Goal: Task Accomplishment & Management: Complete application form

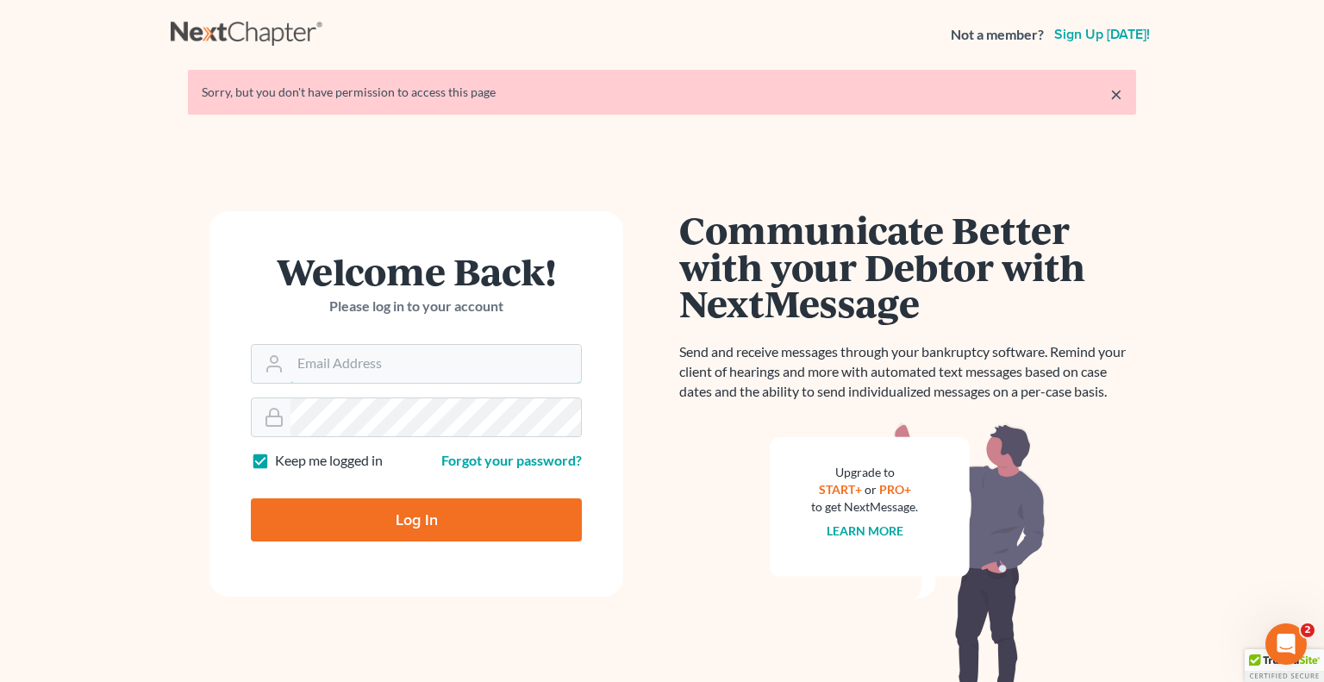
type input "[PERSON_NAME][EMAIL_ADDRESS][DOMAIN_NAME]"
click at [443, 512] on input "Log In" at bounding box center [416, 519] width 331 height 43
type input "Thinking..."
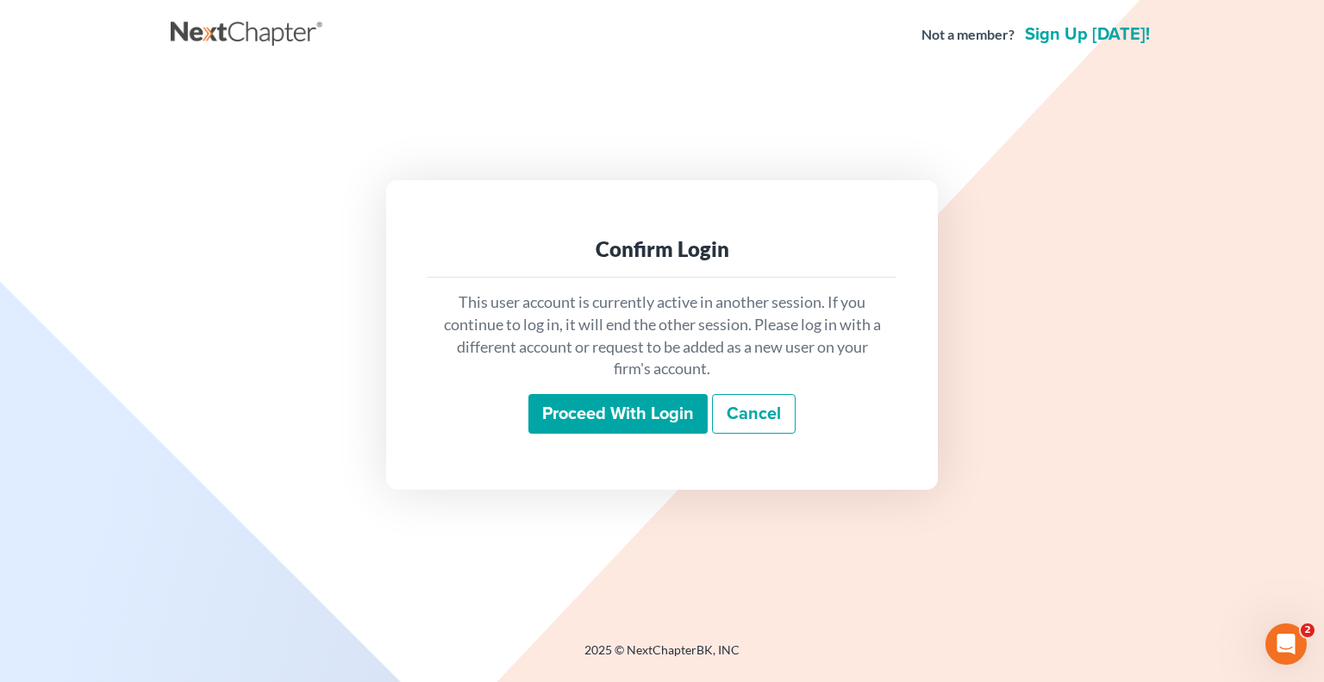
click at [583, 417] on input "Proceed with login" at bounding box center [617, 414] width 179 height 40
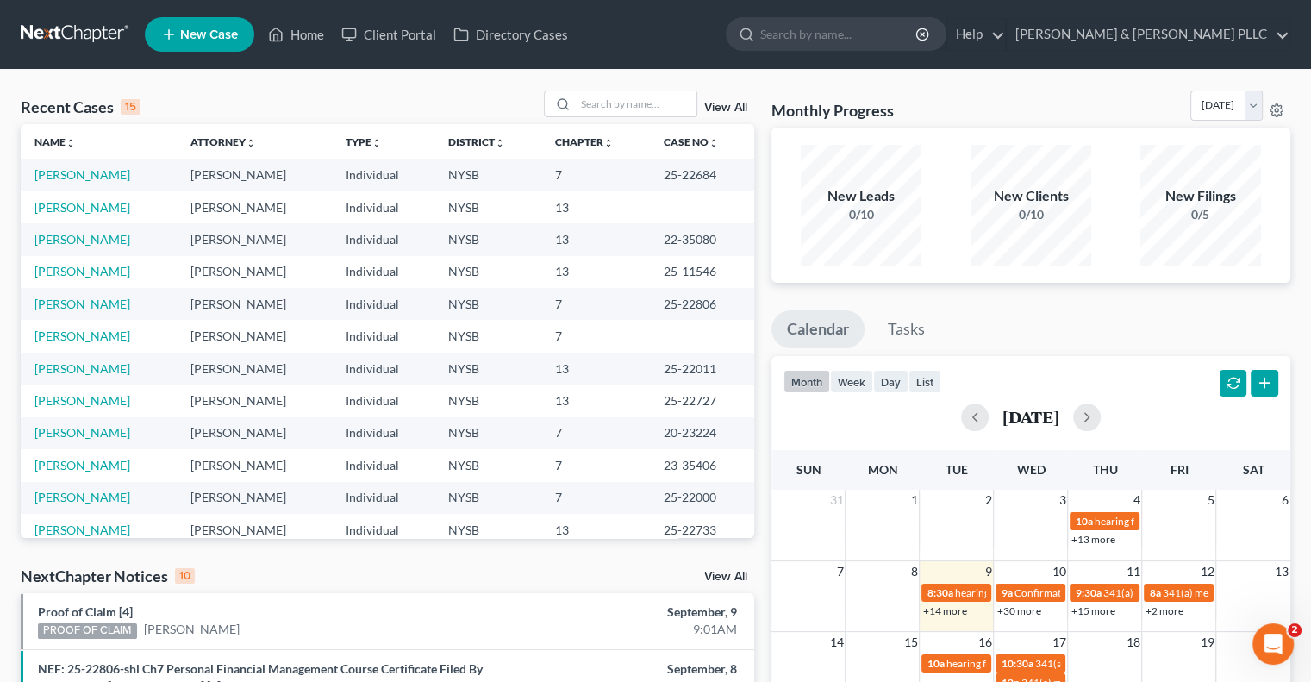
click at [217, 30] on span "New Case" at bounding box center [209, 34] width 58 height 13
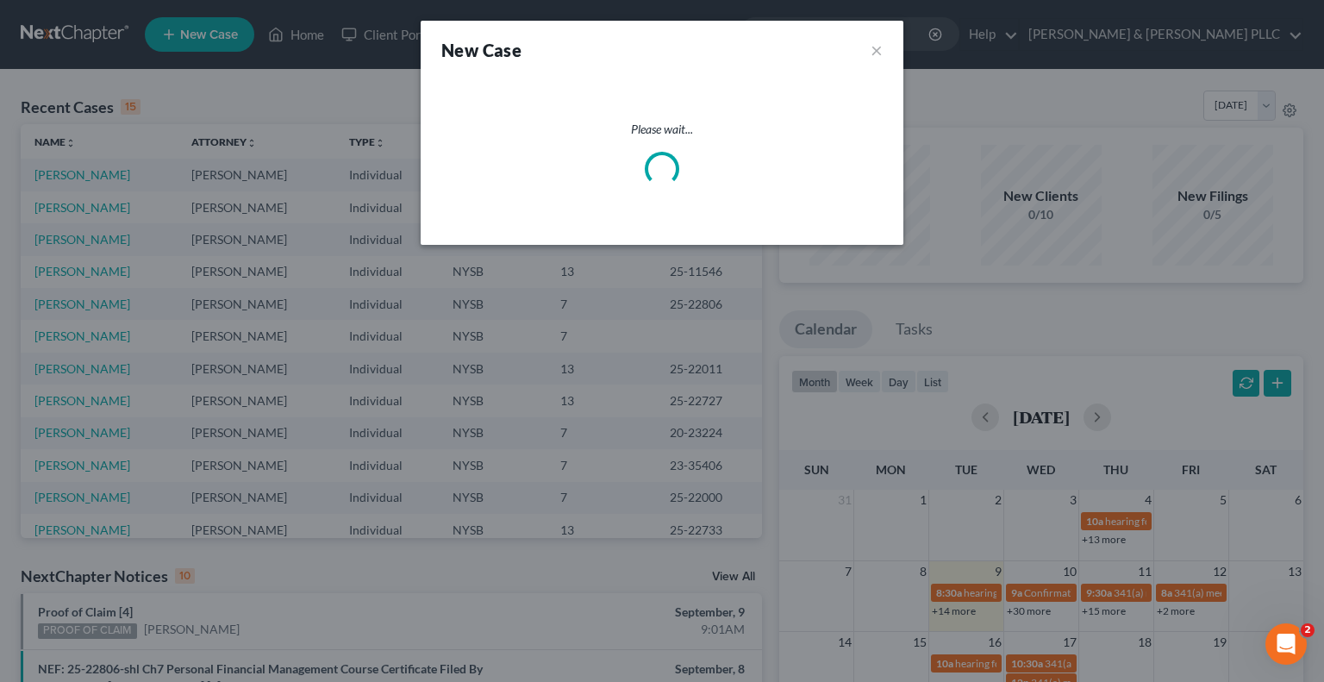
select select "55"
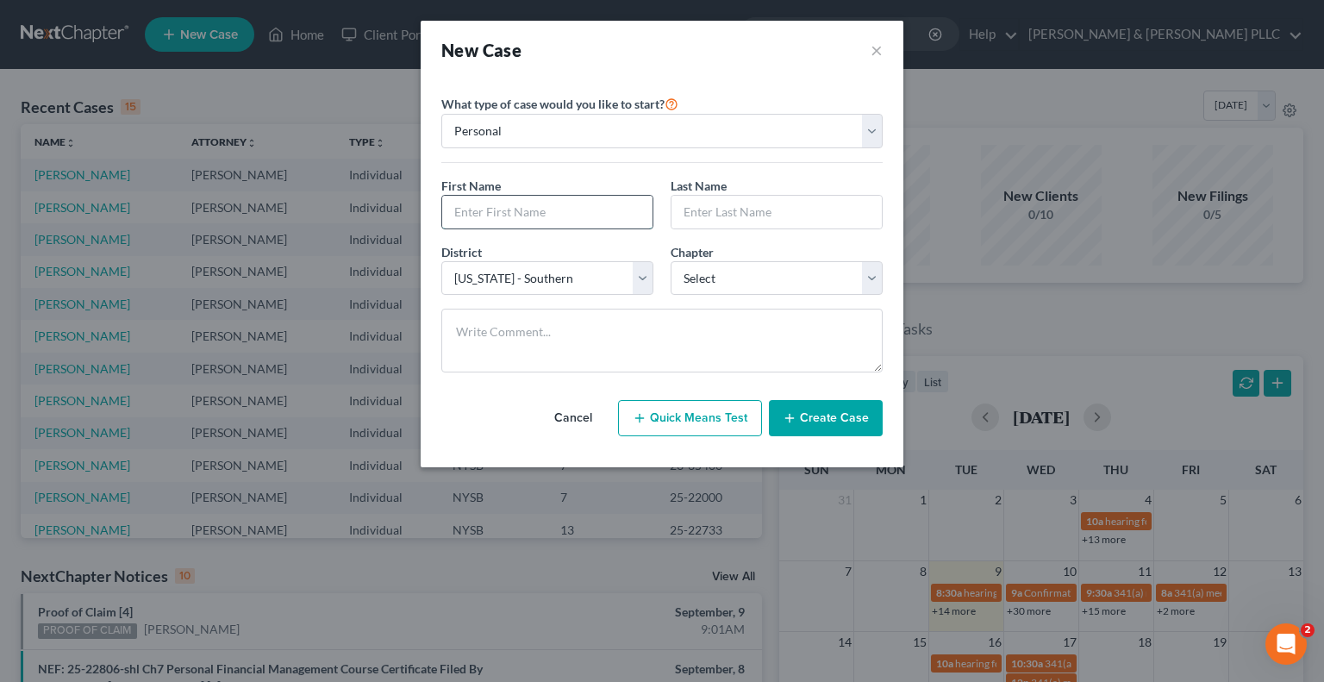
click at [542, 210] on input "text" at bounding box center [547, 212] width 210 height 33
click at [494, 210] on input "text" at bounding box center [547, 212] width 210 height 33
type input "Ann Marie"
type input "Richards"
click at [876, 279] on select "Select 7 11 12 13" at bounding box center [777, 278] width 212 height 34
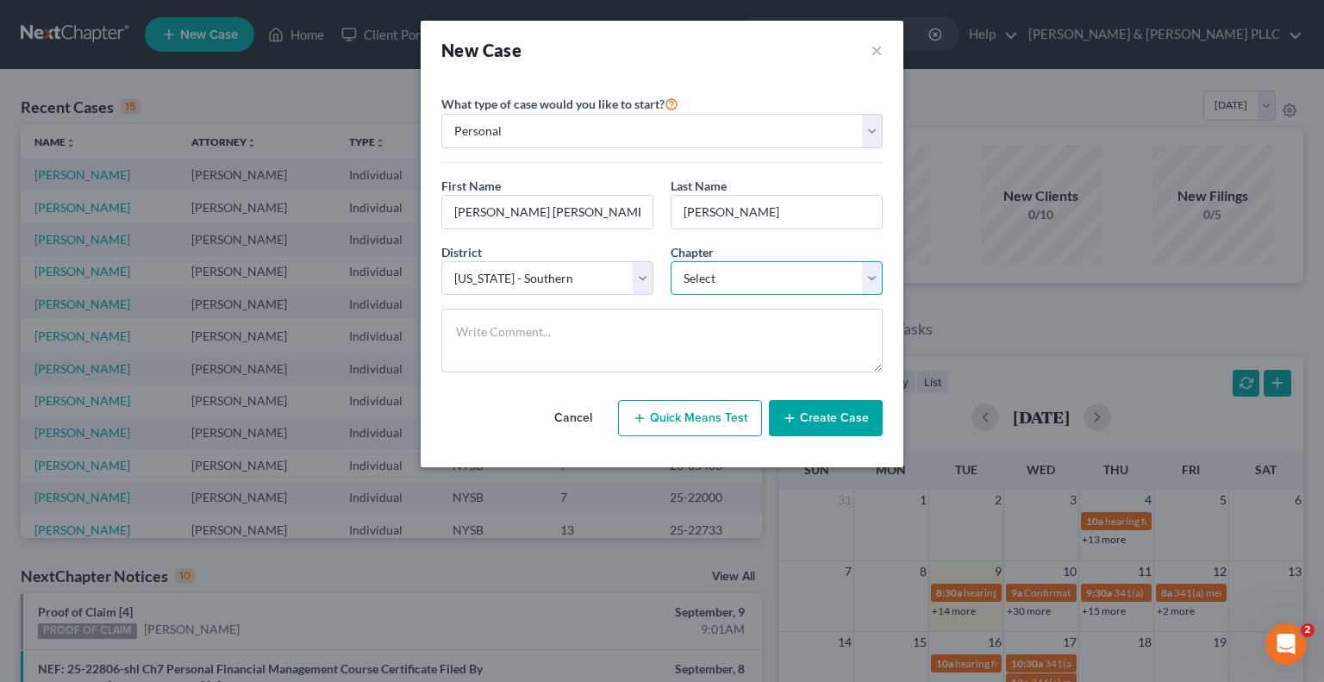
select select "3"
click at [671, 261] on select "Select 7 11 12 13" at bounding box center [777, 278] width 212 height 34
click at [817, 420] on button "Create Case" at bounding box center [826, 418] width 114 height 36
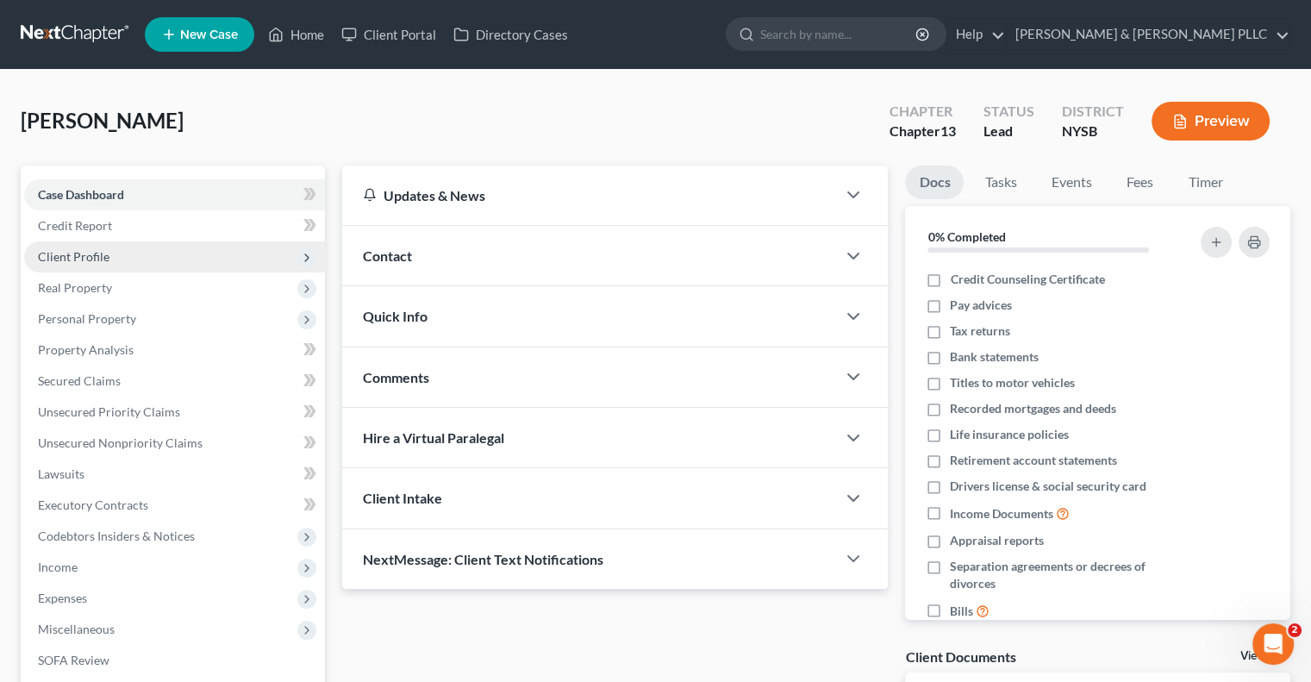
click at [74, 252] on span "Client Profile" at bounding box center [74, 256] width 72 height 15
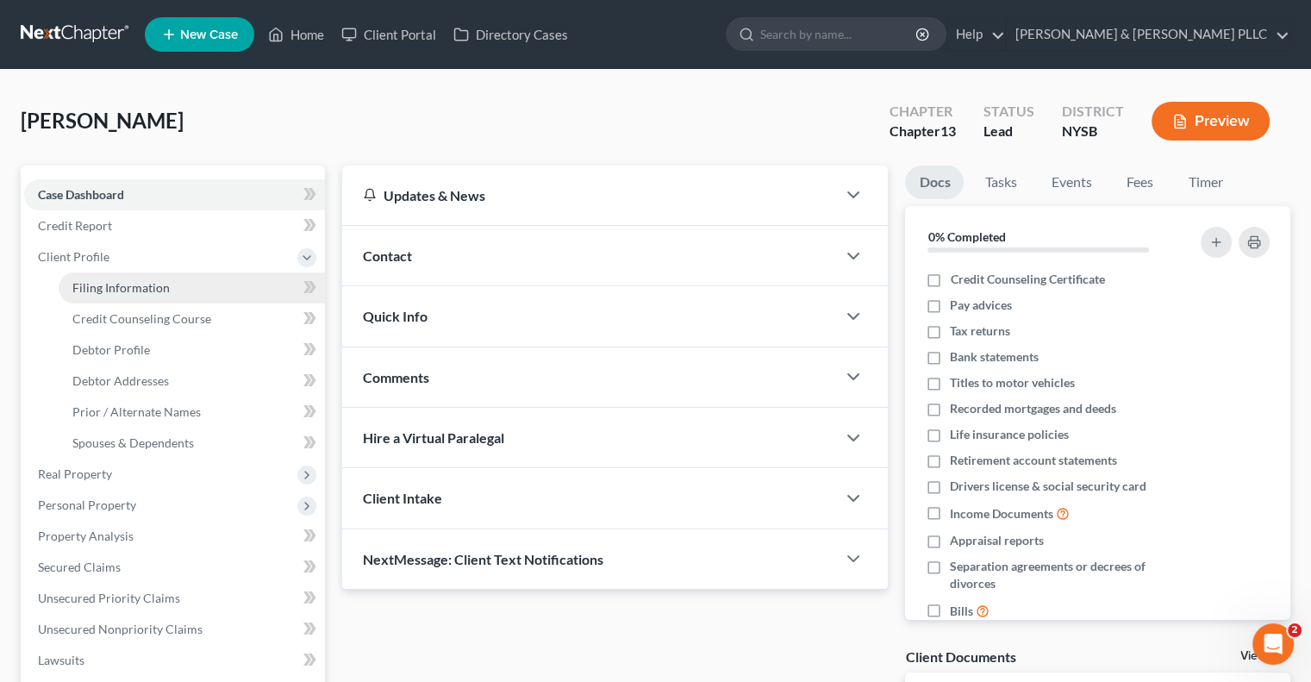
click at [132, 286] on span "Filing Information" at bounding box center [120, 287] width 97 height 15
select select "1"
select select "0"
select select "3"
select select "55"
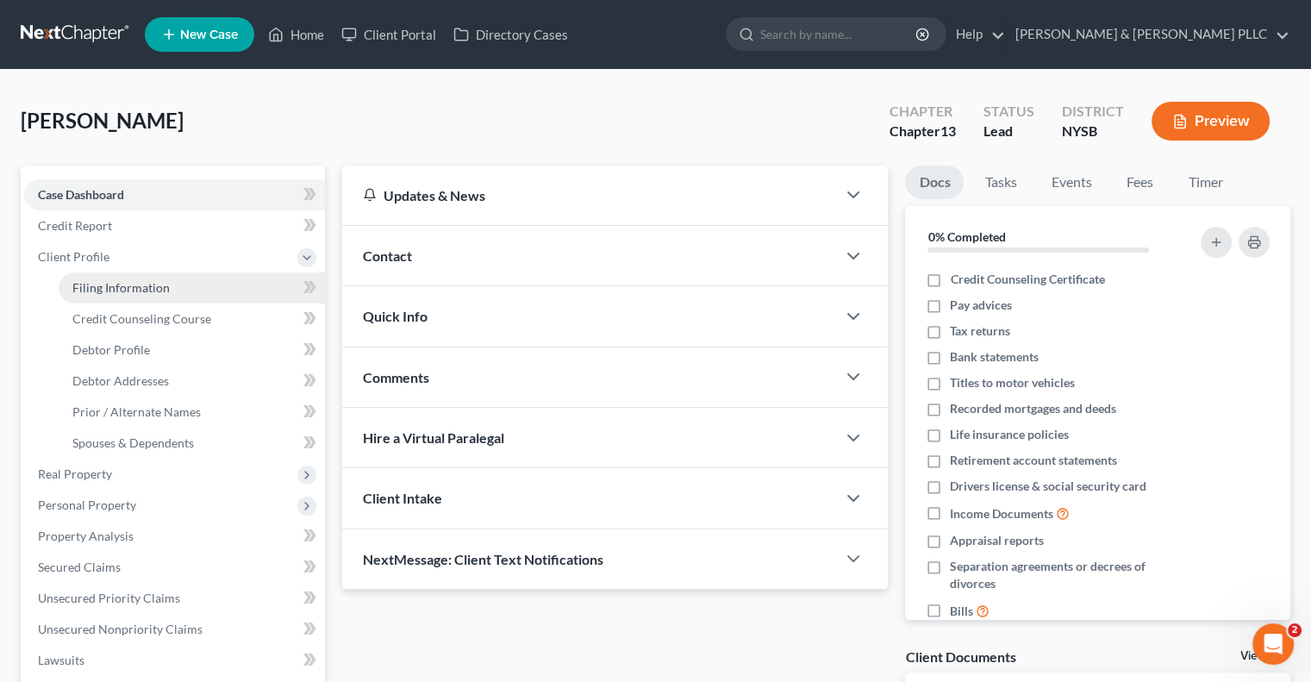
select select "35"
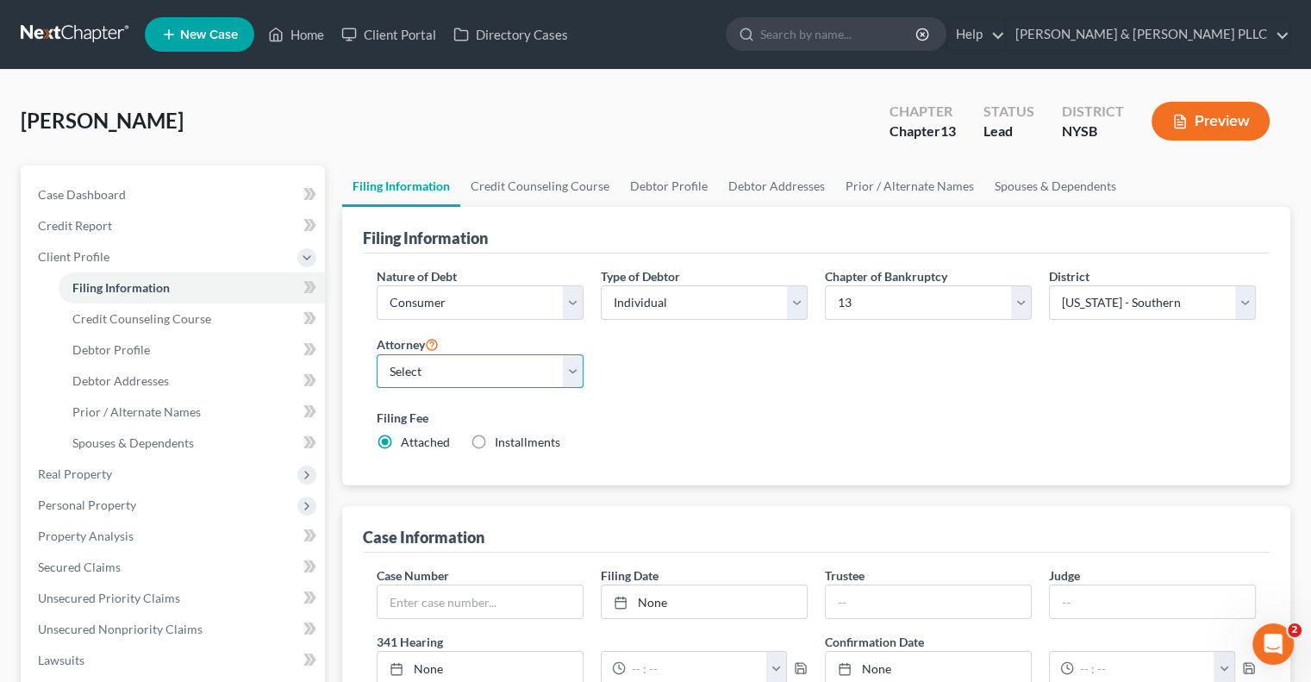
click at [576, 370] on select "Select Wendy Marie Weathers - NYSB Wendy Marie Weathers - NYEB Wendy Marie Weat…" at bounding box center [480, 371] width 207 height 34
select select "0"
click at [377, 354] on select "Select Wendy Marie Weathers - NYSB Wendy Marie Weathers - NYEB Wendy Marie Weat…" at bounding box center [480, 371] width 207 height 34
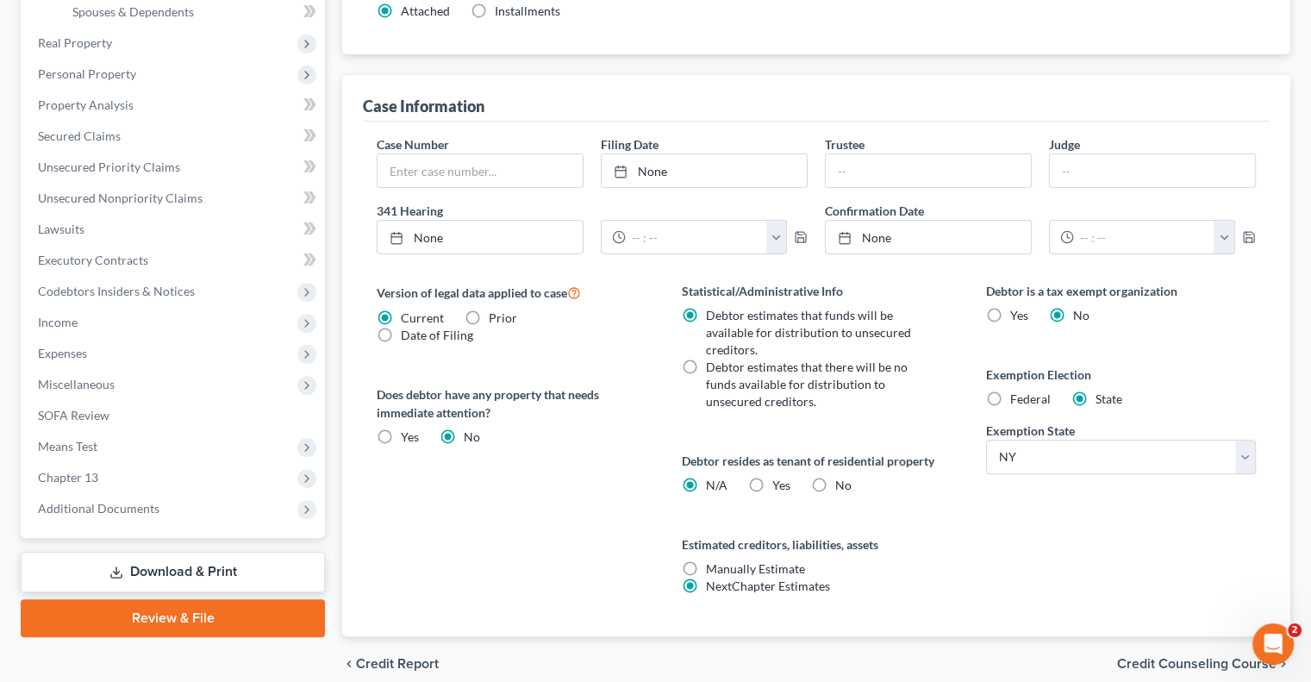
scroll to position [503, 0]
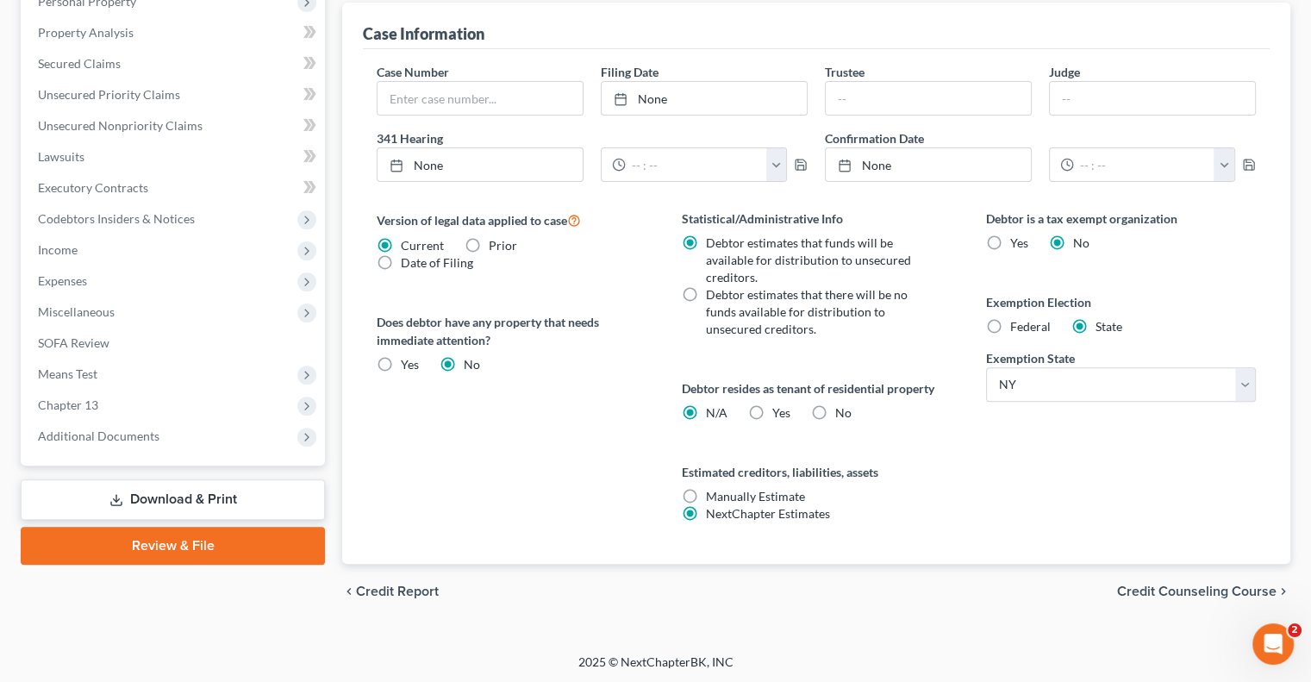
click at [1151, 587] on span "Credit Counseling Course" at bounding box center [1196, 591] width 159 height 14
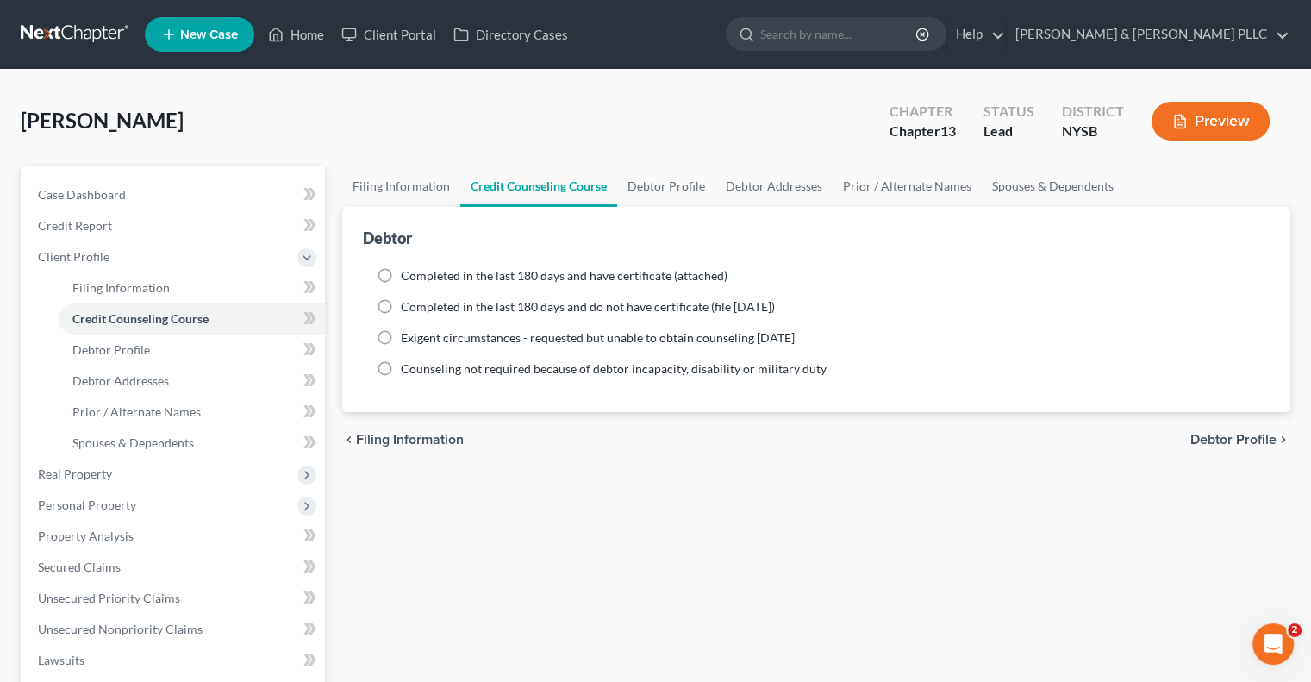
click at [1209, 433] on span "Debtor Profile" at bounding box center [1233, 440] width 86 height 14
select select "0"
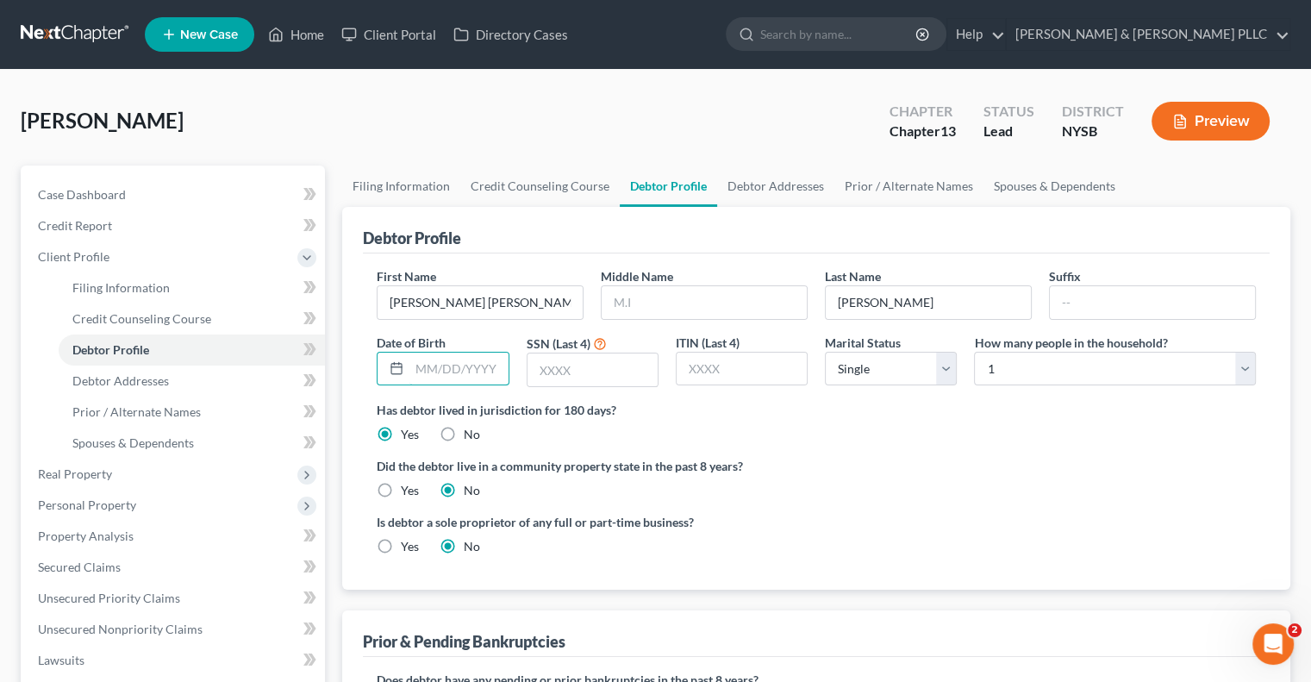
drag, startPoint x: 427, startPoint y: 368, endPoint x: 451, endPoint y: 346, distance: 32.9
click at [431, 363] on input "text" at bounding box center [458, 369] width 98 height 33
click at [430, 363] on input "02181979" at bounding box center [458, 369] width 98 height 33
click at [449, 362] on input "02/181979" at bounding box center [458, 369] width 98 height 33
type input "02/18/1979"
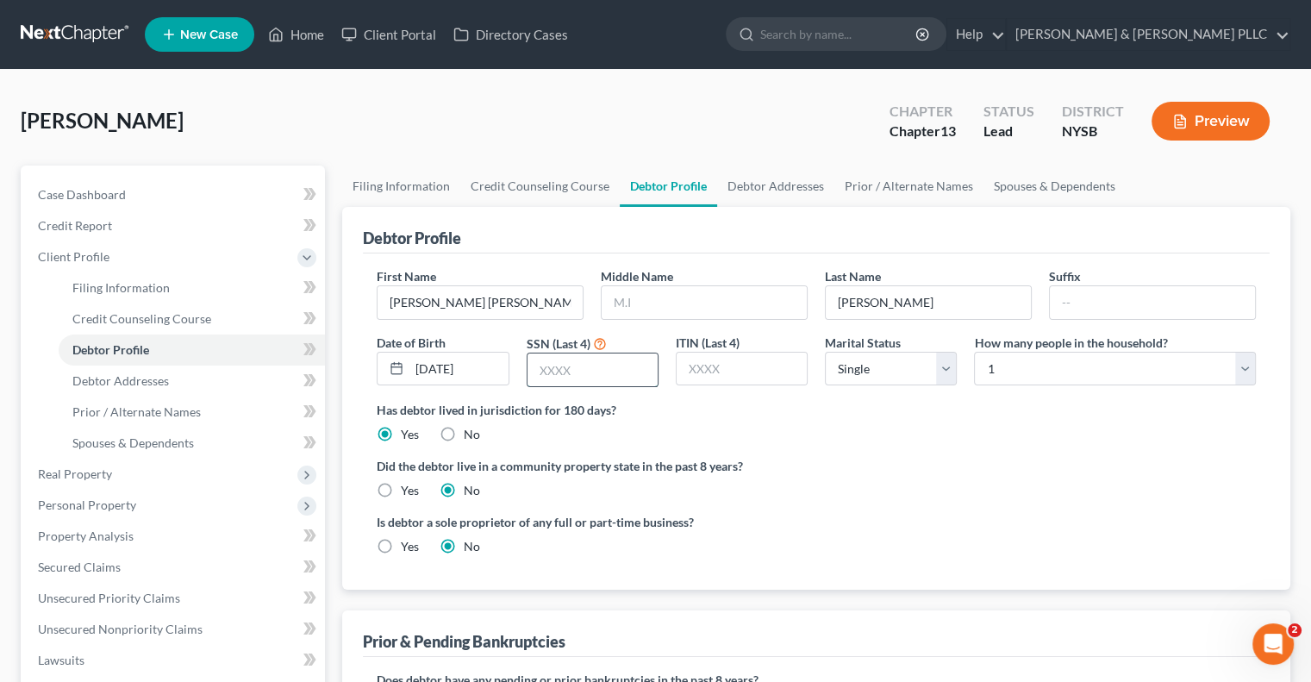
click at [540, 366] on input "text" at bounding box center [593, 369] width 130 height 33
type input "2506"
click at [1244, 365] on select "Select 1 2 3 4 5 6 7 8 9 10 11 12 13 14 15 16 17 18 19 20" at bounding box center [1115, 369] width 282 height 34
select select "3"
click at [974, 352] on select "Select 1 2 3 4 5 6 7 8 9 10 11 12 13 14 15 16 17 18 19 20" at bounding box center [1115, 369] width 282 height 34
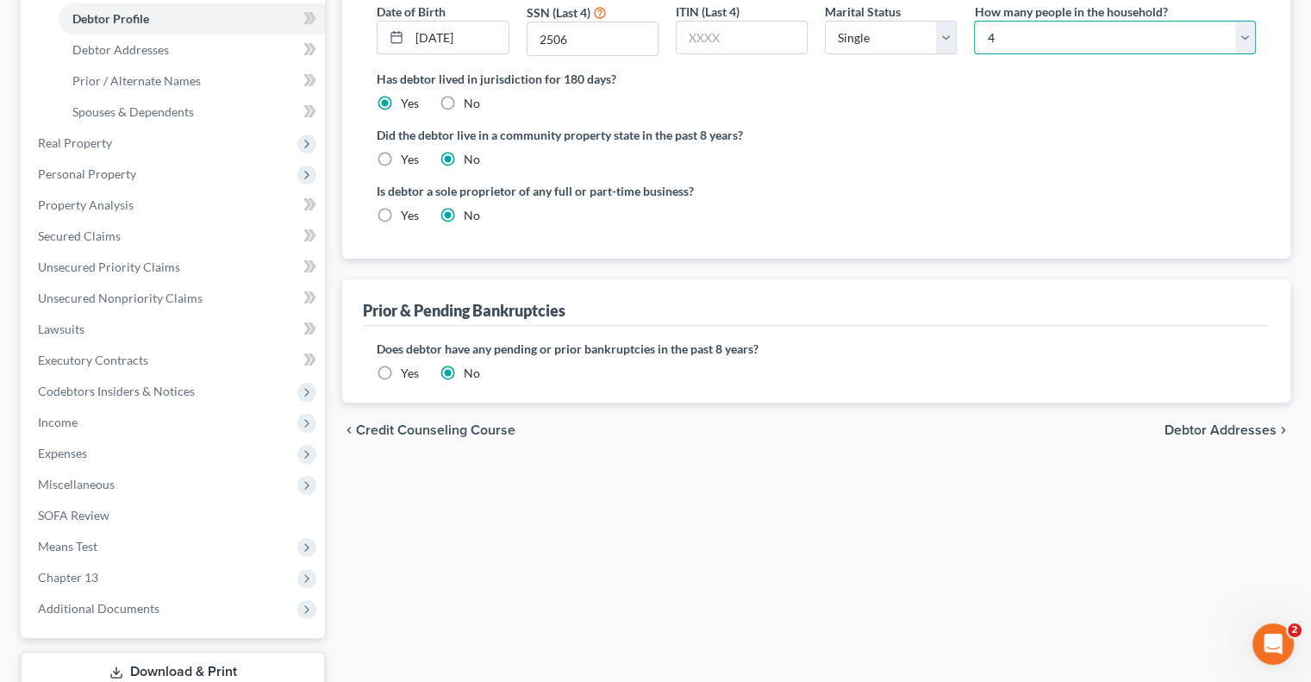
scroll to position [345, 0]
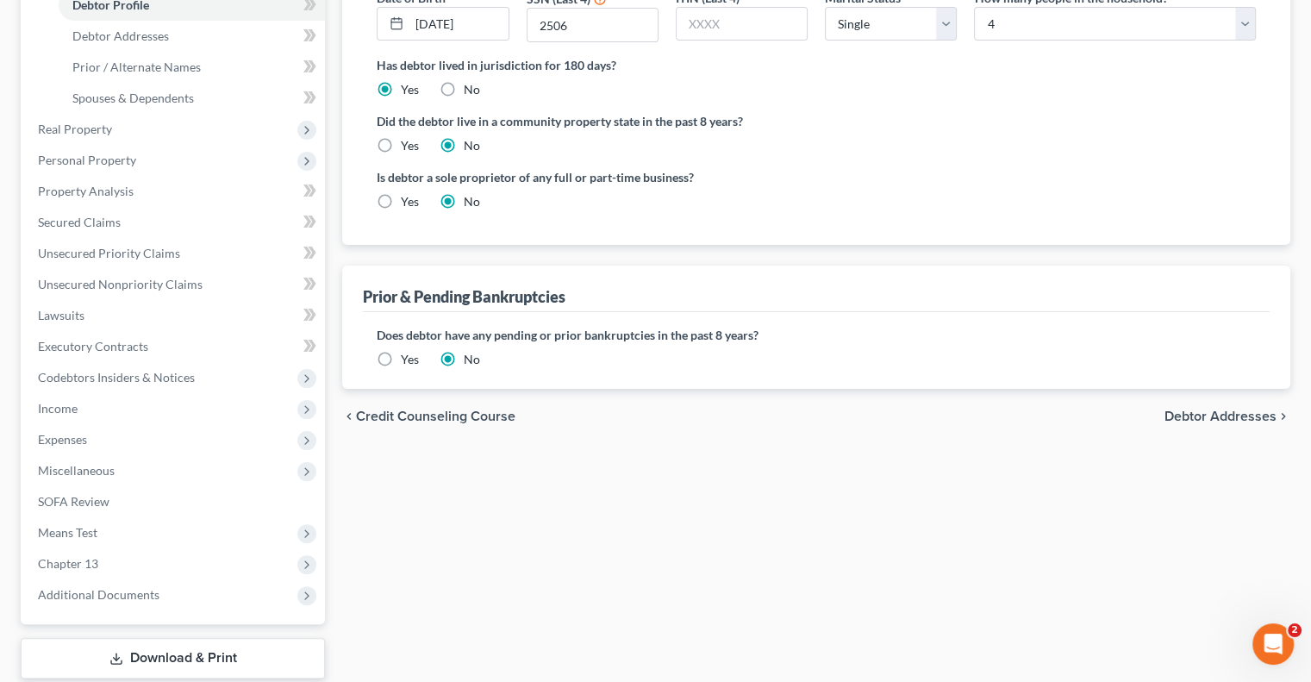
click at [1189, 412] on span "Debtor Addresses" at bounding box center [1221, 416] width 112 height 14
select select "0"
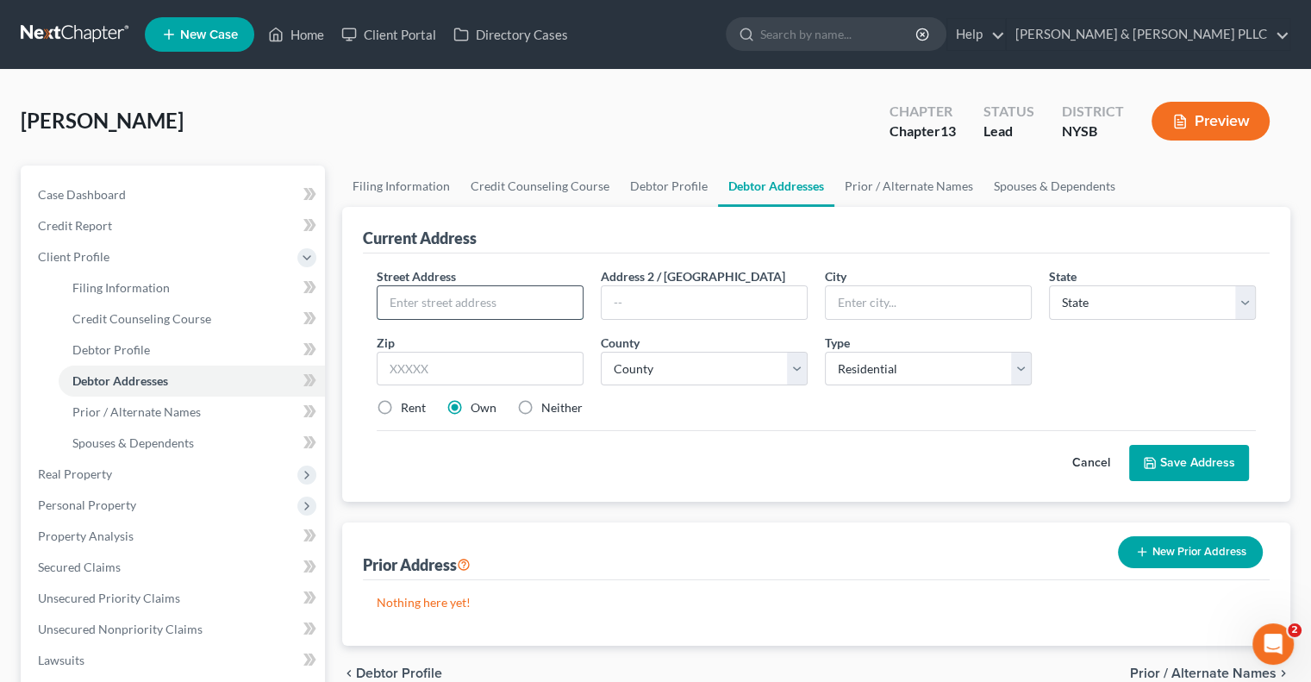
click at [415, 301] on input "text" at bounding box center [480, 302] width 205 height 33
type input "405 Warwick Avenue"
type input "Mount Vernon"
click at [423, 374] on input "text" at bounding box center [480, 369] width 207 height 34
type input "10553"
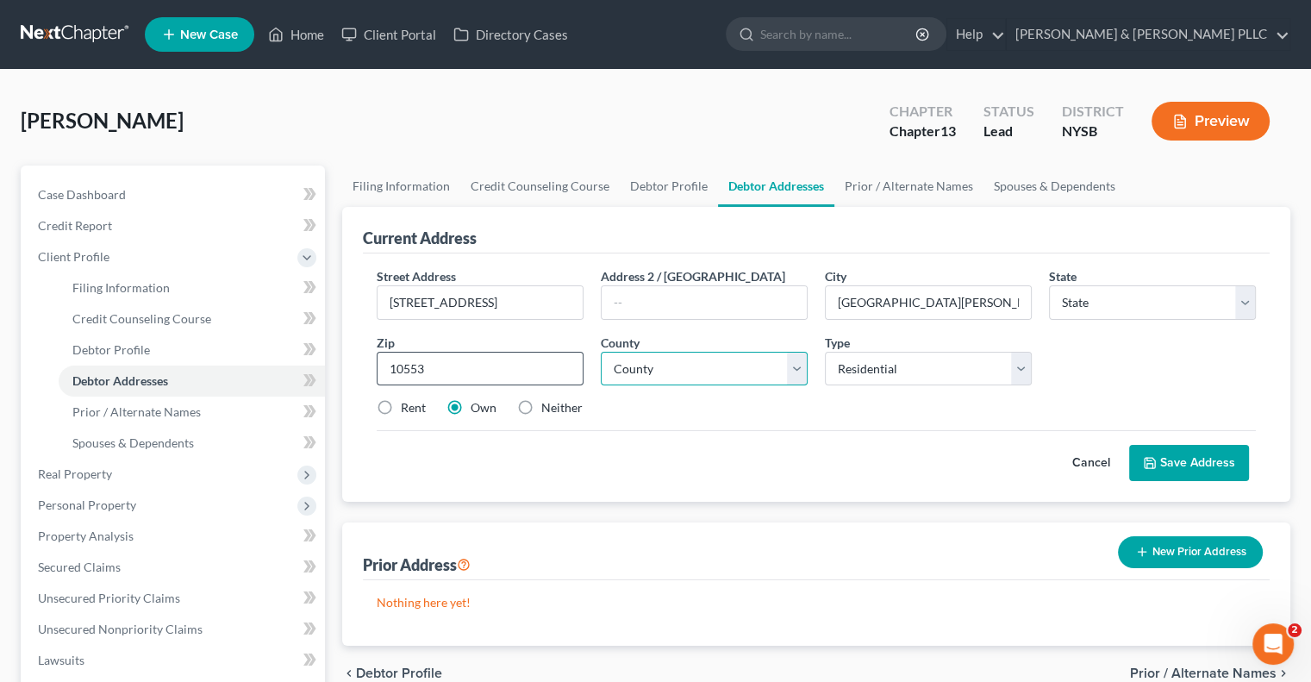
select select "35"
click at [796, 362] on select "County Albany County Allegany County Bronx County Broome County Cattaraugus Cou…" at bounding box center [704, 369] width 207 height 34
select select "59"
click at [601, 352] on select "County Albany County Allegany County Bronx County Broome County Cattaraugus Cou…" at bounding box center [704, 369] width 207 height 34
click at [401, 403] on label "Rent" at bounding box center [413, 407] width 25 height 17
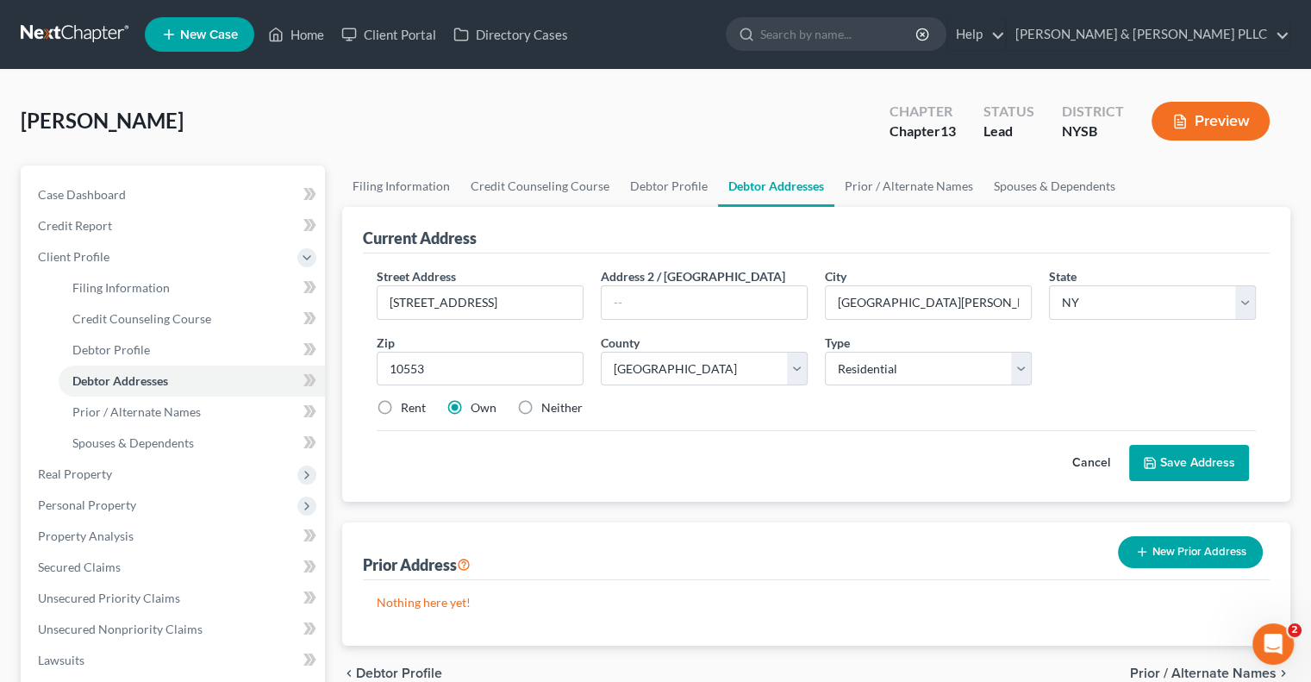
click at [408, 403] on input "Rent" at bounding box center [413, 404] width 11 height 11
radio input "true"
click at [1196, 454] on button "Save Address" at bounding box center [1189, 463] width 120 height 36
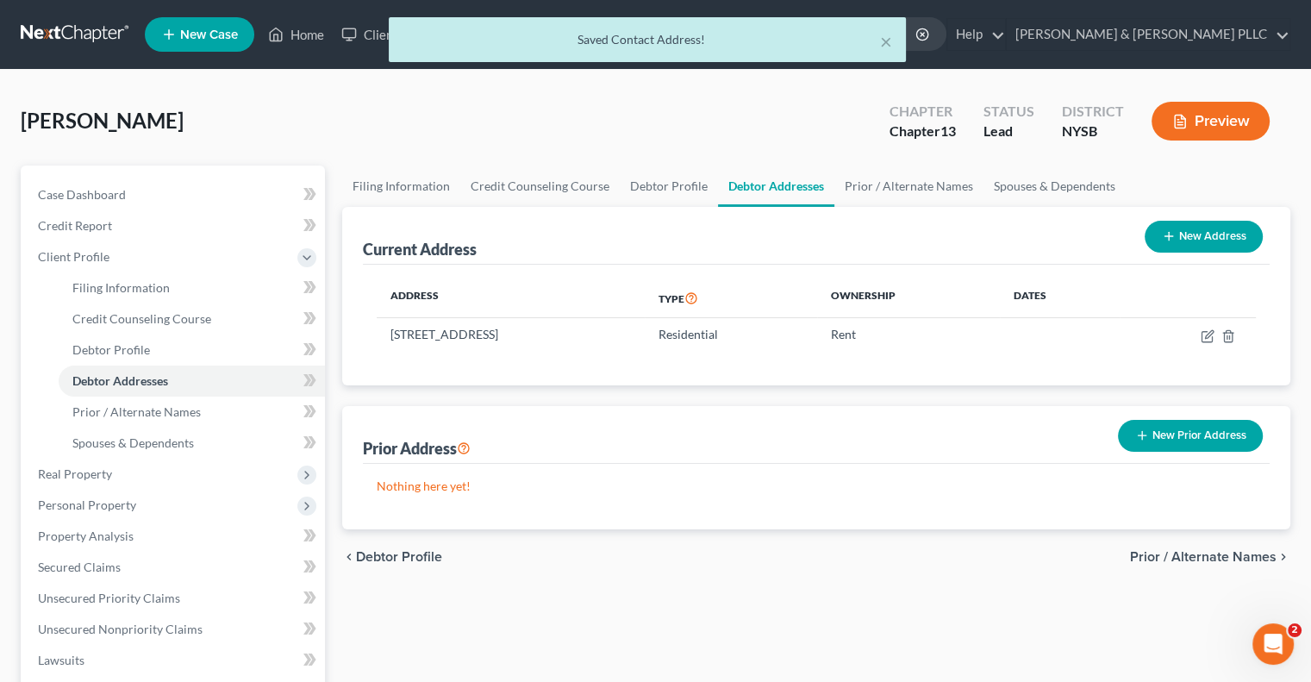
click at [1191, 552] on span "Prior / Alternate Names" at bounding box center [1203, 557] width 147 height 14
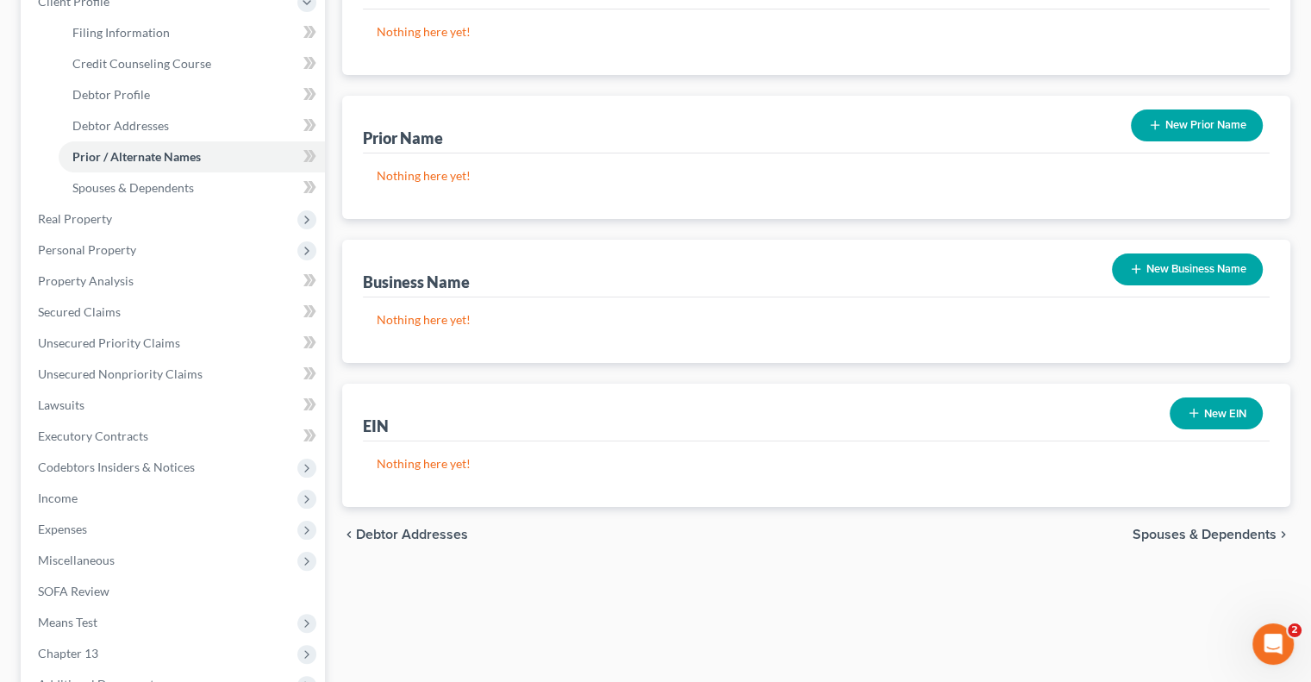
scroll to position [259, 0]
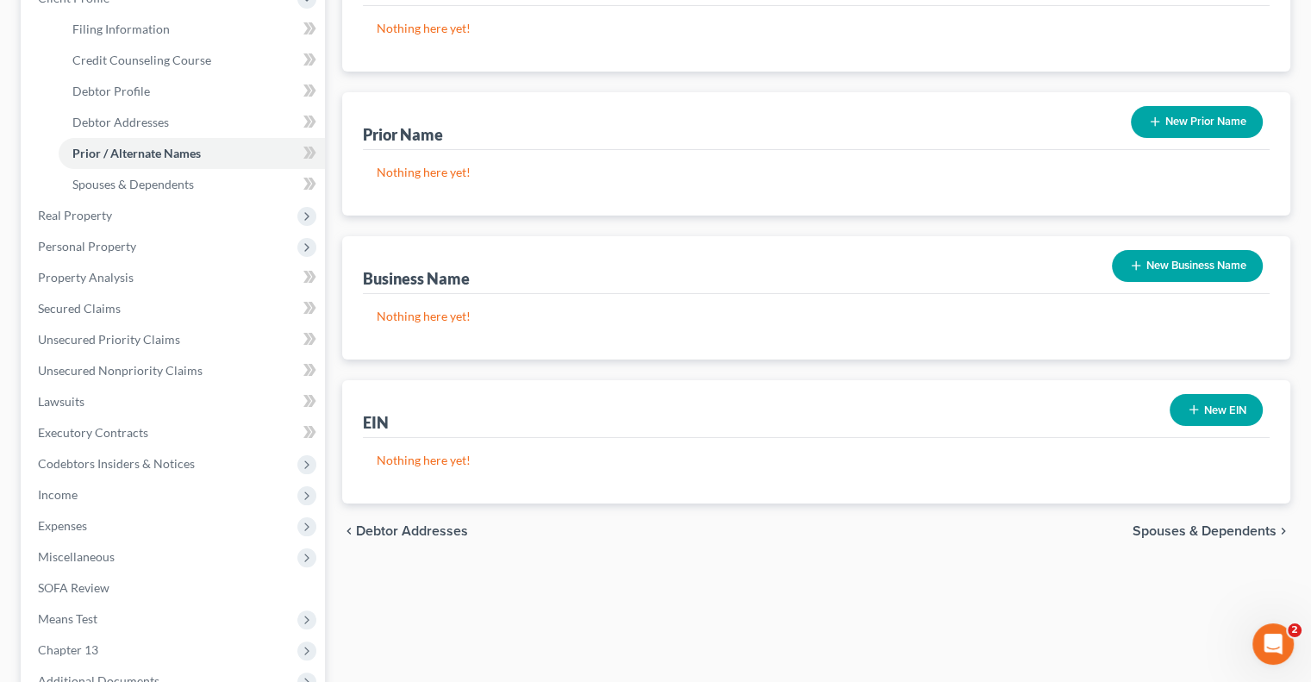
click at [1188, 527] on span "Spouses & Dependents" at bounding box center [1205, 531] width 144 height 14
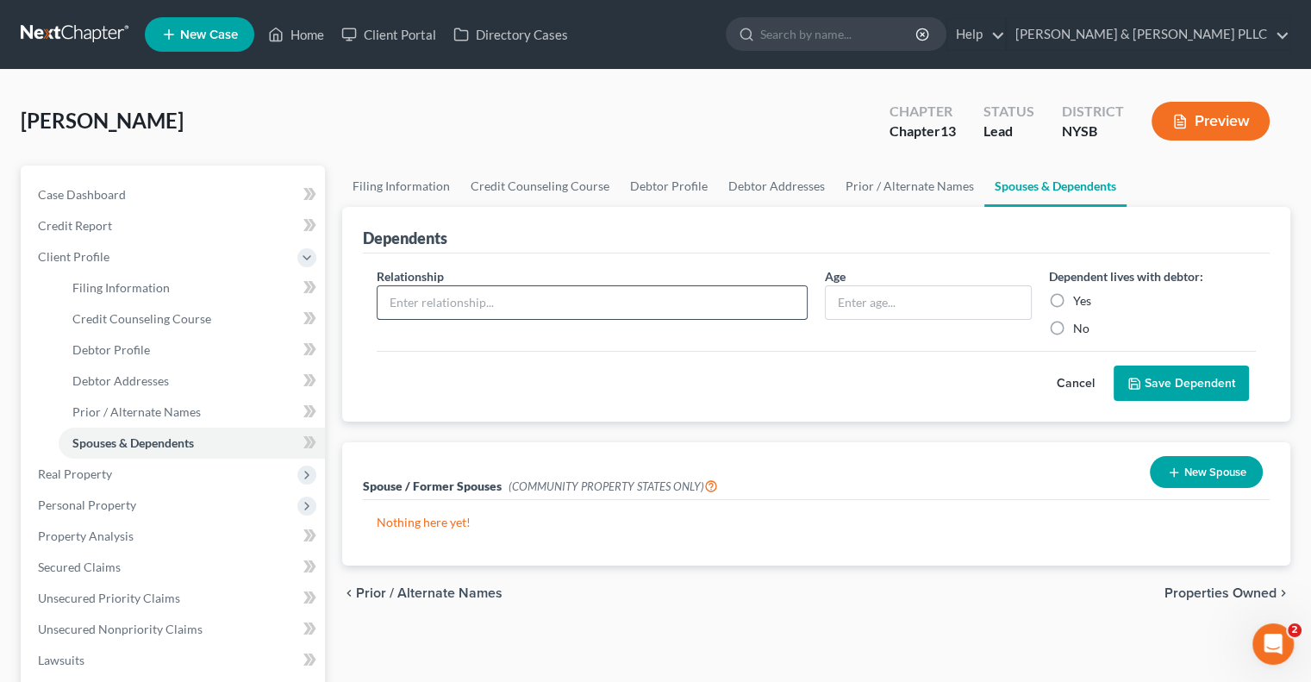
click at [464, 301] on input "text" at bounding box center [592, 302] width 429 height 33
type input "daughter"
type input "26"
click at [1073, 299] on label "Yes" at bounding box center [1082, 300] width 18 height 17
click at [1080, 299] on input "Yes" at bounding box center [1085, 297] width 11 height 11
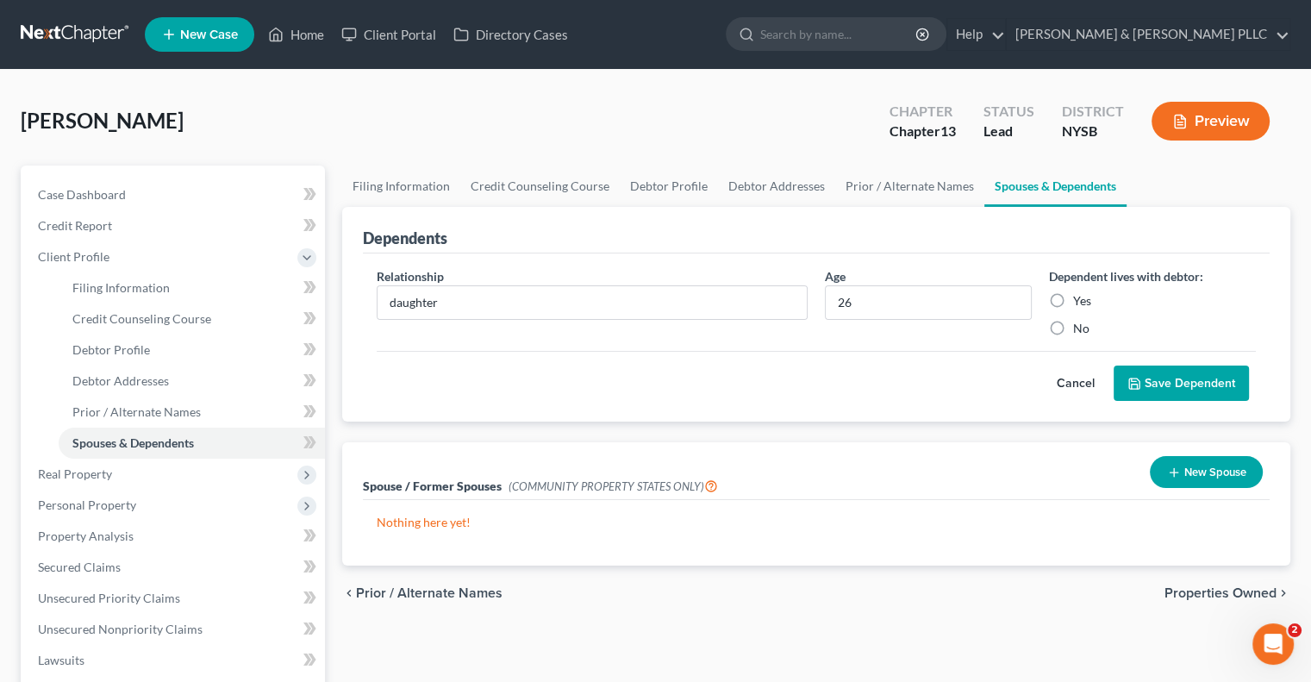
radio input "true"
click at [1162, 382] on button "Save Dependent" at bounding box center [1181, 383] width 135 height 36
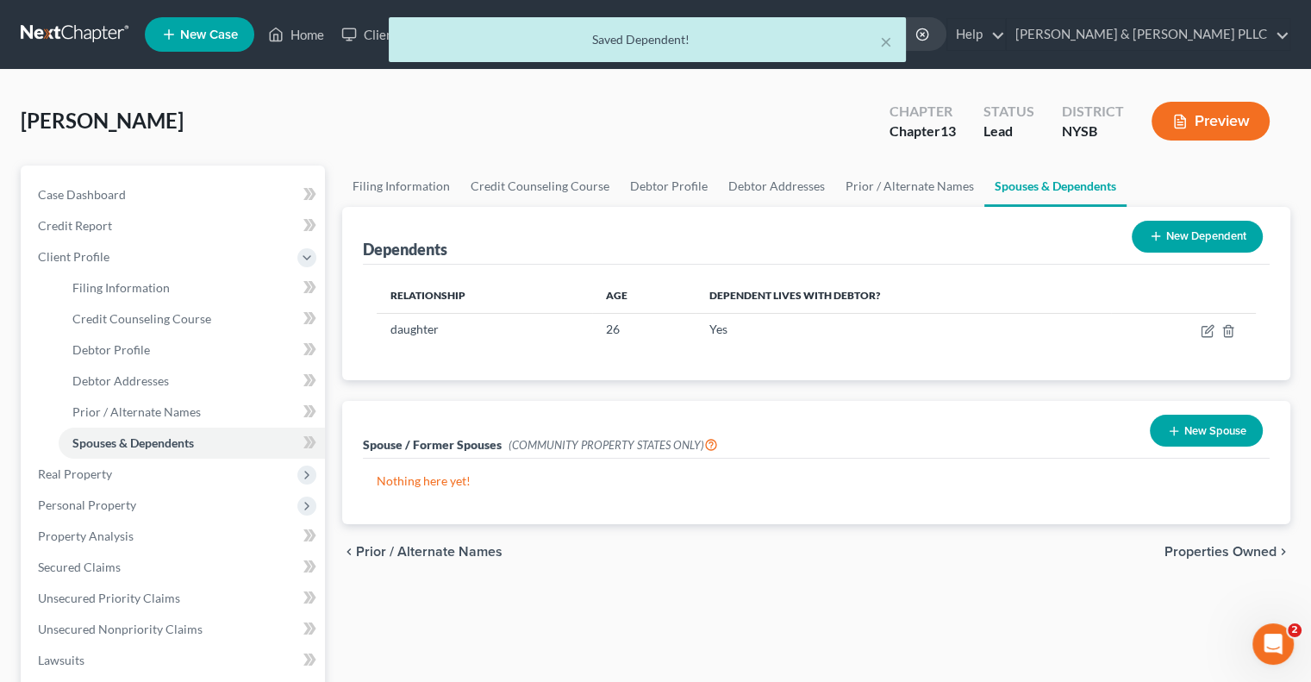
click at [1215, 230] on button "New Dependent" at bounding box center [1197, 237] width 131 height 32
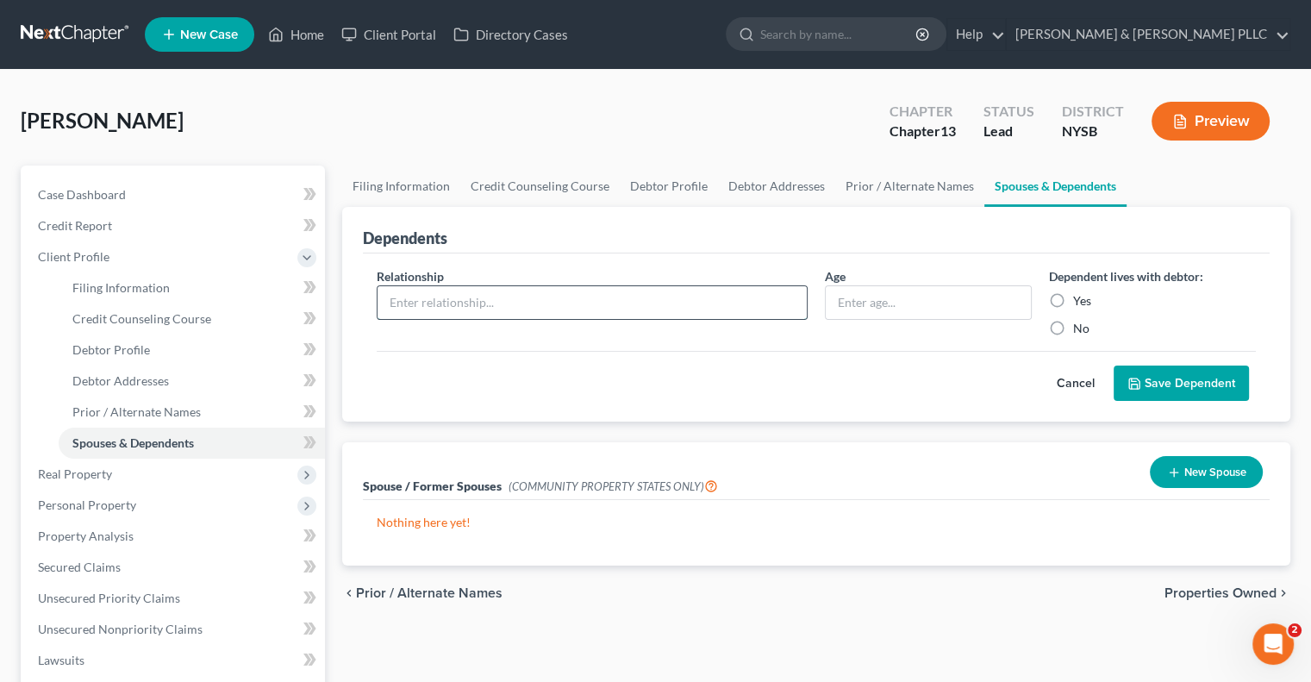
click at [479, 298] on input "text" at bounding box center [592, 302] width 429 height 33
type input "daughter"
type input "1.9 yeears"
click at [1073, 297] on label "Yes" at bounding box center [1082, 300] width 18 height 17
click at [1080, 297] on input "Yes" at bounding box center [1085, 297] width 11 height 11
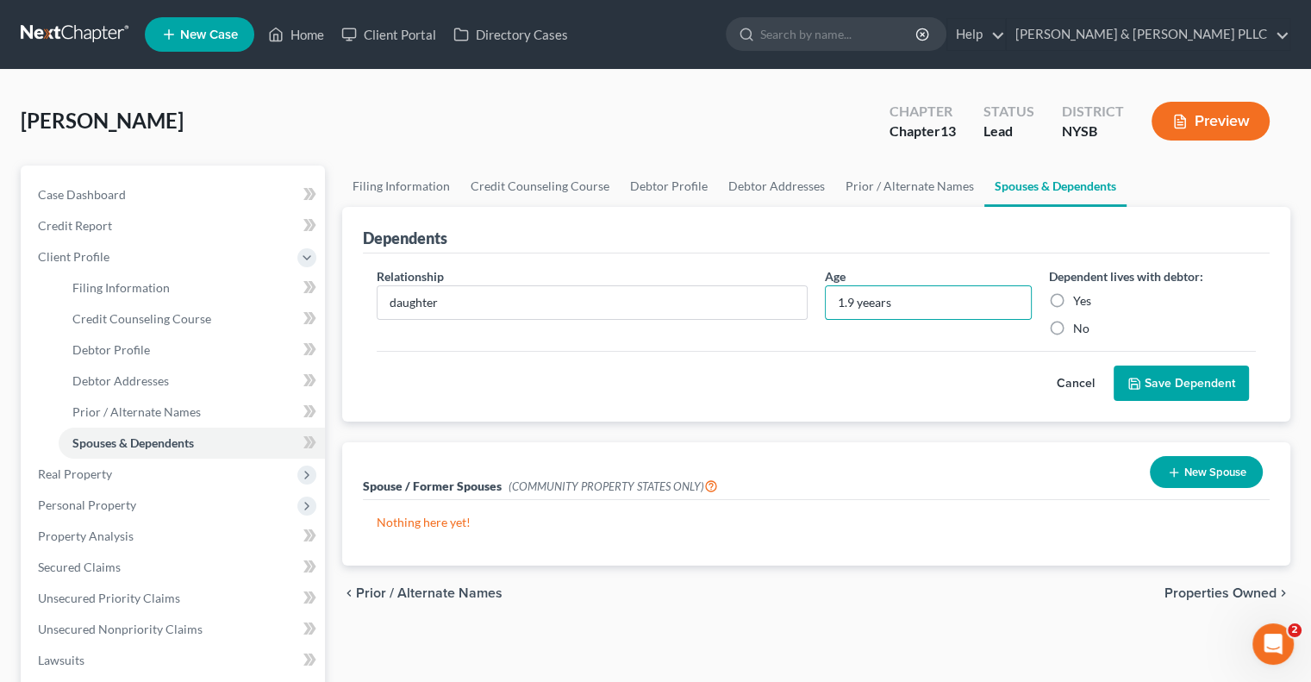
radio input "true"
drag, startPoint x: 872, startPoint y: 301, endPoint x: 872, endPoint y: 287, distance: 13.8
click at [872, 299] on input "1.9 yeears" at bounding box center [928, 302] width 205 height 33
type input "1.9 years"
click at [1179, 376] on button "Save Dependent" at bounding box center [1181, 383] width 135 height 36
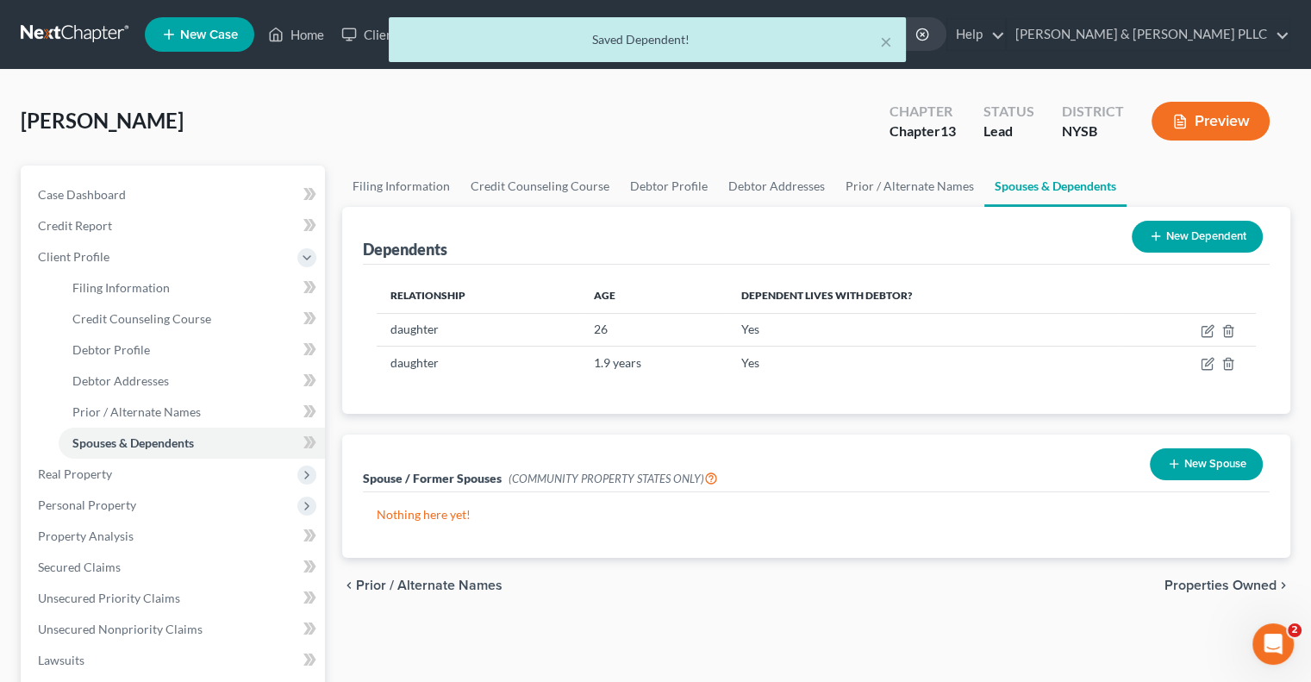
click at [1215, 230] on button "New Dependent" at bounding box center [1197, 237] width 131 height 32
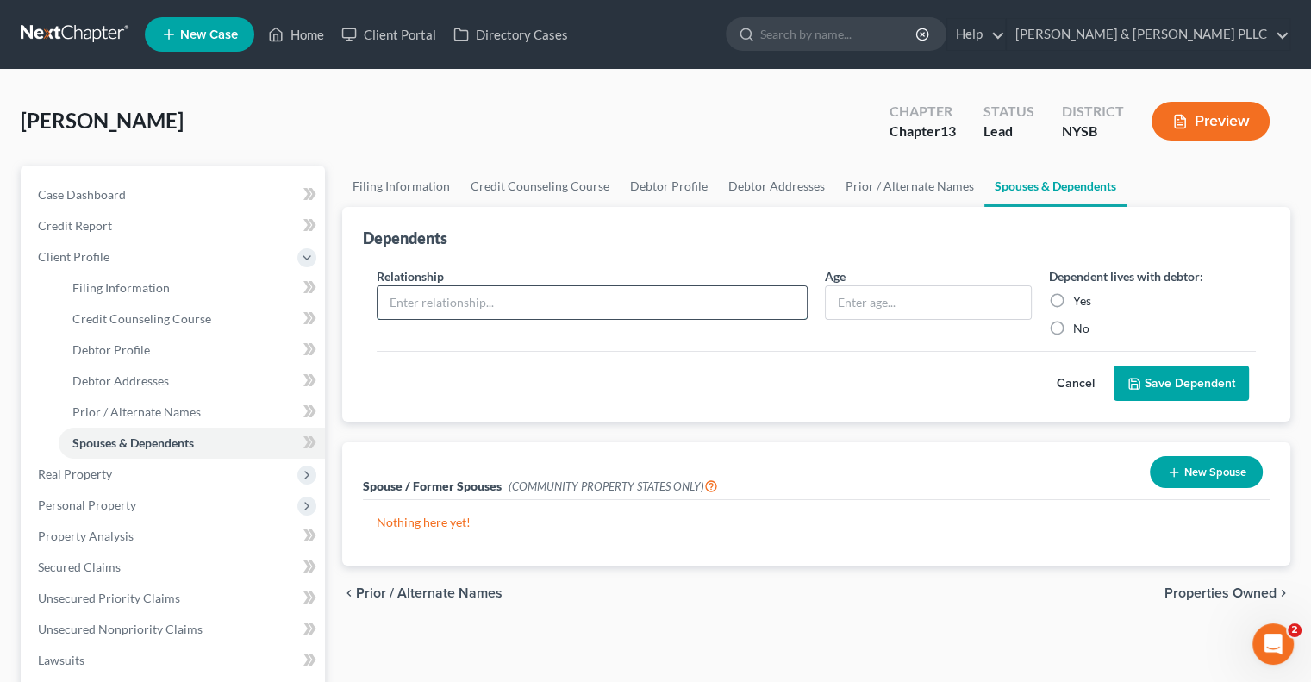
click at [528, 297] on input "text" at bounding box center [592, 302] width 429 height 33
type input "Granddaughter"
click at [919, 308] on input "text" at bounding box center [928, 302] width 205 height 33
type input "5"
click at [1073, 299] on label "Yes" at bounding box center [1082, 300] width 18 height 17
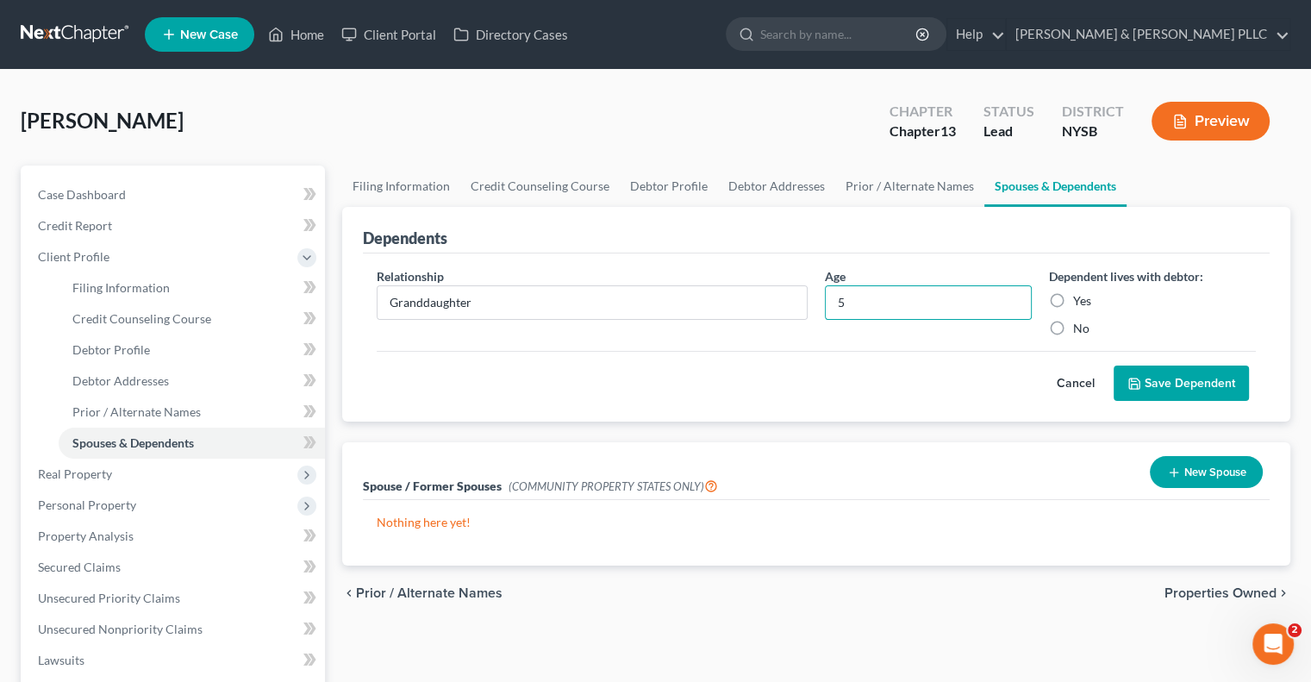
click at [1080, 299] on input "Yes" at bounding box center [1085, 297] width 11 height 11
radio input "true"
click at [1157, 375] on button "Save Dependent" at bounding box center [1181, 383] width 135 height 36
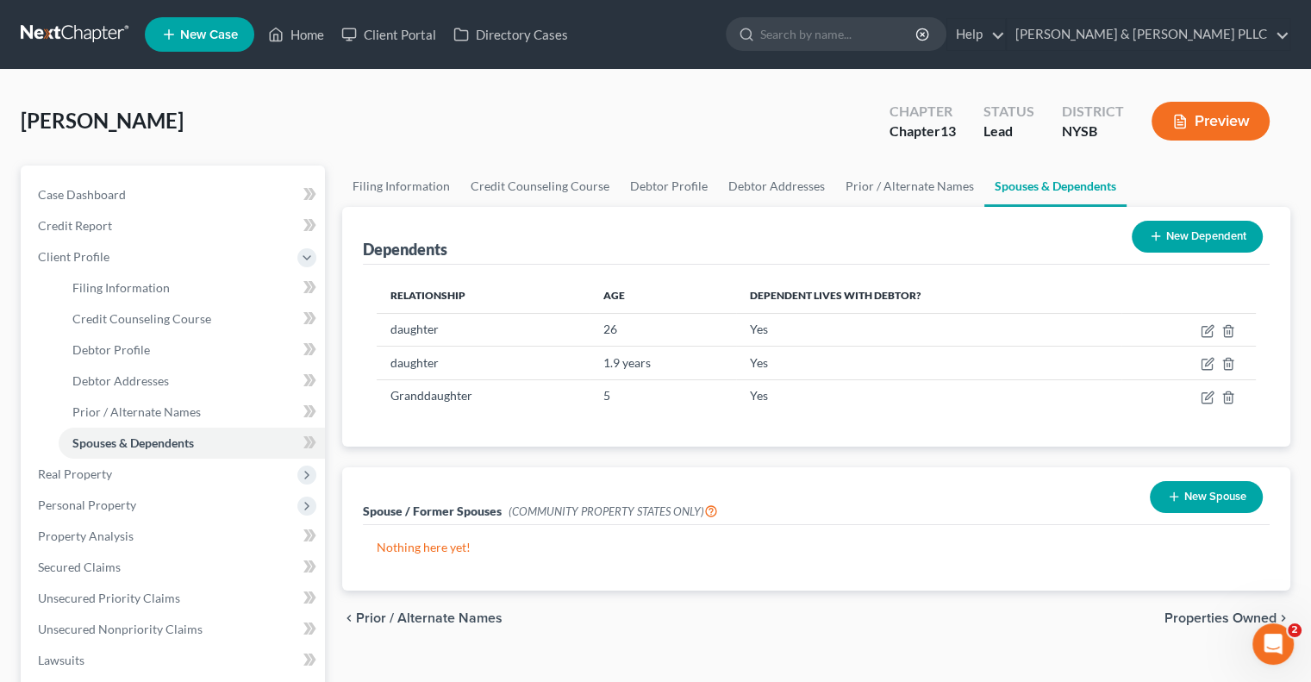
click at [1216, 611] on span "Properties Owned" at bounding box center [1221, 618] width 112 height 14
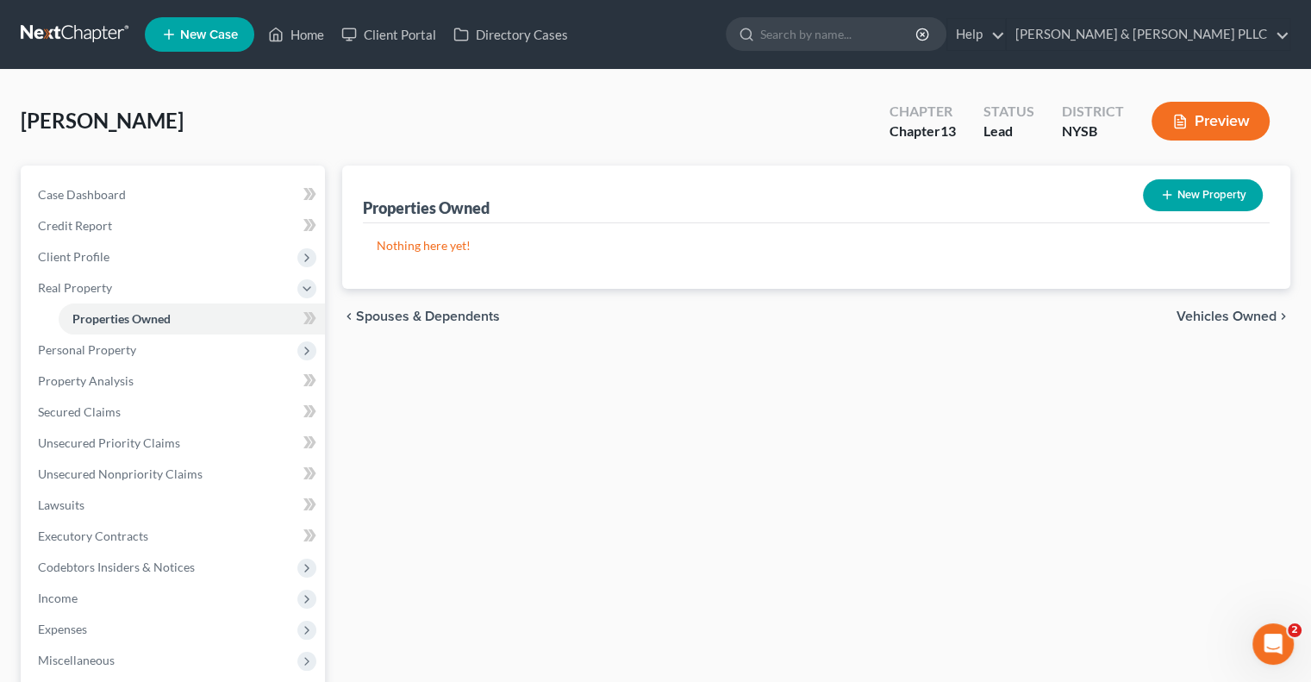
click at [1210, 313] on span "Vehicles Owned" at bounding box center [1227, 316] width 100 height 14
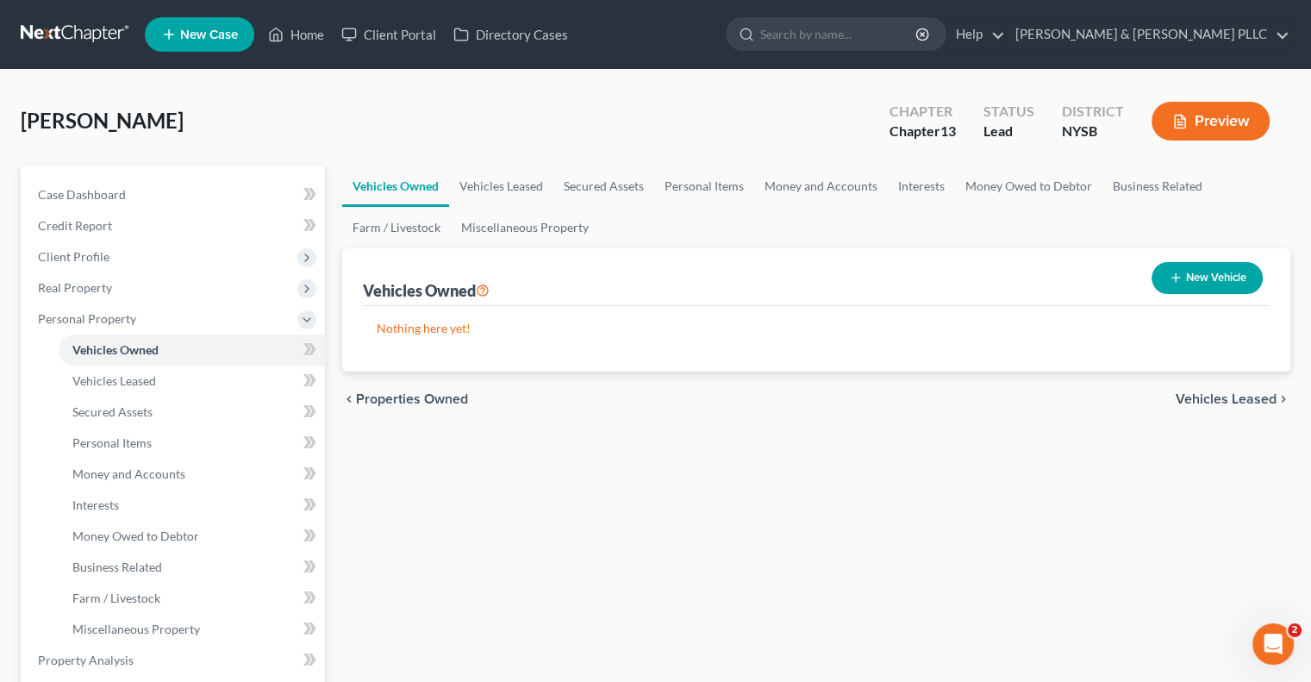
click at [1233, 397] on span "Vehicles Leased" at bounding box center [1226, 399] width 101 height 14
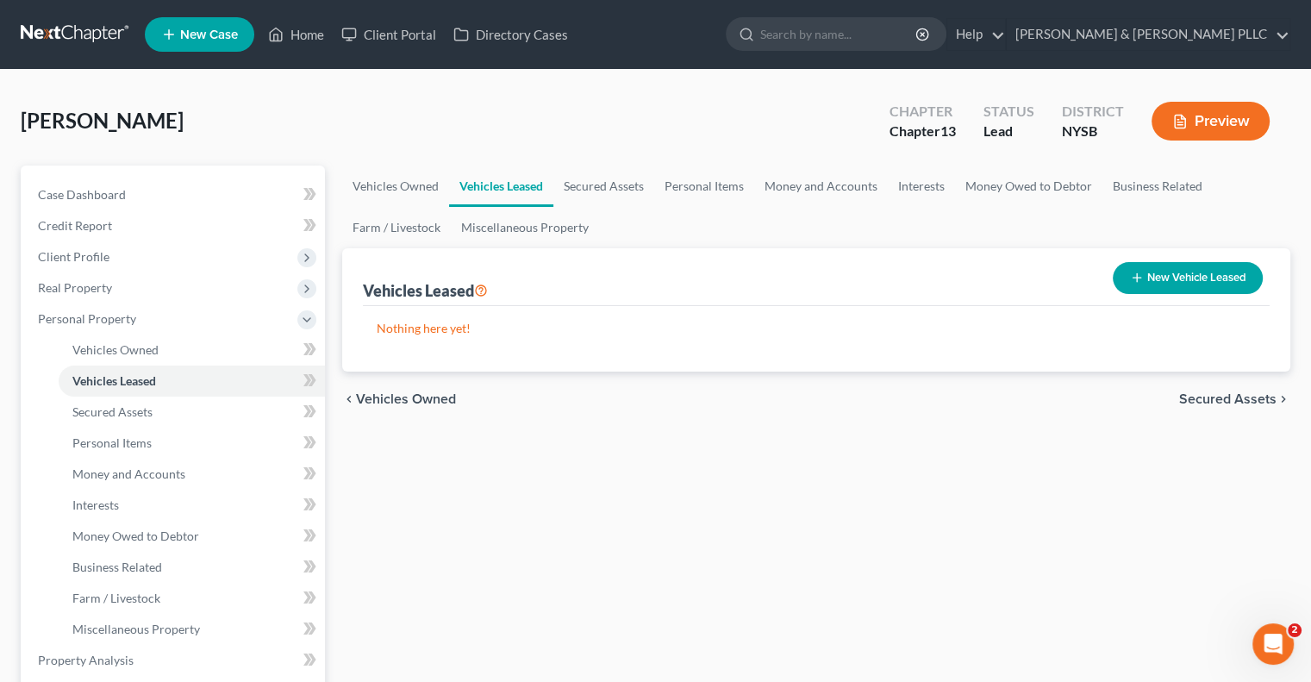
click at [1234, 396] on span "Secured Assets" at bounding box center [1227, 399] width 97 height 14
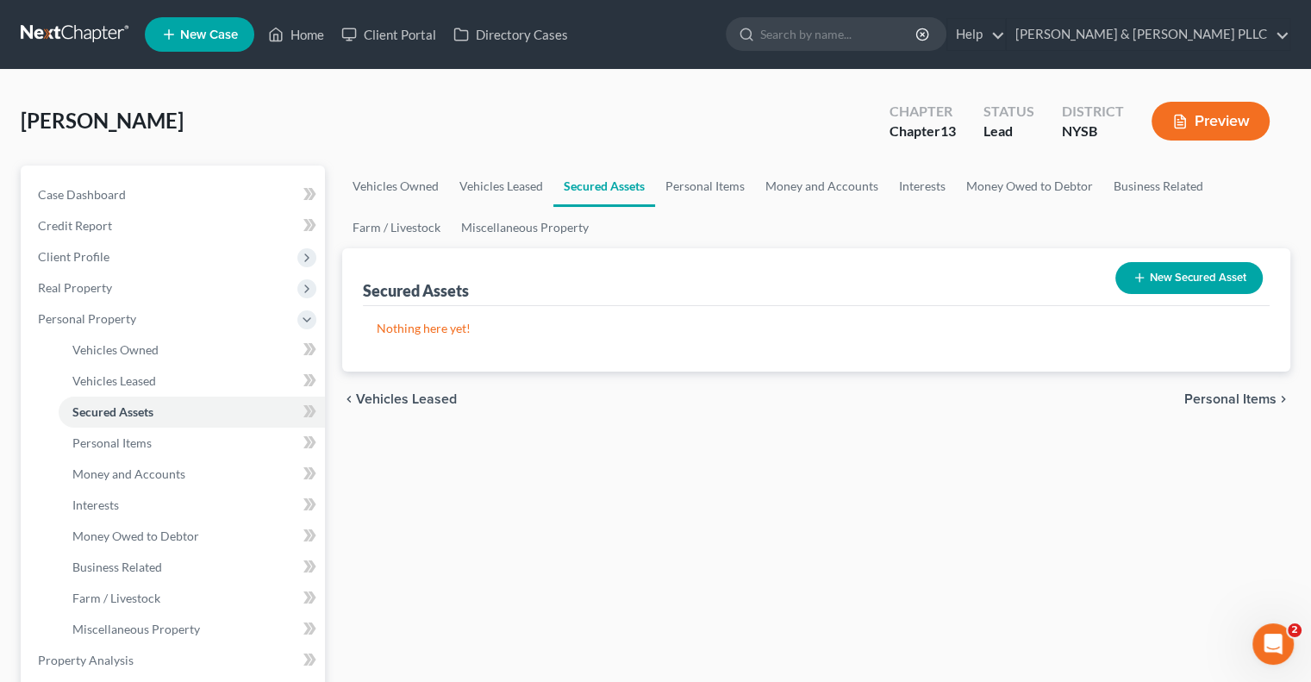
click at [1236, 393] on span "Personal Items" at bounding box center [1230, 399] width 92 height 14
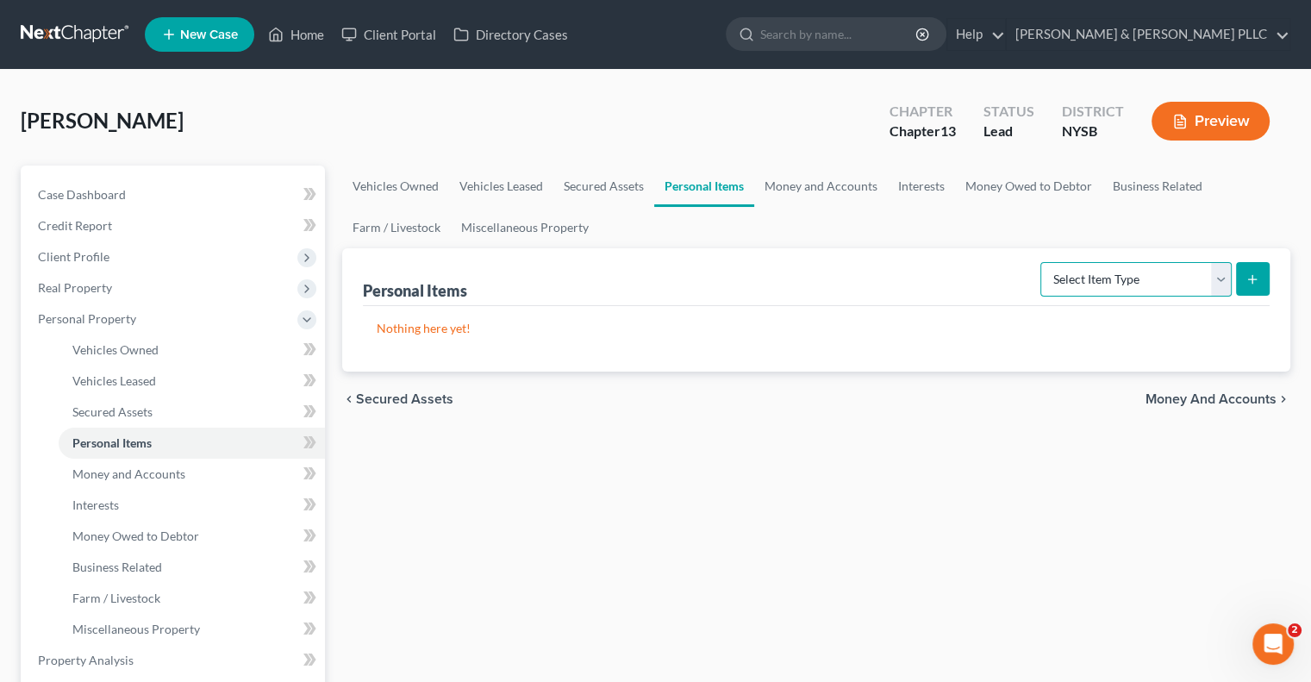
click at [1224, 276] on select "Select Item Type Clothing Collectibles Of Value Electronics Firearms Household …" at bounding box center [1135, 279] width 191 height 34
select select "clothing"
click at [1042, 262] on select "Select Item Type Clothing Collectibles Of Value Electronics Firearms Household …" at bounding box center [1135, 279] width 191 height 34
click at [1254, 272] on icon "submit" at bounding box center [1253, 279] width 14 height 14
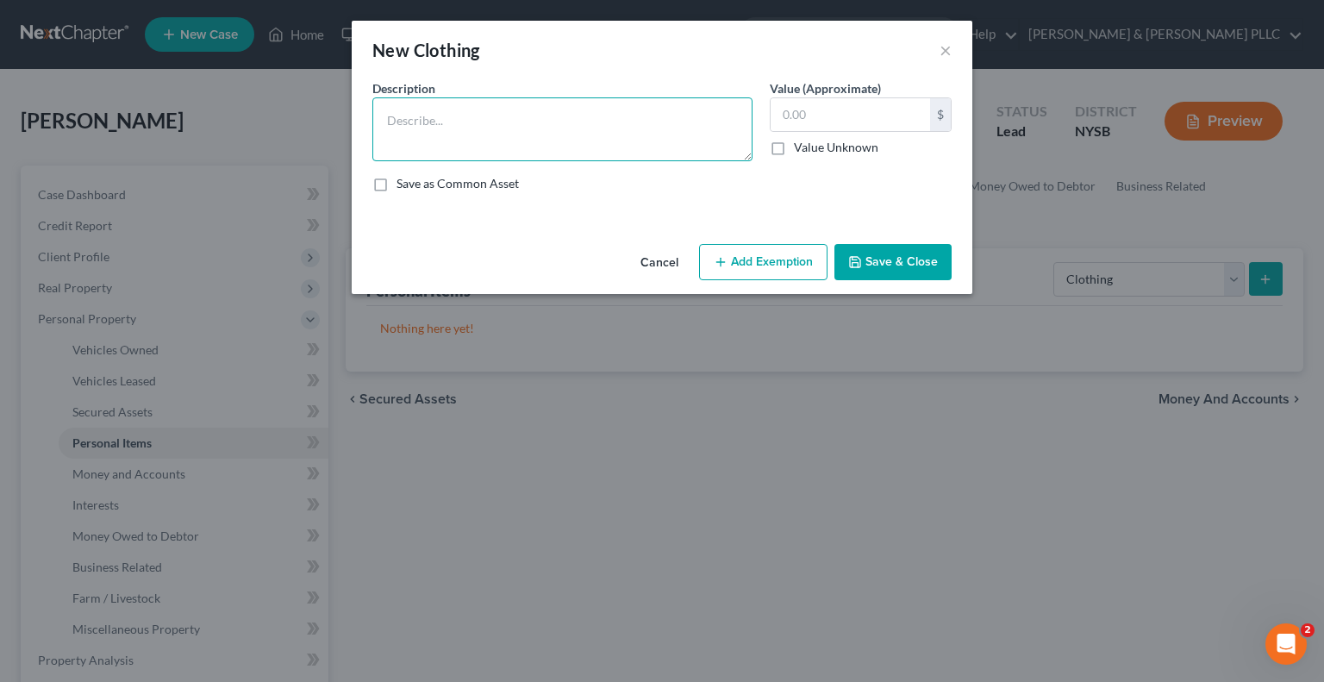
click at [506, 134] on textarea at bounding box center [562, 129] width 380 height 64
type textarea "Clothing"
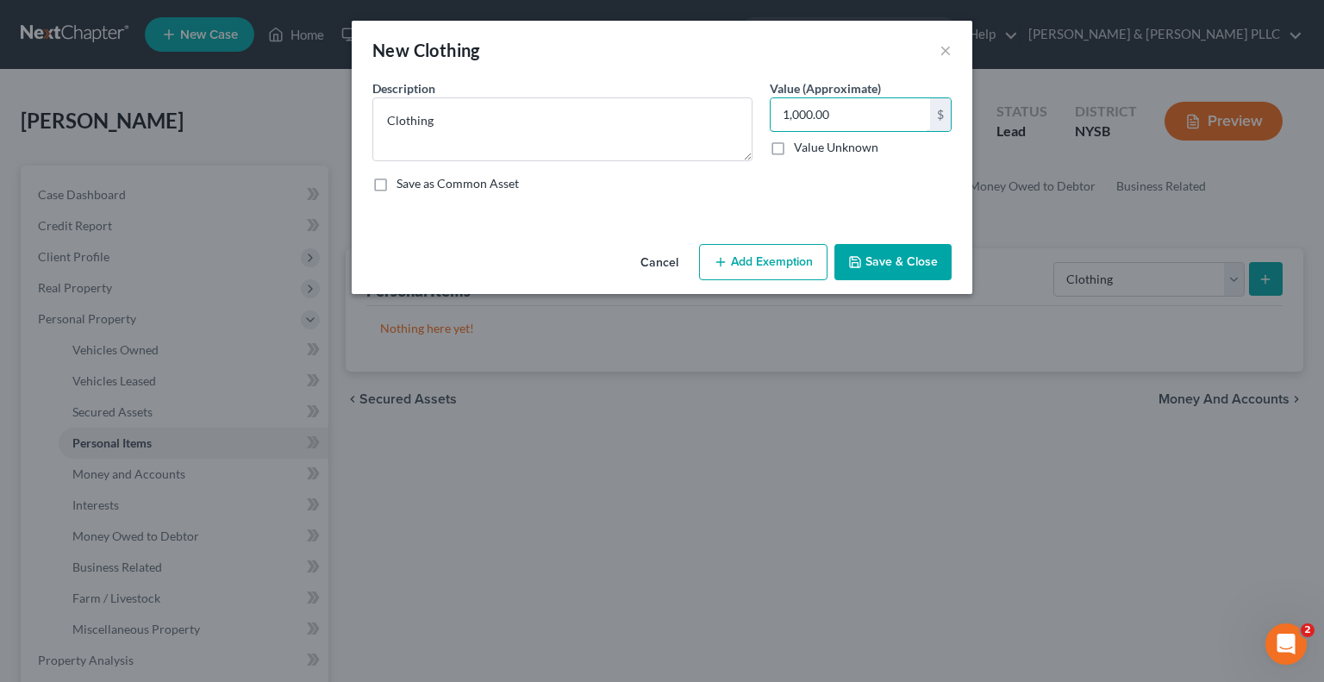
type input "1,000.00"
click at [890, 261] on button "Save & Close" at bounding box center [892, 262] width 117 height 36
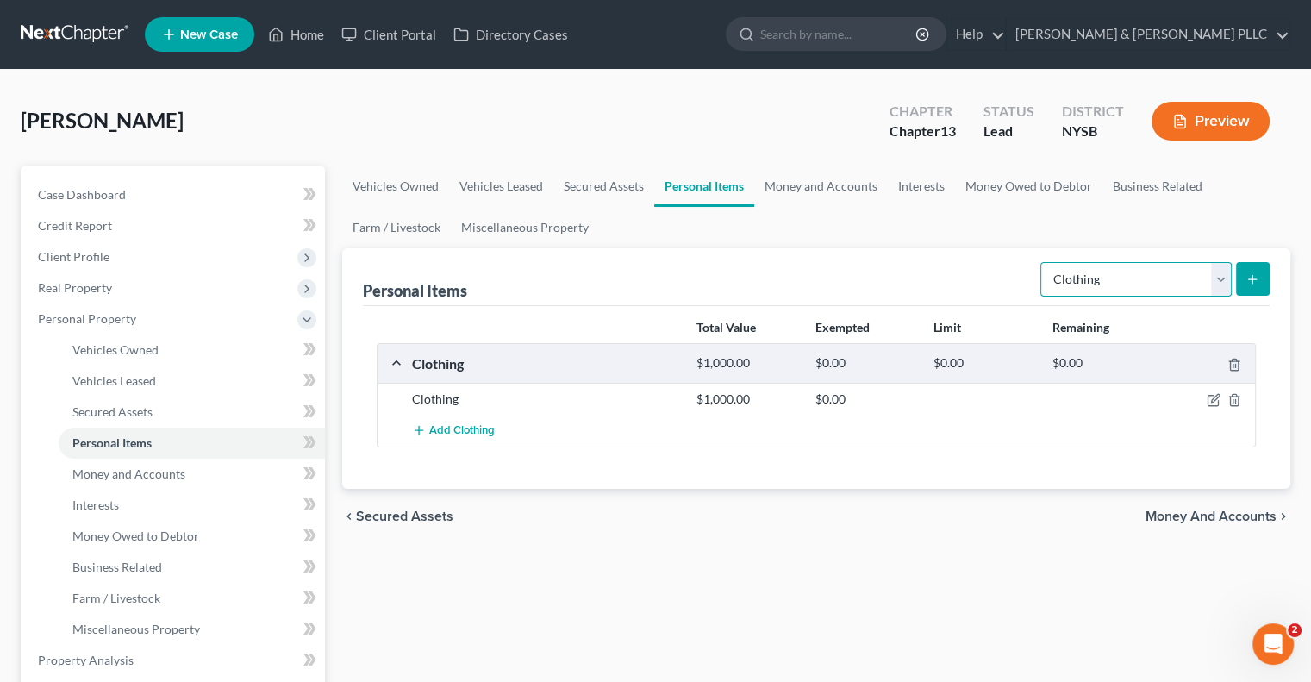
click at [1224, 287] on select "Select Item Type Clothing Collectibles Of Value Electronics Firearms Household …" at bounding box center [1135, 279] width 191 height 34
select select "electronics"
click at [1042, 262] on select "Select Item Type Clothing Collectibles Of Value Electronics Firearms Household …" at bounding box center [1135, 279] width 191 height 34
click at [1253, 273] on icon "submit" at bounding box center [1253, 279] width 14 height 14
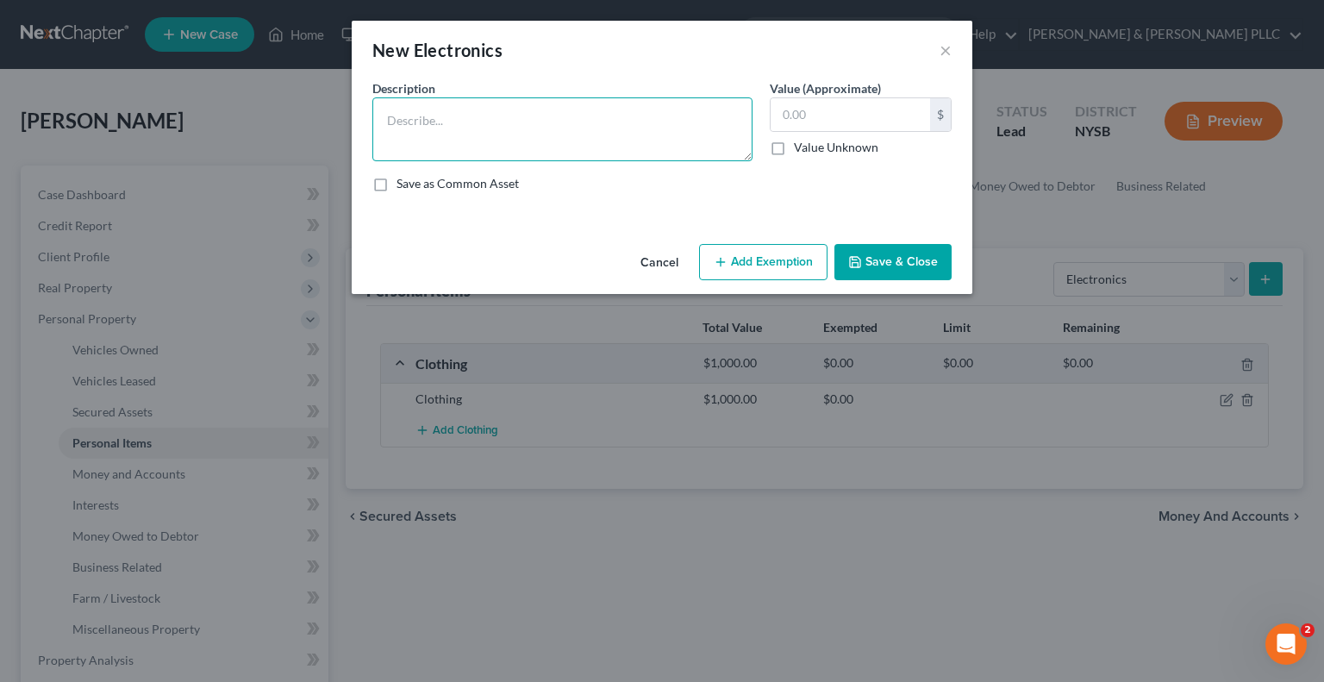
click at [403, 116] on textarea at bounding box center [562, 129] width 380 height 64
type textarea "t"
drag, startPoint x: 383, startPoint y: 117, endPoint x: 386, endPoint y: 85, distance: 32.1
click at [384, 116] on textarea "TV, laptop, printer" at bounding box center [562, 129] width 380 height 64
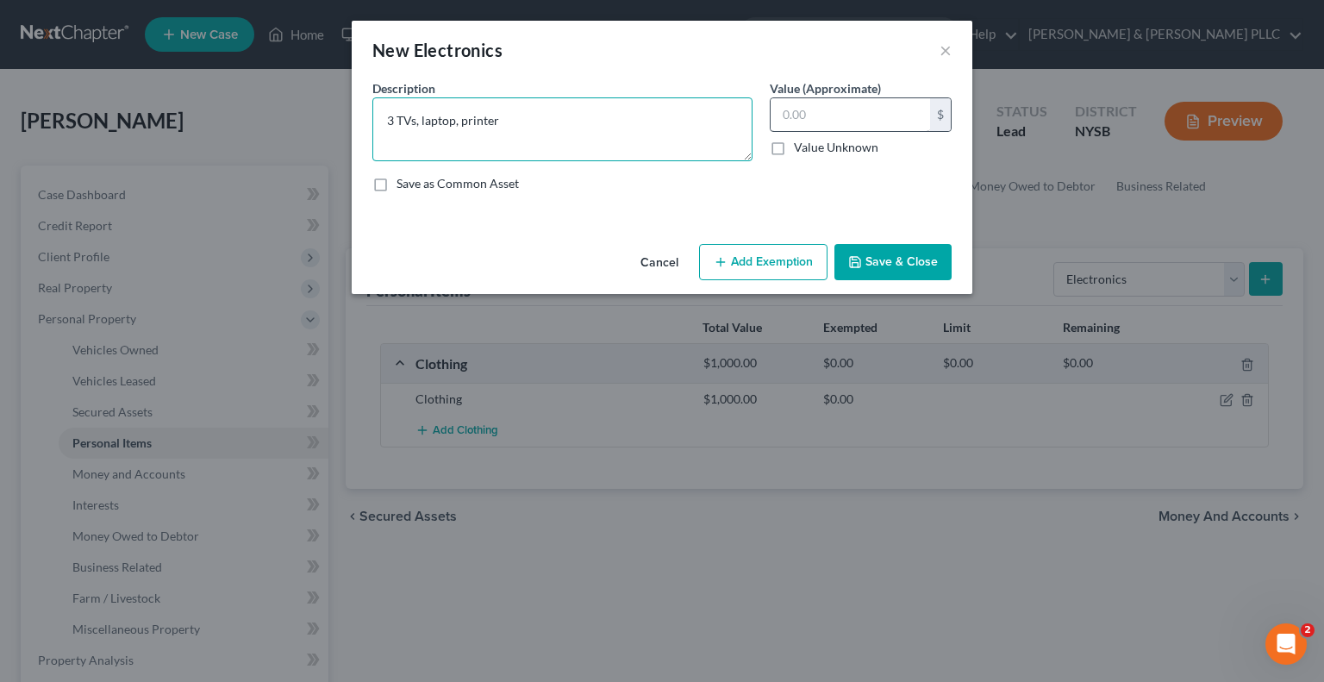
type textarea "3 TVs, laptop, printer"
click at [779, 109] on input "text" at bounding box center [850, 114] width 159 height 33
type input "1,300.00"
click at [910, 263] on button "Save & Close" at bounding box center [892, 262] width 117 height 36
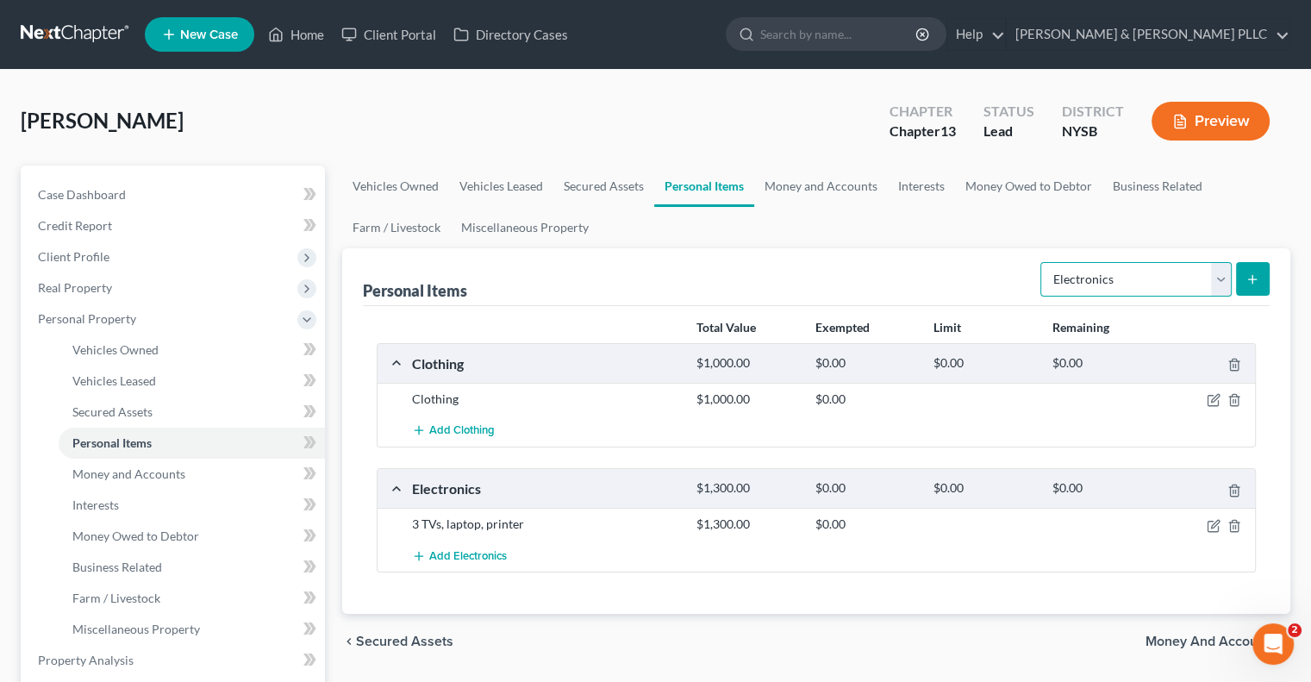
click at [1217, 279] on select "Select Item Type Clothing Collectibles Of Value Electronics Firearms Household …" at bounding box center [1135, 279] width 191 height 34
select select "household_goods"
click at [1042, 262] on select "Select Item Type Clothing Collectibles Of Value Electronics Firearms Household …" at bounding box center [1135, 279] width 191 height 34
click at [1253, 275] on icon "submit" at bounding box center [1253, 279] width 14 height 14
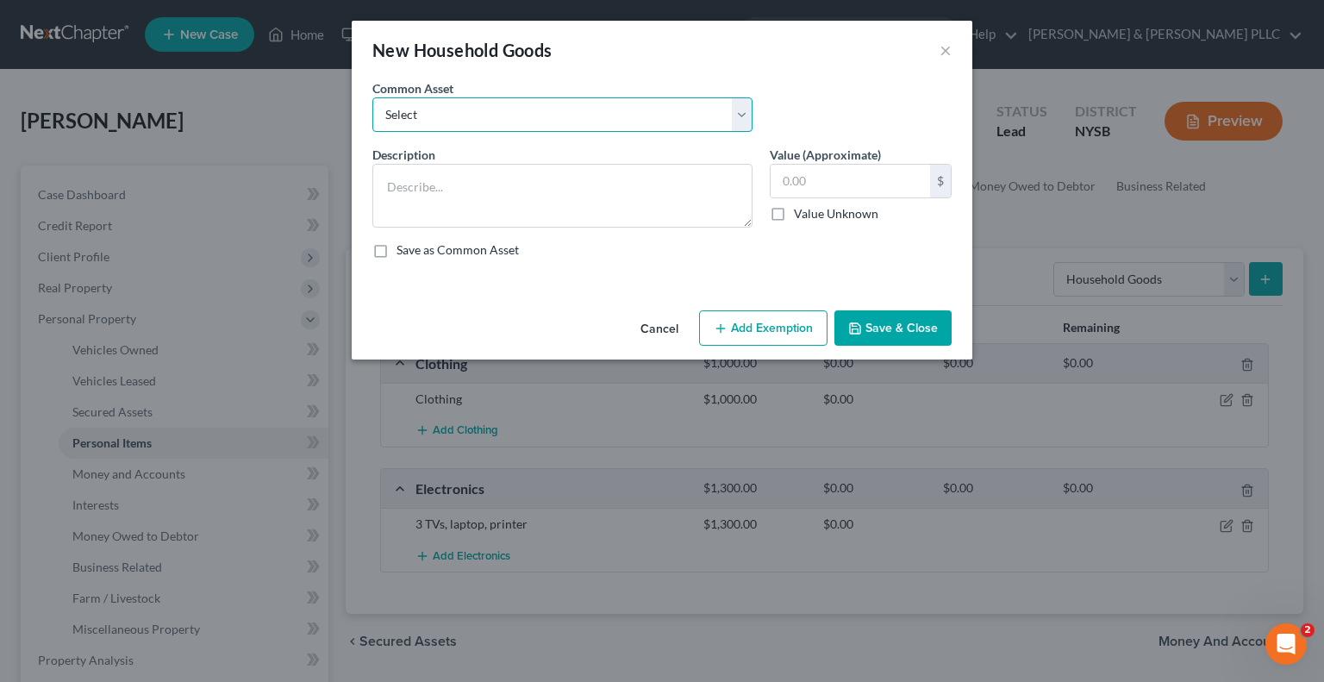
click at [655, 109] on select "Select Furniture" at bounding box center [562, 114] width 380 height 34
select select "0"
click at [372, 97] on select "Select Furniture" at bounding box center [562, 114] width 380 height 34
type textarea "Furniture"
drag, startPoint x: 791, startPoint y: 178, endPoint x: 801, endPoint y: 166, distance: 14.7
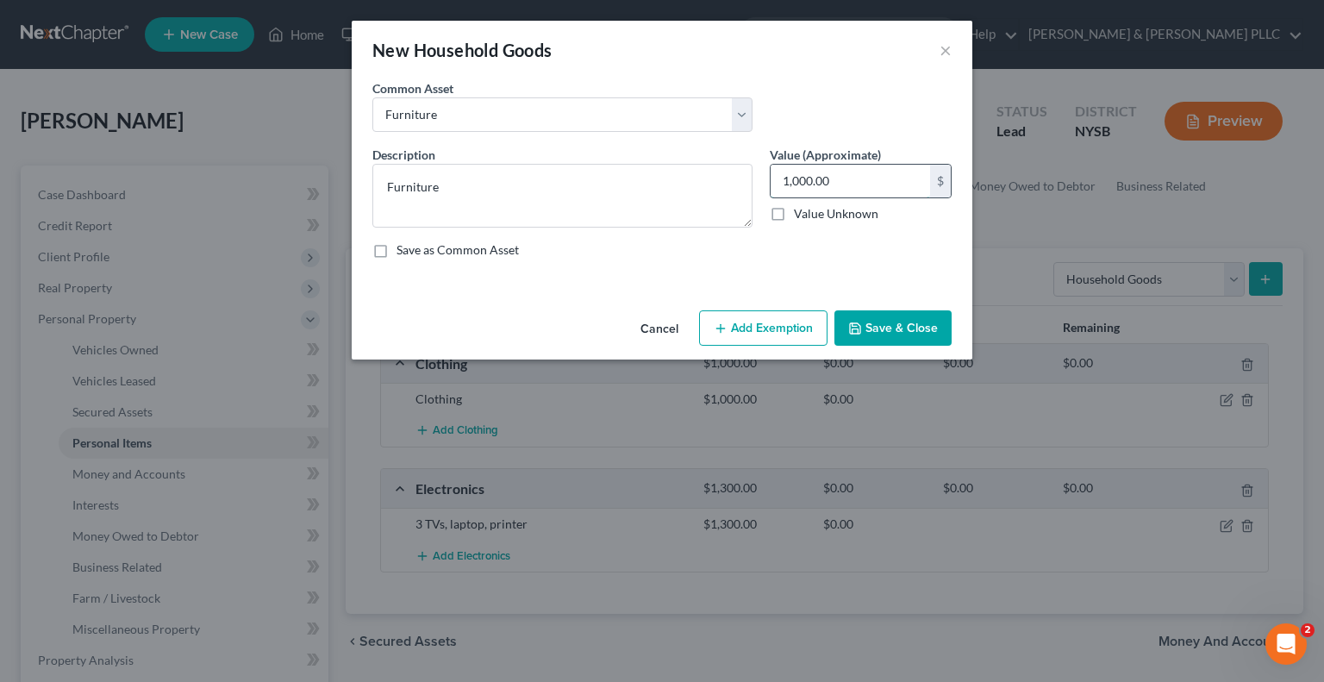
click at [793, 175] on input "1,000.00" at bounding box center [850, 181] width 159 height 33
type input "1,500.00"
click at [903, 320] on button "Save & Close" at bounding box center [892, 328] width 117 height 36
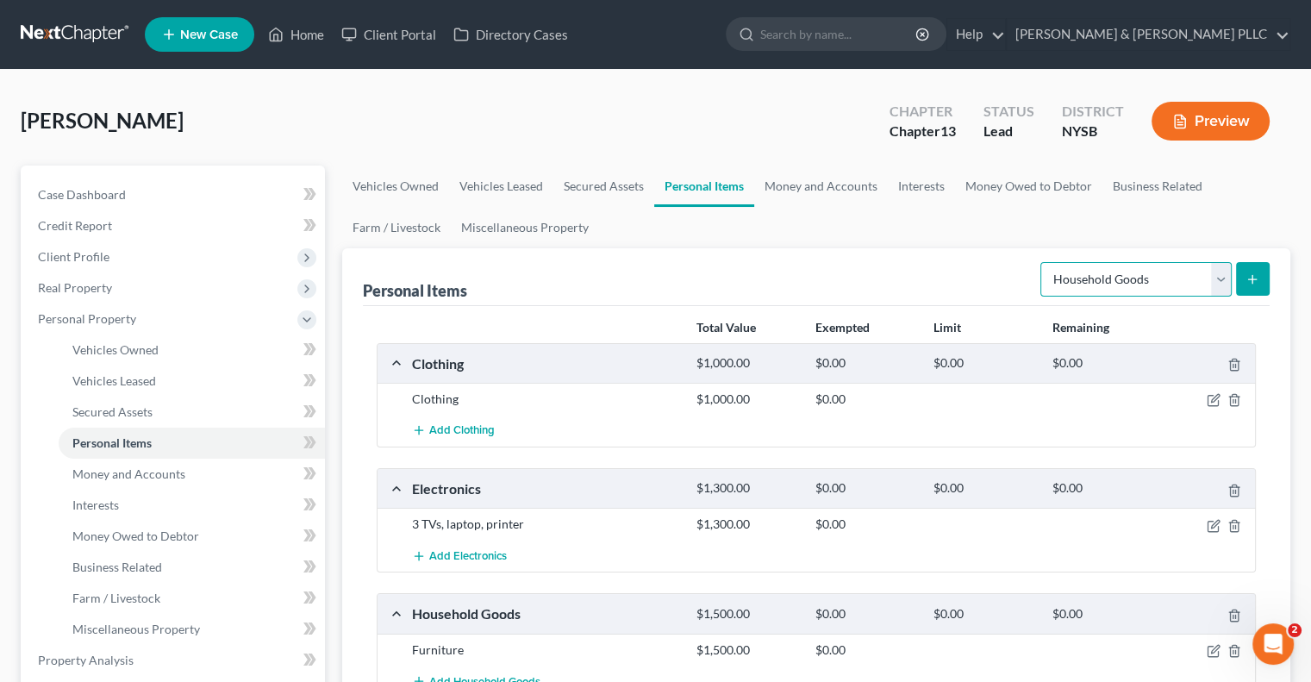
click at [1222, 276] on select "Select Item Type Clothing Collectibles Of Value Electronics Firearms Household …" at bounding box center [1135, 279] width 191 height 34
select select "jewelry"
click at [1042, 262] on select "Select Item Type Clothing Collectibles Of Value Electronics Firearms Household …" at bounding box center [1135, 279] width 191 height 34
click at [1255, 279] on line "submit" at bounding box center [1253, 279] width 8 height 0
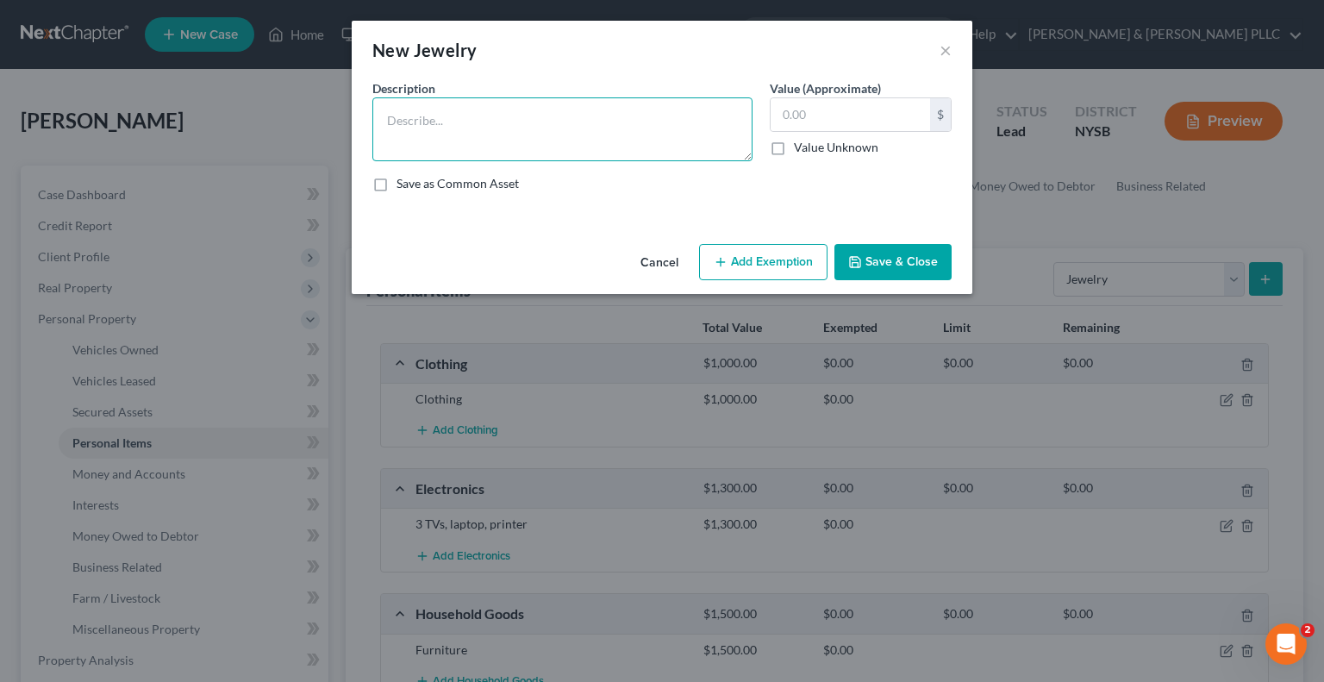
click at [415, 109] on textarea at bounding box center [562, 129] width 380 height 64
type textarea "Costume Jewelry"
click at [779, 111] on input "text" at bounding box center [850, 114] width 159 height 33
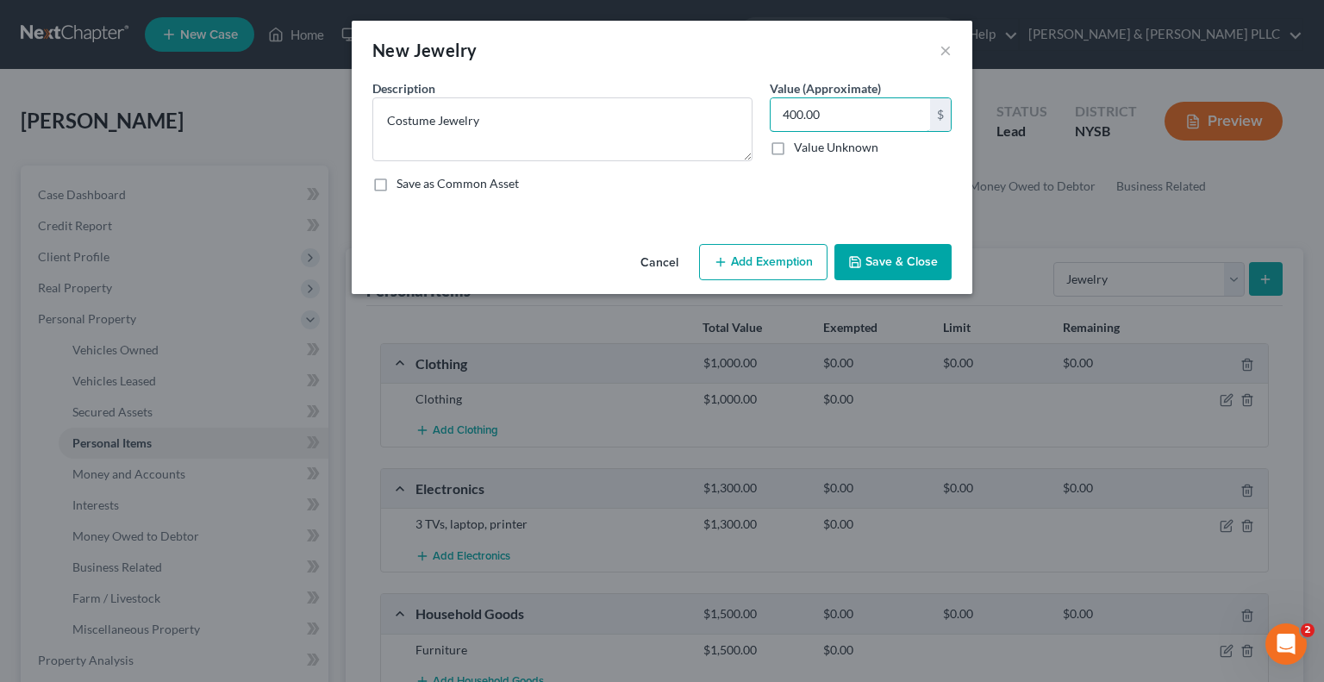
type input "400.00"
click at [920, 256] on button "Save & Close" at bounding box center [892, 262] width 117 height 36
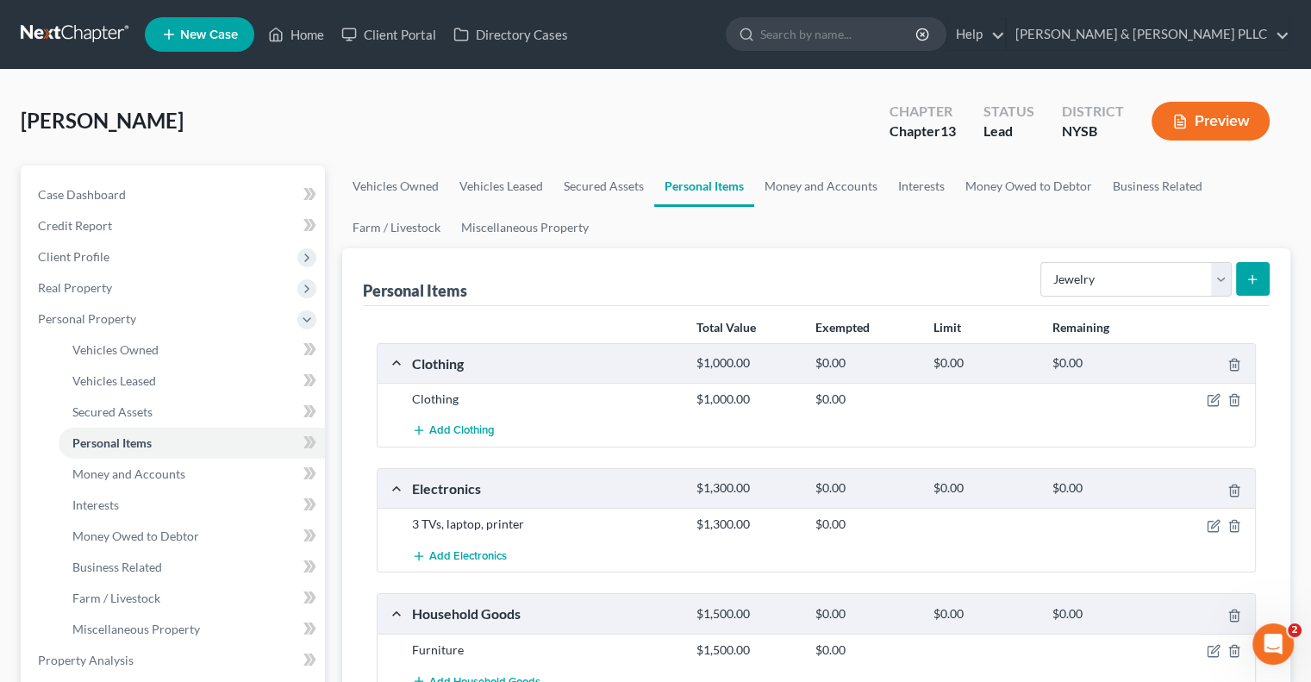
click at [1252, 281] on line "submit" at bounding box center [1252, 279] width 0 height 8
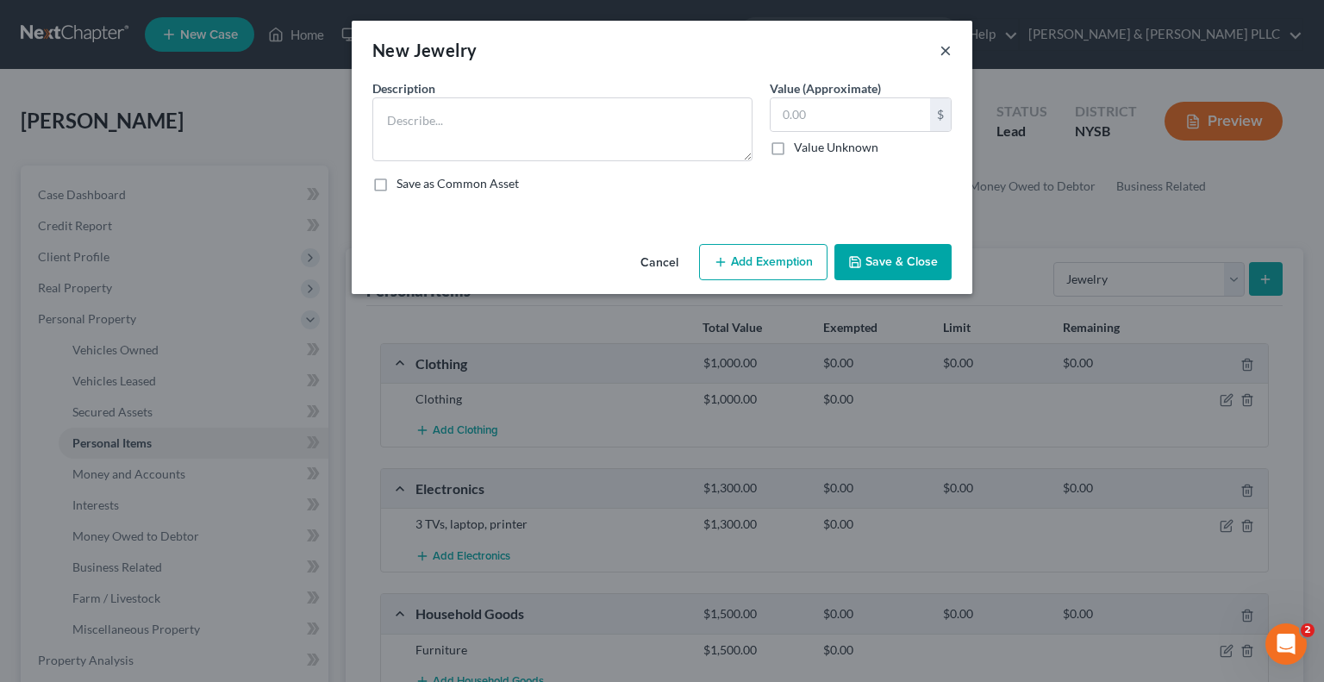
click at [941, 52] on button "×" at bounding box center [946, 50] width 12 height 21
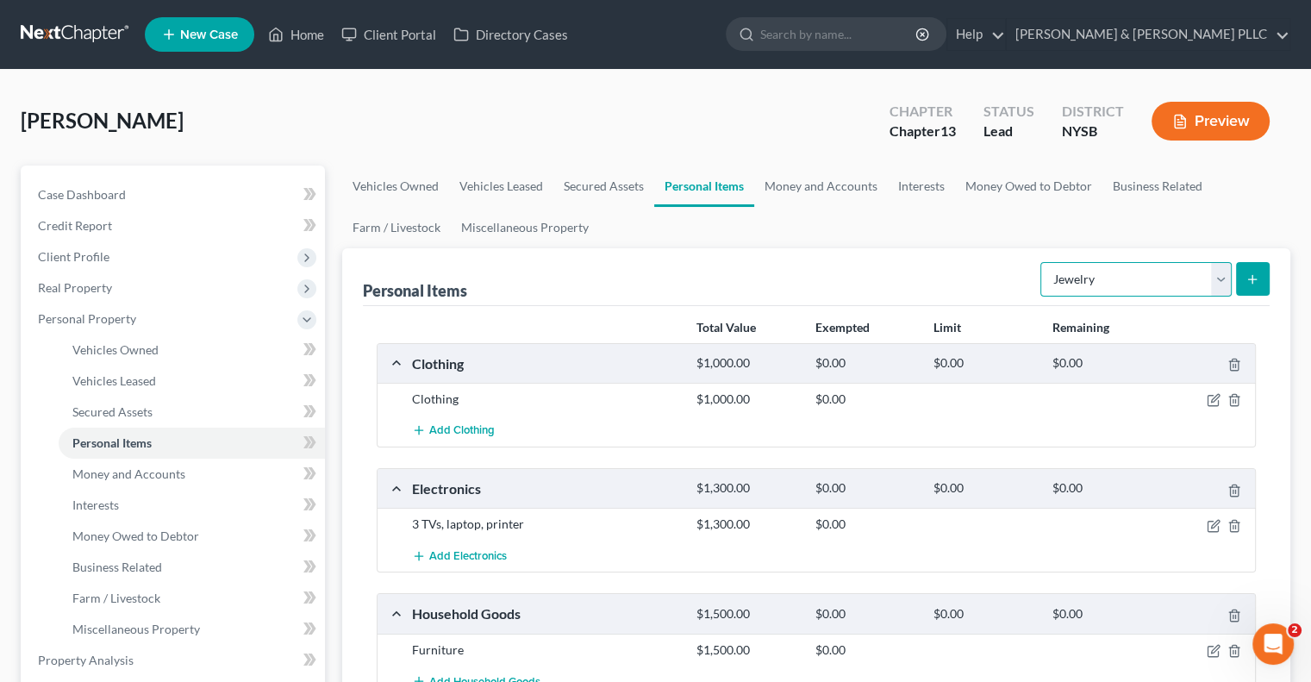
click at [1223, 276] on select "Select Item Type Clothing Collectibles Of Value Electronics Firearms Household …" at bounding box center [1135, 279] width 191 height 34
click at [913, 256] on div "Personal Items Select Item Type Clothing Collectibles Of Value Electronics Fire…" at bounding box center [816, 277] width 907 height 58
click at [1207, 396] on icon "button" at bounding box center [1214, 400] width 14 height 14
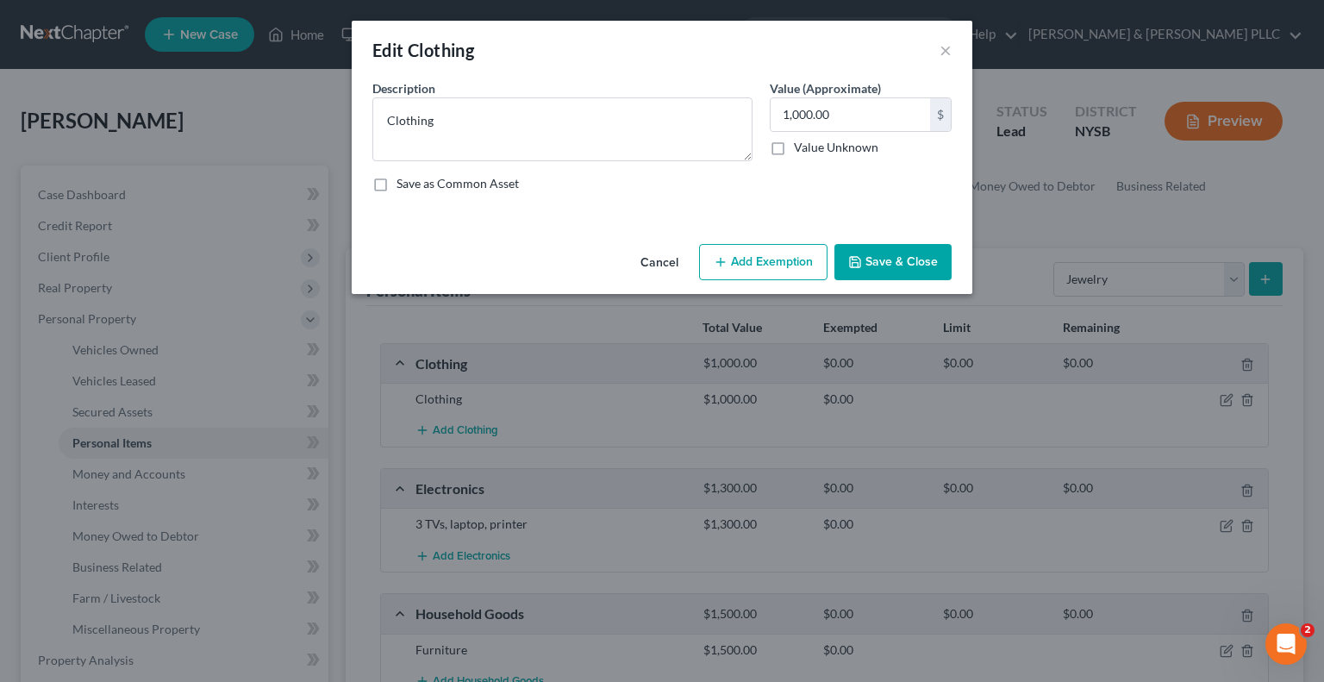
click at [759, 262] on button "Add Exemption" at bounding box center [763, 262] width 128 height 36
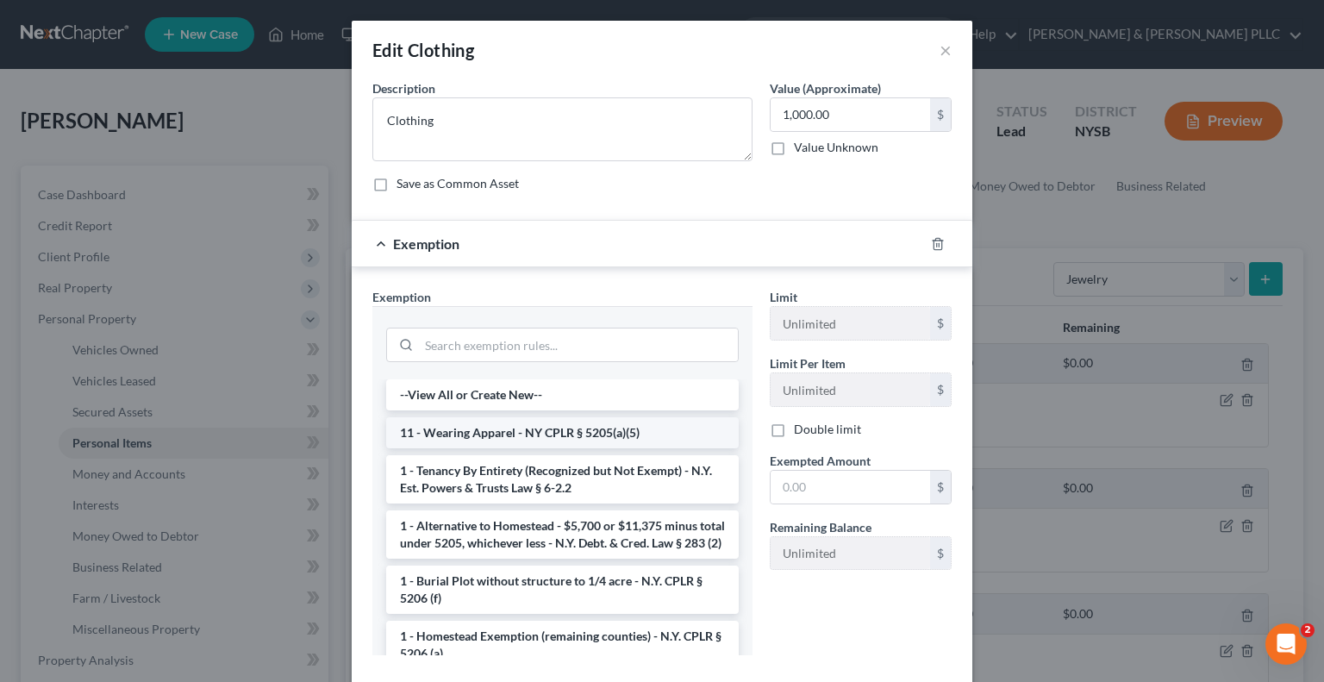
click at [596, 435] on li "11 - Wearing Apparel - NY CPLR § 5205(a)(5)" at bounding box center [562, 432] width 353 height 31
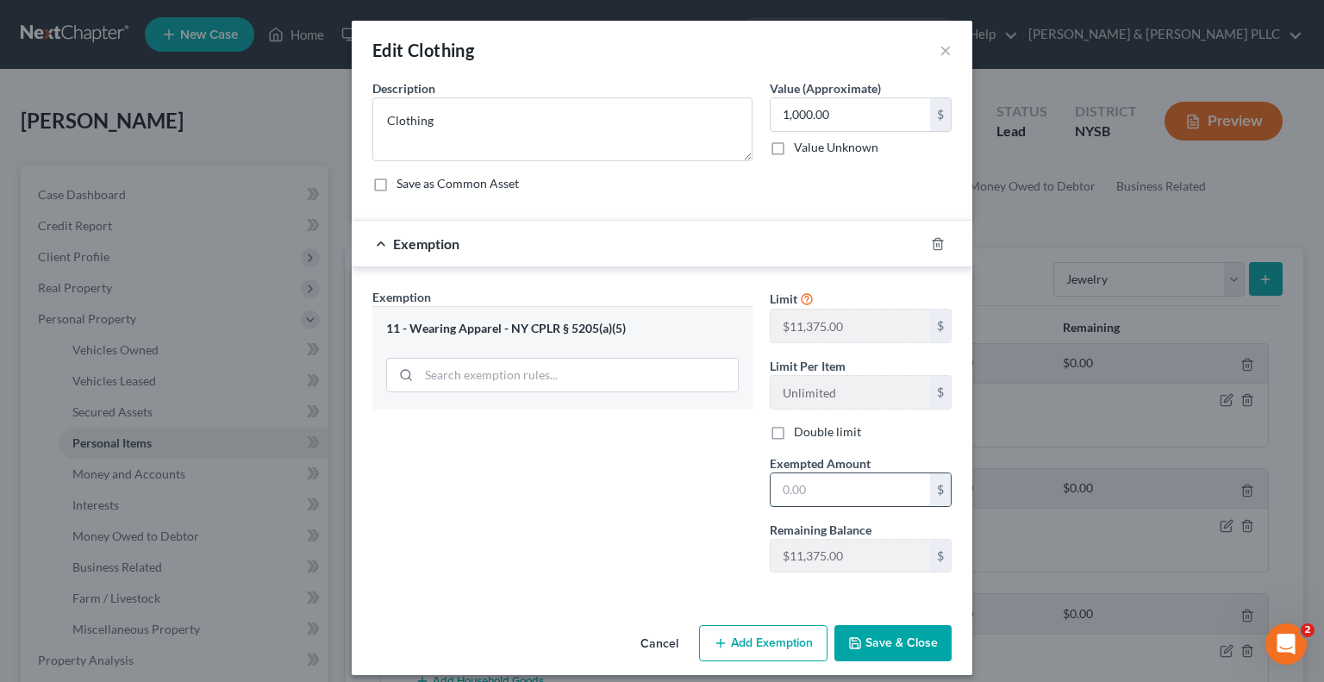
drag, startPoint x: 777, startPoint y: 491, endPoint x: 787, endPoint y: 480, distance: 15.2
click at [777, 490] on input "text" at bounding box center [850, 489] width 159 height 33
type input "1,000.00"
click at [916, 634] on button "Save & Close" at bounding box center [892, 643] width 117 height 36
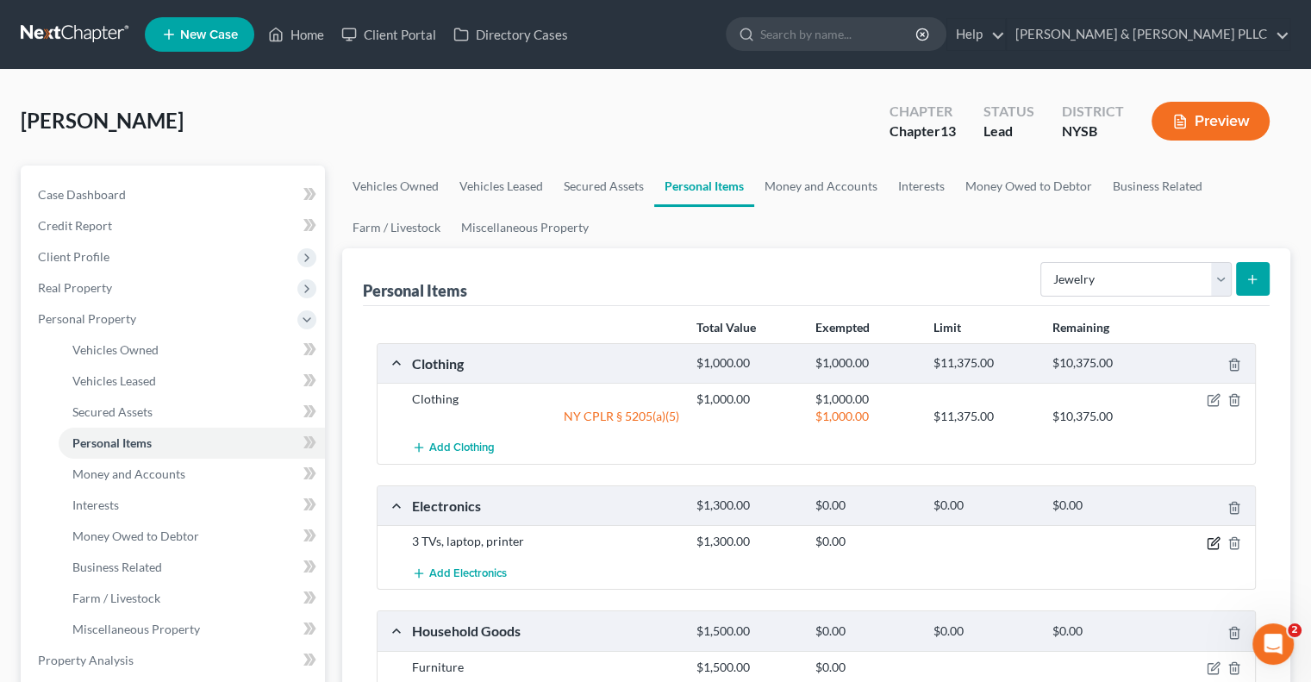
click at [1215, 540] on icon "button" at bounding box center [1215, 541] width 8 height 8
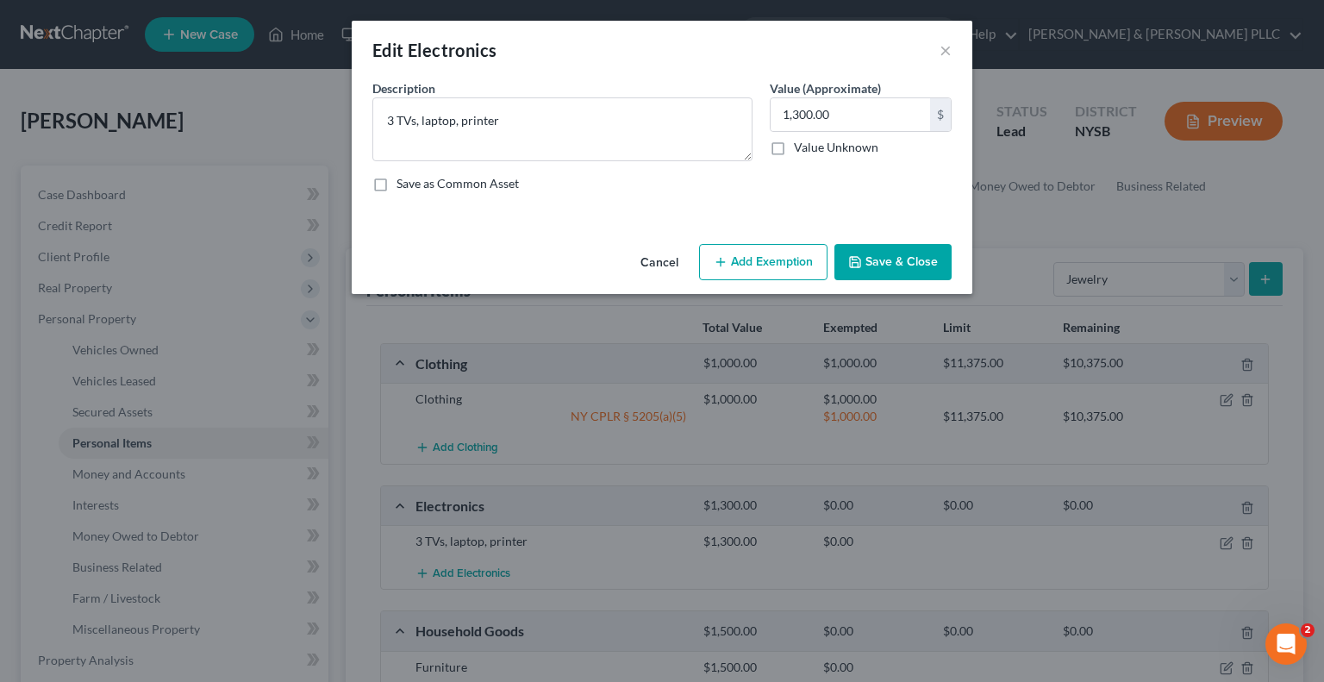
click at [787, 269] on button "Add Exemption" at bounding box center [763, 262] width 128 height 36
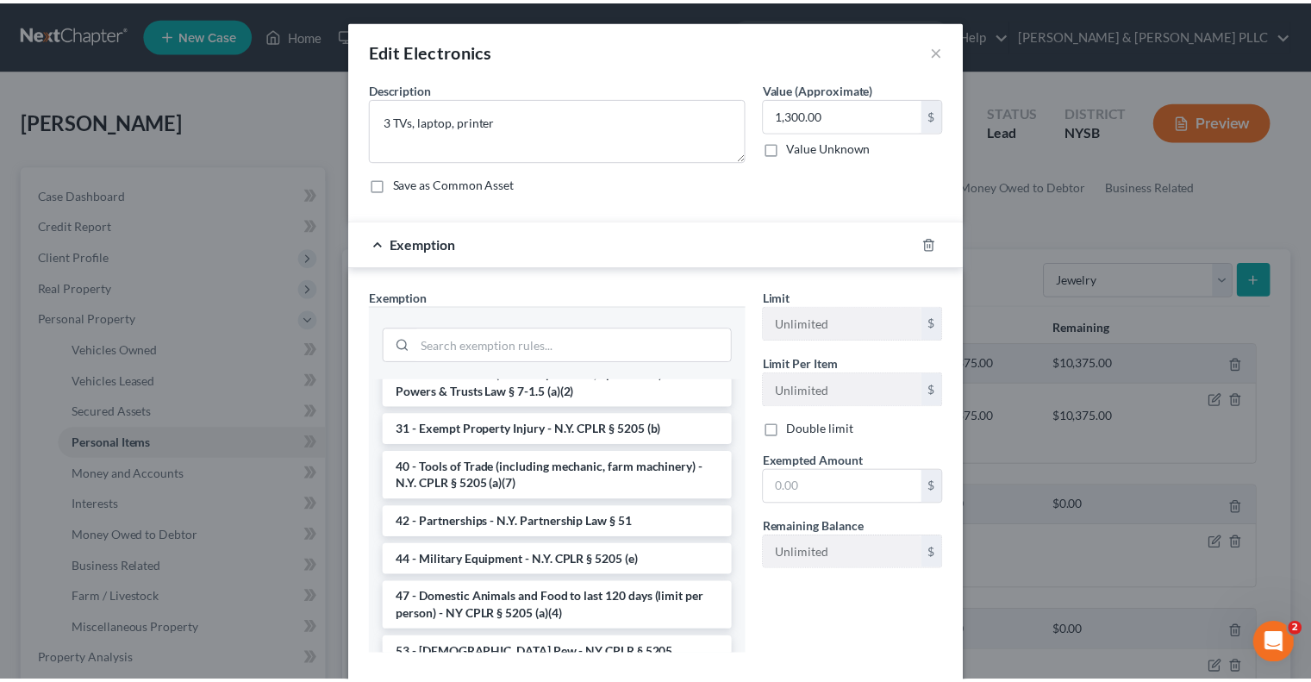
scroll to position [2586, 0]
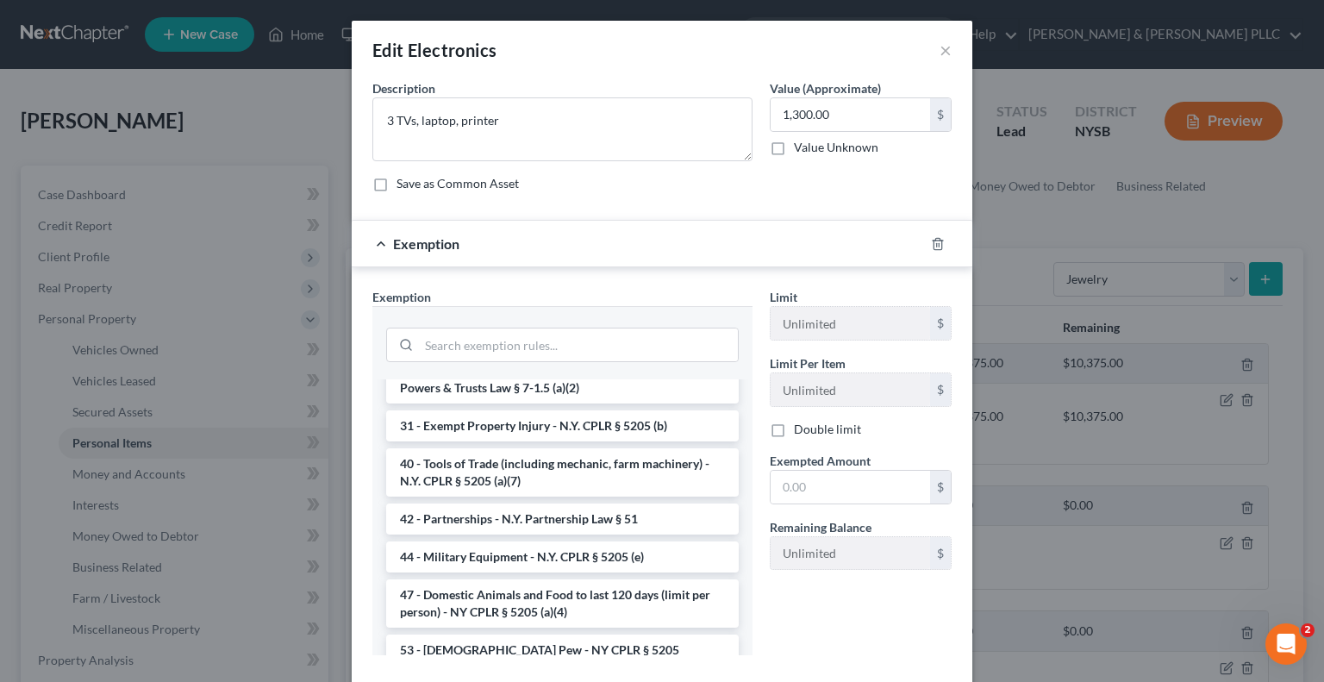
click at [529, 672] on li "6 - Household Goods and Furnishings - NY CPLR § 5205" at bounding box center [562, 687] width 353 height 31
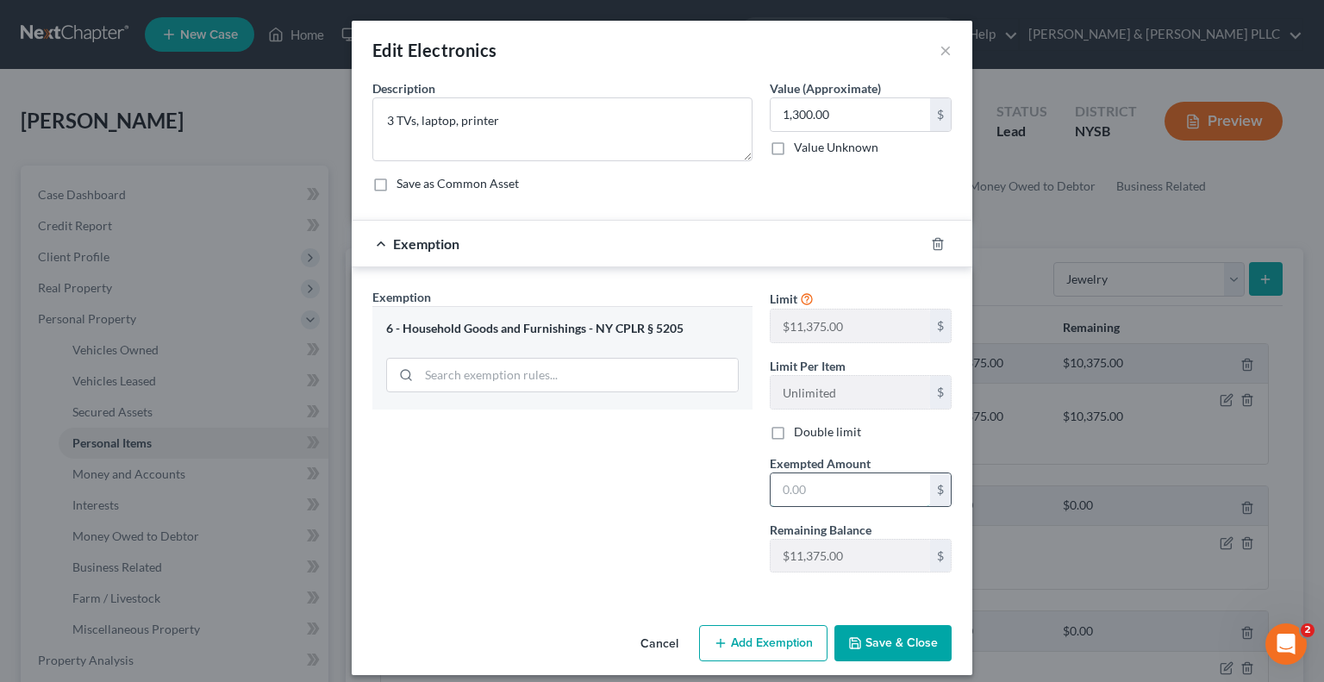
drag, startPoint x: 769, startPoint y: 490, endPoint x: 774, endPoint y: 483, distance: 9.3
click at [771, 490] on input "text" at bounding box center [850, 489] width 159 height 33
type input "1,300.00"
click at [890, 642] on button "Save & Close" at bounding box center [892, 643] width 117 height 36
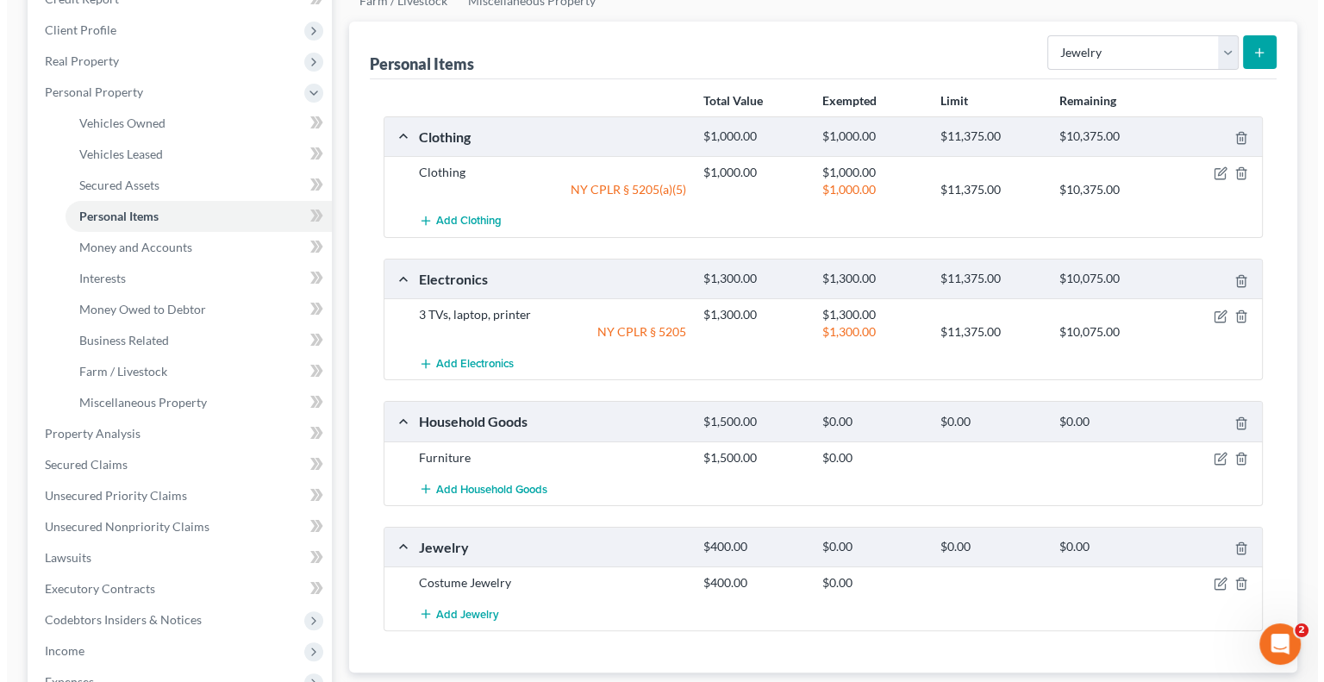
scroll to position [345, 0]
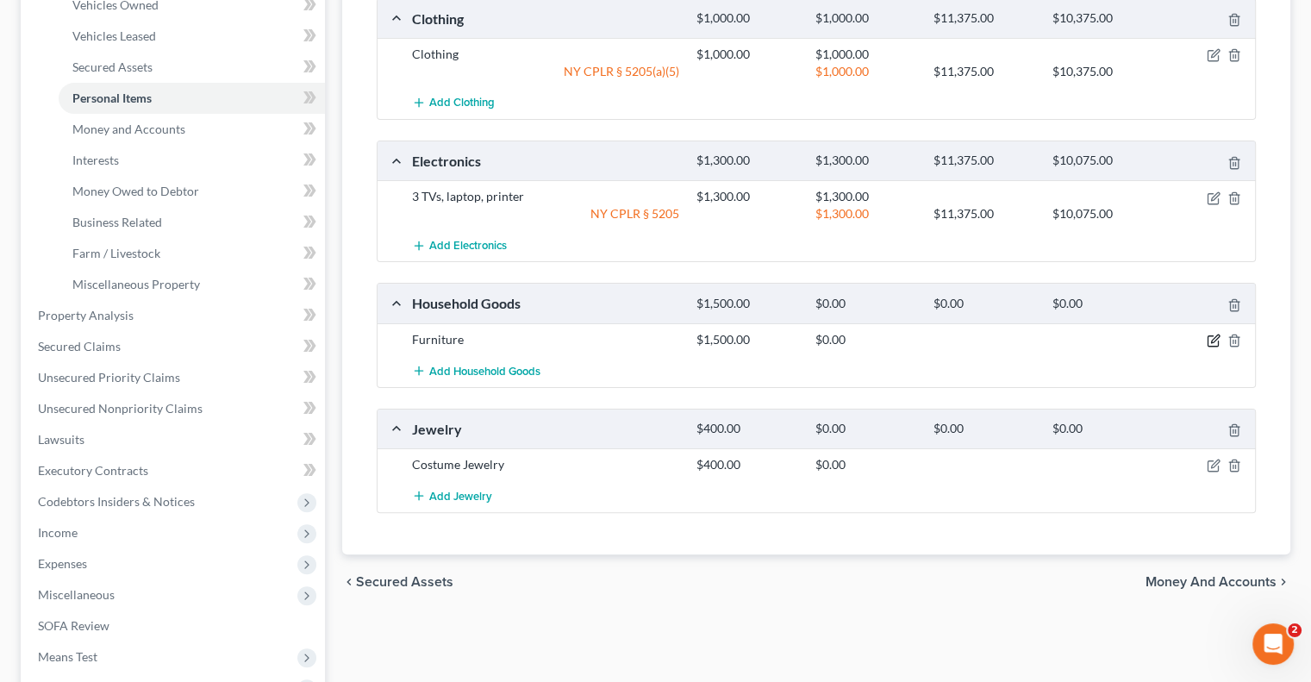
click at [1214, 334] on icon "button" at bounding box center [1214, 341] width 14 height 14
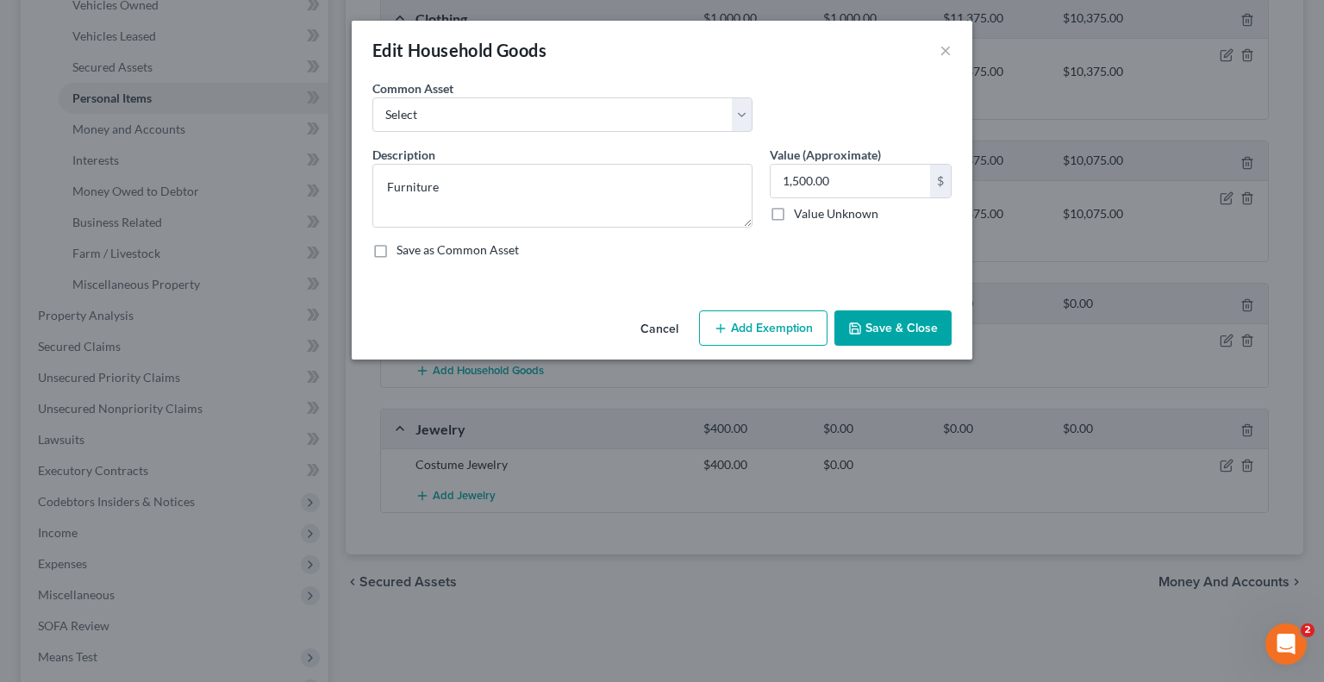
click at [796, 323] on button "Add Exemption" at bounding box center [763, 328] width 128 height 36
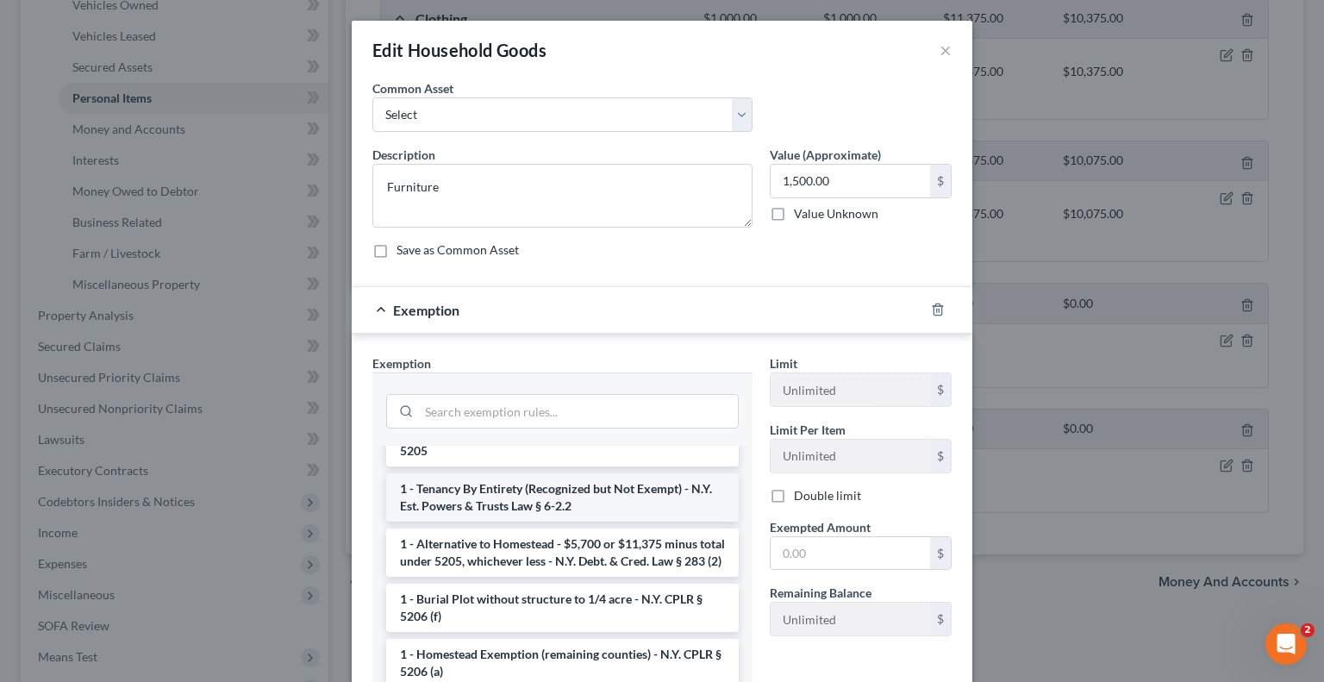
scroll to position [172, 0]
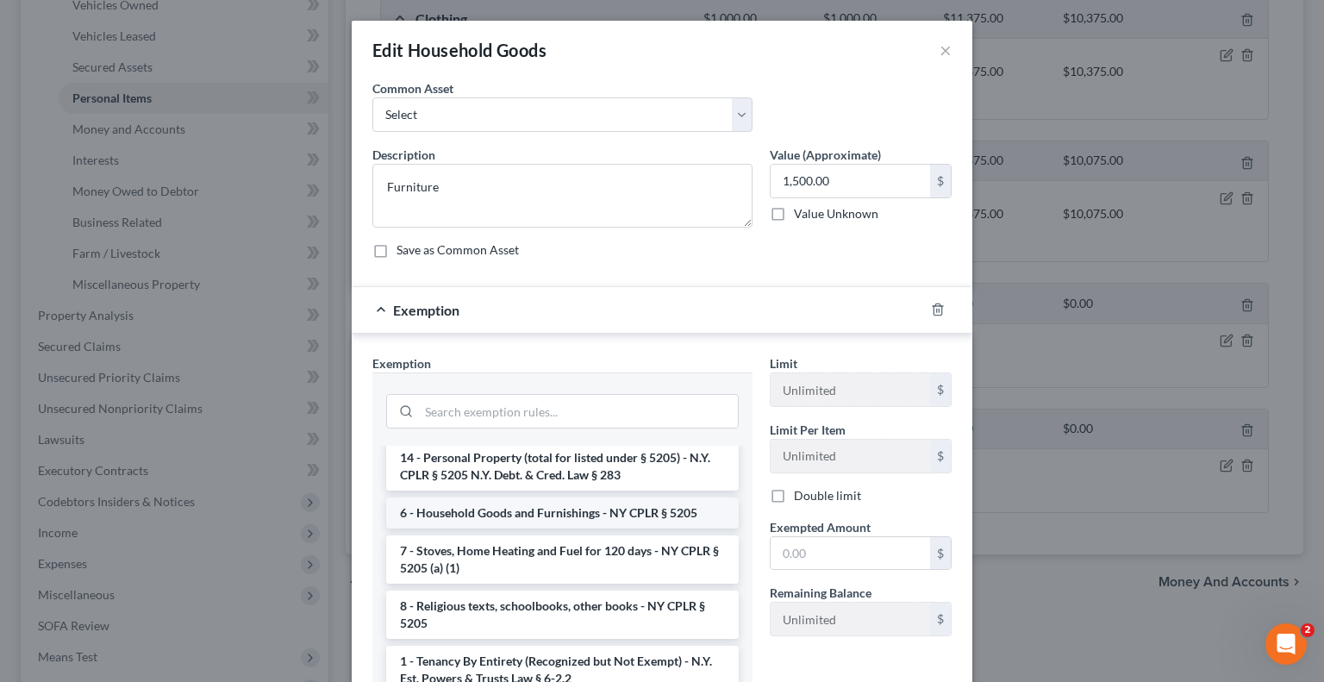
click at [545, 511] on li "6 - Household Goods and Furnishings - NY CPLR § 5205" at bounding box center [562, 512] width 353 height 31
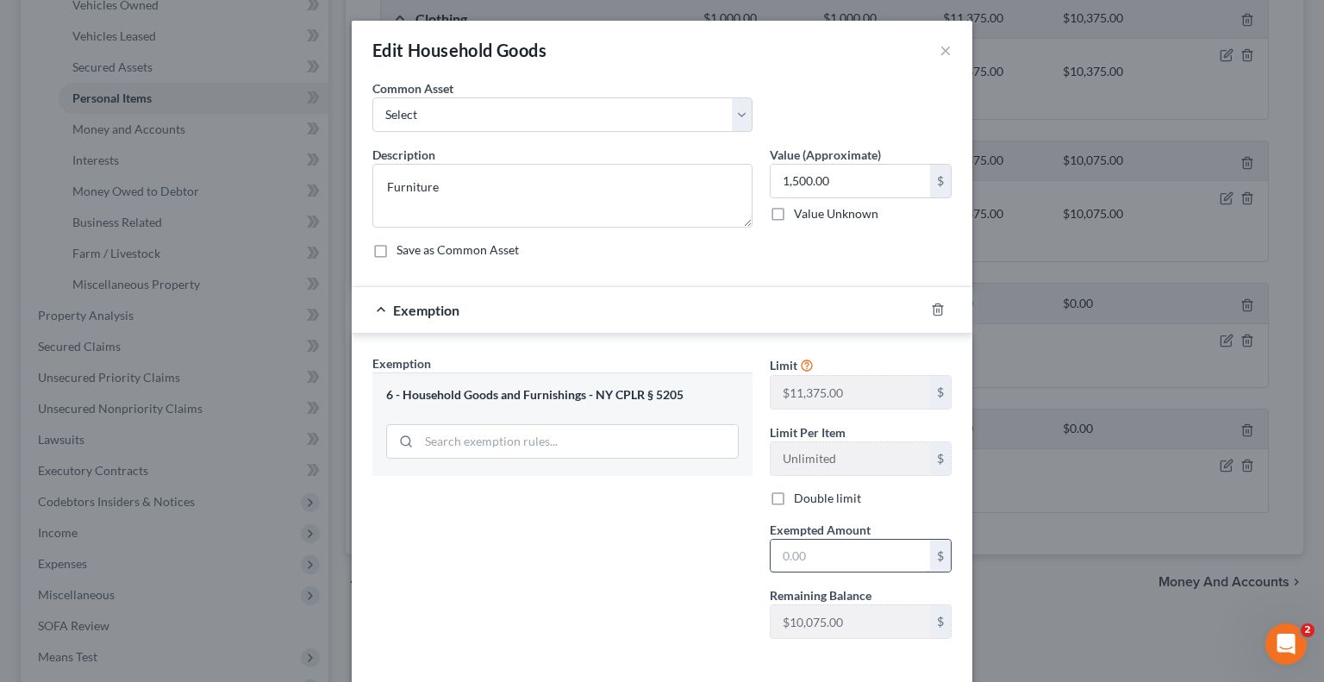
click at [776, 551] on input "text" at bounding box center [850, 556] width 159 height 33
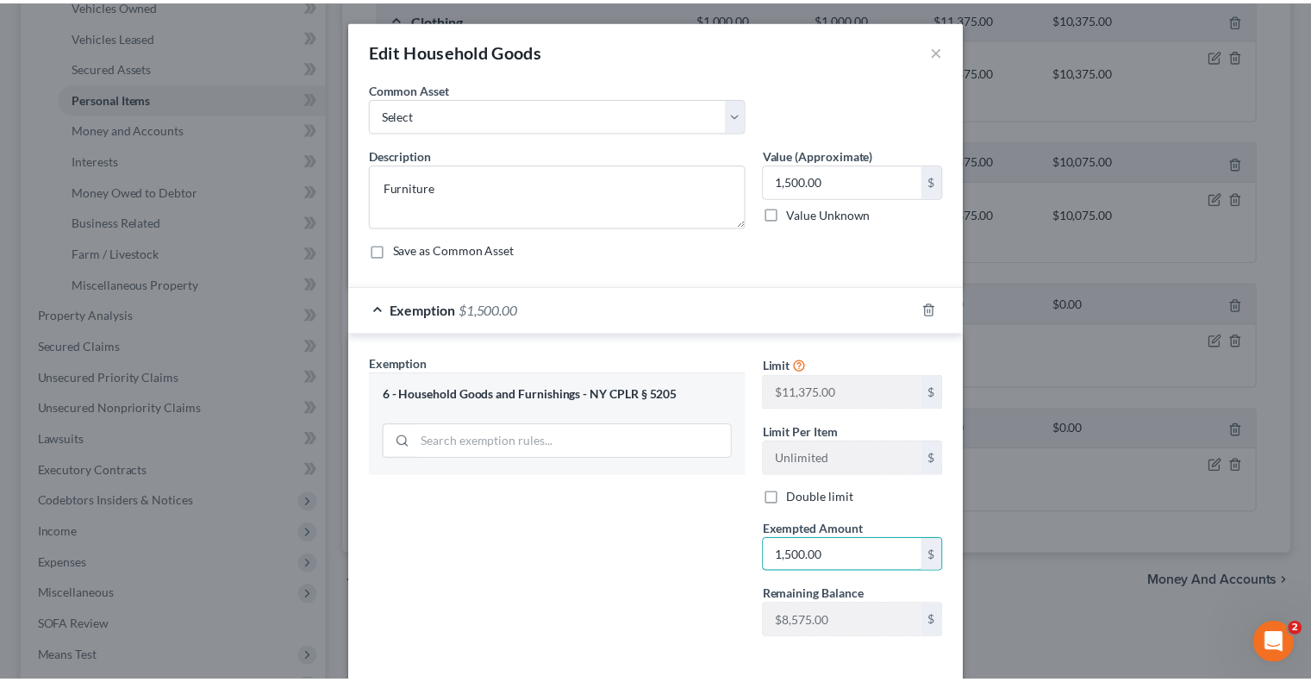
scroll to position [78, 0]
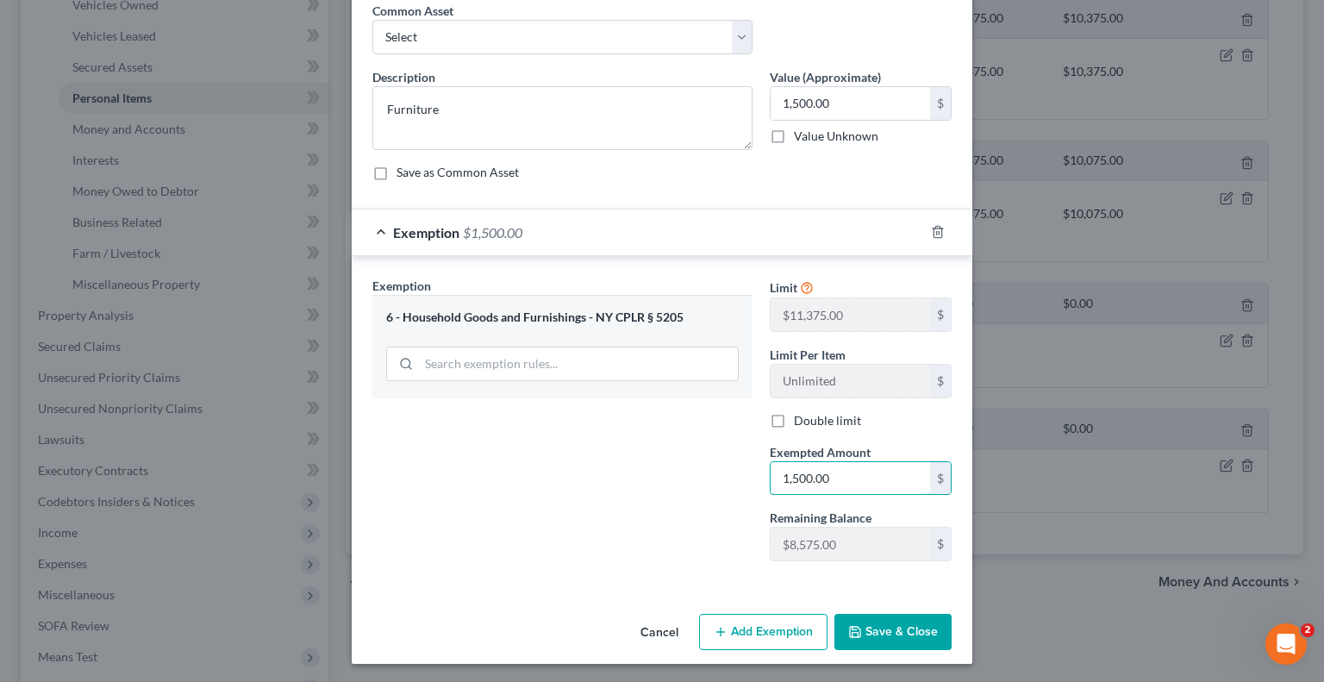
type input "1,500.00"
click at [892, 633] on button "Save & Close" at bounding box center [892, 632] width 117 height 36
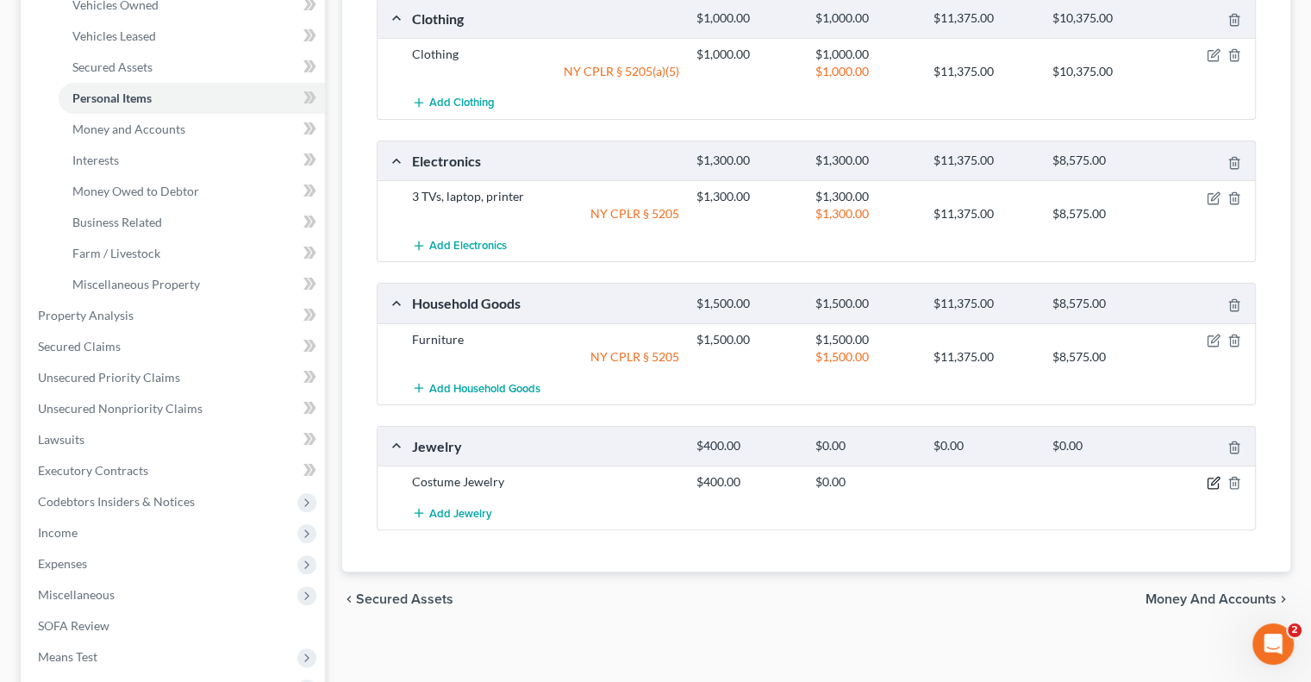
click at [1212, 476] on icon "button" at bounding box center [1214, 483] width 14 height 14
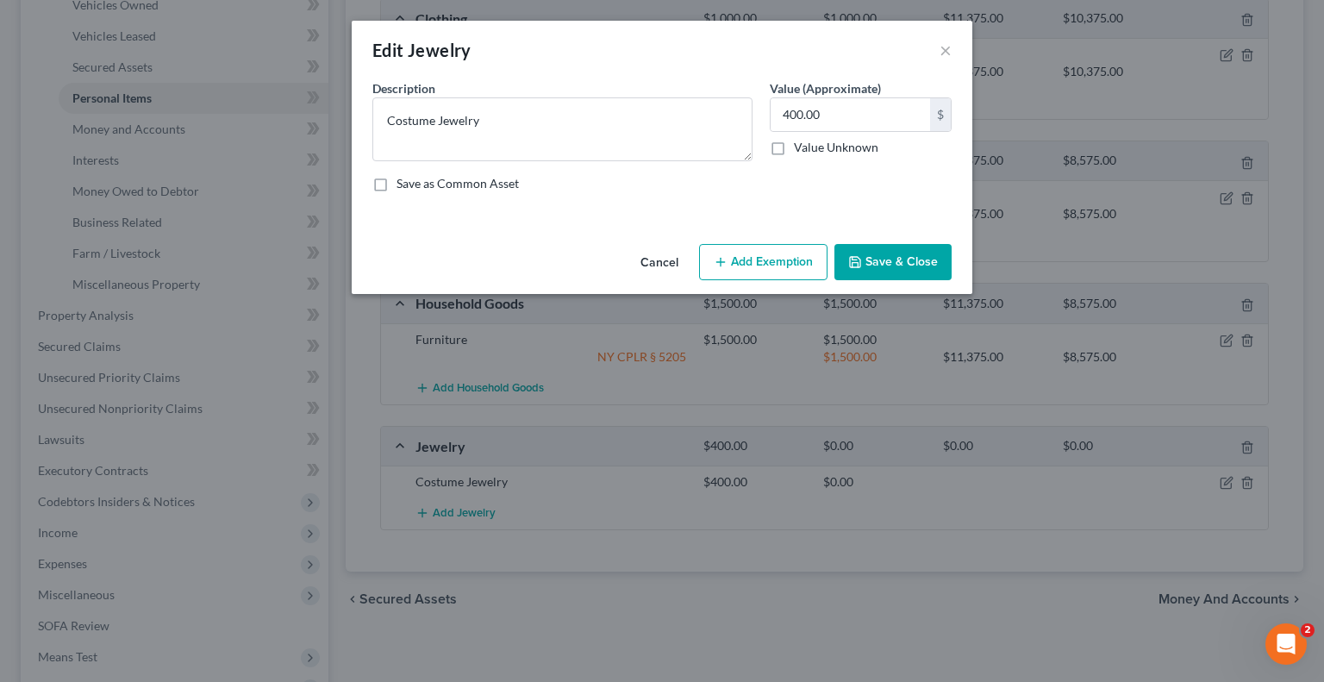
click at [758, 258] on button "Add Exemption" at bounding box center [763, 262] width 128 height 36
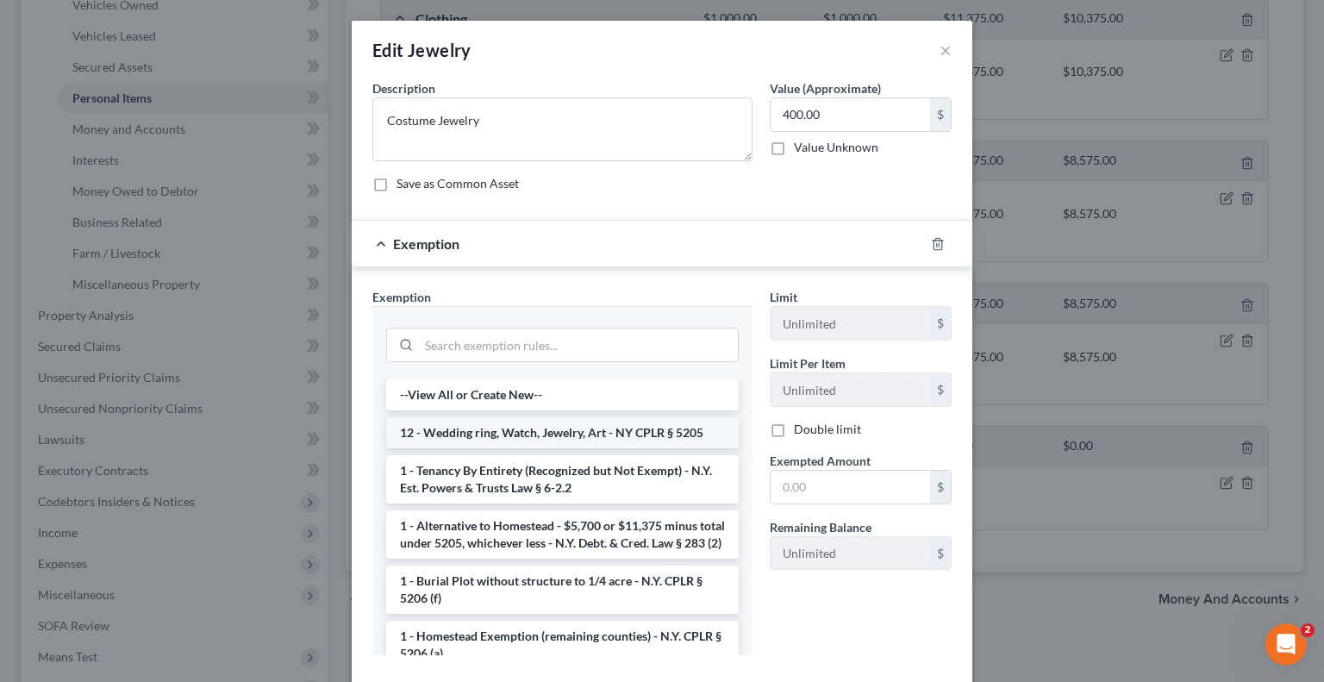
click at [528, 438] on li "12 - Wedding ring, Watch, Jewelry, Art - NY CPLR § 5205" at bounding box center [562, 432] width 353 height 31
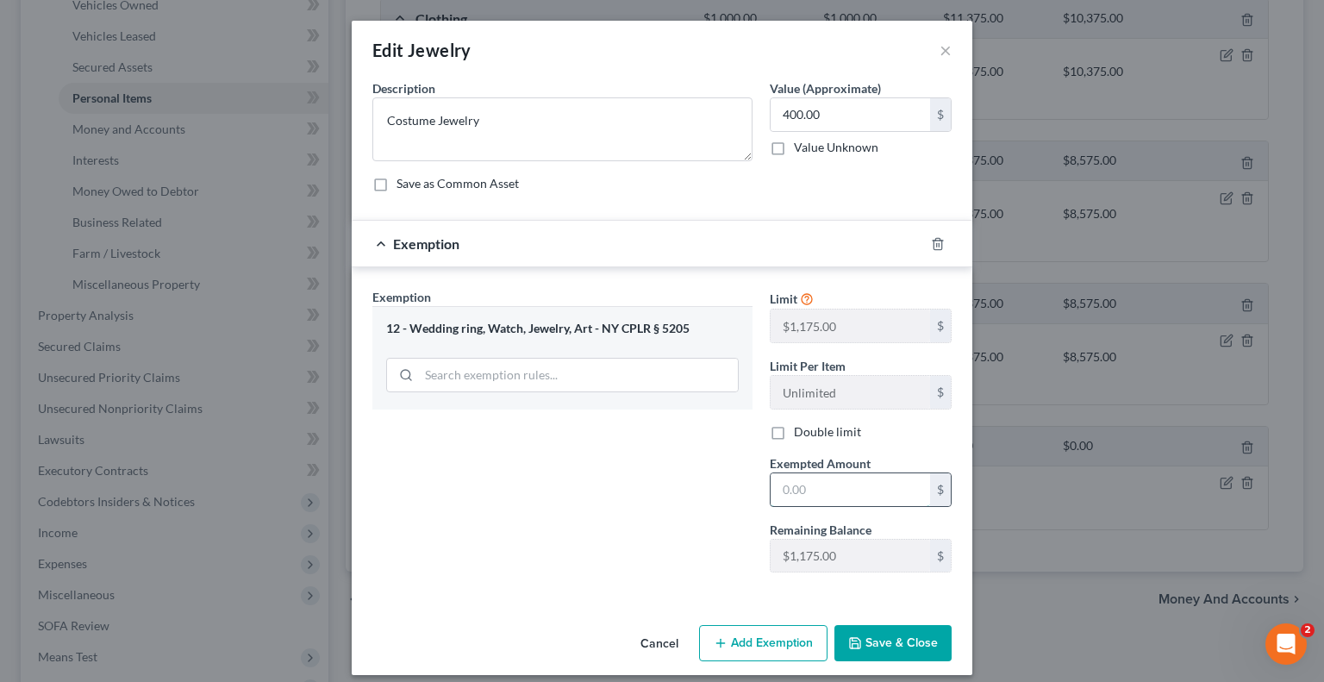
click at [773, 487] on input "text" at bounding box center [850, 489] width 159 height 33
type input "400.00"
click at [912, 643] on button "Save & Close" at bounding box center [892, 643] width 117 height 36
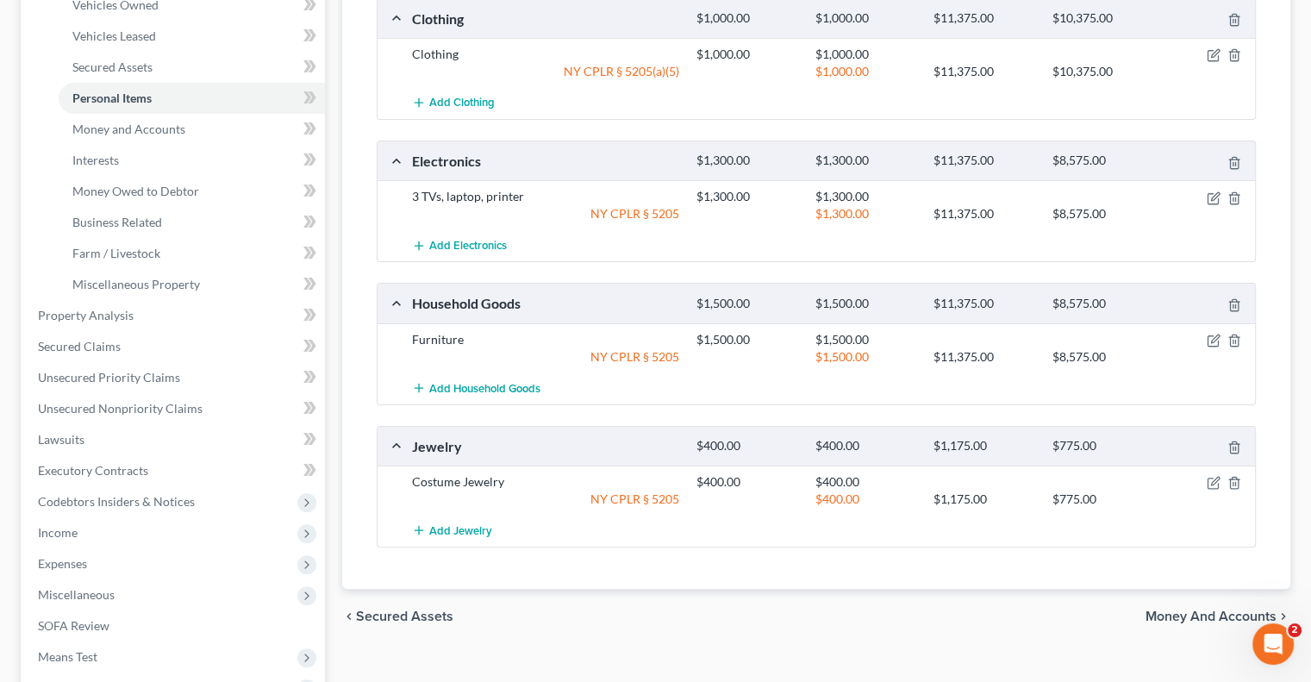
click at [1165, 609] on span "Money and Accounts" at bounding box center [1211, 616] width 131 height 14
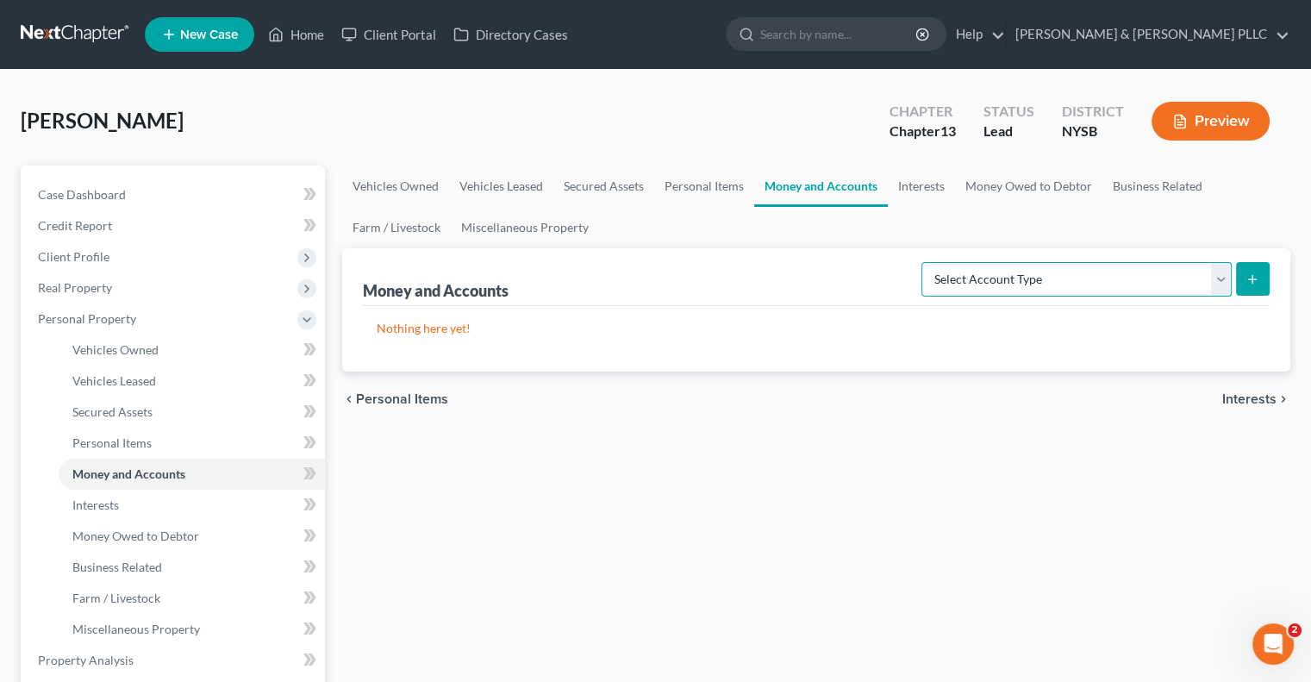
click at [1217, 274] on select "Select Account Type Brokerage Cash on Hand Certificates of Deposit Checking Acc…" at bounding box center [1076, 279] width 310 height 34
select select "checking"
click at [925, 262] on select "Select Account Type Brokerage Cash on Hand Certificates of Deposit Checking Acc…" at bounding box center [1076, 279] width 310 height 34
click at [1250, 275] on icon "submit" at bounding box center [1253, 279] width 14 height 14
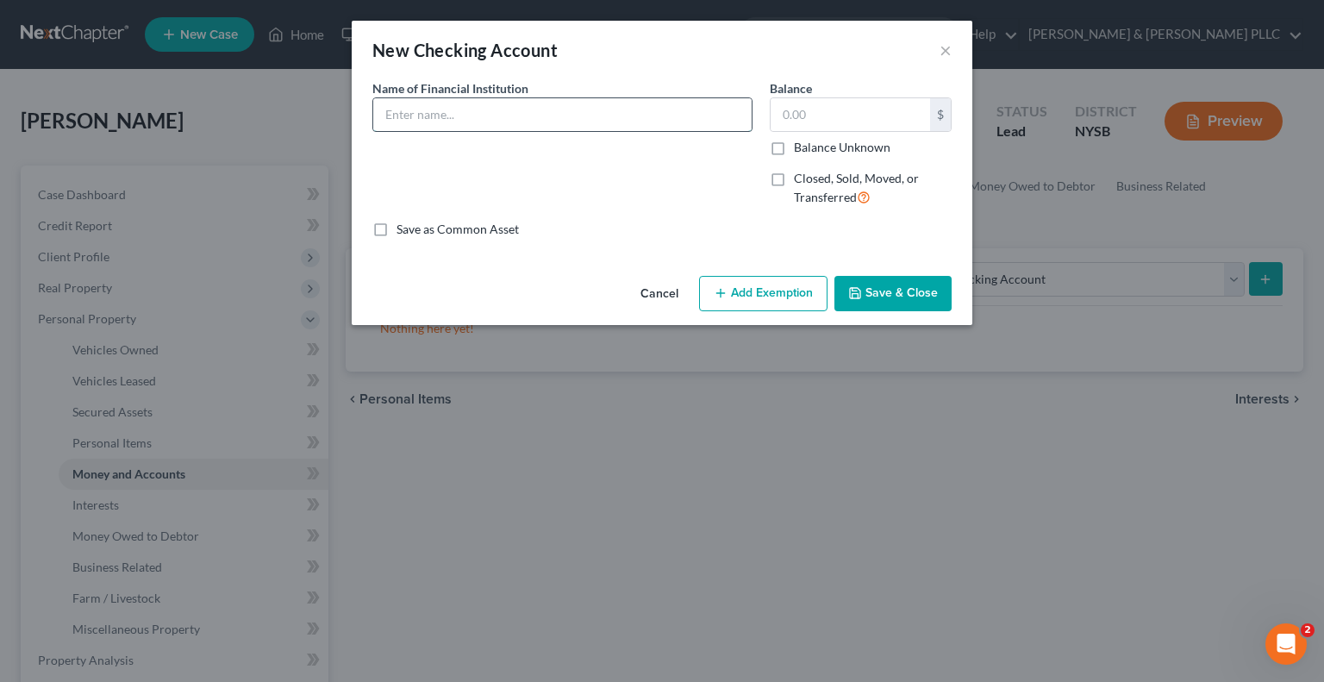
click at [400, 116] on input "text" at bounding box center [562, 114] width 378 height 33
type input "TDBank"
click at [780, 114] on input "text" at bounding box center [850, 114] width 159 height 33
type input "200.00"
click at [915, 291] on button "Save & Close" at bounding box center [892, 294] width 117 height 36
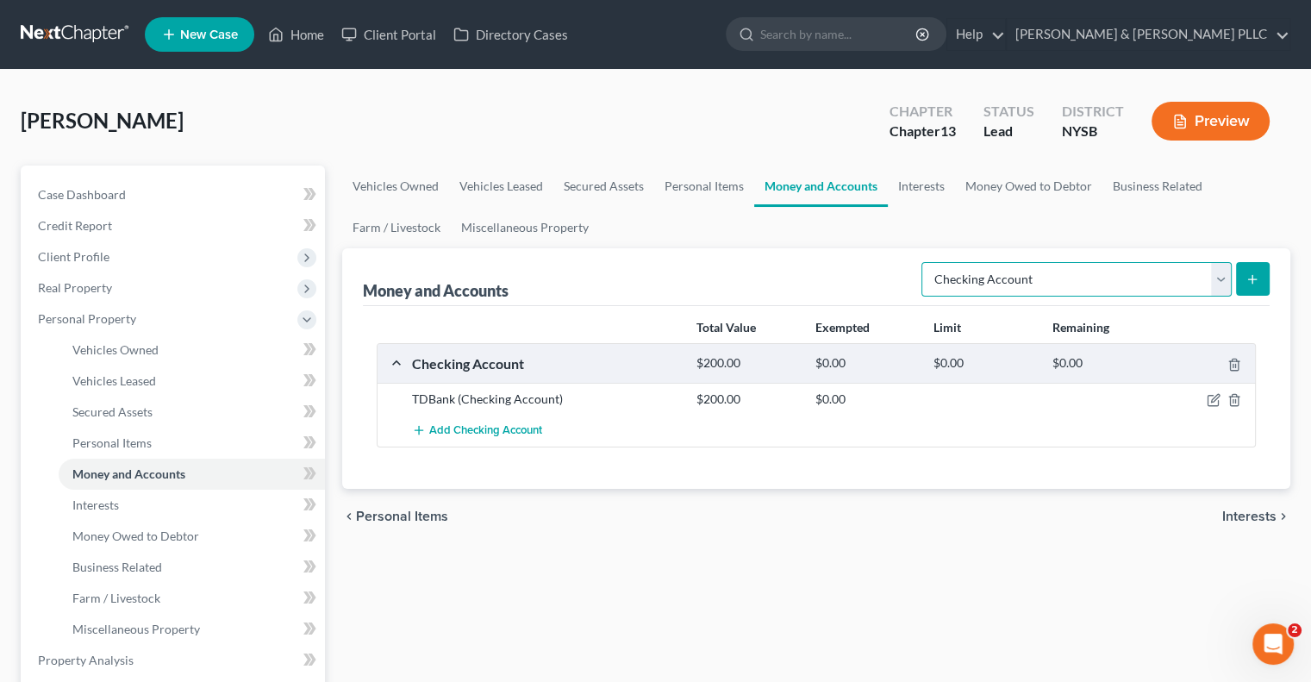
click at [1219, 281] on select "Select Account Type Brokerage Cash on Hand Certificates of Deposit Checking Acc…" at bounding box center [1076, 279] width 310 height 34
select select "savings"
click at [925, 262] on select "Select Account Type Brokerage Cash on Hand Certificates of Deposit Checking Acc…" at bounding box center [1076, 279] width 310 height 34
click at [1254, 275] on icon "submit" at bounding box center [1253, 279] width 14 height 14
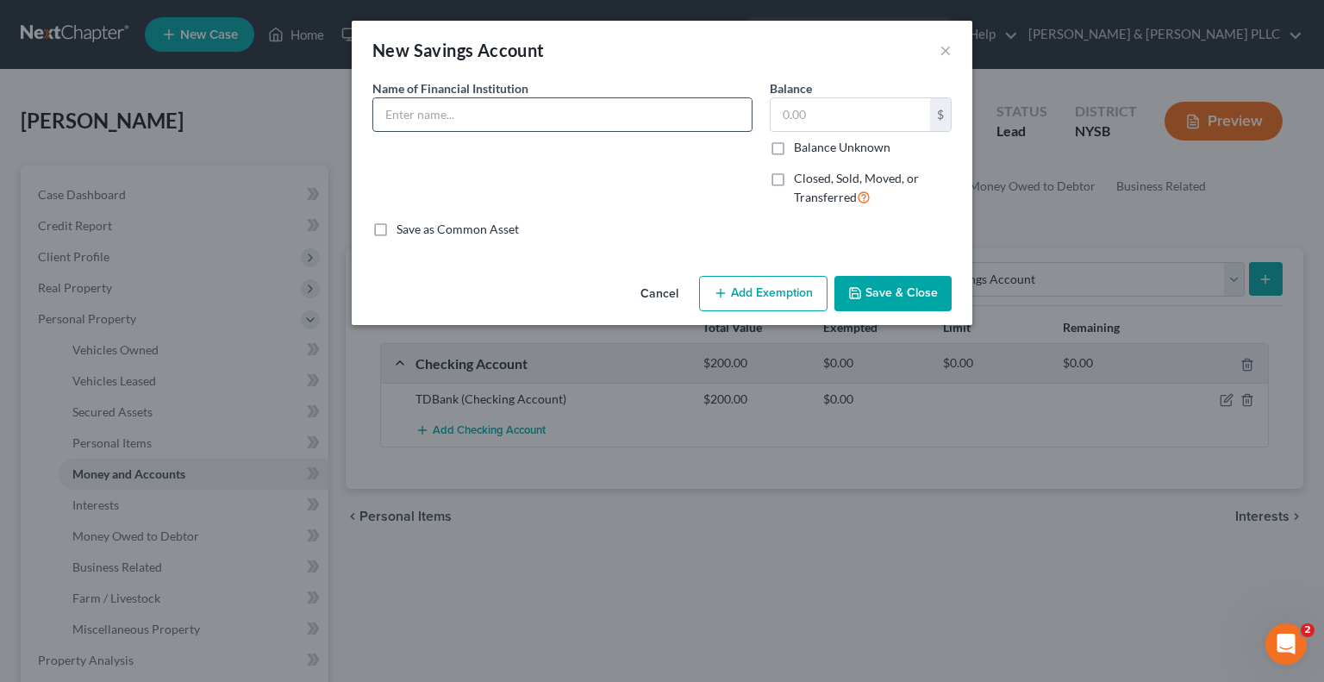
click at [403, 112] on input "text" at bounding box center [562, 114] width 378 height 33
type input "TDBank"
click at [811, 110] on input "text" at bounding box center [850, 114] width 159 height 33
type input "500.00"
click at [890, 299] on button "Save & Close" at bounding box center [892, 294] width 117 height 36
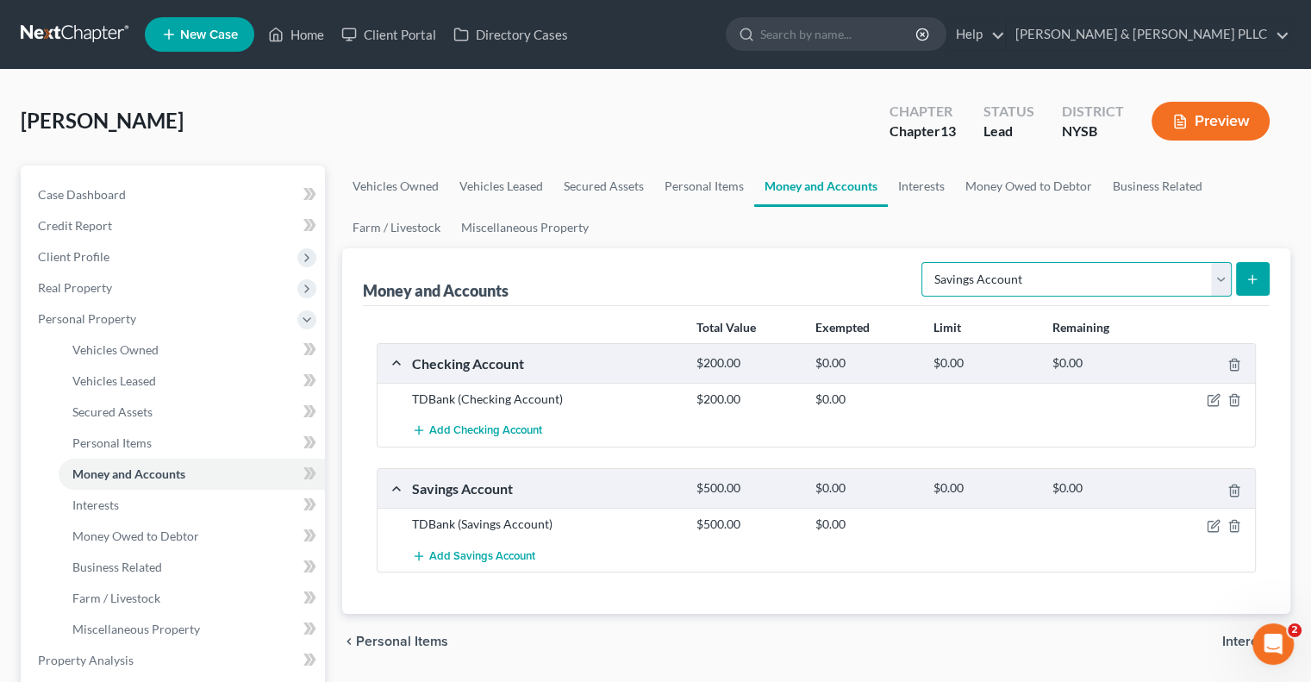
click at [1221, 278] on select "Select Account Type Brokerage Cash on Hand Certificates of Deposit Checking Acc…" at bounding box center [1076, 279] width 310 height 34
select select "cash_on_hand"
click at [925, 262] on select "Select Account Type Brokerage Cash on Hand Certificates of Deposit Checking Acc…" at bounding box center [1076, 279] width 310 height 34
click at [1257, 274] on icon "submit" at bounding box center [1253, 279] width 14 height 14
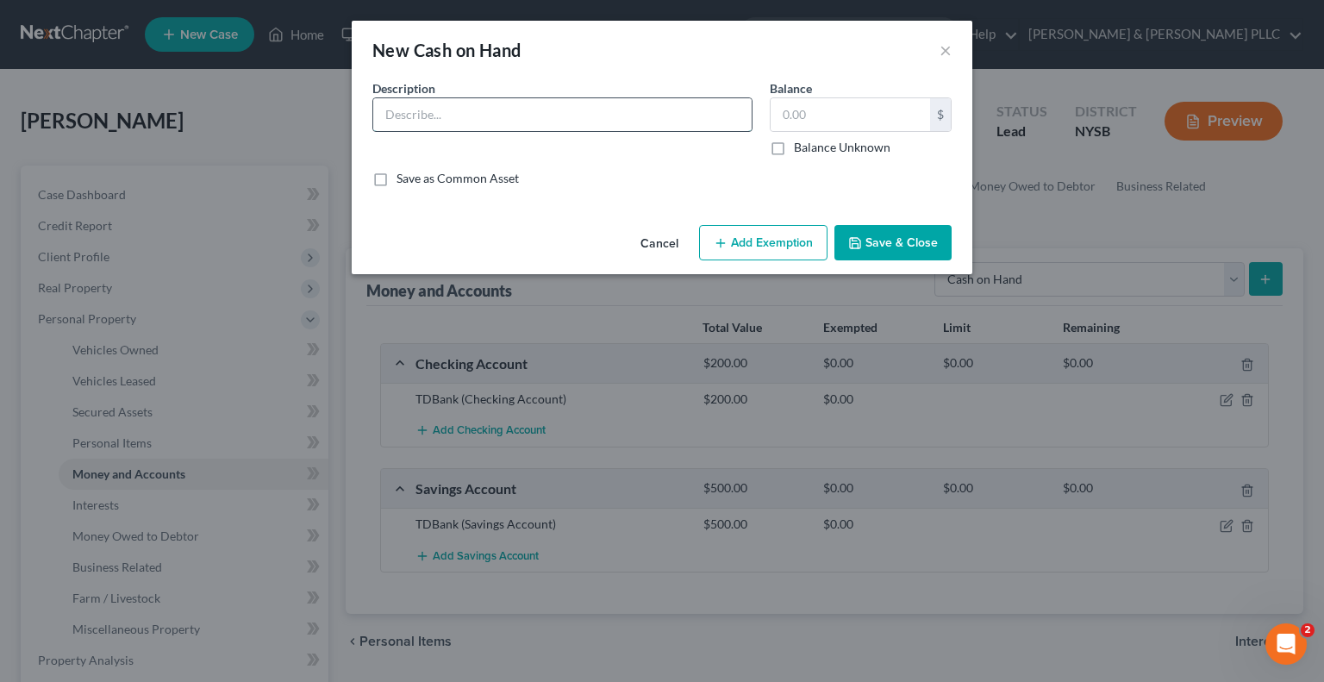
click at [427, 116] on input "text" at bounding box center [562, 114] width 378 height 33
type input "Cash on Hand"
click at [795, 110] on input "text" at bounding box center [850, 114] width 159 height 33
type input "10.00"
click at [916, 244] on button "Save & Close" at bounding box center [892, 243] width 117 height 36
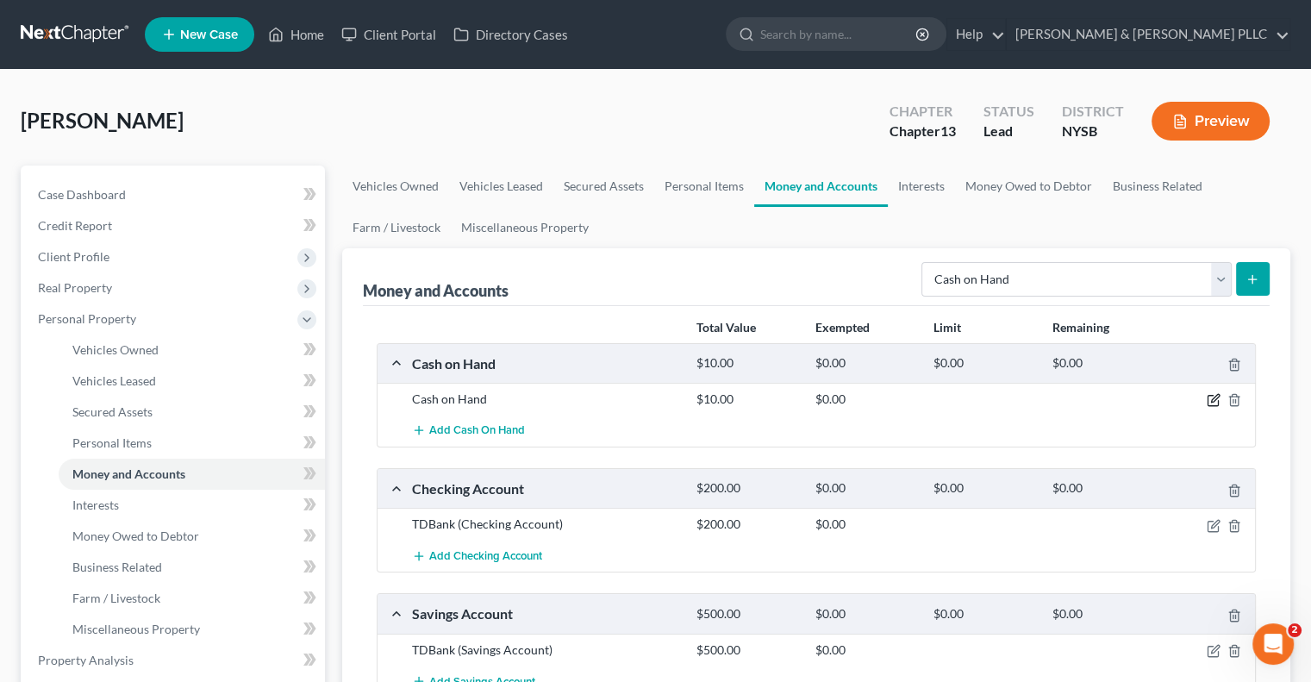
click at [1214, 395] on icon "button" at bounding box center [1214, 400] width 14 height 14
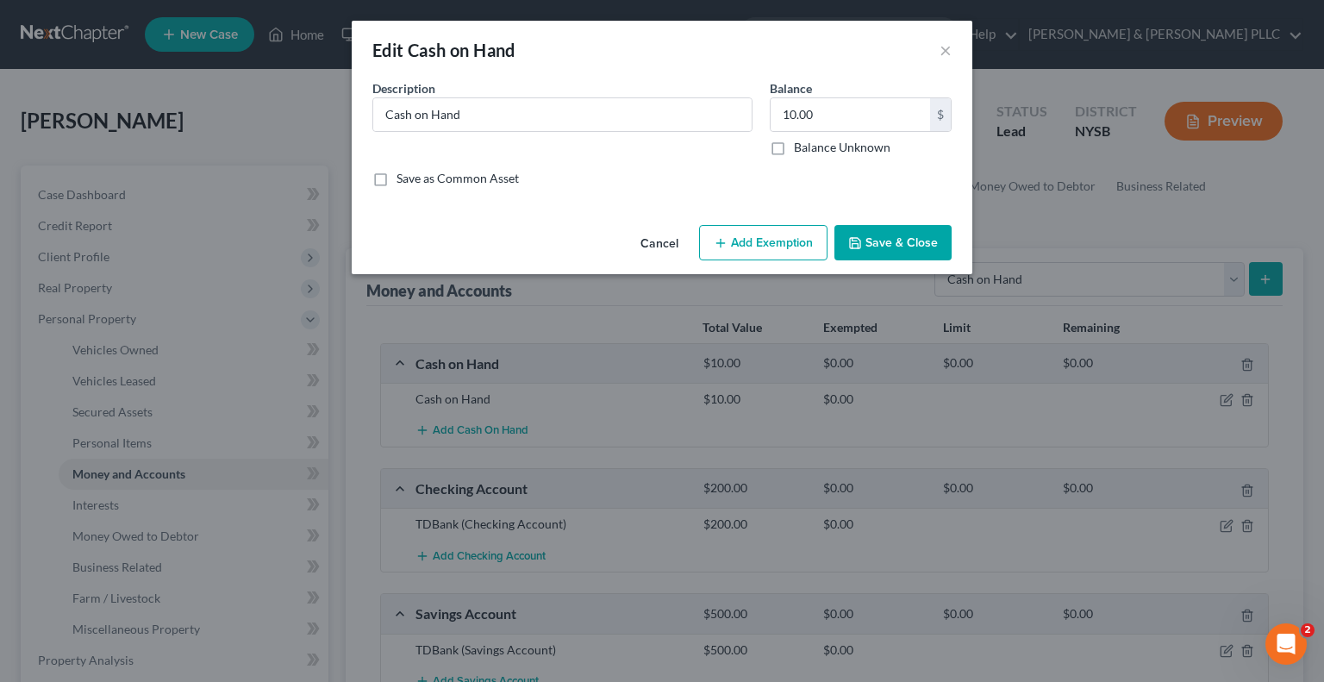
click at [783, 240] on button "Add Exemption" at bounding box center [763, 243] width 128 height 36
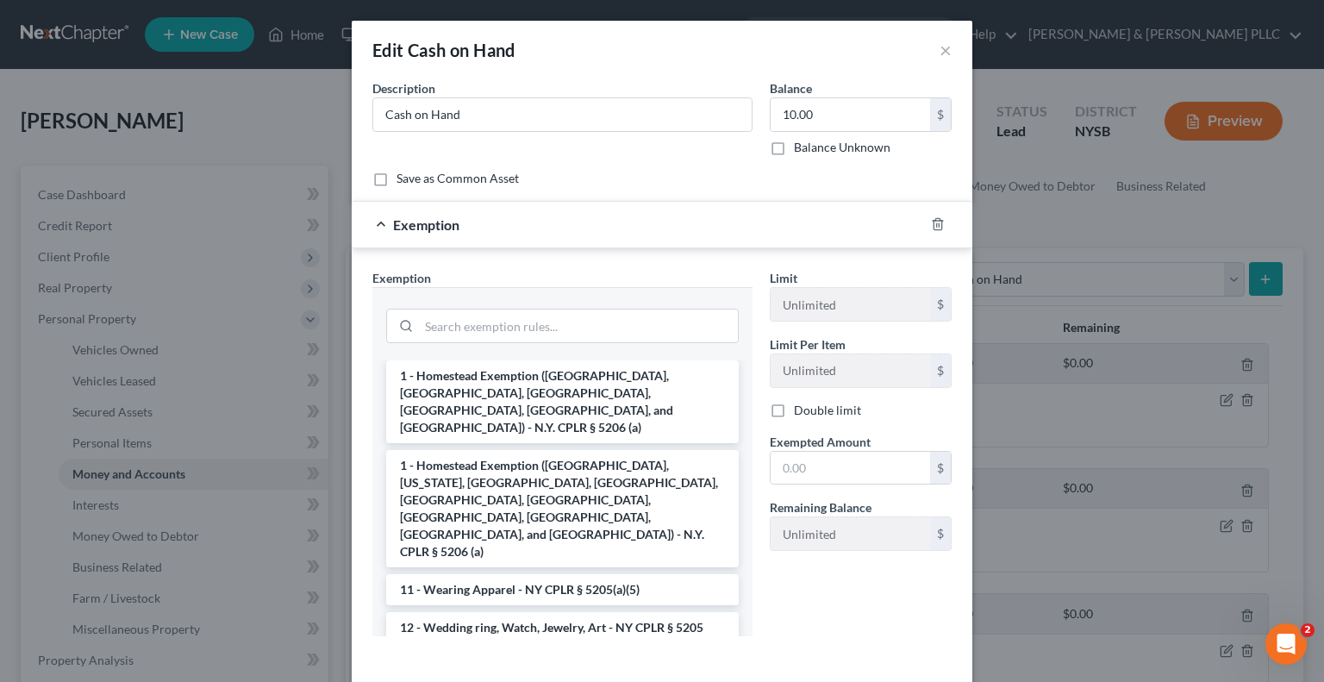
scroll to position [345, 0]
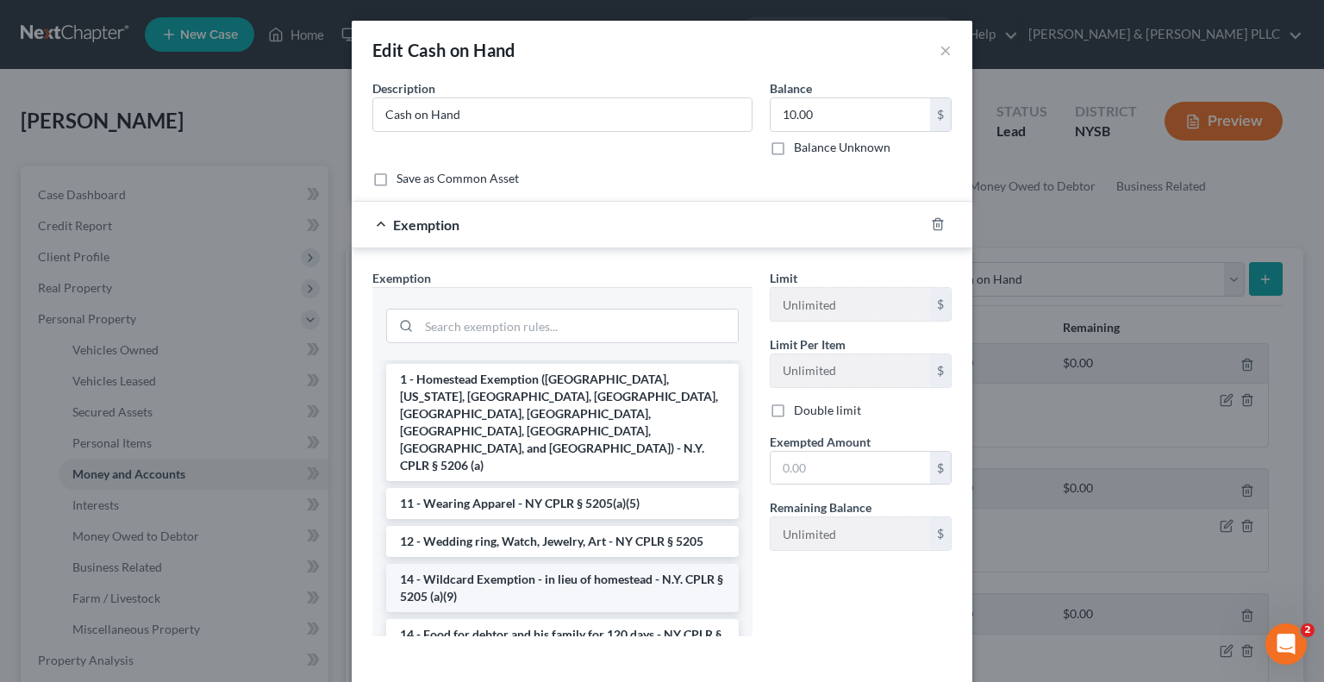
click at [503, 564] on li "14 - Wildcard Exemption - in lieu of homestead - N.Y. CPLR § 5205 (a)(9)" at bounding box center [562, 588] width 353 height 48
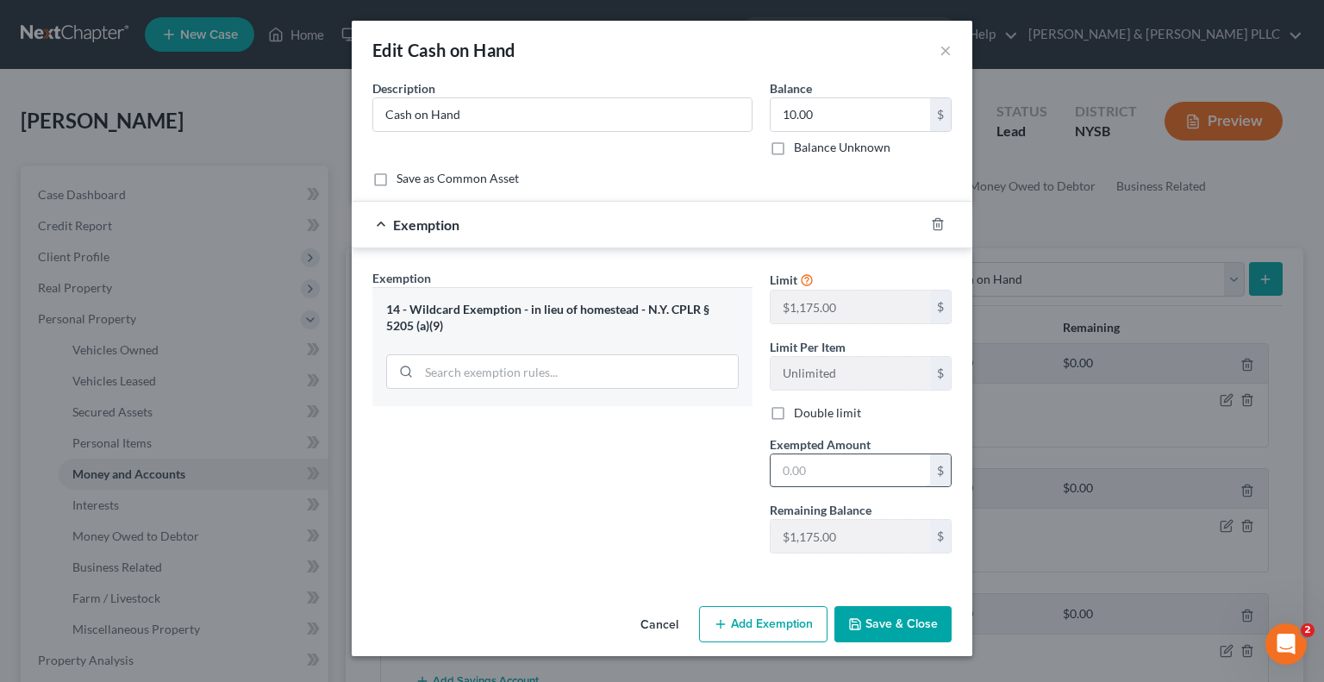
click at [780, 465] on input "text" at bounding box center [850, 470] width 159 height 33
type input "10.00"
click at [908, 620] on button "Save & Close" at bounding box center [892, 624] width 117 height 36
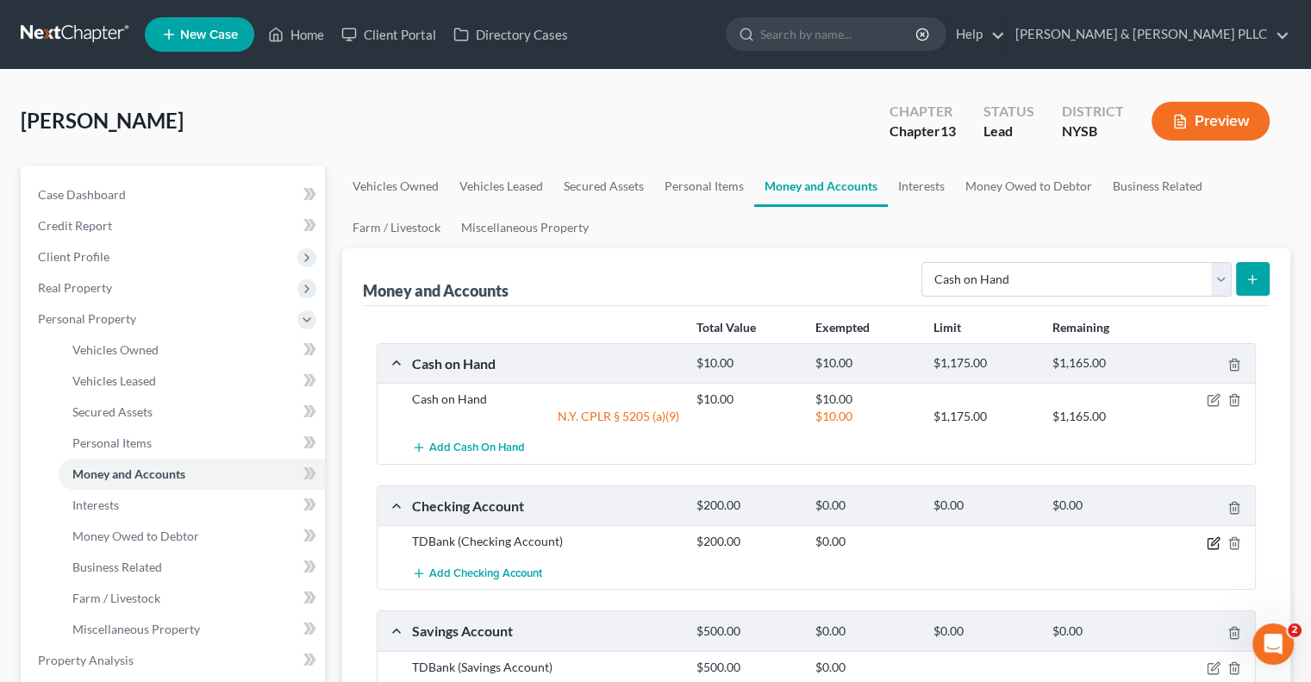
click at [1211, 538] on icon "button" at bounding box center [1214, 543] width 14 height 14
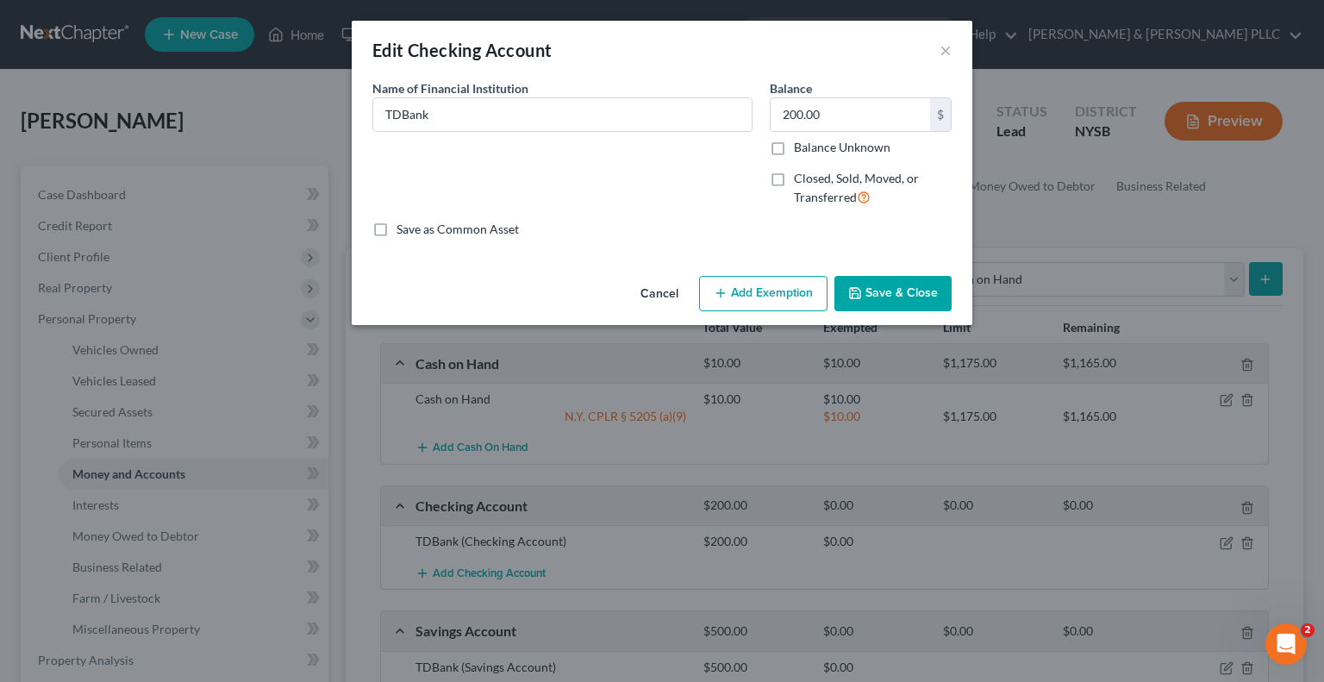
click at [739, 296] on button "Add Exemption" at bounding box center [763, 294] width 128 height 36
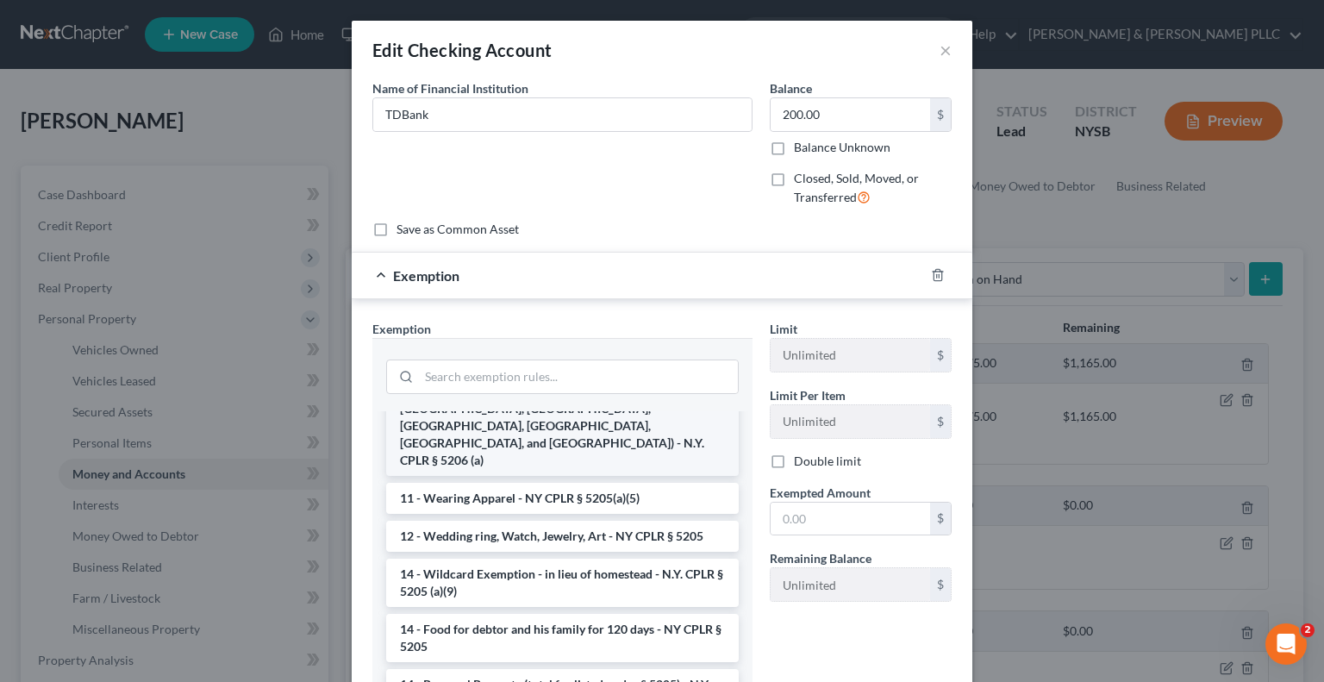
scroll to position [431, 0]
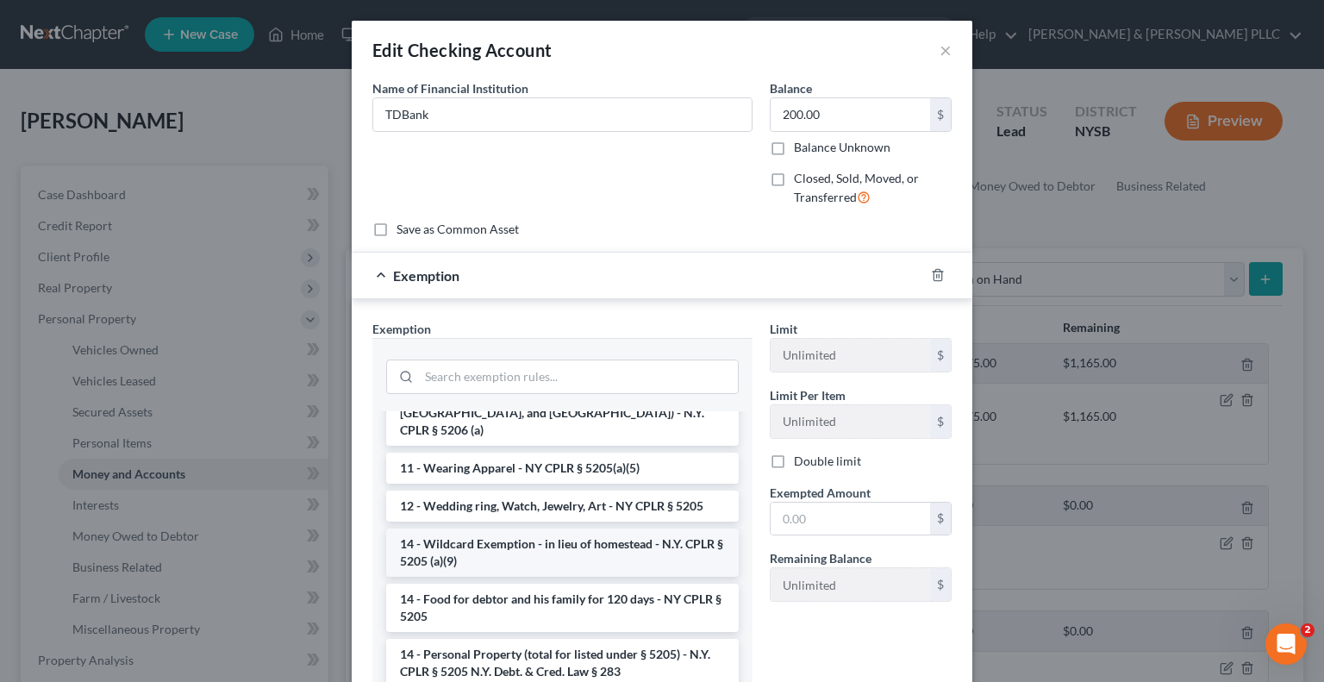
click at [555, 528] on li "14 - Wildcard Exemption - in lieu of homestead - N.Y. CPLR § 5205 (a)(9)" at bounding box center [562, 552] width 353 height 48
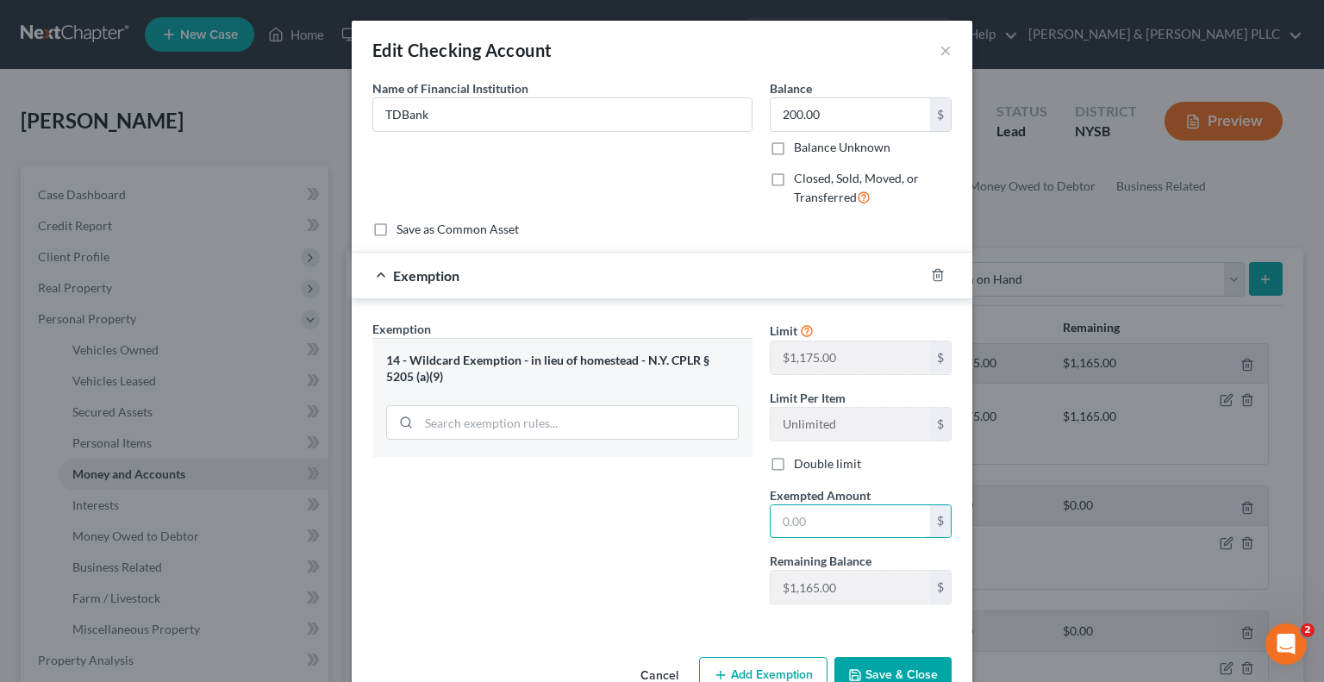
drag, startPoint x: 772, startPoint y: 516, endPoint x: 764, endPoint y: 498, distance: 20.0
click at [772, 515] on input "text" at bounding box center [850, 521] width 159 height 33
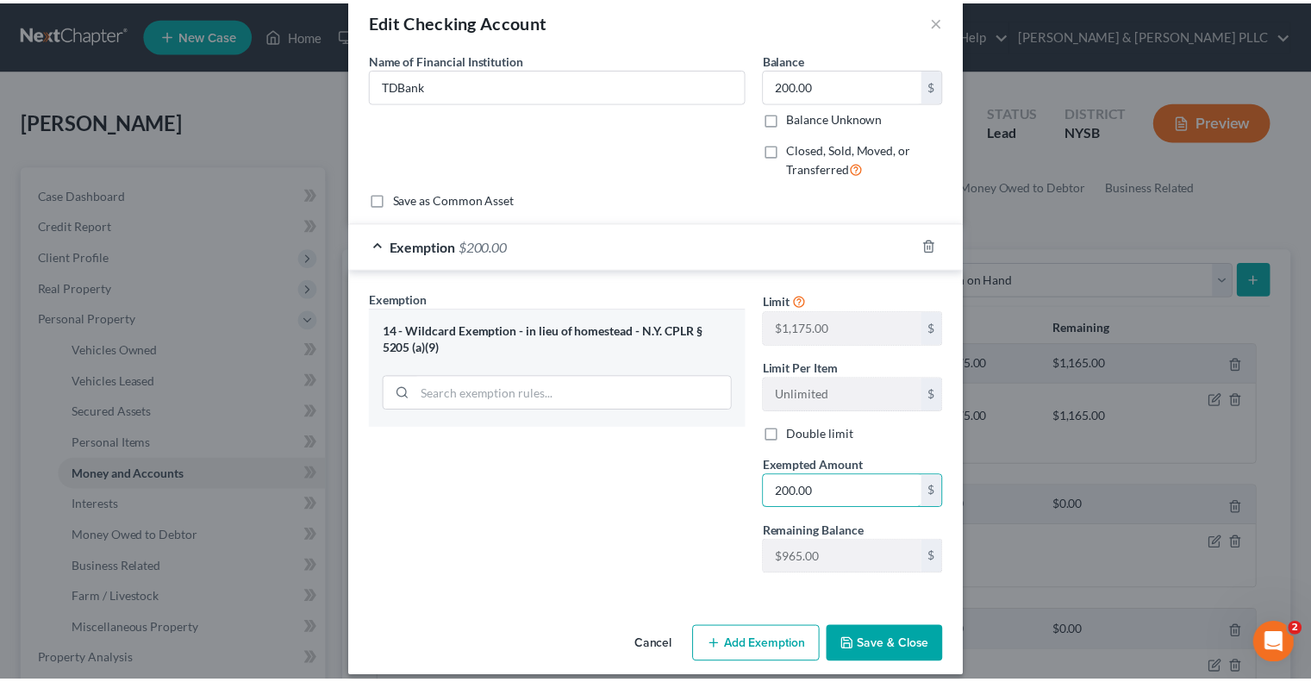
scroll to position [43, 0]
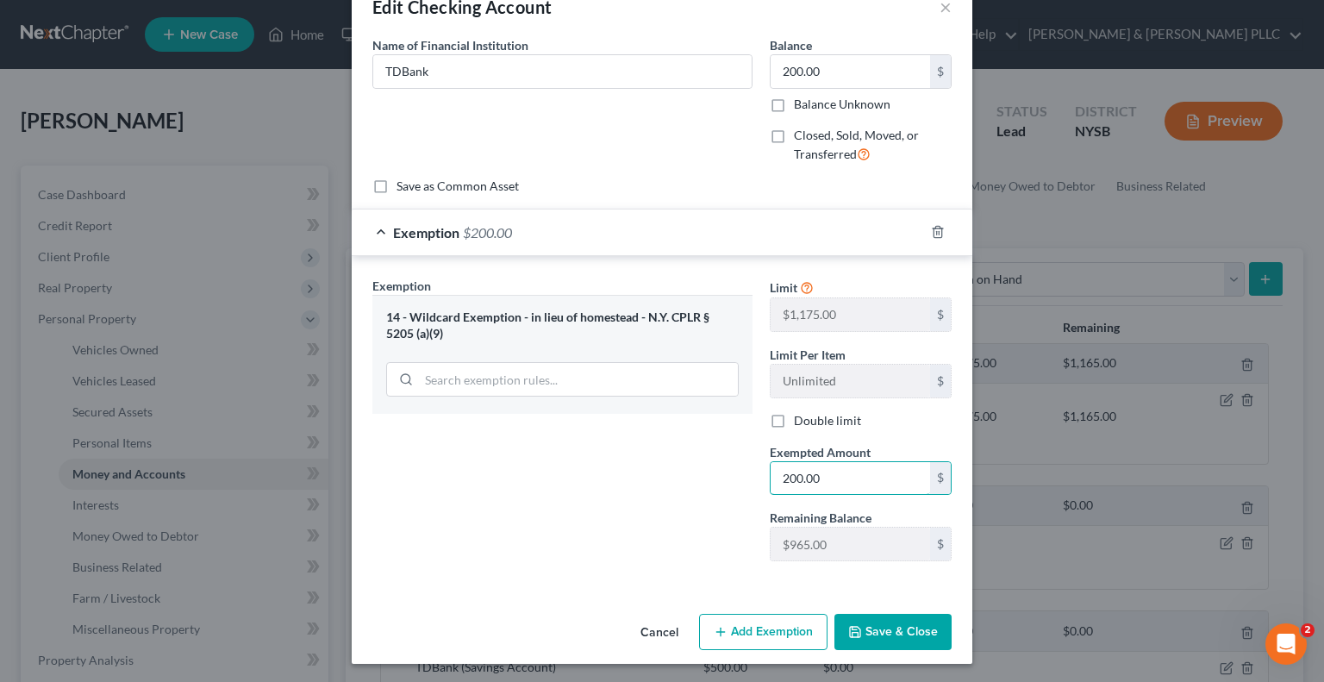
type input "200.00"
click at [895, 628] on button "Save & Close" at bounding box center [892, 632] width 117 height 36
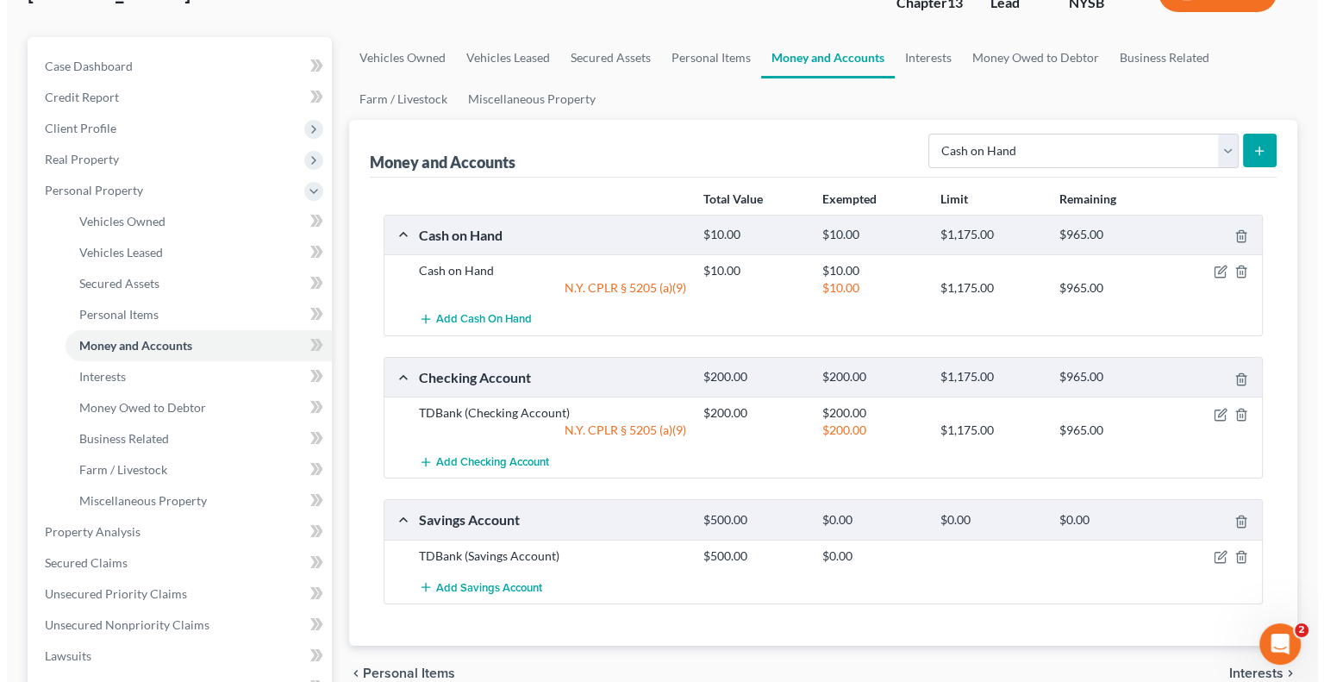
scroll to position [172, 0]
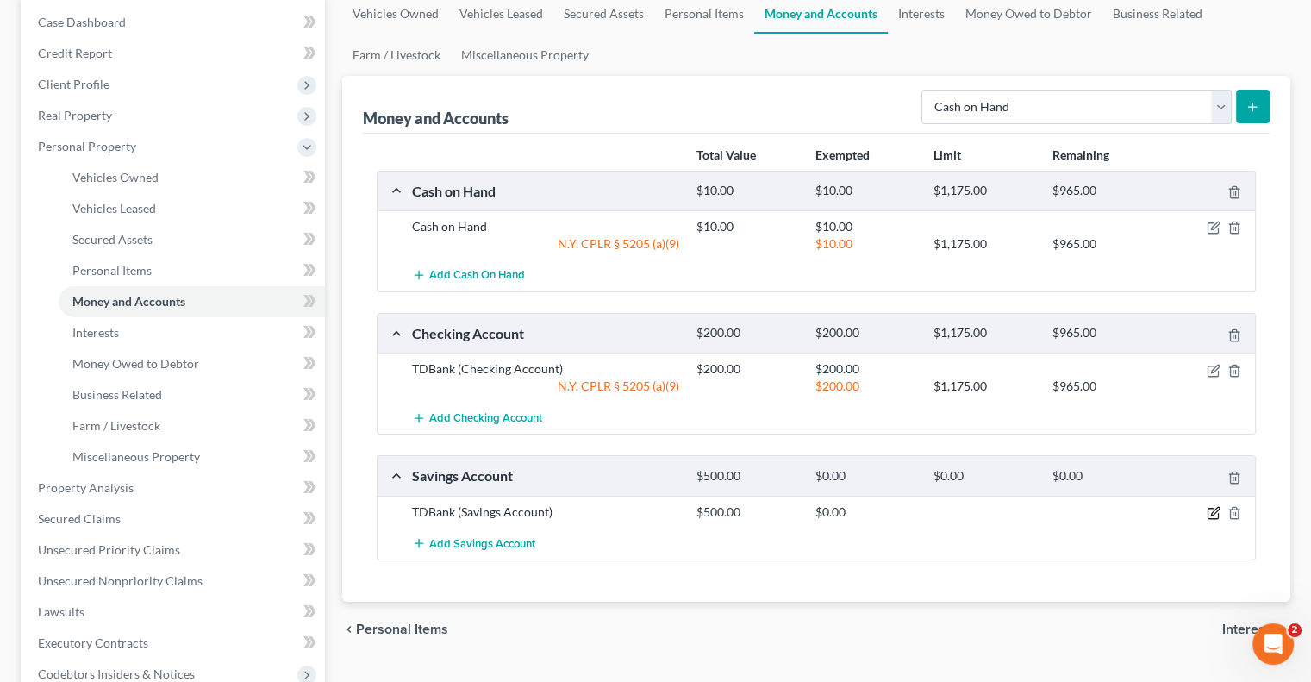
click at [1212, 509] on icon "button" at bounding box center [1214, 513] width 14 height 14
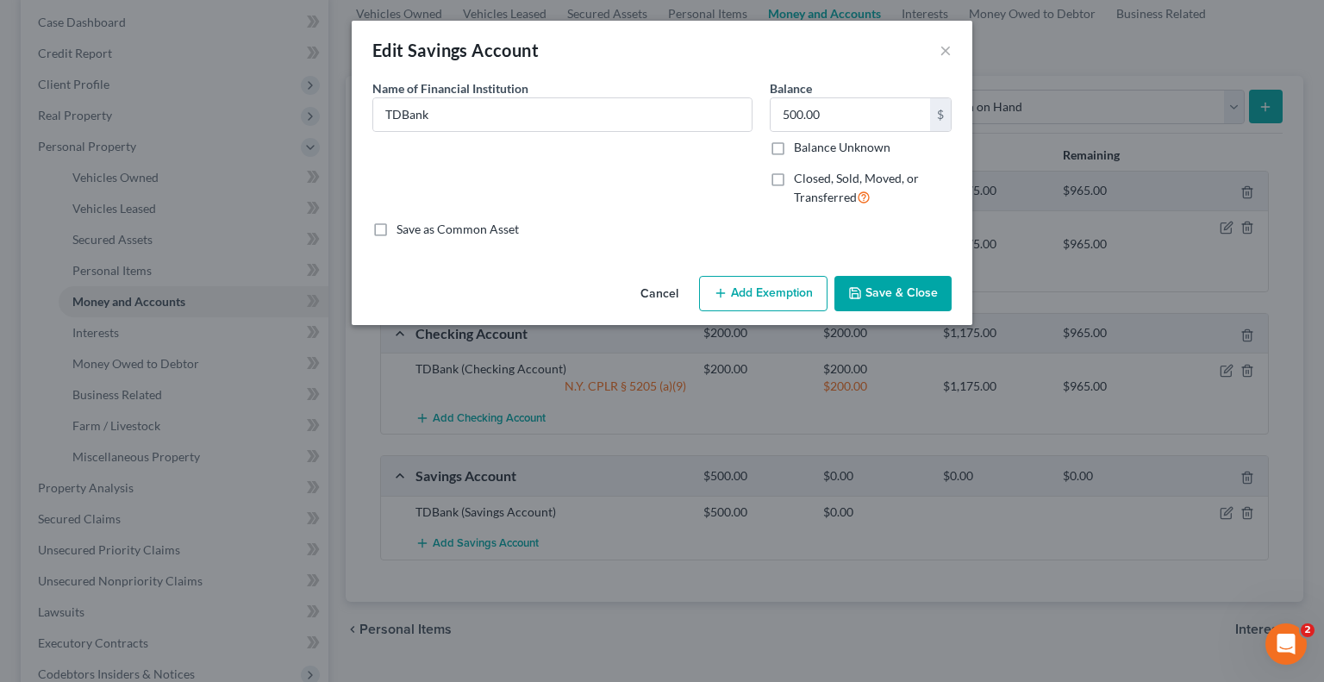
click at [759, 292] on button "Add Exemption" at bounding box center [763, 294] width 128 height 36
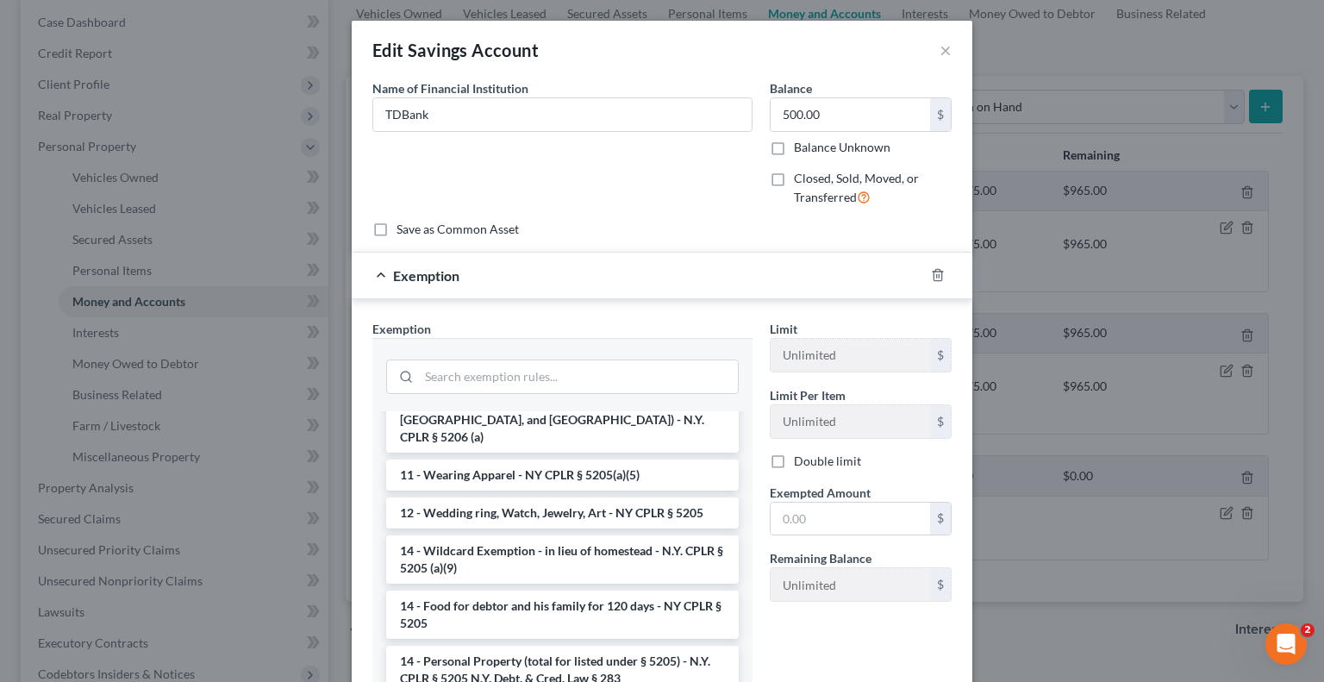
scroll to position [517, 0]
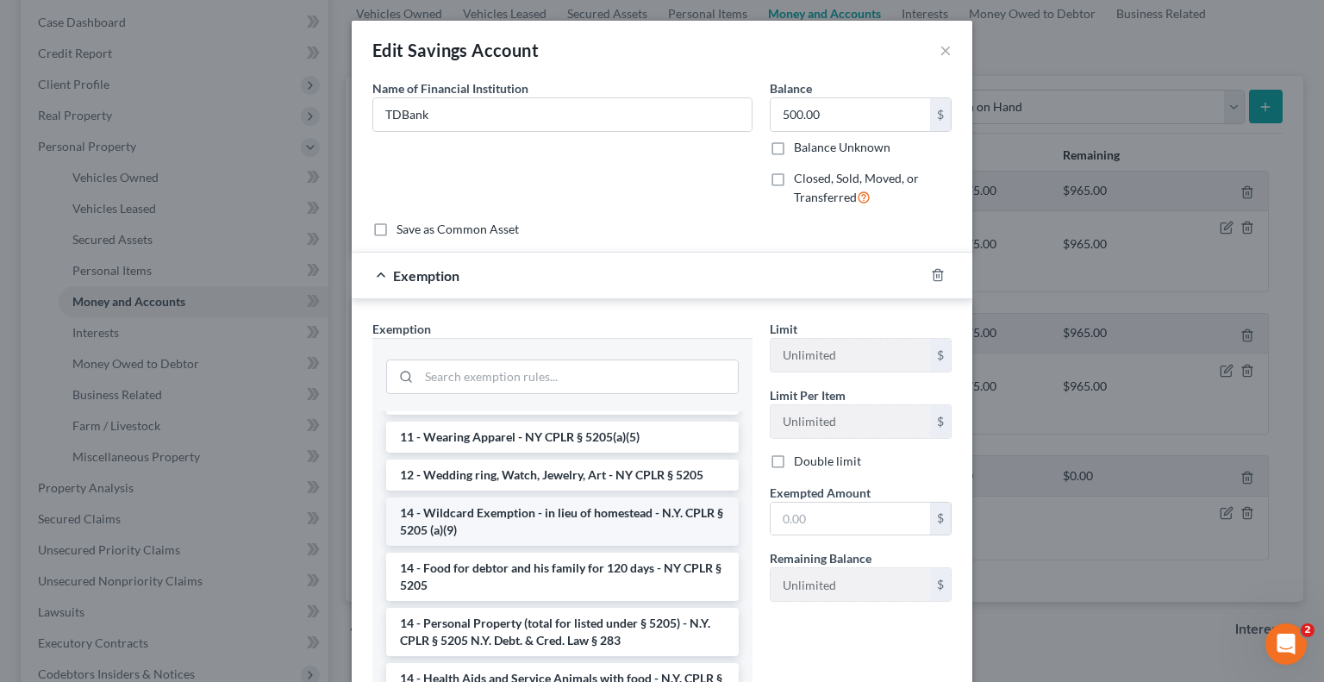
click at [585, 497] on li "14 - Wildcard Exemption - in lieu of homestead - N.Y. CPLR § 5205 (a)(9)" at bounding box center [562, 521] width 353 height 48
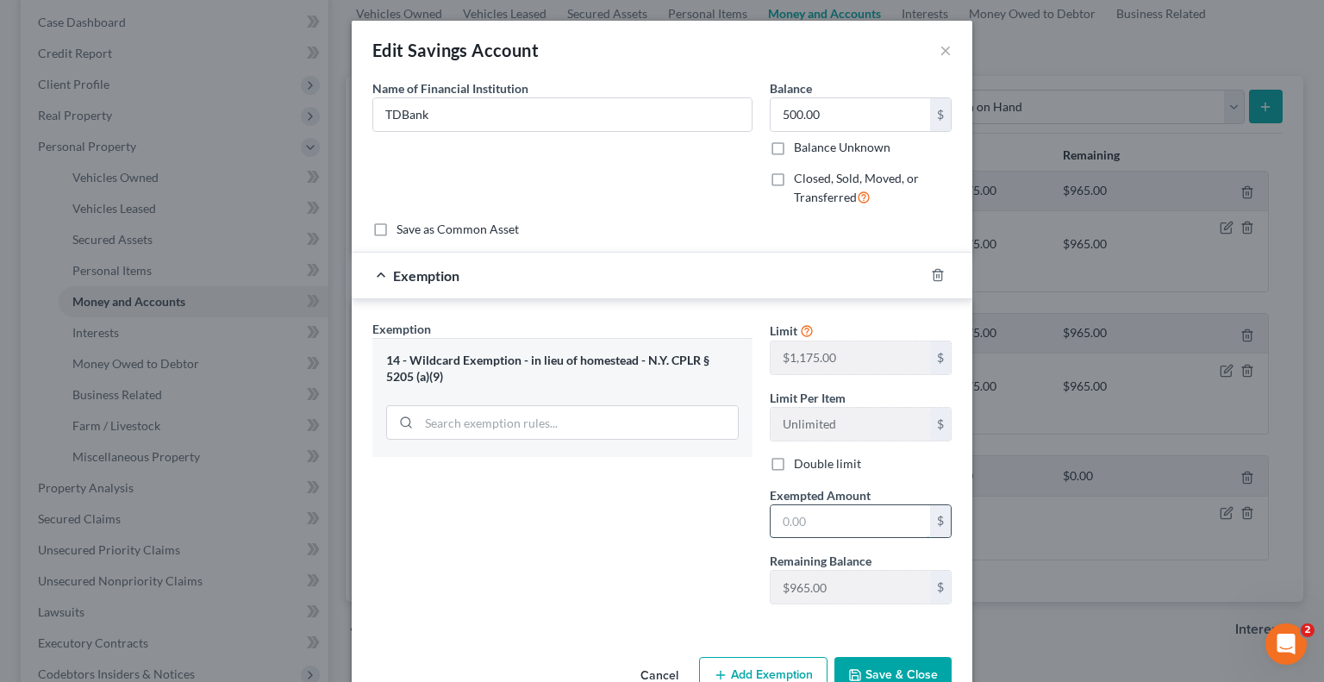
click at [771, 525] on input "text" at bounding box center [850, 521] width 159 height 33
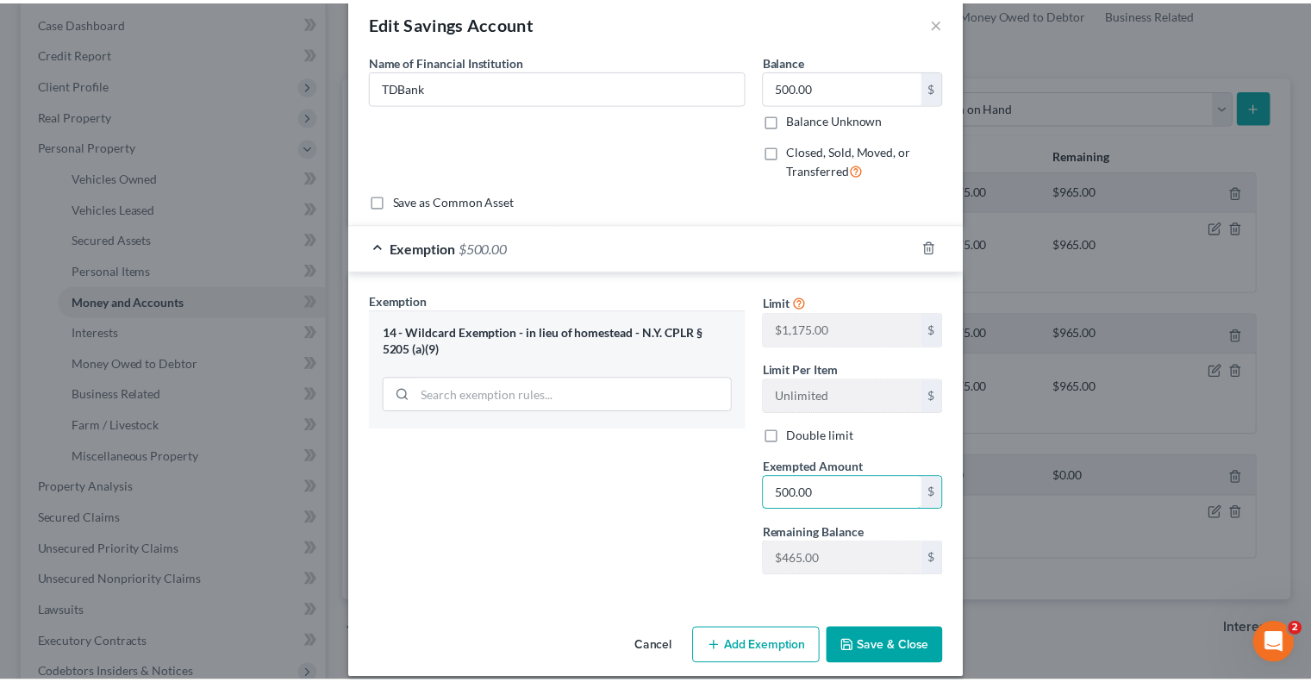
scroll to position [43, 0]
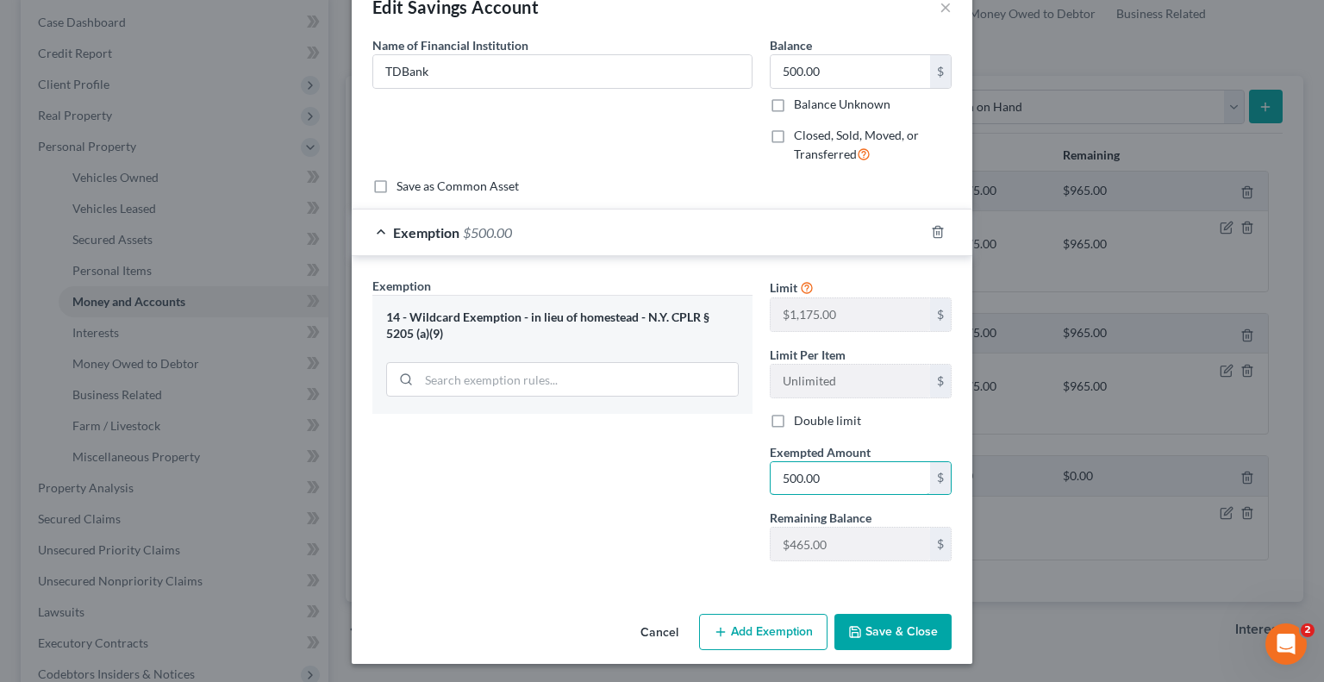
type input "500.00"
click at [912, 627] on button "Save & Close" at bounding box center [892, 632] width 117 height 36
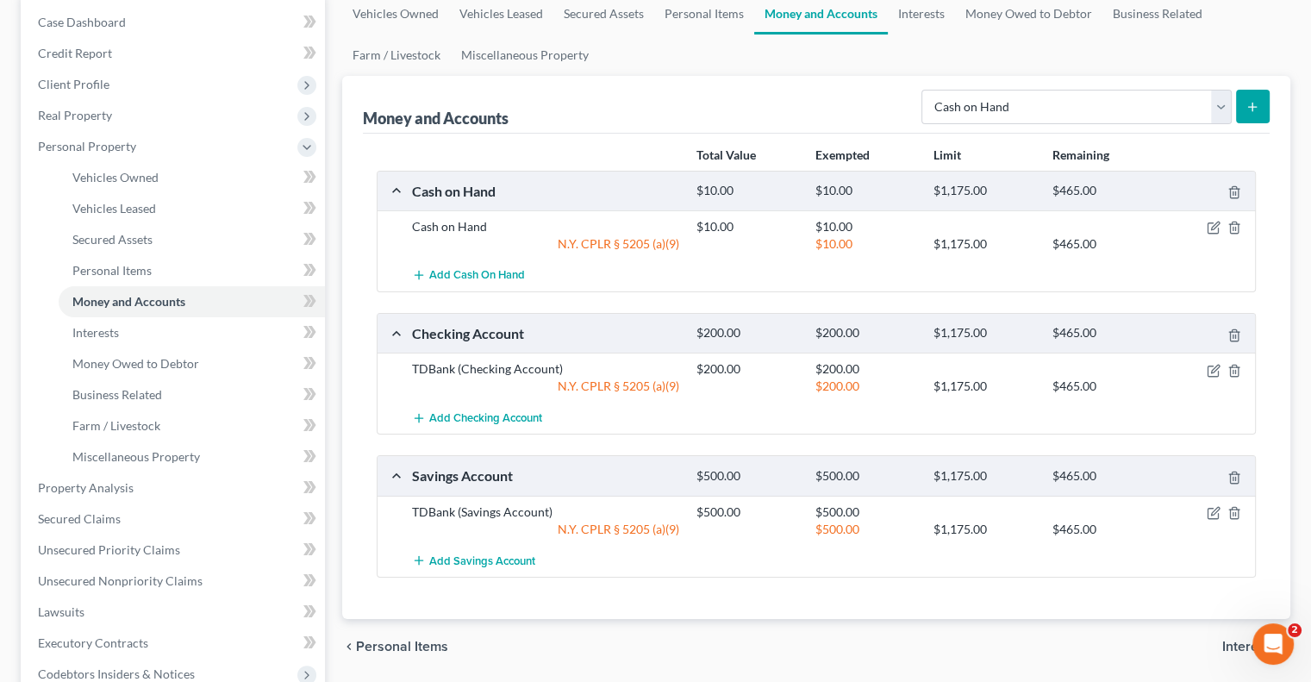
click at [1243, 640] on span "Interests" at bounding box center [1249, 647] width 54 height 14
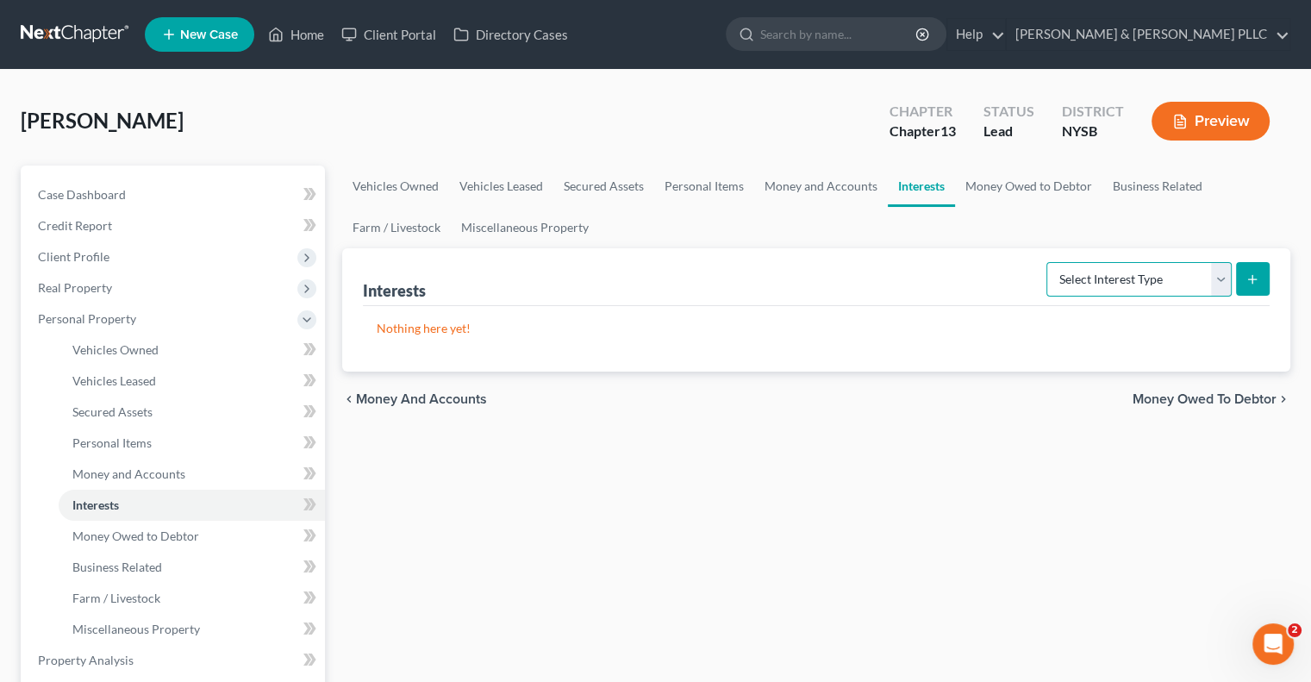
click at [1223, 271] on select "Select Interest Type 401K Annuity Bond Education IRA Government Bond Government…" at bounding box center [1138, 279] width 185 height 34
select select "401k"
click at [1048, 262] on select "Select Interest Type 401K Annuity Bond Education IRA Government Bond Government…" at bounding box center [1138, 279] width 185 height 34
click at [1256, 275] on icon "submit" at bounding box center [1253, 279] width 14 height 14
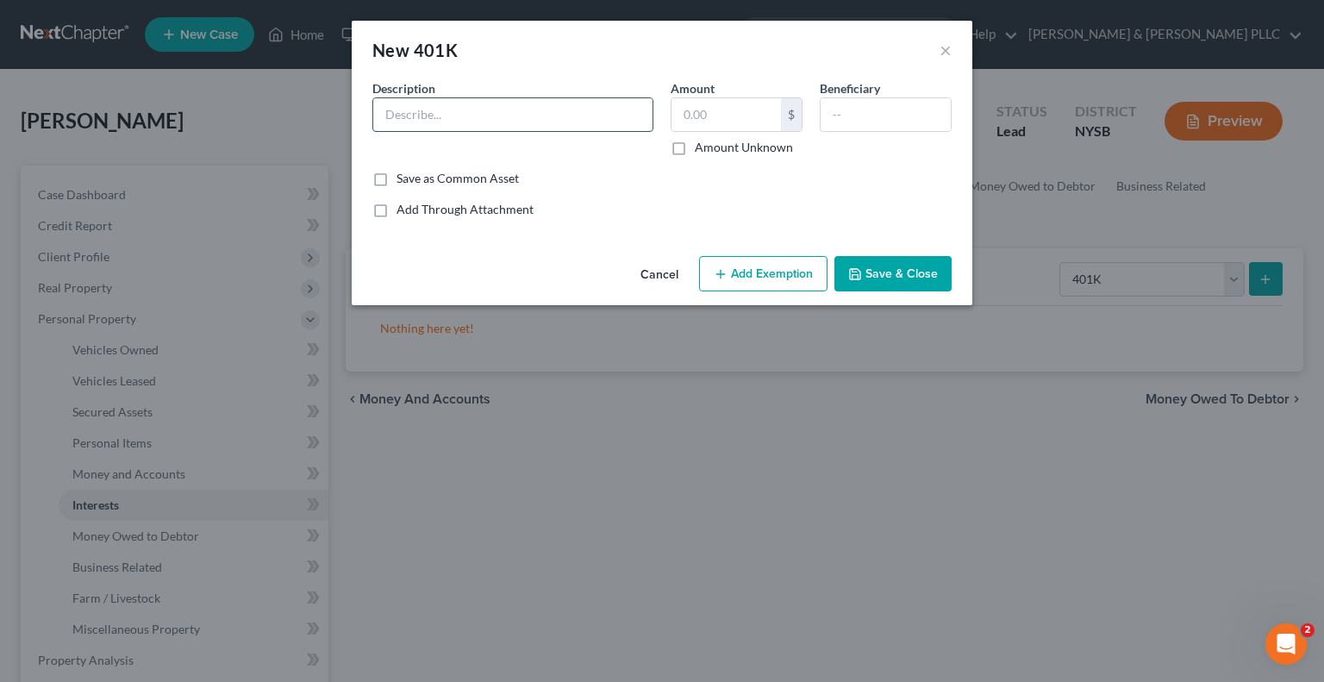
click at [431, 116] on input "text" at bounding box center [512, 114] width 279 height 33
type input "TJ Max"
click at [834, 111] on input "text" at bounding box center [886, 114] width 130 height 33
type input "children"
click at [709, 117] on input "text" at bounding box center [725, 114] width 109 height 33
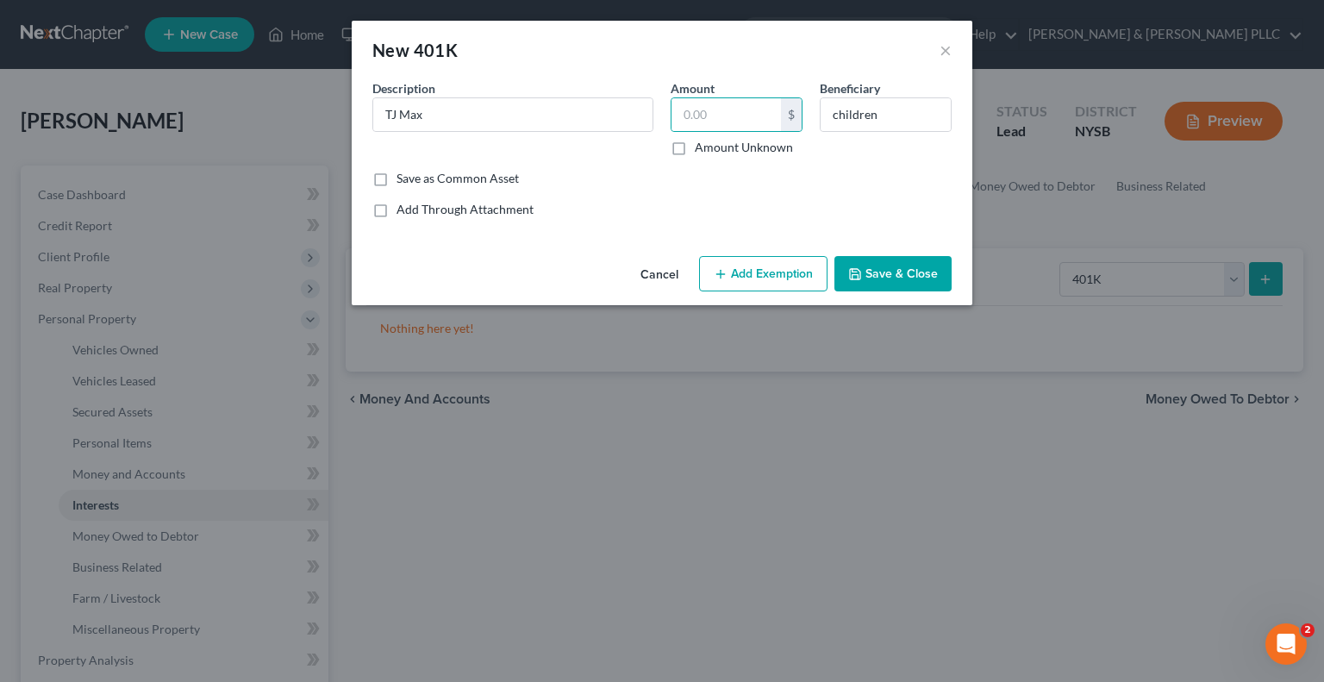
click at [695, 149] on label "Amount Unknown" at bounding box center [744, 147] width 98 height 17
click at [702, 149] on input "Amount Unknown" at bounding box center [707, 144] width 11 height 11
checkbox input "true"
click at [794, 282] on button "Add Exemption" at bounding box center [763, 274] width 128 height 36
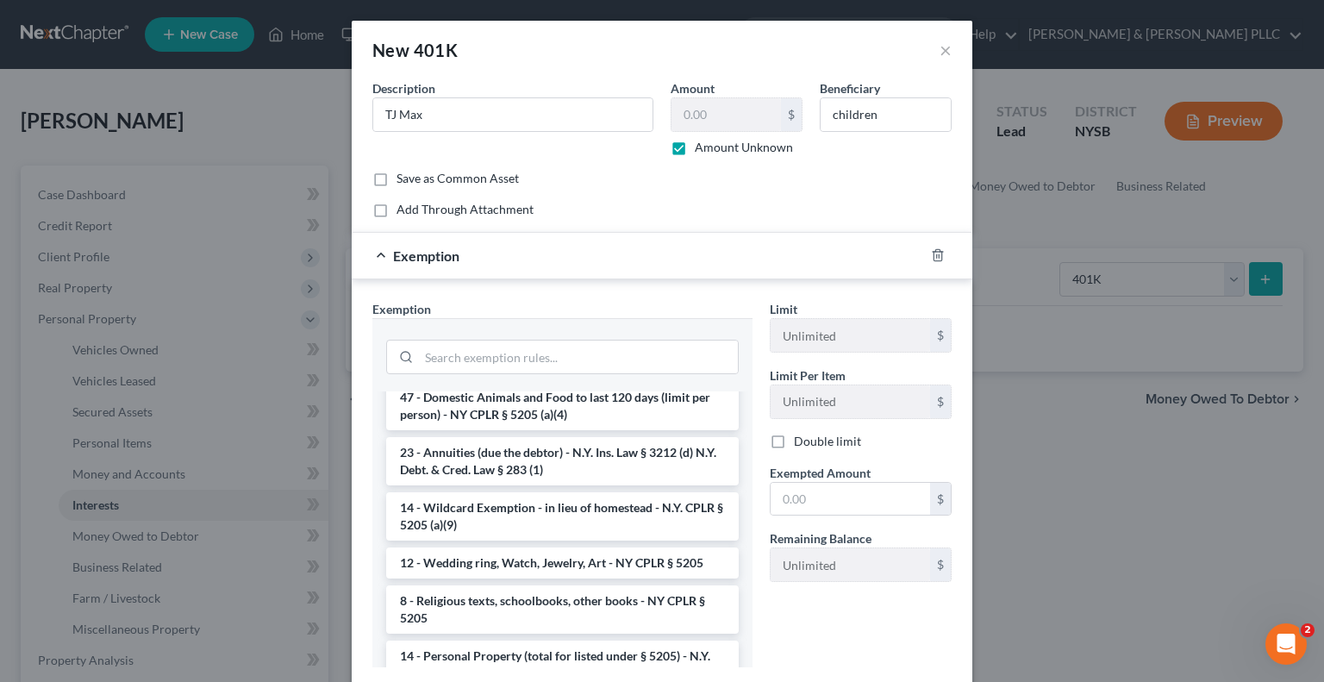
scroll to position [2634, 0]
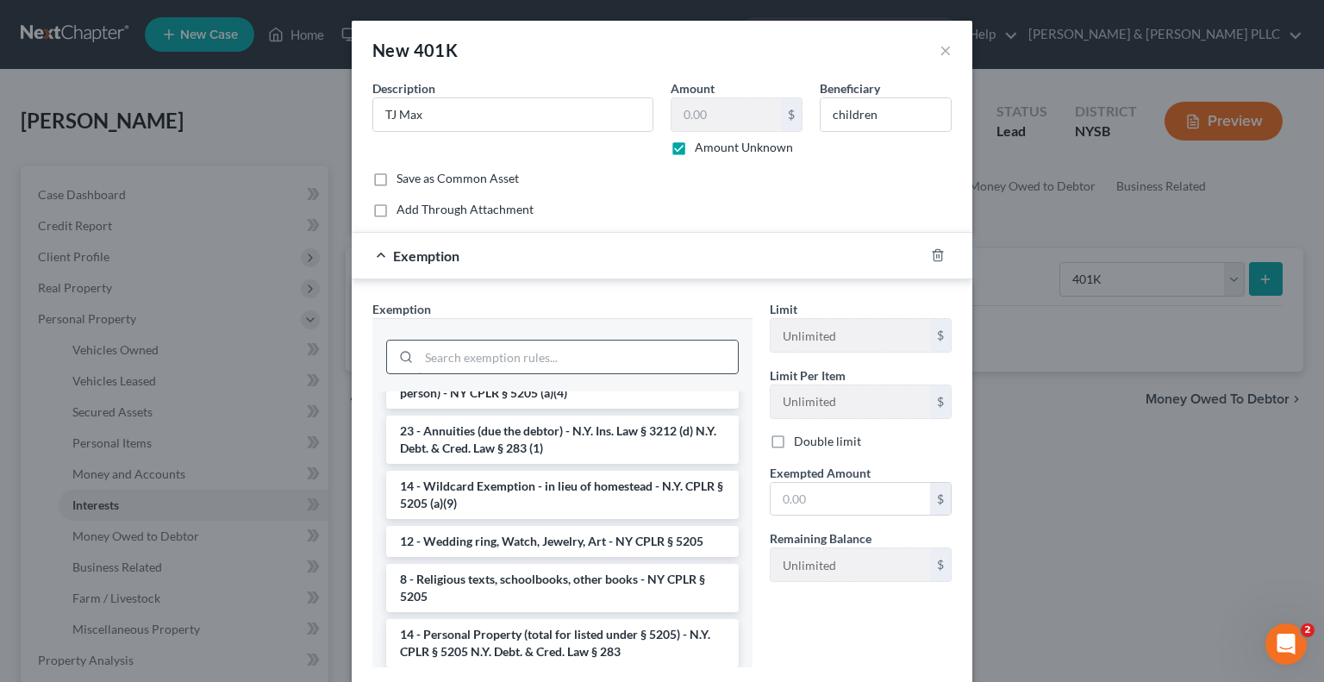
click at [428, 359] on input "search" at bounding box center [578, 356] width 319 height 33
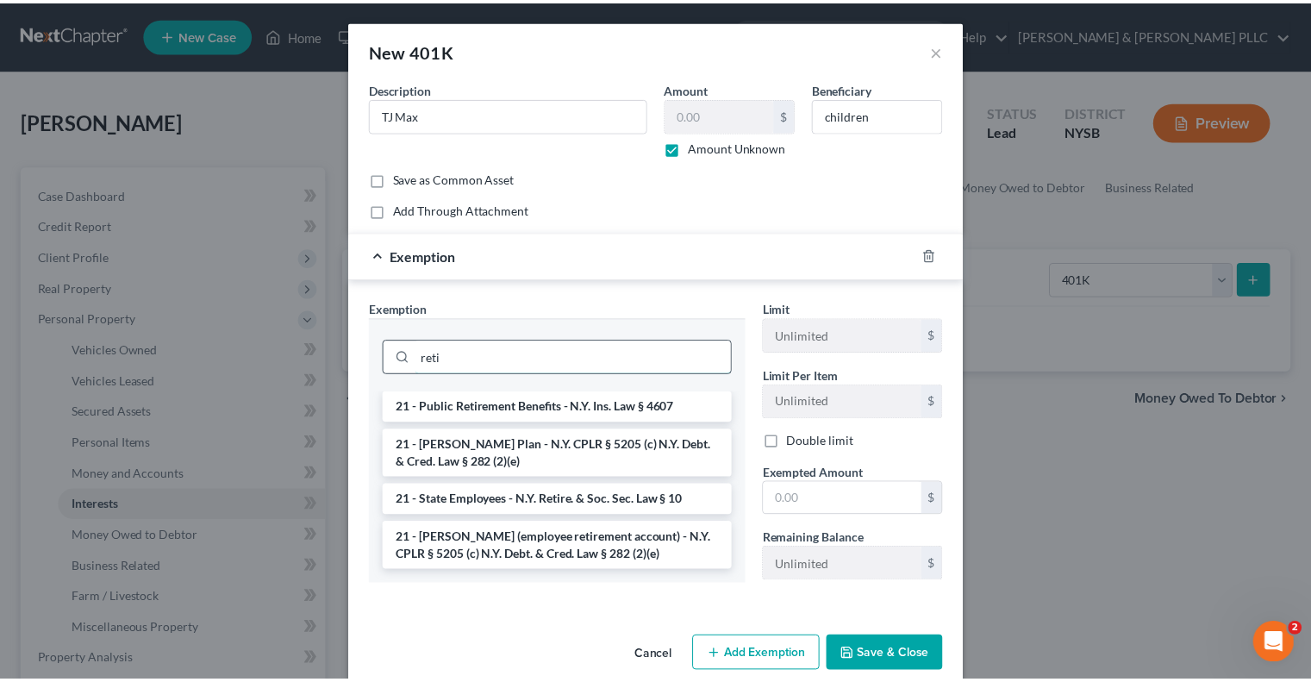
scroll to position [0, 0]
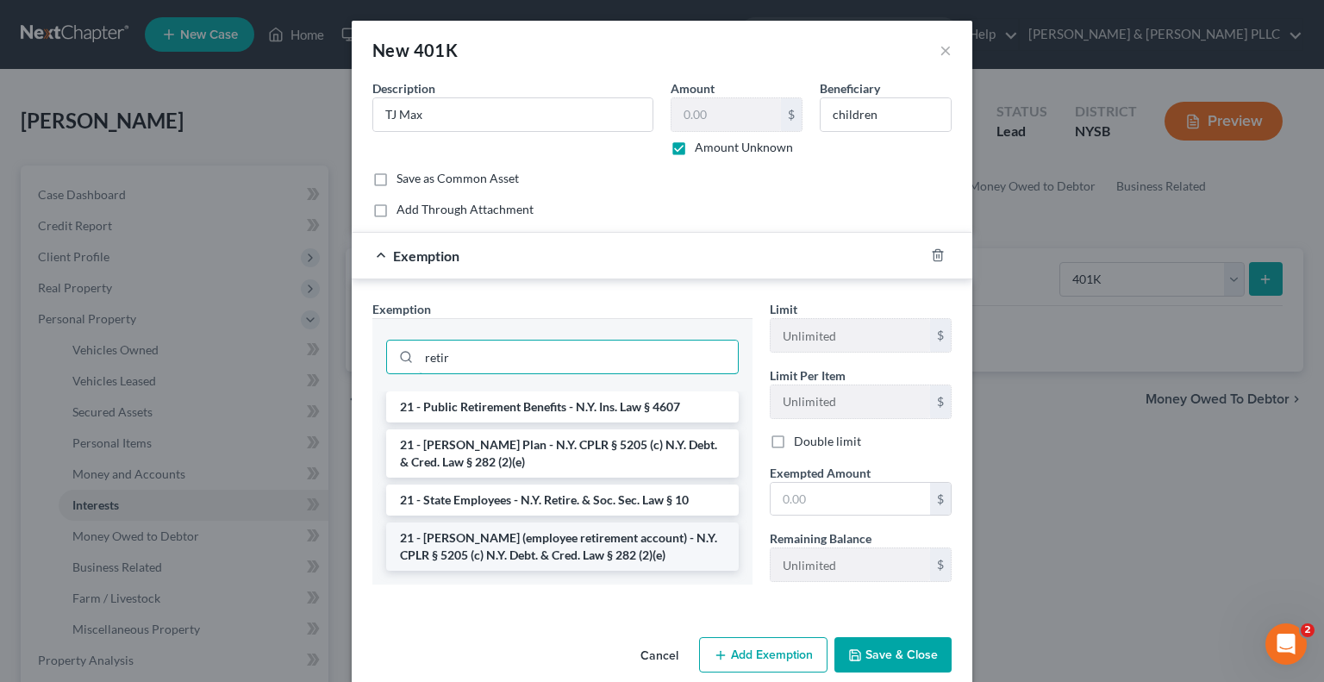
type input "retir"
click at [544, 540] on li "21 - ERISA (employee retirement account) - N.Y. CPLR § 5205 (c) N.Y. Debt. & Cr…" at bounding box center [562, 546] width 353 height 48
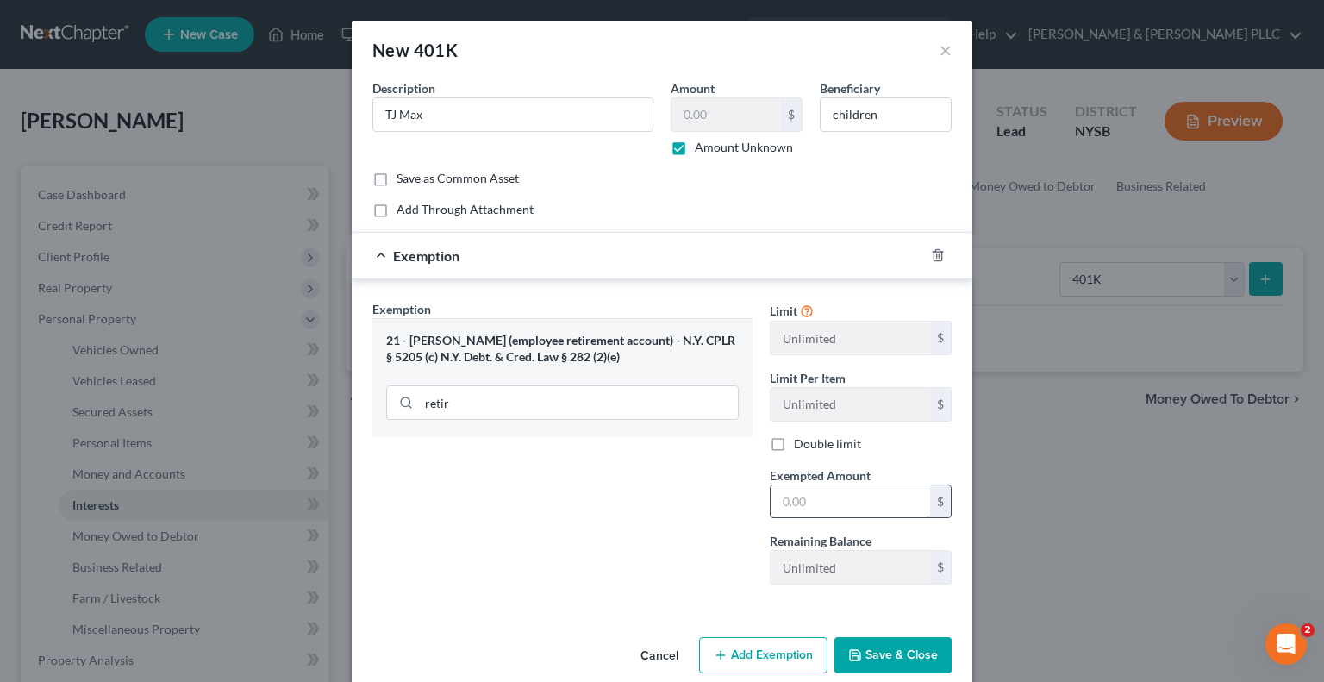
click at [774, 500] on input "text" at bounding box center [850, 501] width 159 height 33
type input "0.00"
click at [912, 644] on button "Save & Close" at bounding box center [892, 655] width 117 height 36
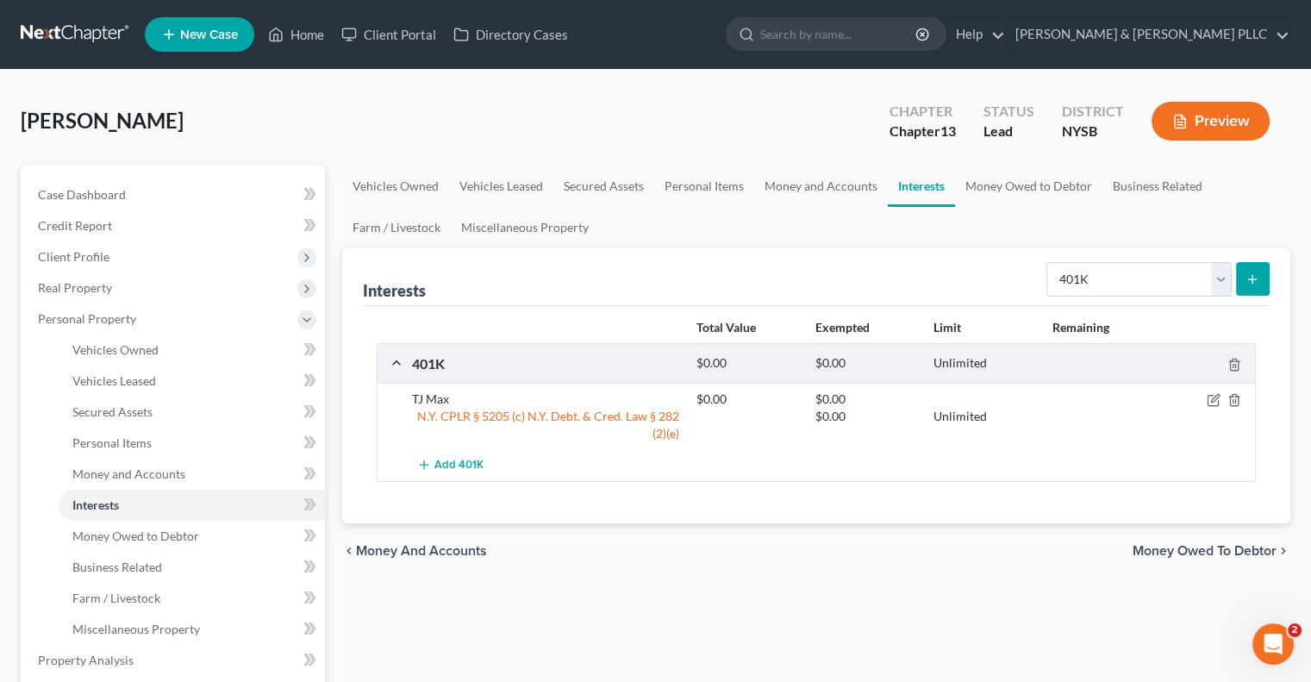
click at [1190, 535] on div "chevron_left Money and Accounts Money Owed to Debtor chevron_right" at bounding box center [816, 550] width 948 height 55
click at [1190, 544] on span "Money Owed to Debtor" at bounding box center [1205, 551] width 144 height 14
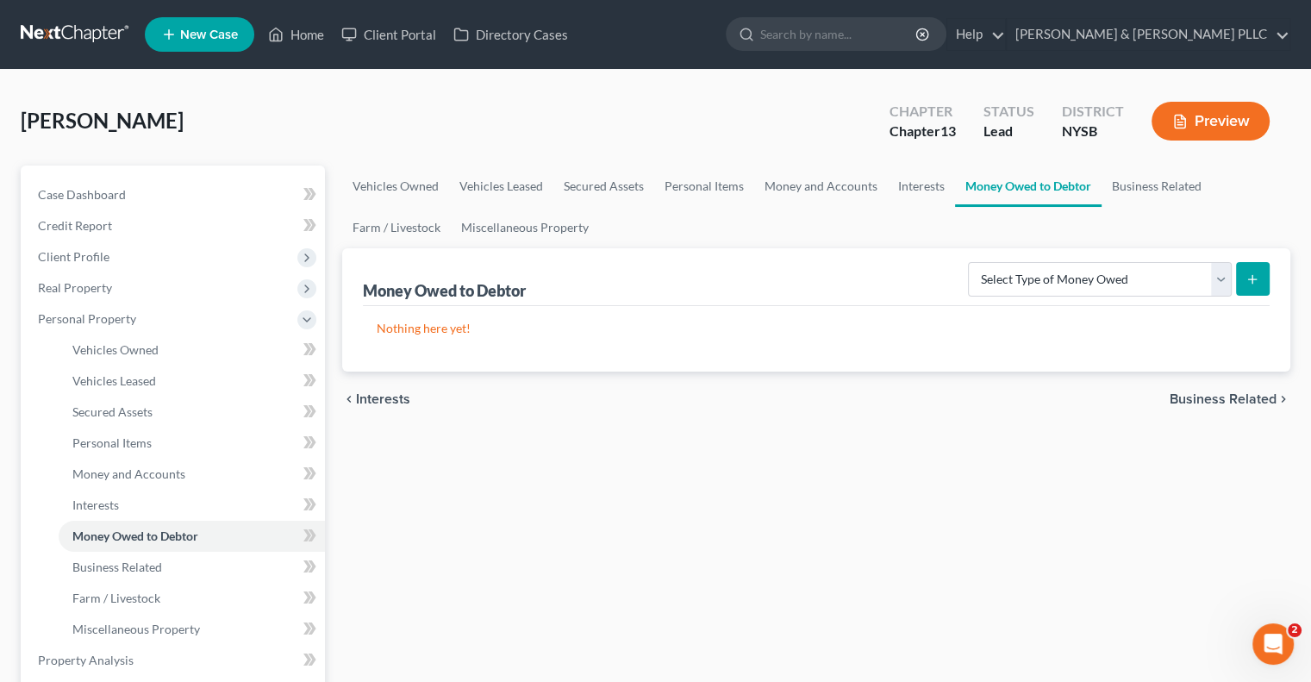
click at [1207, 392] on span "Business Related" at bounding box center [1223, 399] width 107 height 14
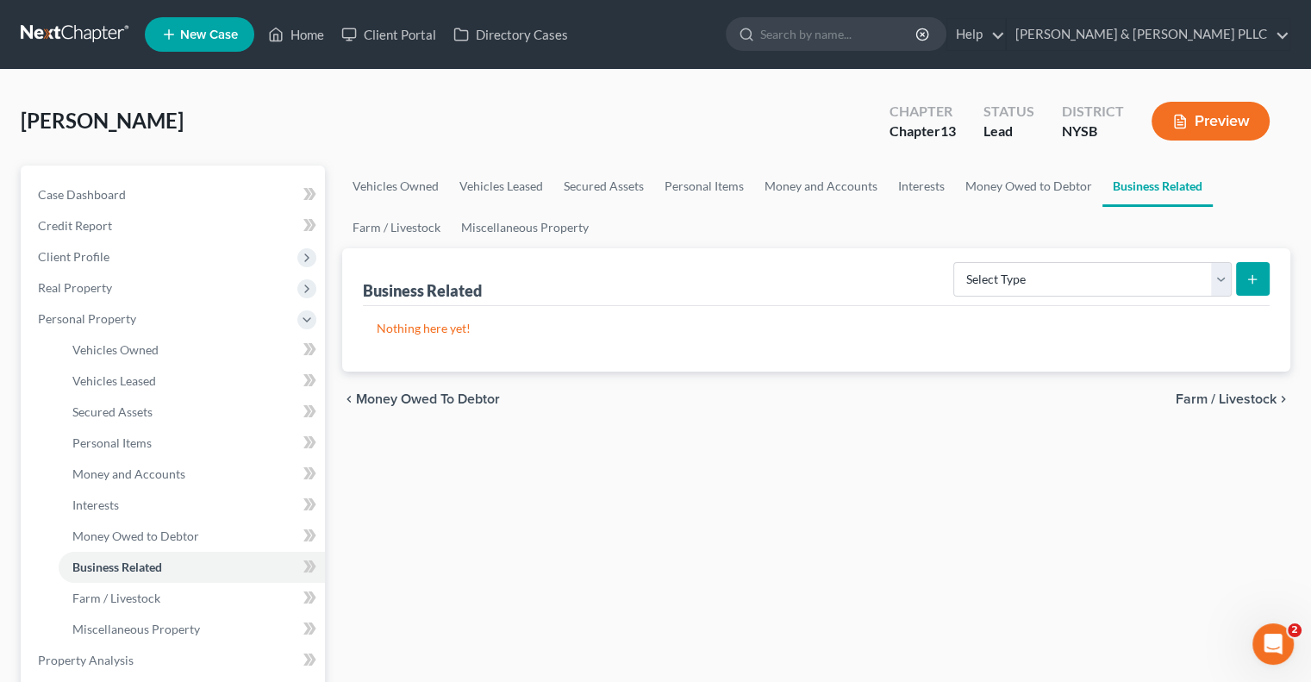
click at [1212, 394] on span "Farm / Livestock" at bounding box center [1226, 399] width 101 height 14
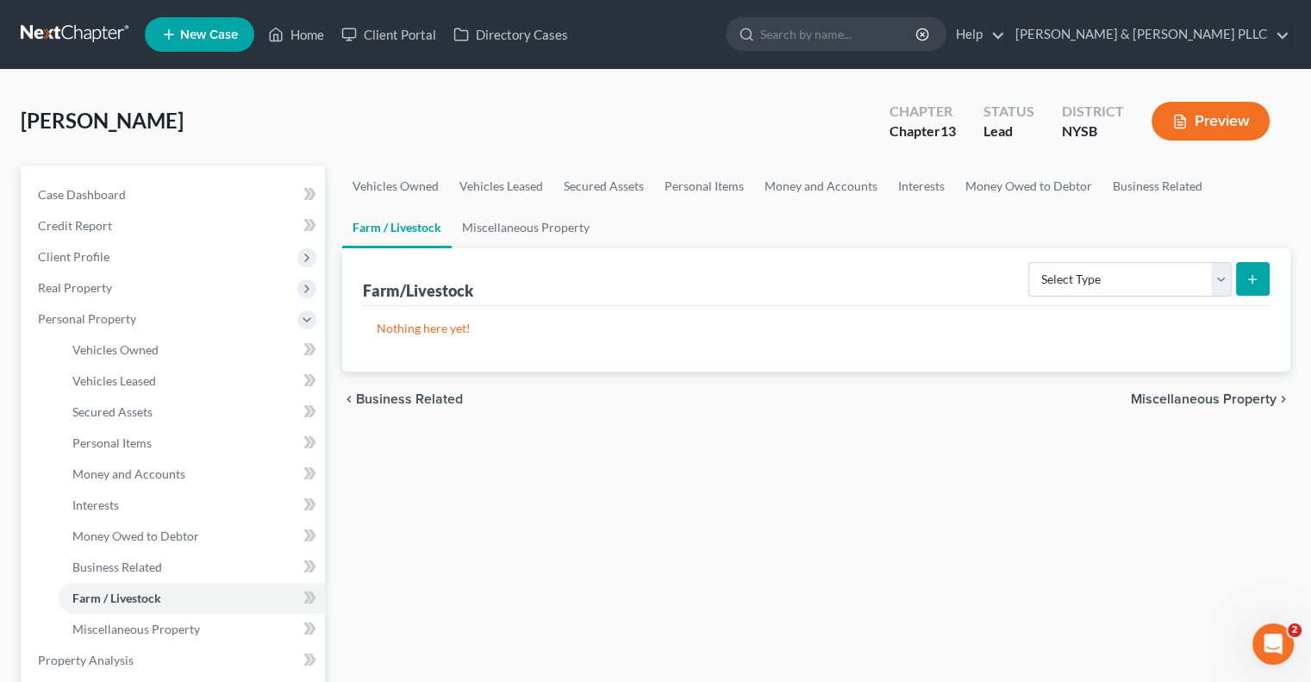
click at [1221, 392] on span "Miscellaneous Property" at bounding box center [1204, 399] width 146 height 14
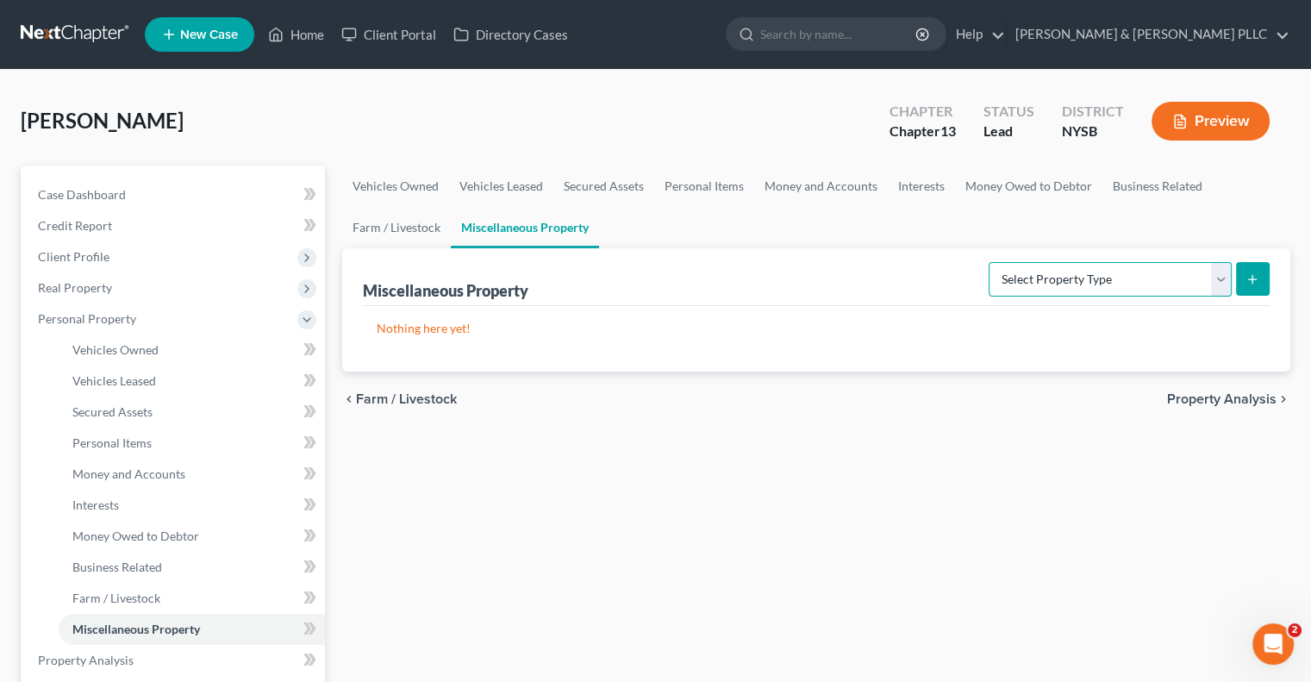
click at [1221, 278] on select "Select Property Type Assigned for Creditor Benefit Within 1 Year Holding for An…" at bounding box center [1110, 279] width 243 height 34
click at [1096, 472] on div "Vehicles Owned Vehicles Leased Secured Assets Personal Items Money and Accounts…" at bounding box center [816, 678] width 965 height 1027
click at [1233, 392] on span "Property Analysis" at bounding box center [1221, 399] width 109 height 14
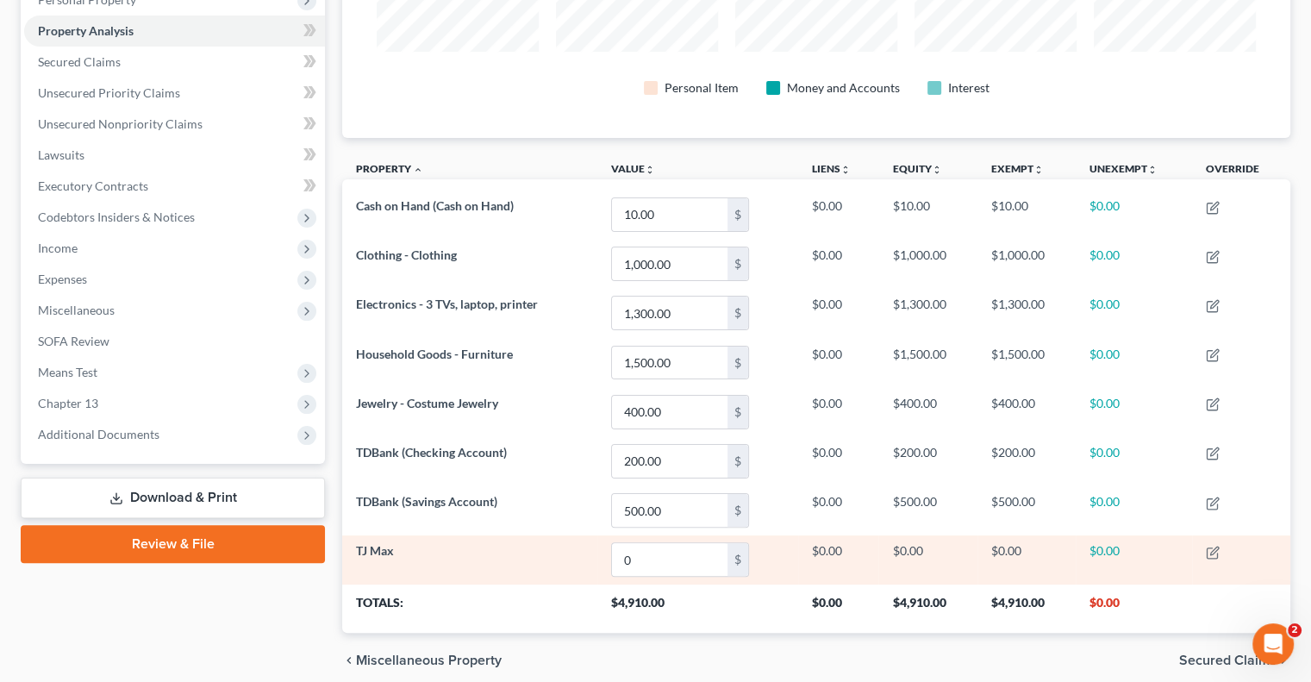
scroll to position [386, 0]
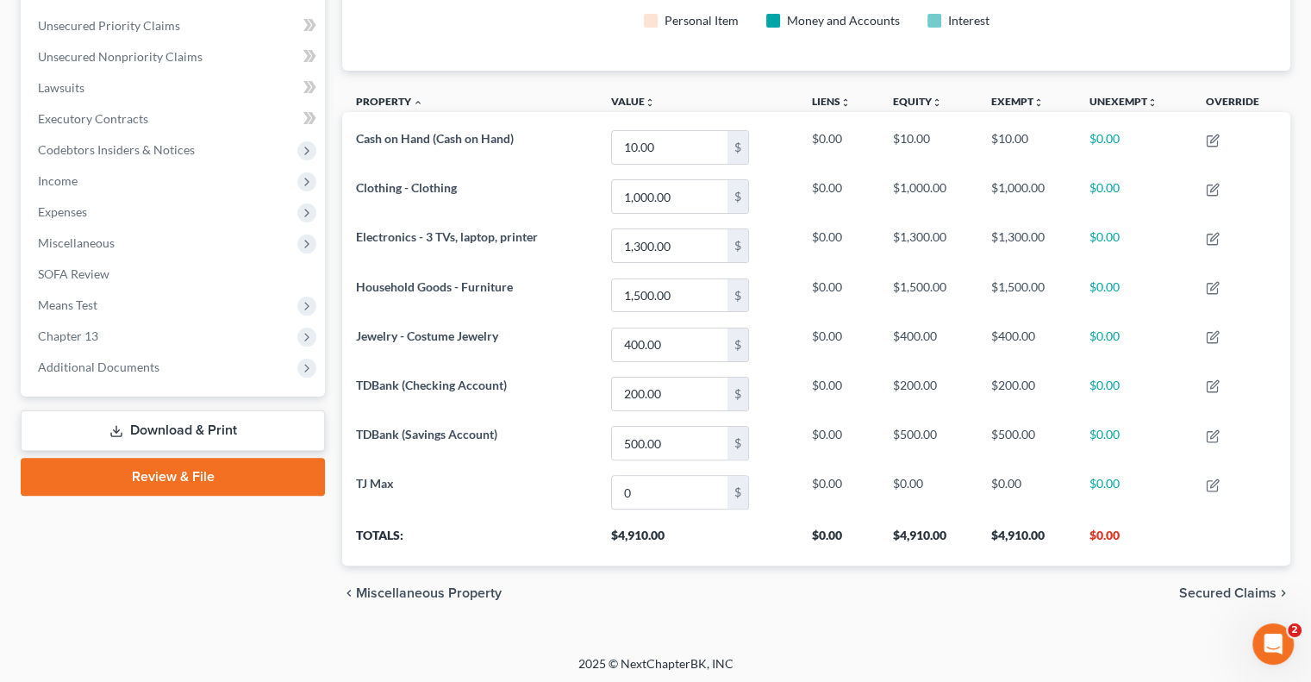
click at [1218, 586] on span "Secured Claims" at bounding box center [1227, 593] width 97 height 14
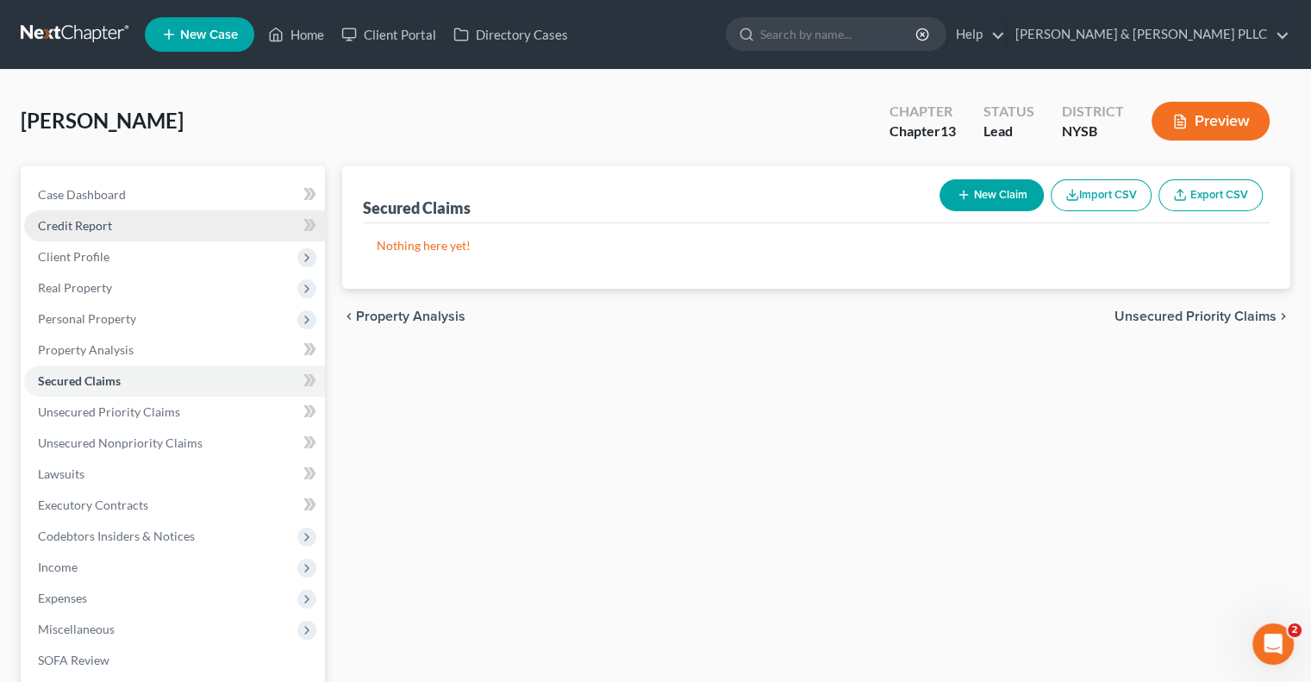
click at [89, 222] on span "Credit Report" at bounding box center [75, 225] width 74 height 15
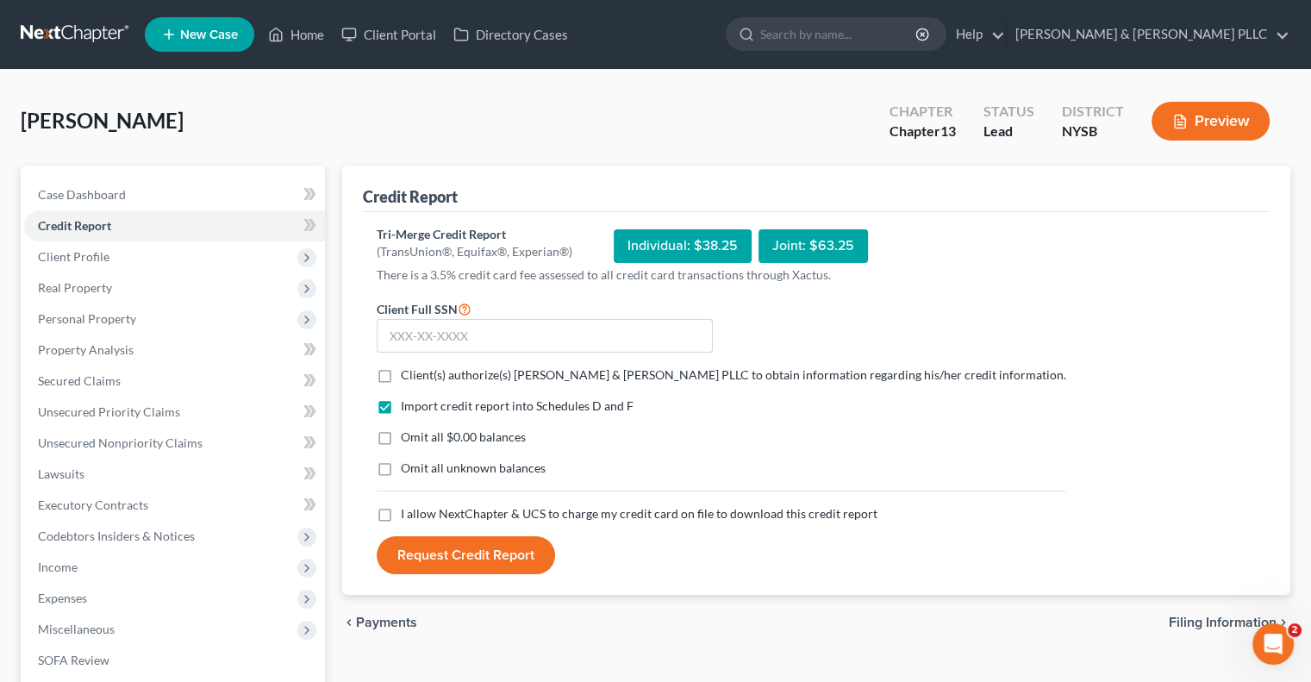
click at [401, 375] on label "Client(s) authorize(s) Clair Gjertsen & Weathers PLLC to obtain information reg…" at bounding box center [733, 374] width 665 height 17
click at [408, 375] on input "Client(s) authorize(s) Clair Gjertsen & Weathers PLLC to obtain information reg…" at bounding box center [413, 371] width 11 height 11
checkbox input "true"
click at [401, 514] on label "I allow NextChapter & UCS to charge my credit card on file to download this cre…" at bounding box center [639, 513] width 477 height 17
click at [408, 514] on input "I allow NextChapter & UCS to charge my credit card on file to download this cre…" at bounding box center [413, 510] width 11 height 11
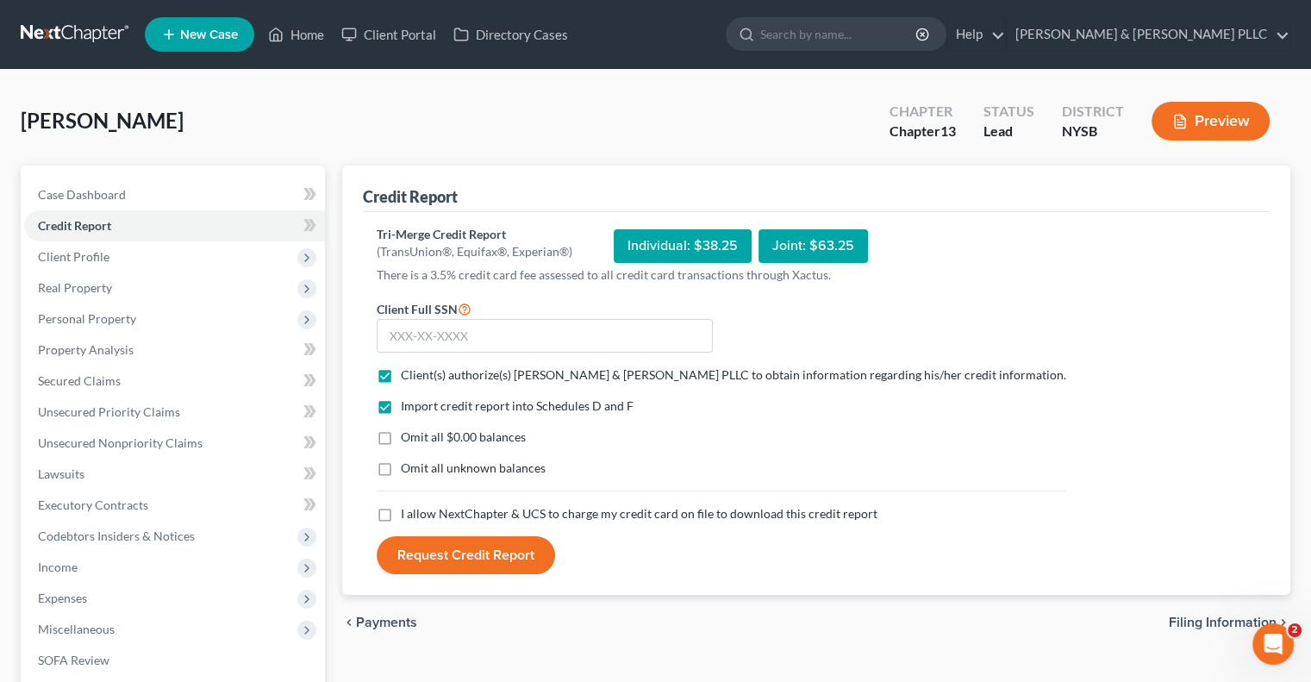
checkbox input "true"
click at [417, 338] on input "text" at bounding box center [545, 336] width 336 height 34
type input "201-21-2506"
click at [503, 550] on button "Request Credit Report" at bounding box center [466, 555] width 178 height 38
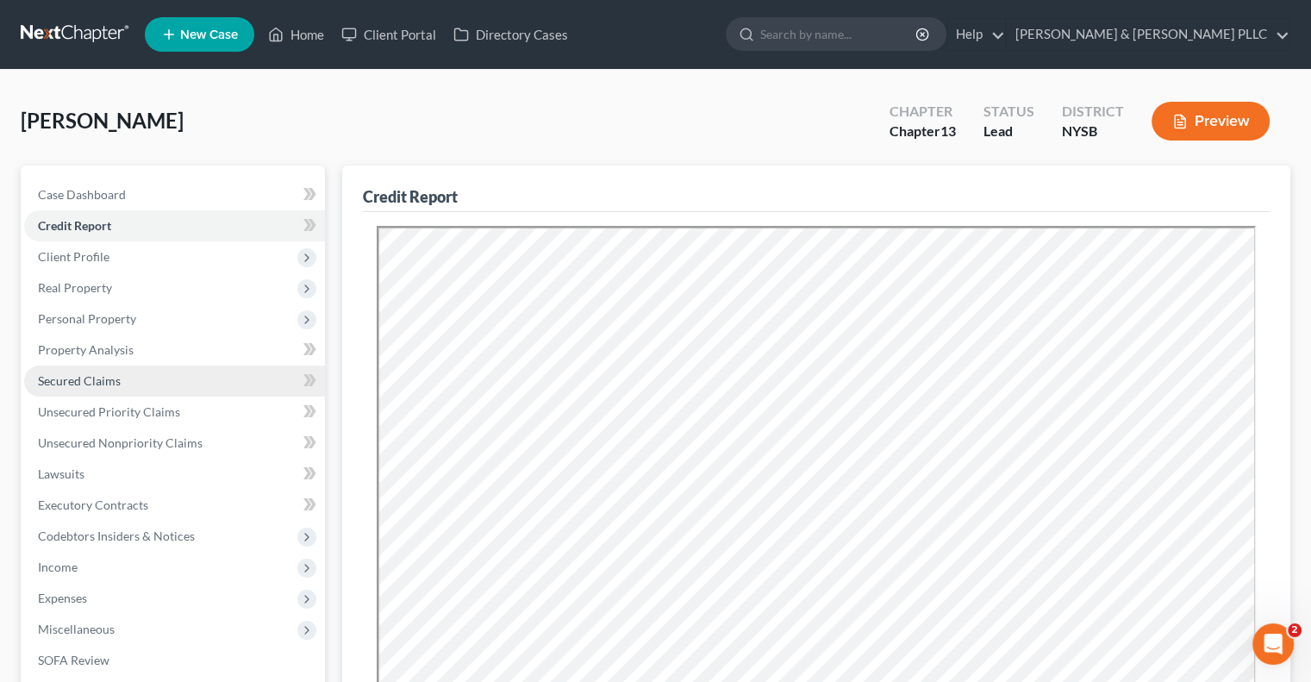
click at [74, 381] on span "Secured Claims" at bounding box center [79, 380] width 83 height 15
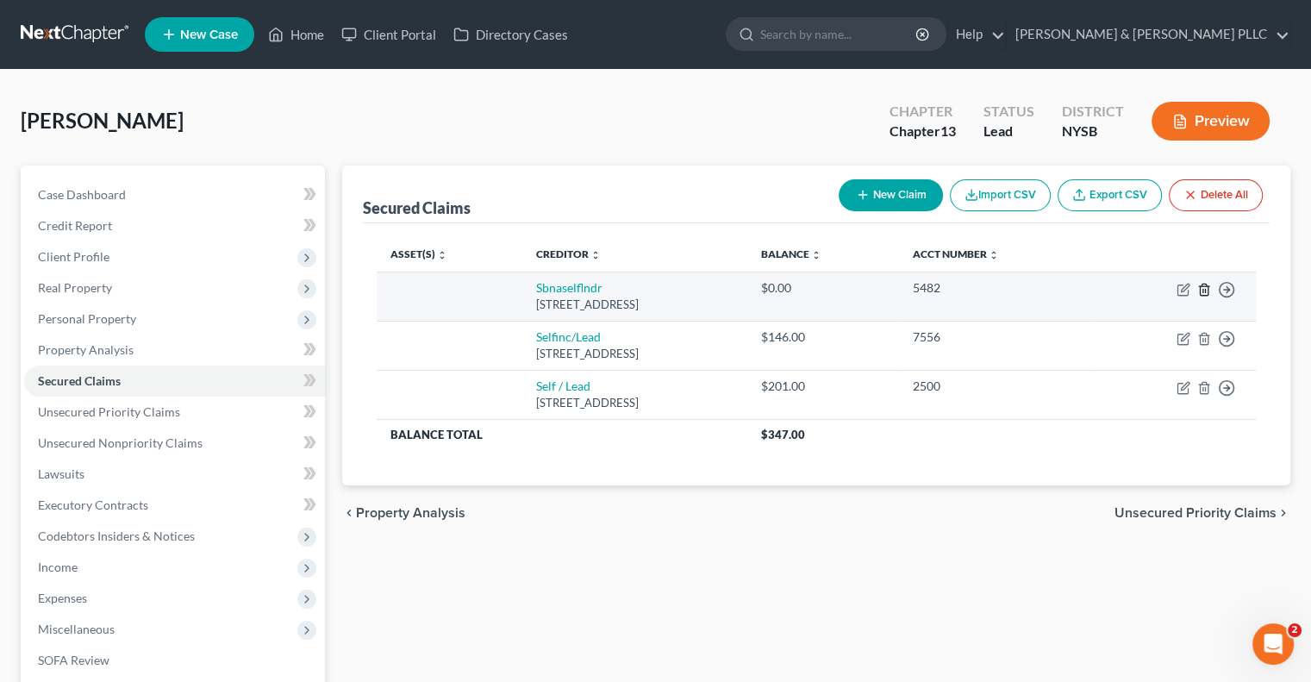
click at [1205, 289] on line "button" at bounding box center [1205, 290] width 0 height 3
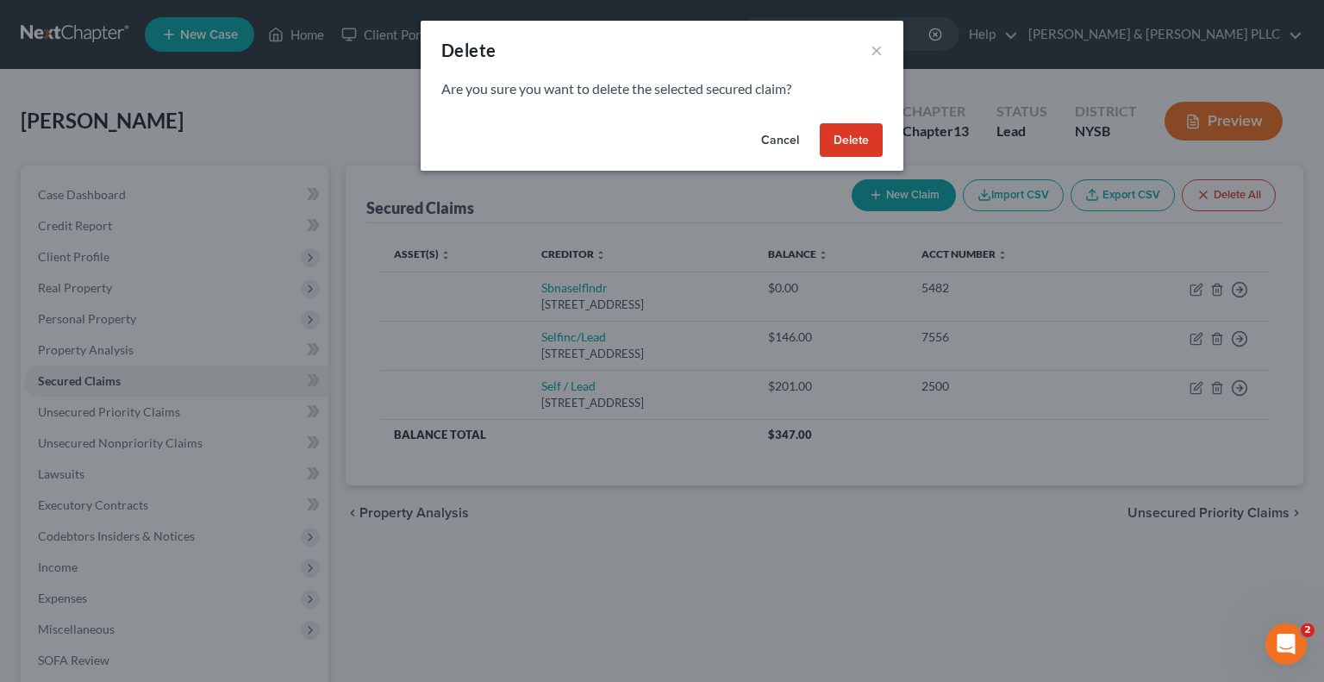
click at [849, 144] on button "Delete" at bounding box center [851, 140] width 63 height 34
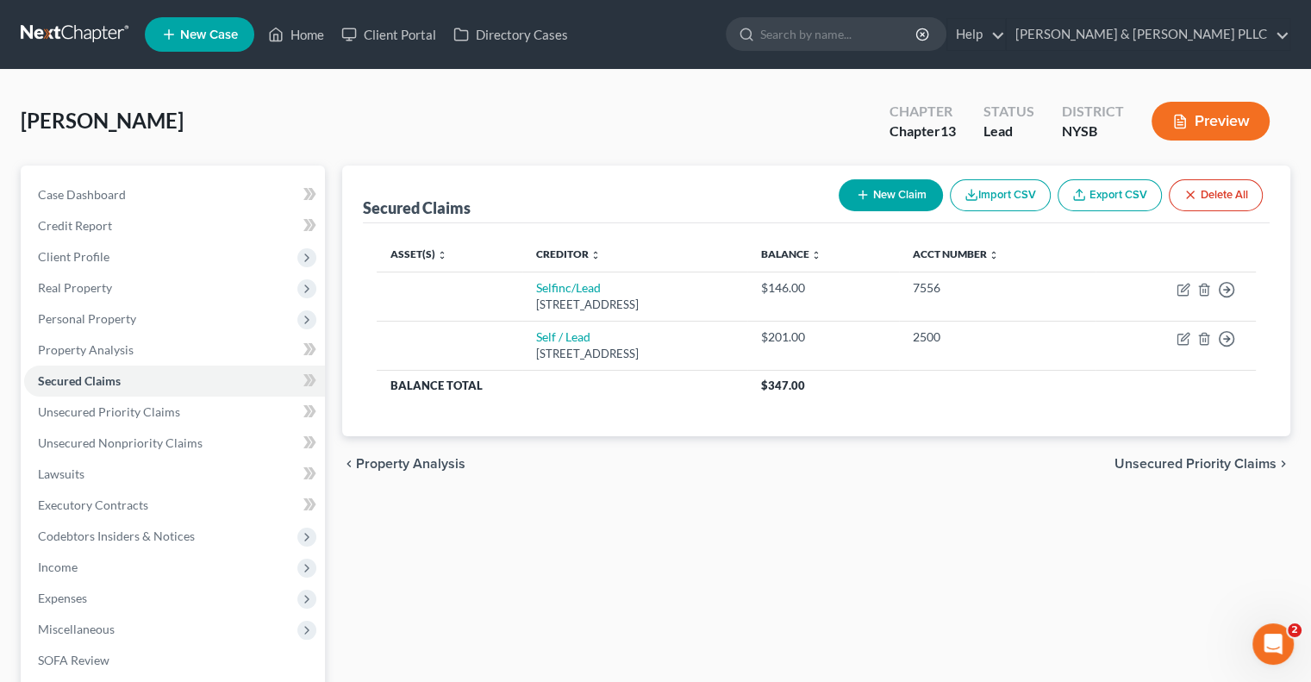
click at [1151, 459] on span "Unsecured Priority Claims" at bounding box center [1196, 464] width 162 height 14
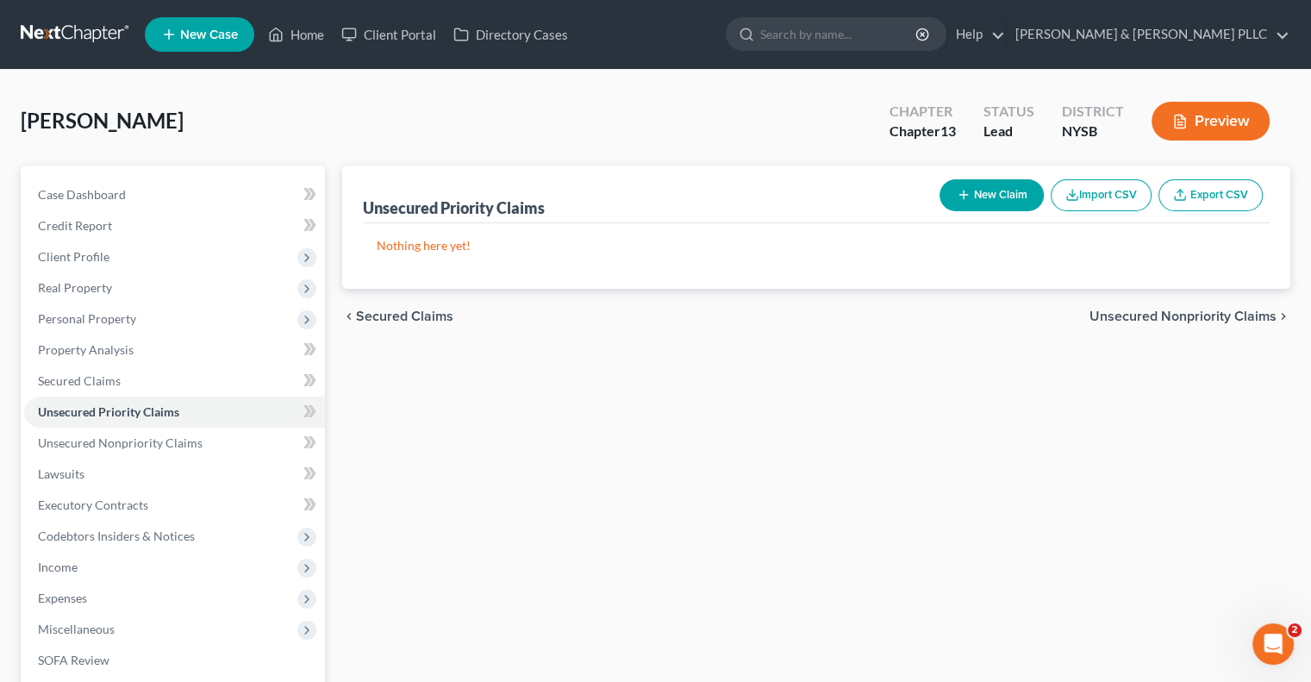
click at [1169, 316] on span "Unsecured Nonpriority Claims" at bounding box center [1183, 316] width 187 height 14
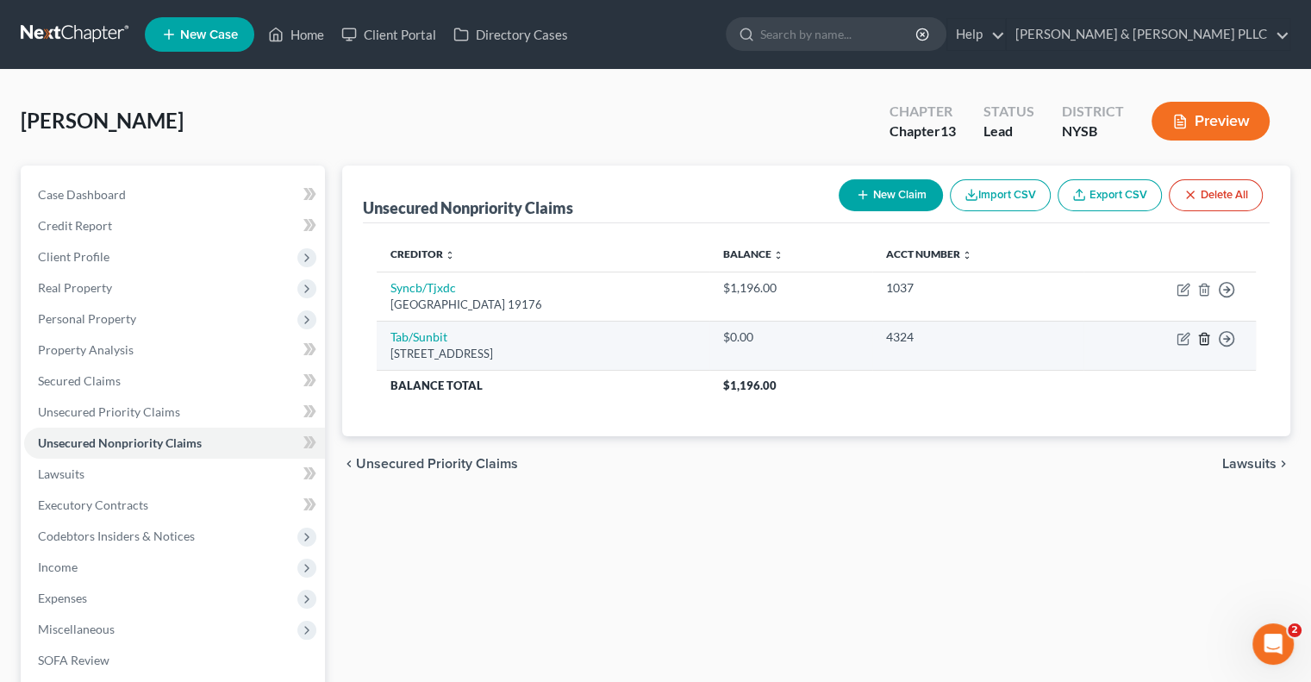
click at [1203, 340] on icon "button" at bounding box center [1204, 339] width 14 height 14
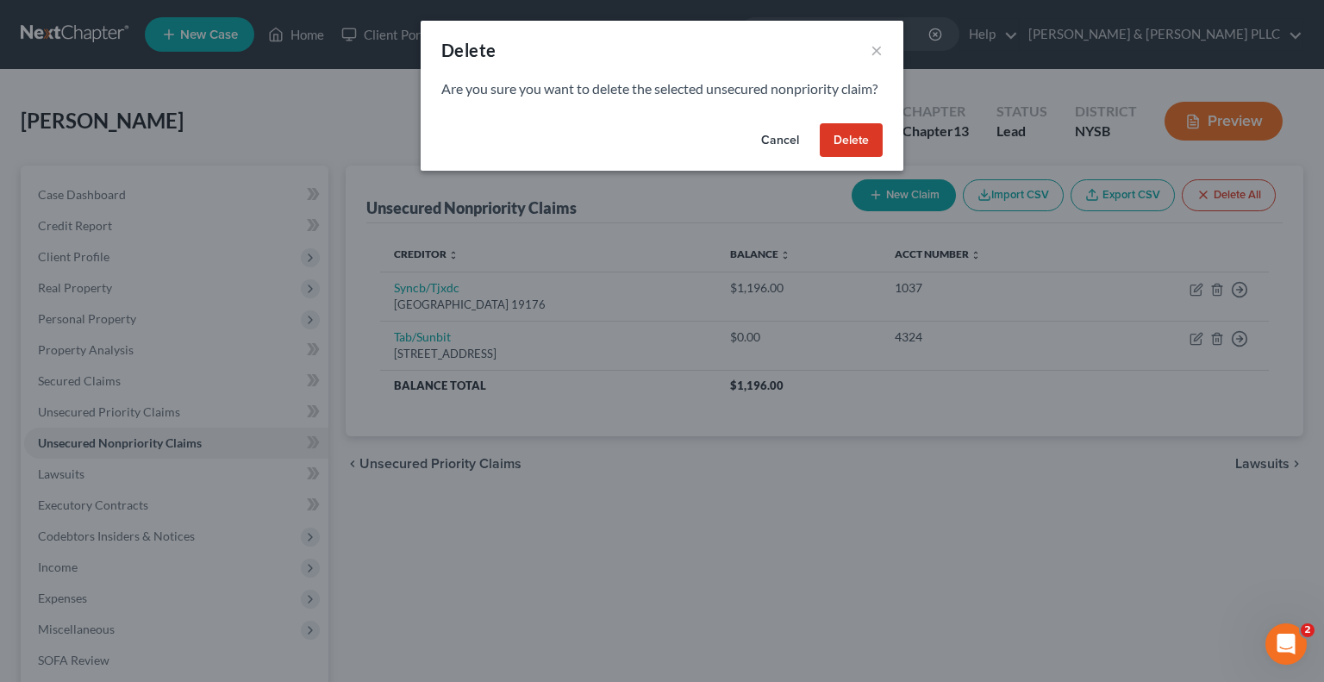
click at [852, 158] on button "Delete" at bounding box center [851, 140] width 63 height 34
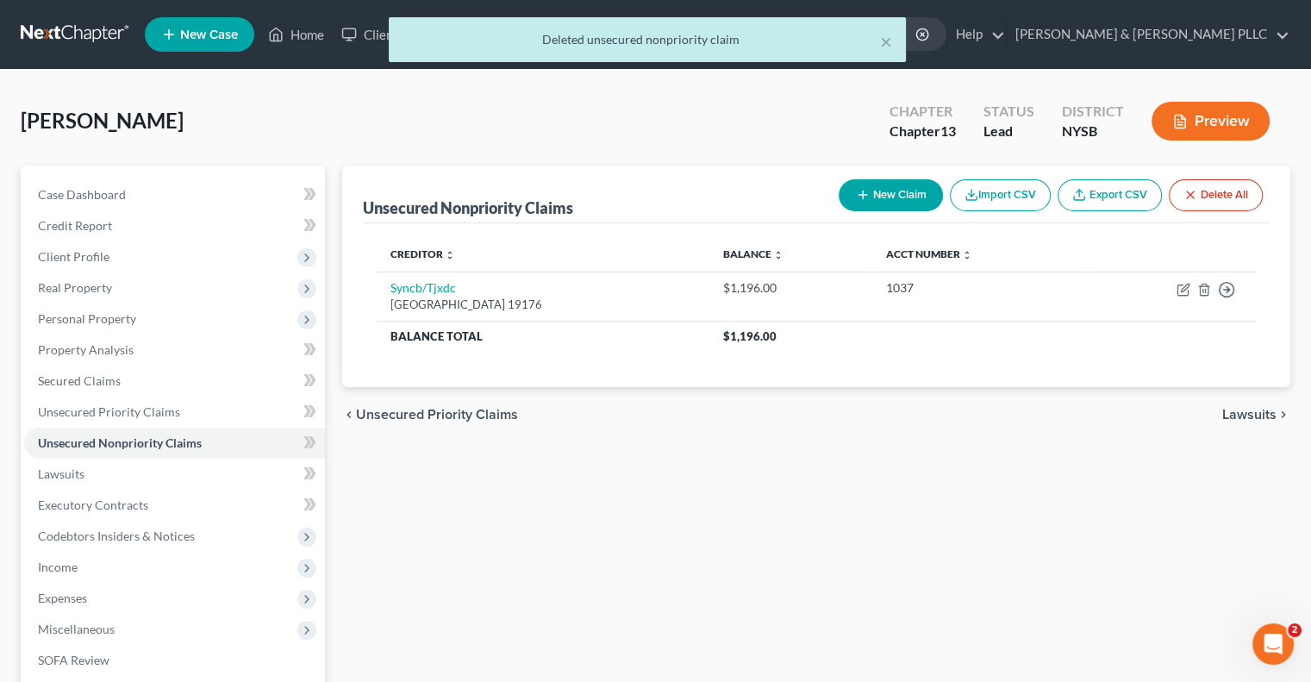
click at [1246, 409] on span "Lawsuits" at bounding box center [1249, 415] width 54 height 14
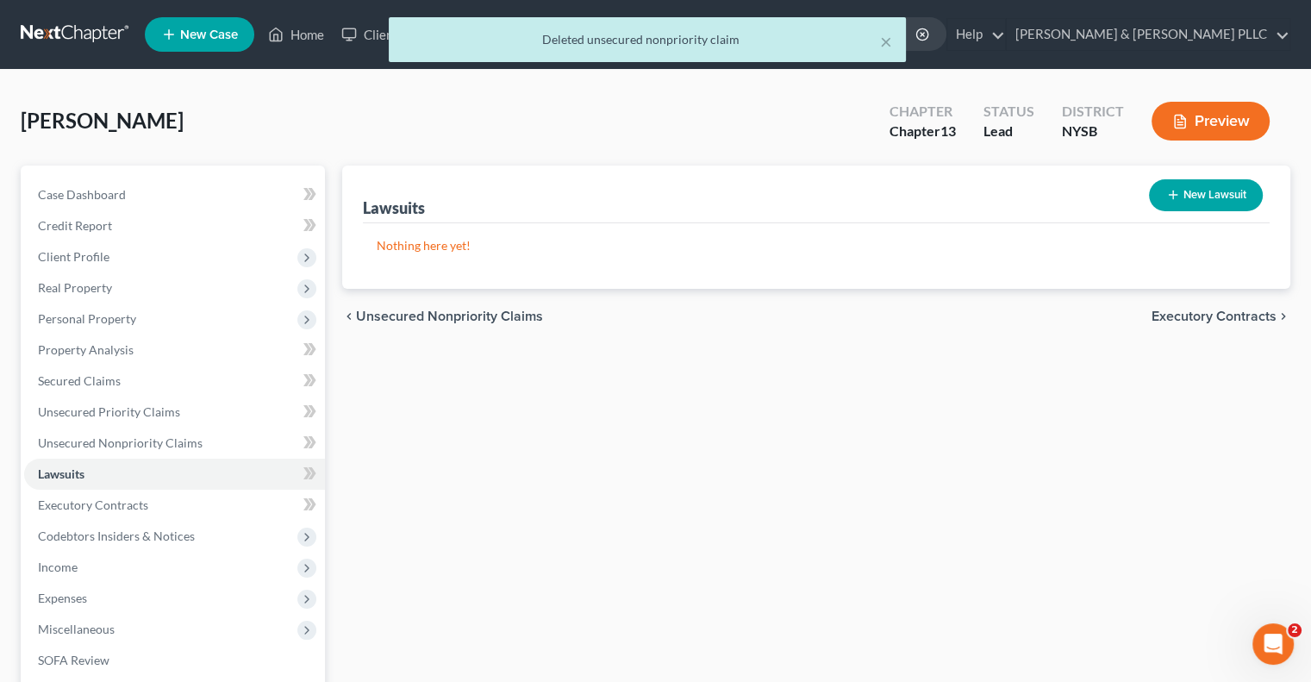
click at [1241, 309] on span "Executory Contracts" at bounding box center [1214, 316] width 125 height 14
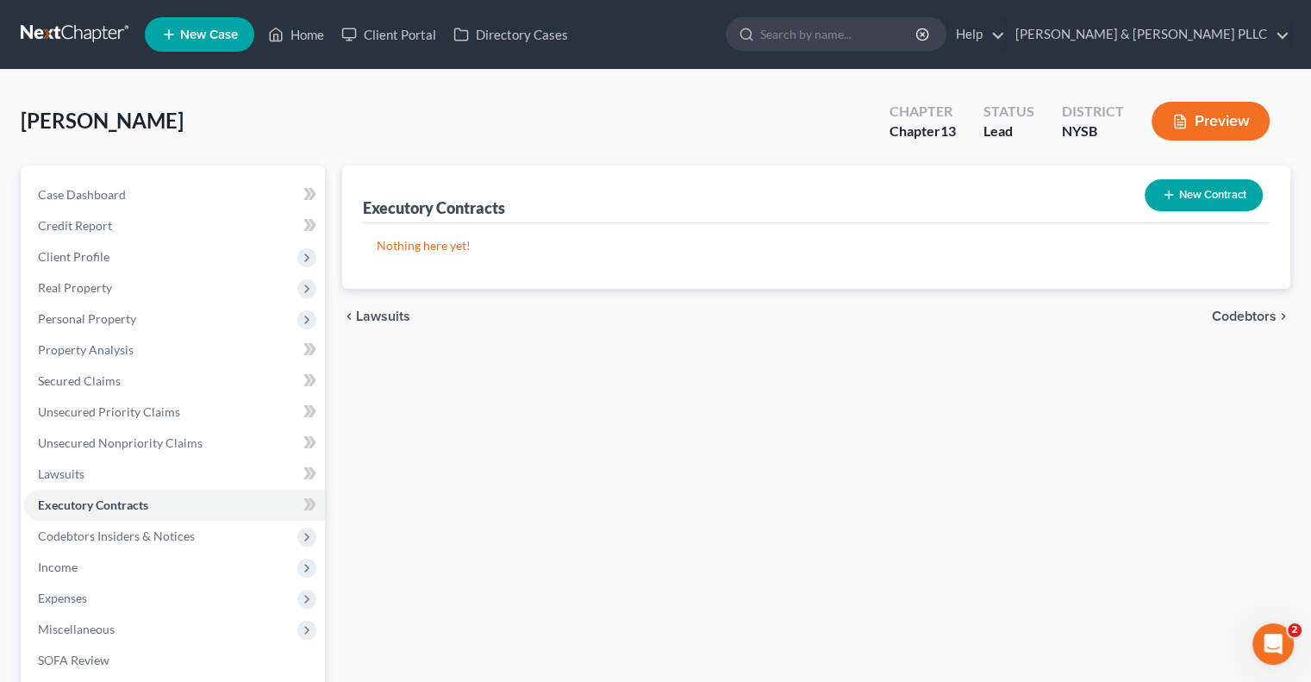
click at [1240, 309] on span "Codebtors" at bounding box center [1244, 316] width 65 height 14
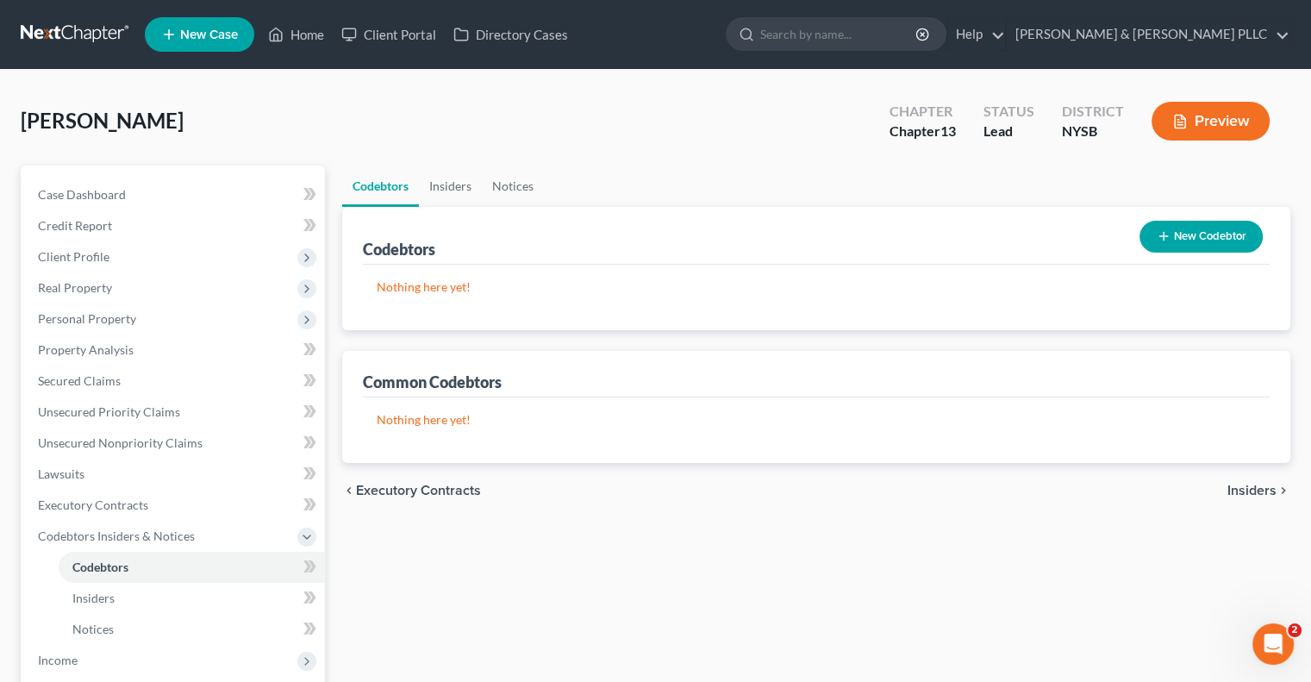
click at [1245, 485] on span "Insiders" at bounding box center [1251, 491] width 49 height 14
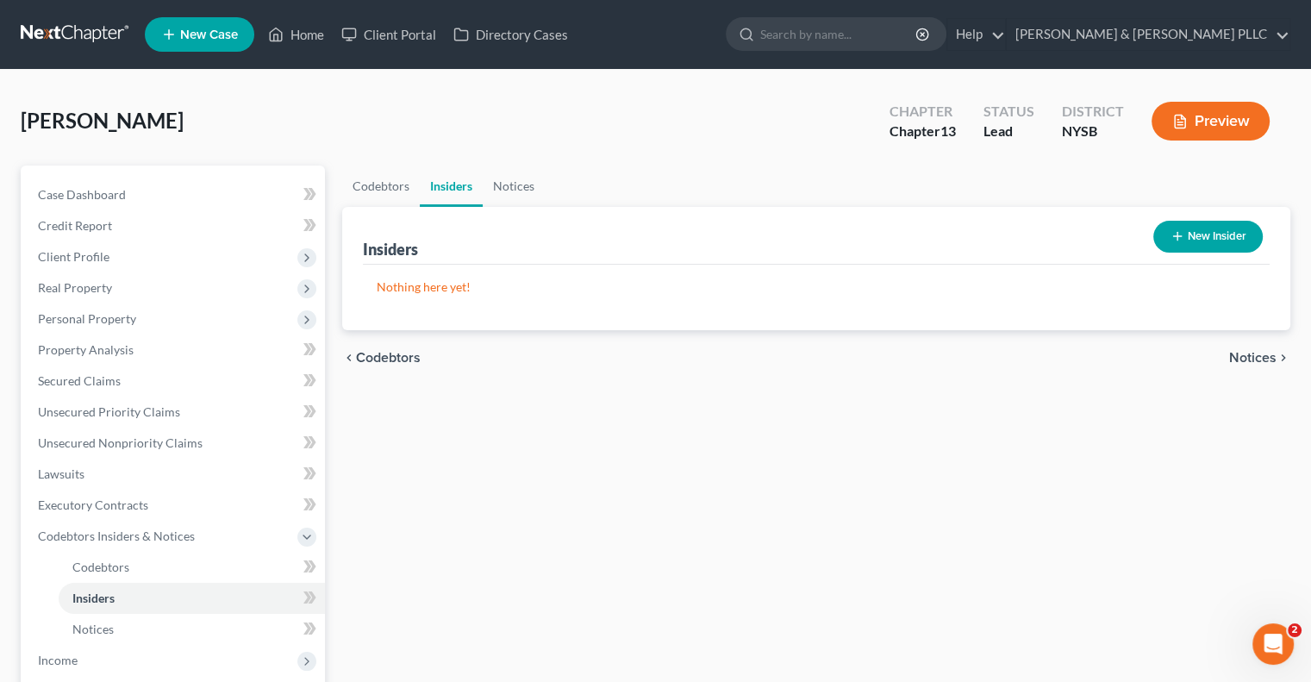
click at [1257, 347] on div "chevron_left Codebtors Notices chevron_right" at bounding box center [816, 357] width 948 height 55
click at [1252, 351] on span "Notices" at bounding box center [1252, 358] width 47 height 14
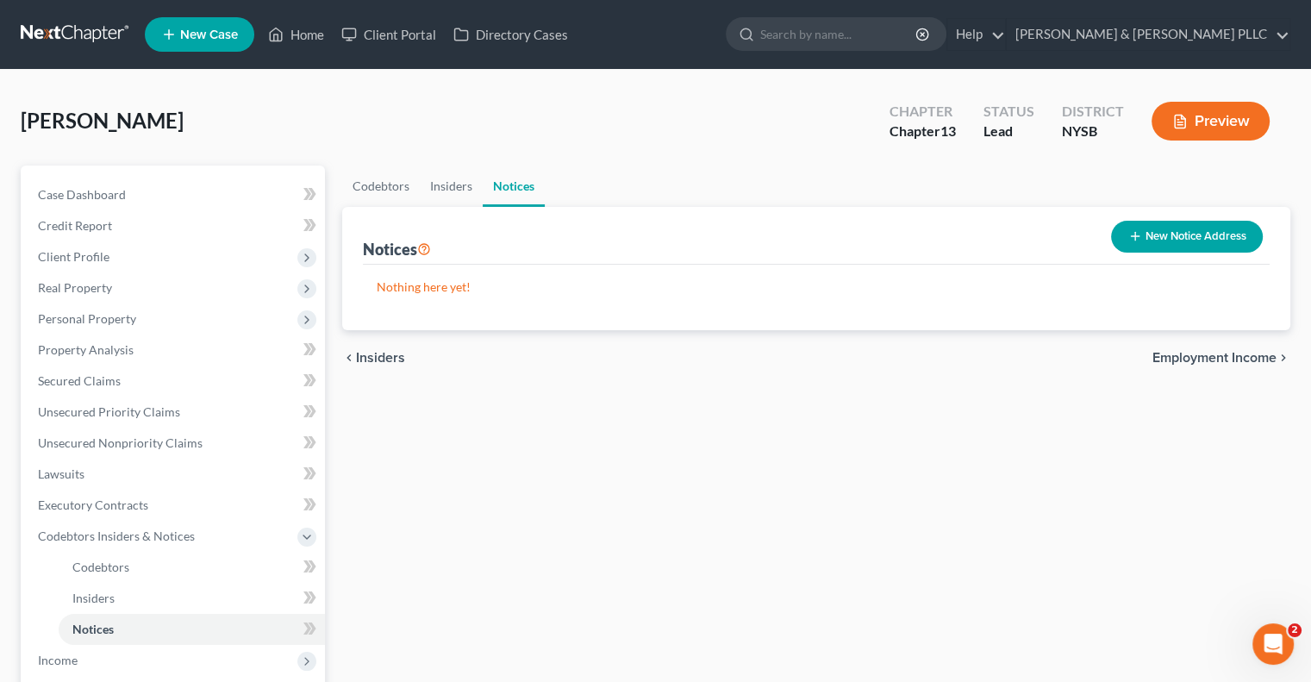
click at [1188, 237] on button "New Notice Address" at bounding box center [1187, 237] width 152 height 32
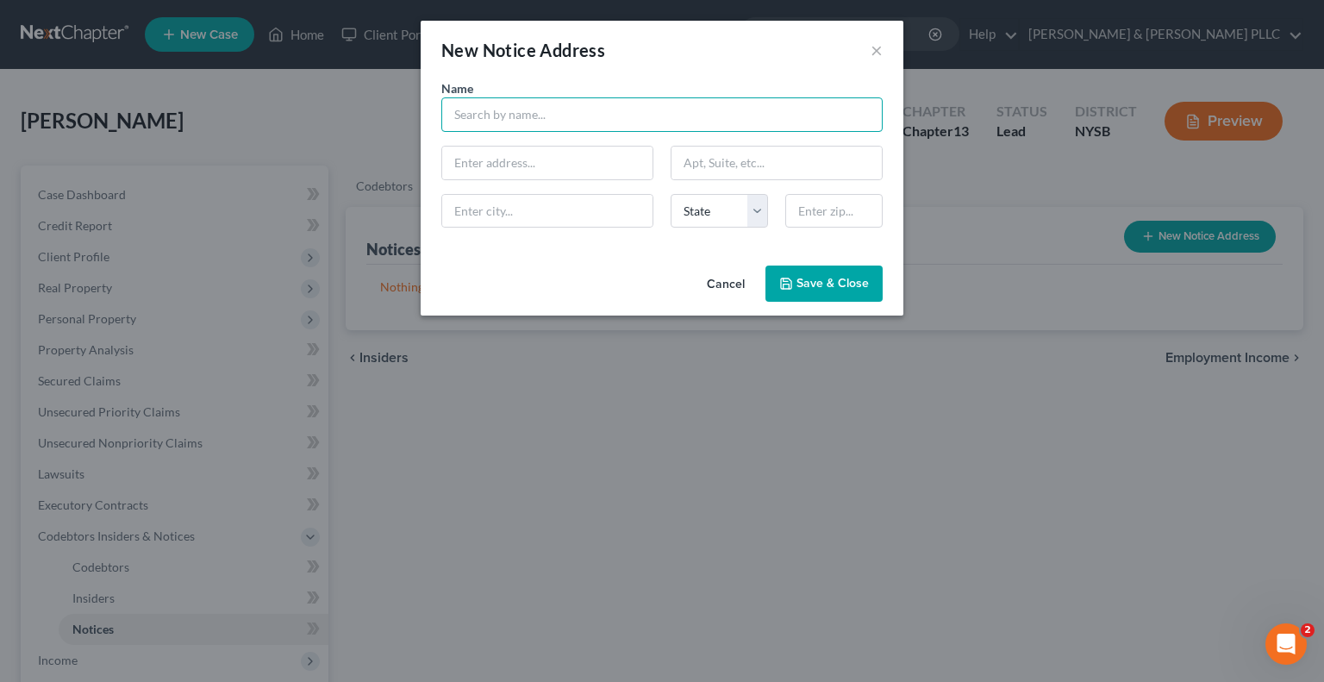
click at [477, 117] on input "text" at bounding box center [661, 114] width 441 height 34
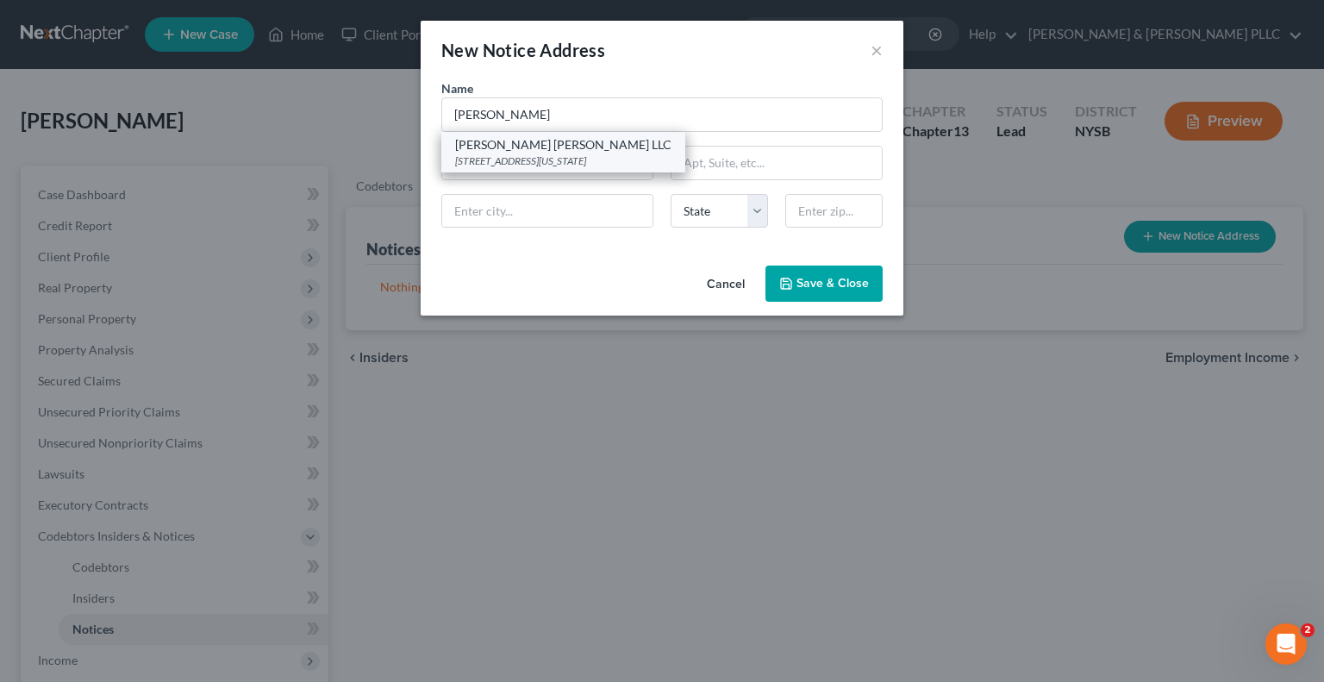
click at [559, 156] on div "420 Lexington Avenue Suite 840, New York, NY 10170" at bounding box center [563, 160] width 216 height 15
type input "McCalla Raymer Leibert Pierce LLC"
type input "420 Lexington Avenue"
type input "Suite 840"
type input "New York"
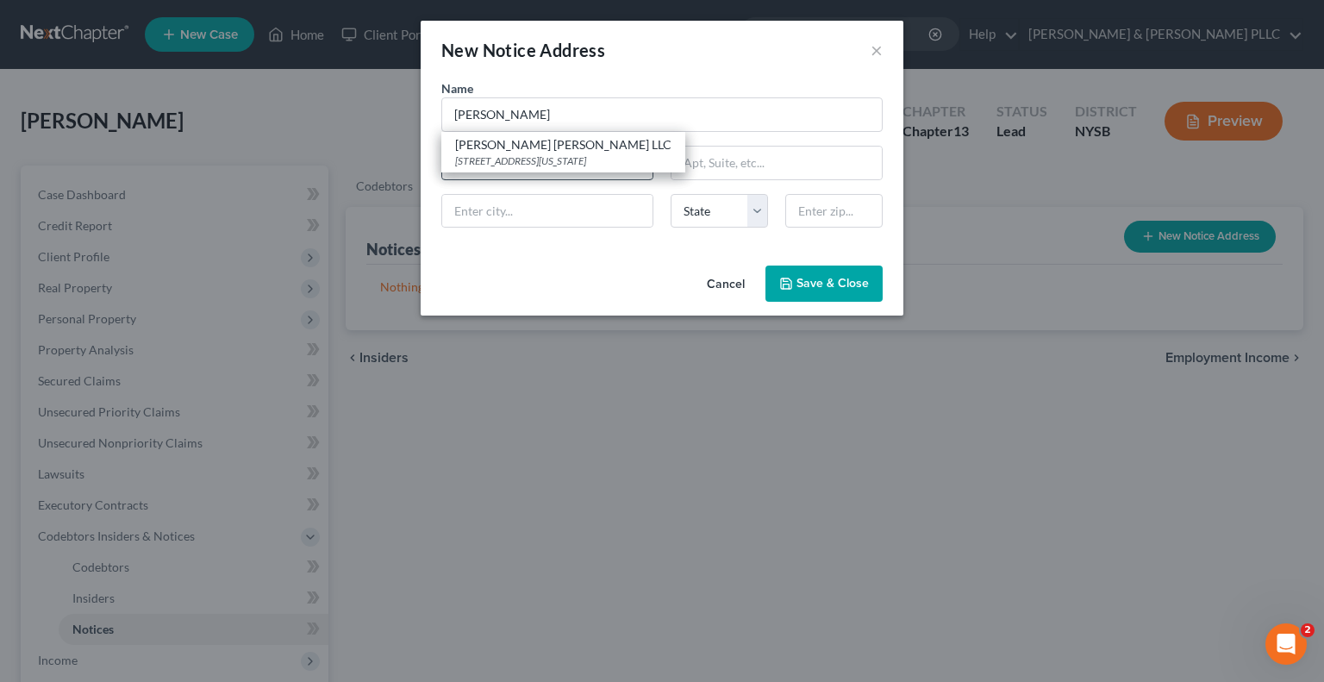
select select "35"
type input "10170"
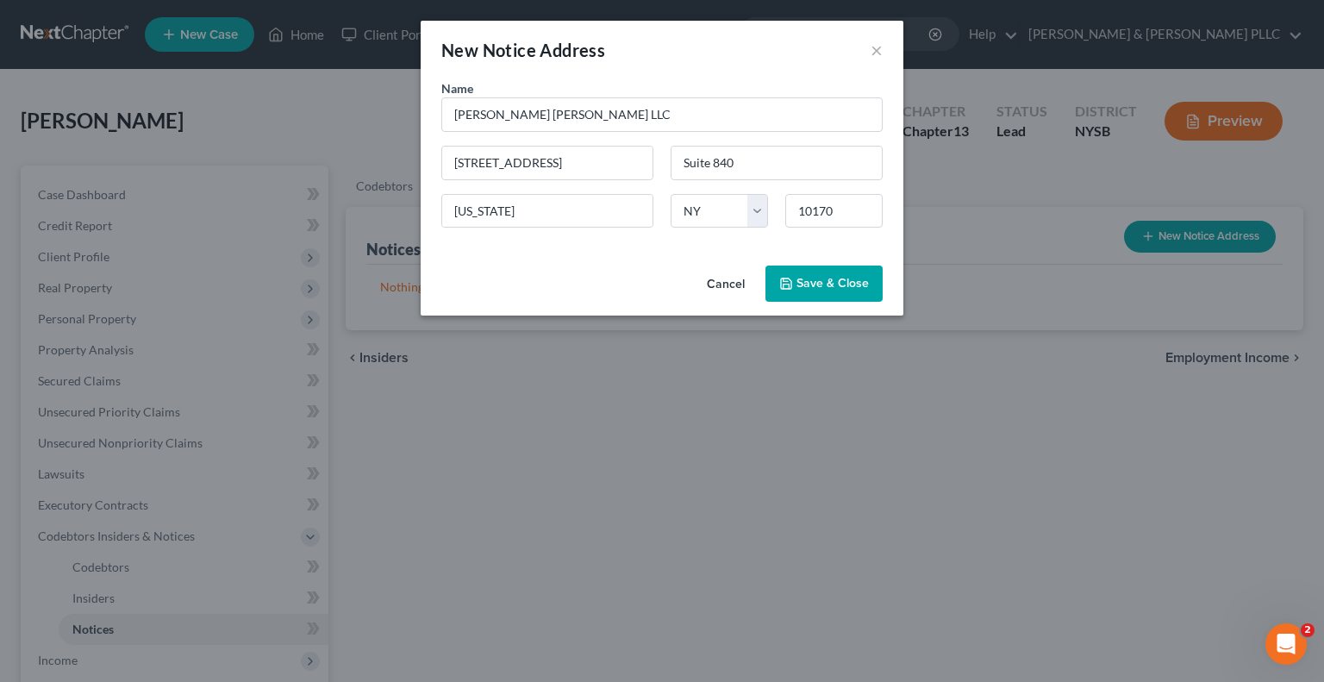
click at [834, 276] on span "Save & Close" at bounding box center [832, 283] width 72 height 15
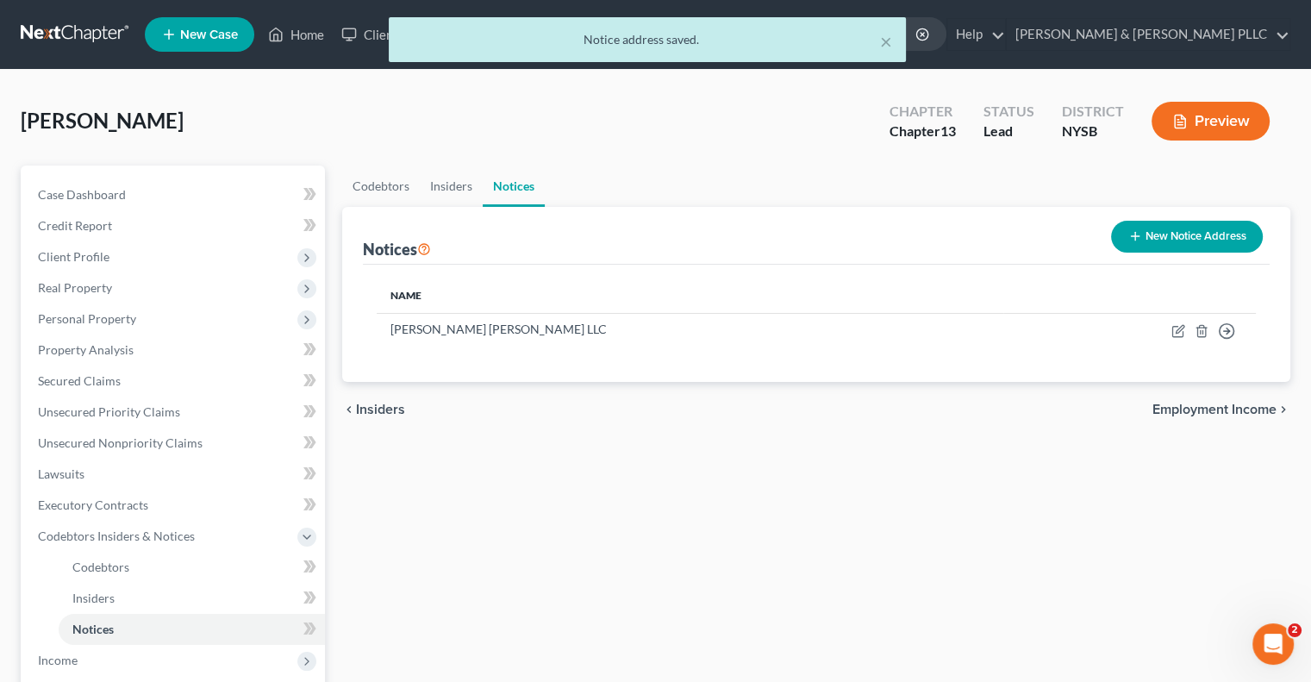
click at [1200, 406] on span "Employment Income" at bounding box center [1214, 410] width 124 height 14
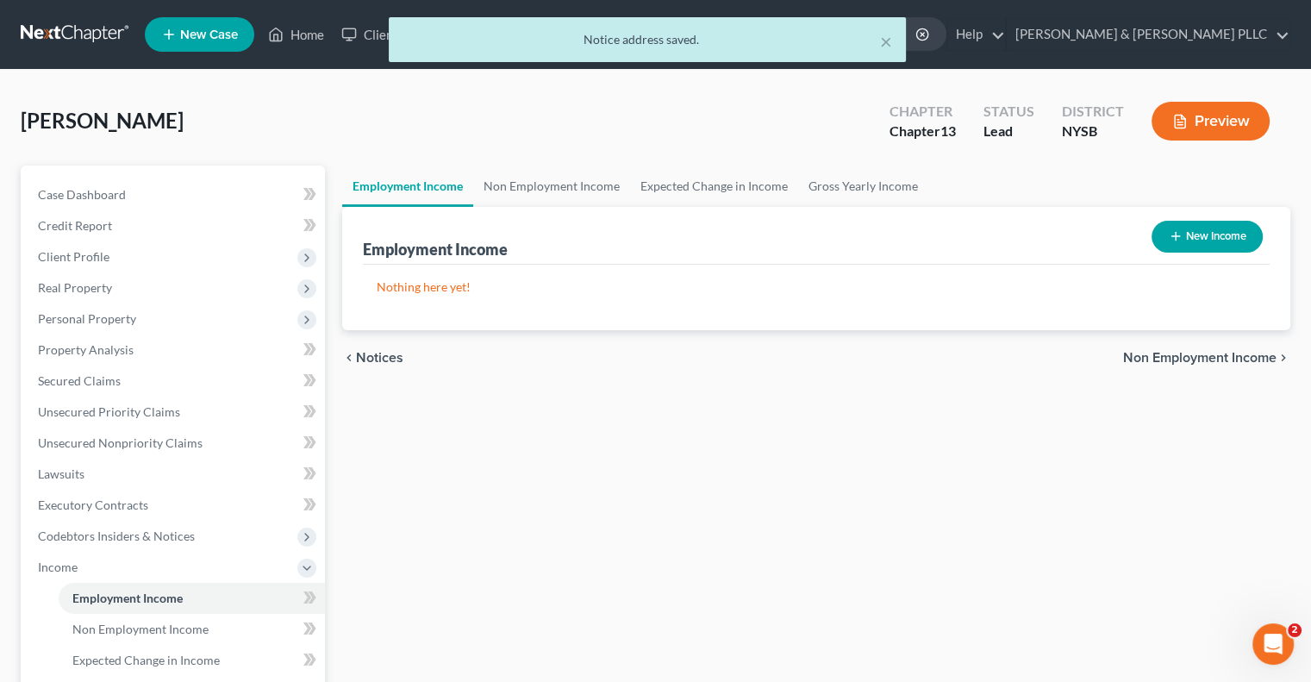
click at [1203, 234] on button "New Income" at bounding box center [1207, 237] width 111 height 32
select select "0"
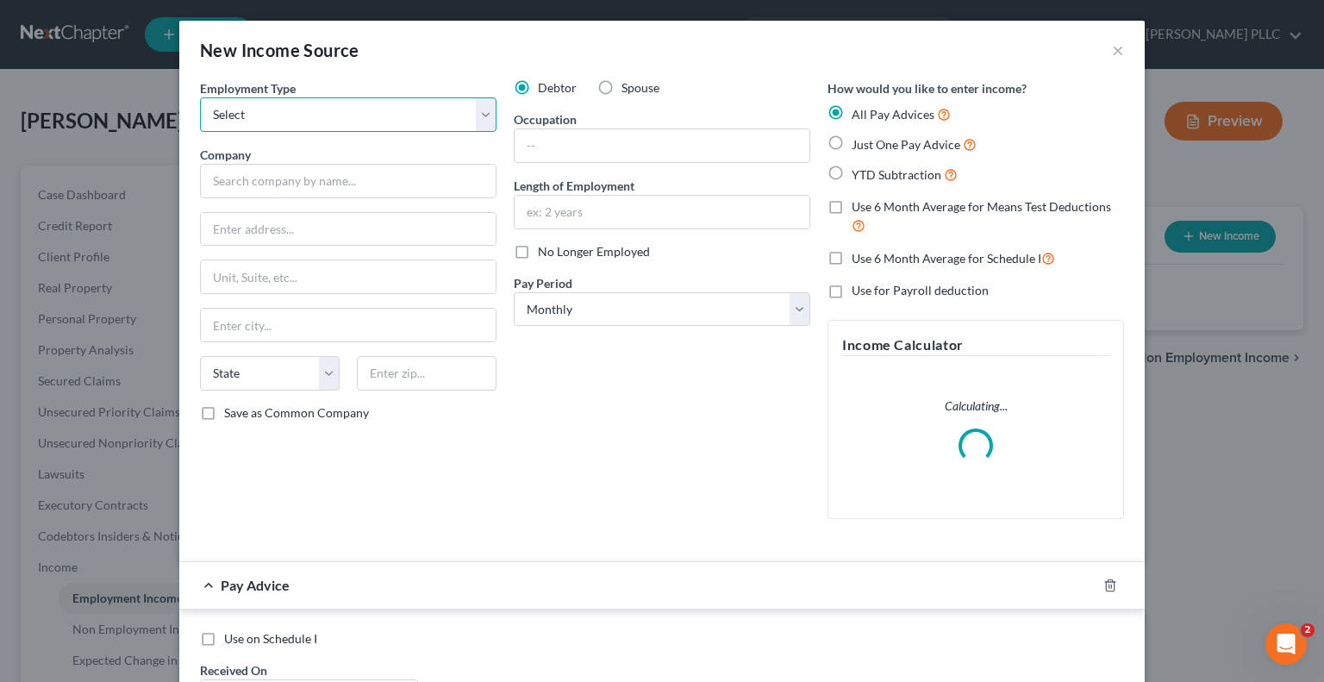
drag, startPoint x: 244, startPoint y: 119, endPoint x: 258, endPoint y: 123, distance: 14.4
click at [244, 119] on select "Select Full or Part Time Employment Self Employment" at bounding box center [348, 114] width 297 height 34
select select "0"
click at [200, 97] on select "Select Full or Part Time Employment Self Employment" at bounding box center [348, 114] width 297 height 34
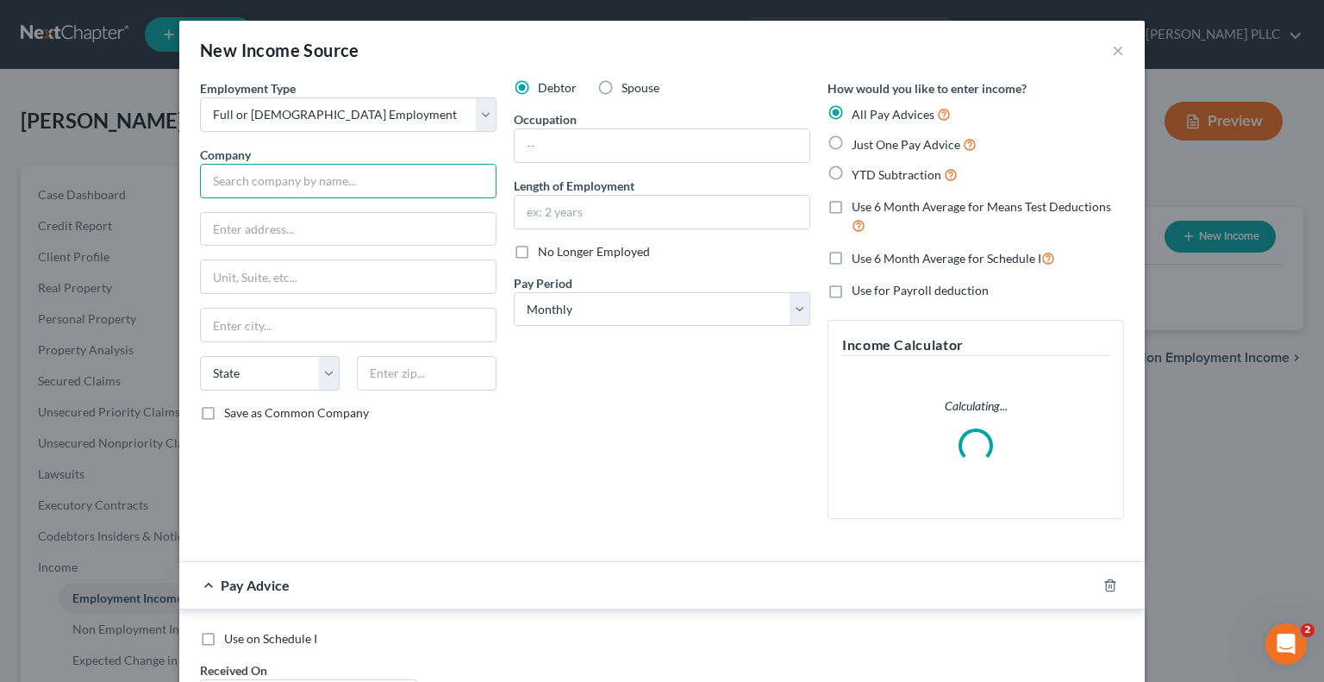
click at [228, 181] on input "text" at bounding box center [348, 181] width 297 height 34
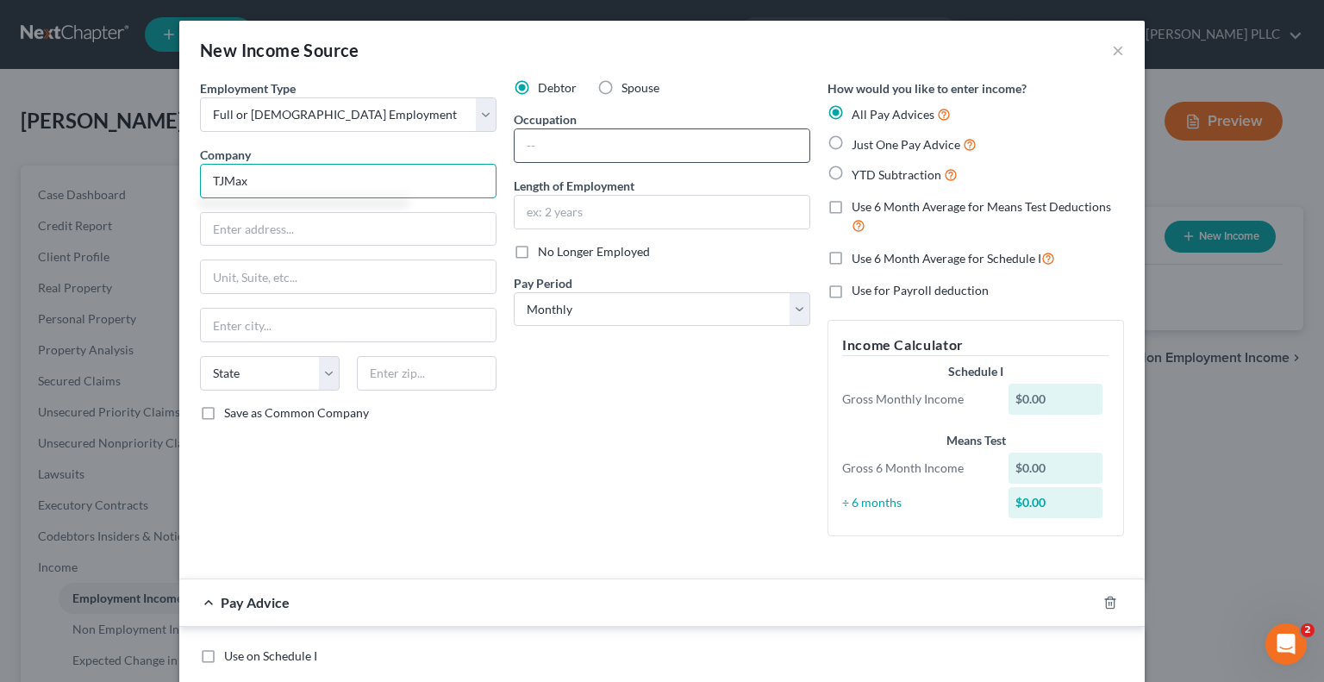
type input "TJMax"
click at [566, 142] on input "text" at bounding box center [662, 145] width 295 height 33
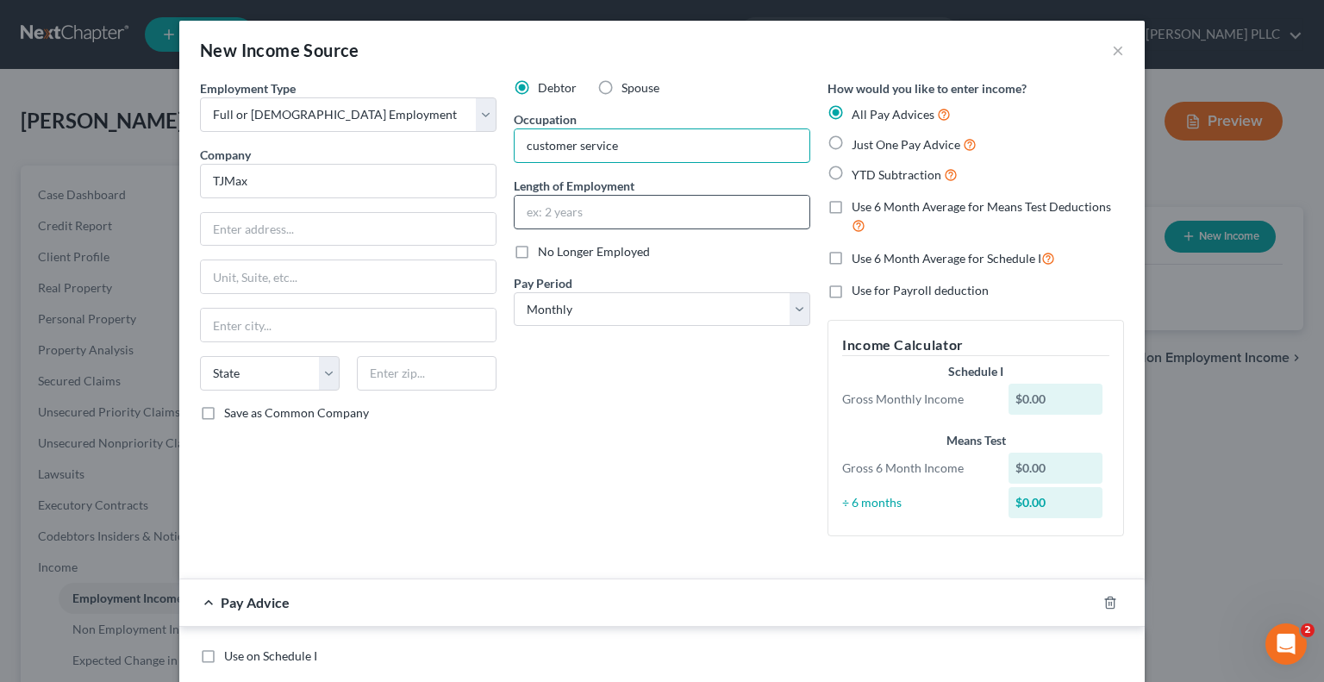
type input "customer service"
click at [555, 209] on input "text" at bounding box center [662, 212] width 295 height 33
type input "6 years"
click at [852, 140] on label "Just One Pay Advice" at bounding box center [914, 144] width 125 height 20
click at [859, 140] on input "Just One Pay Advice" at bounding box center [864, 139] width 11 height 11
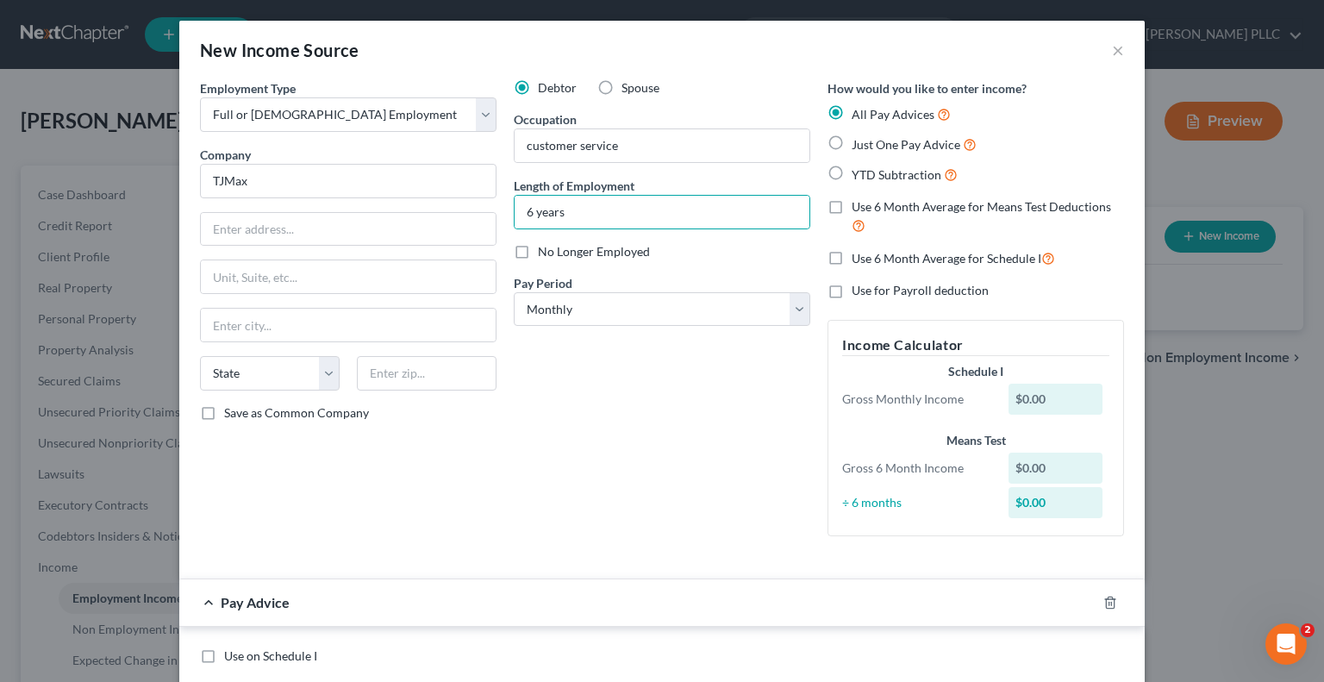
radio input "true"
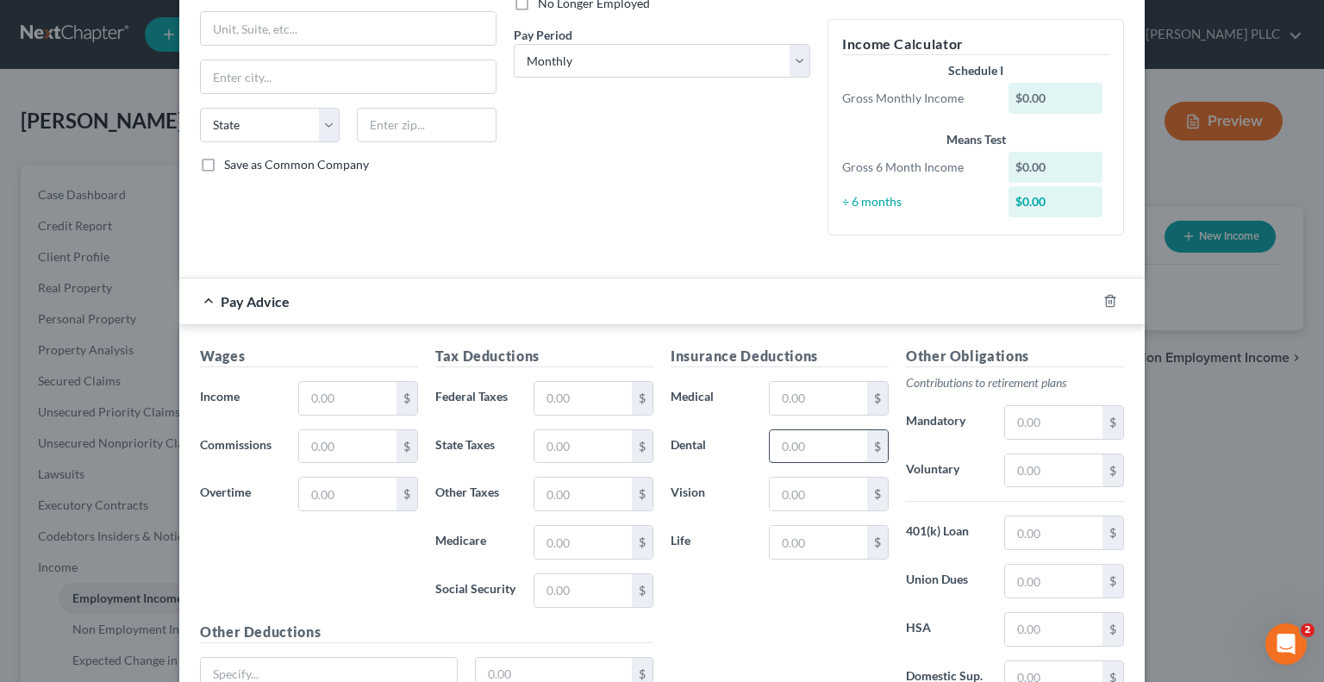
scroll to position [259, 0]
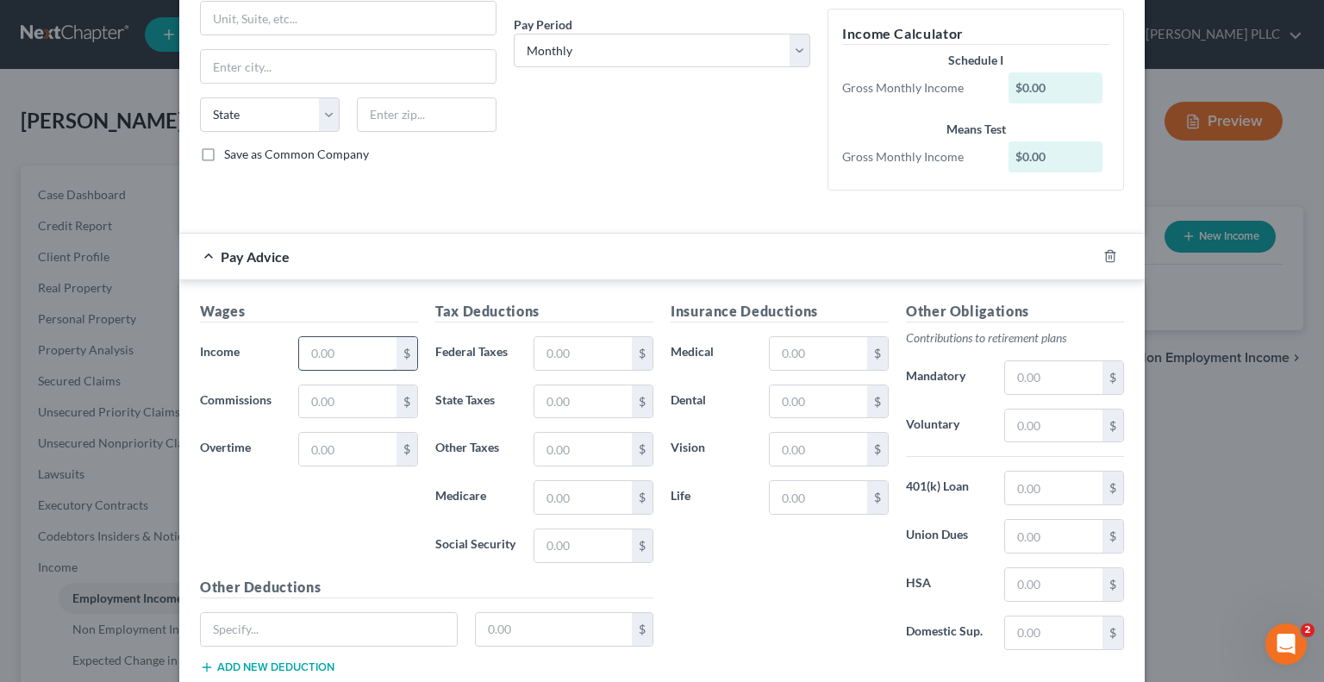
click at [302, 353] on input "text" at bounding box center [347, 353] width 97 height 33
type input "4,000.00"
click at [539, 349] on input "text" at bounding box center [582, 353] width 97 height 33
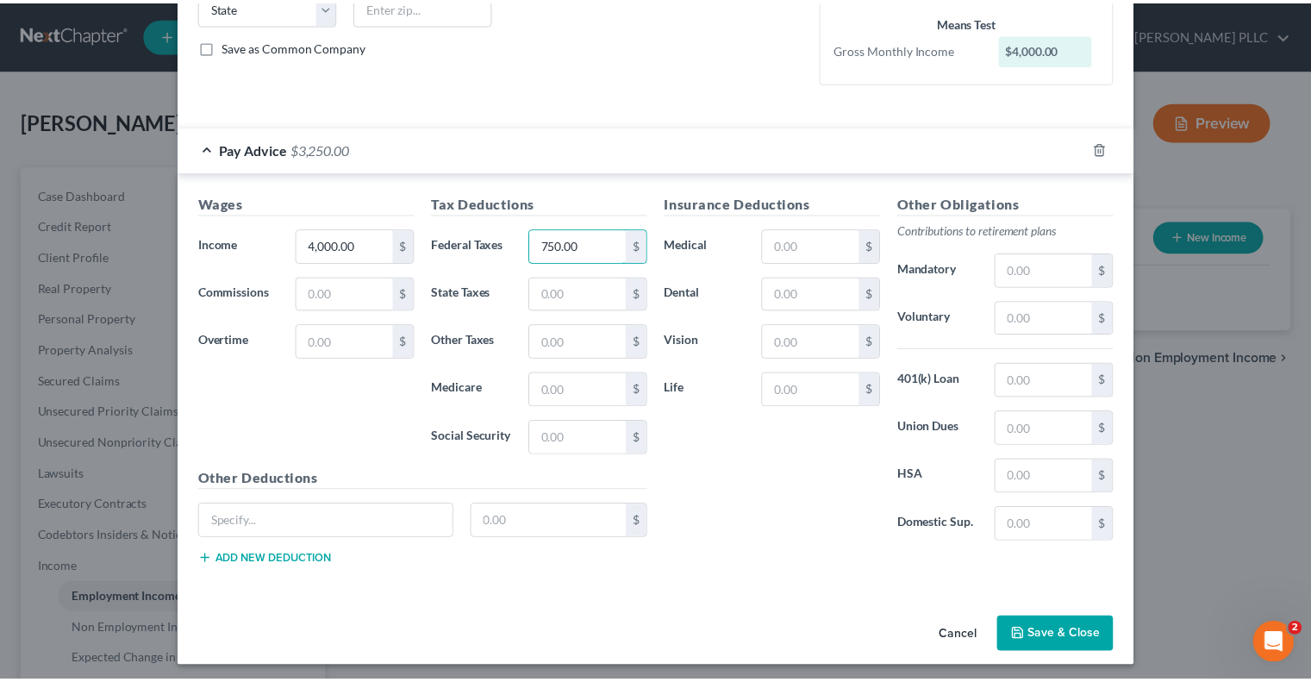
scroll to position [369, 0]
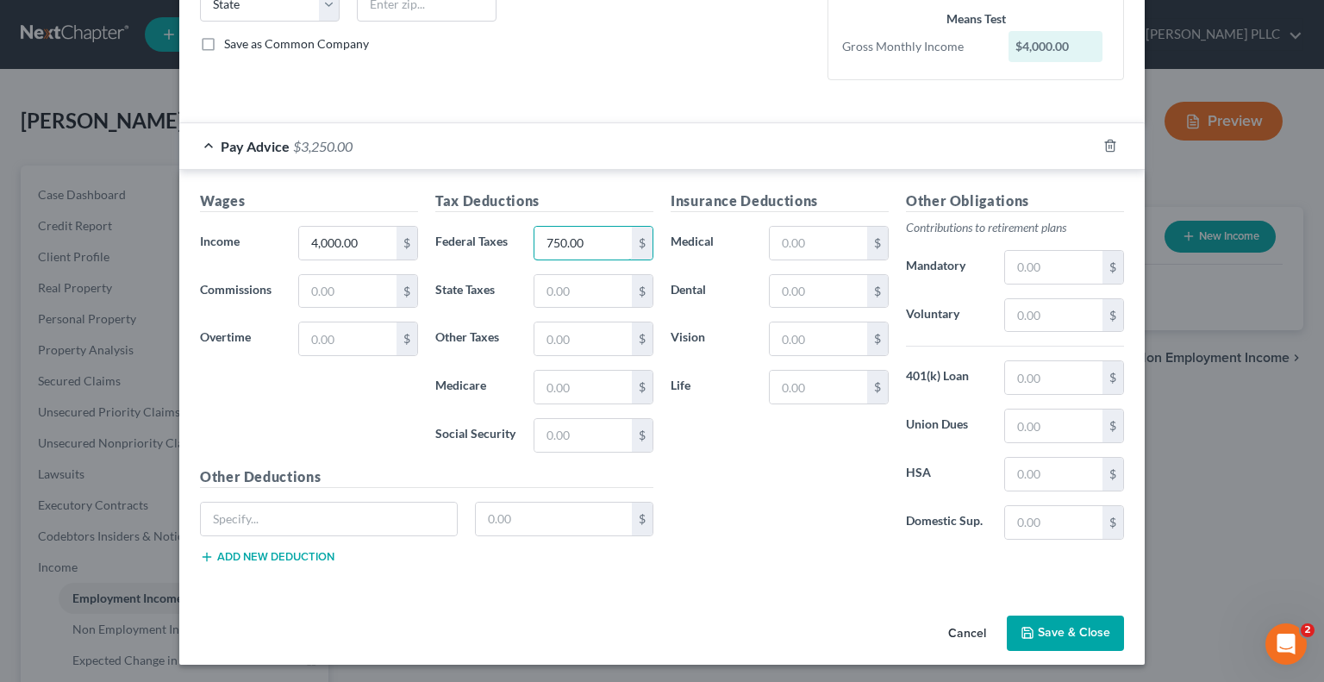
type input "750.00"
click at [1055, 632] on button "Save & Close" at bounding box center [1065, 633] width 117 height 36
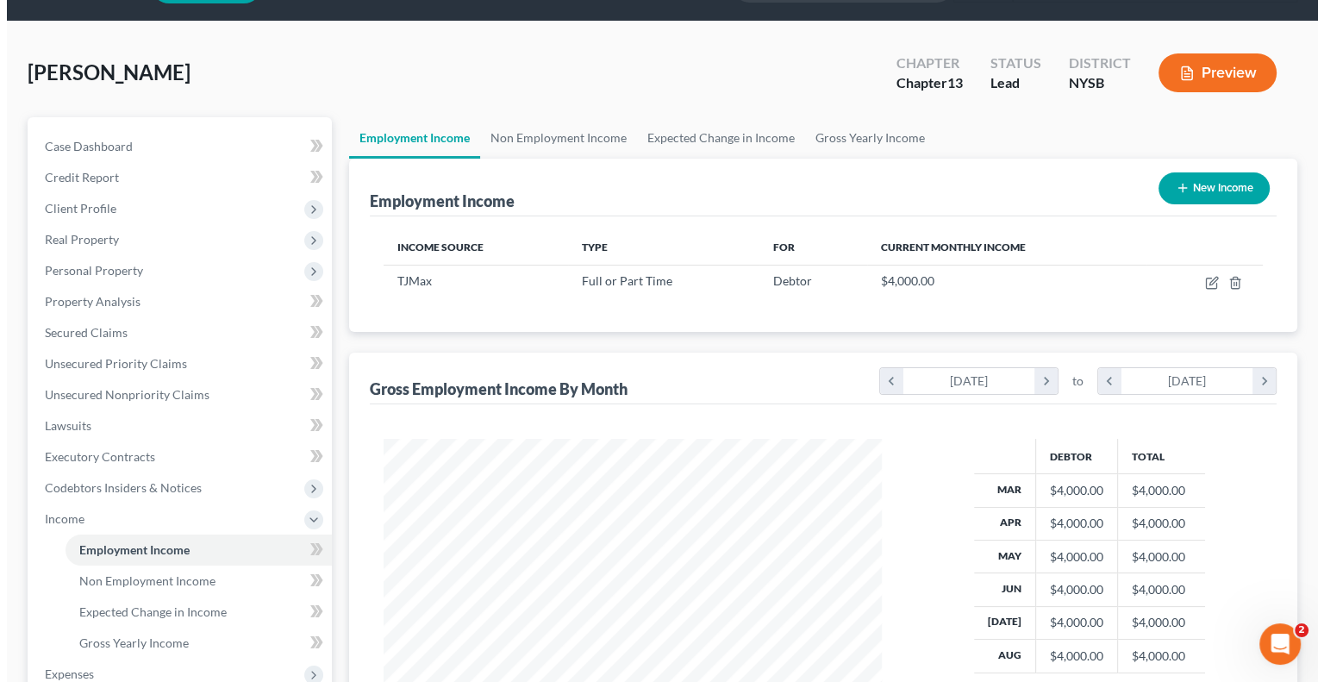
scroll to position [86, 0]
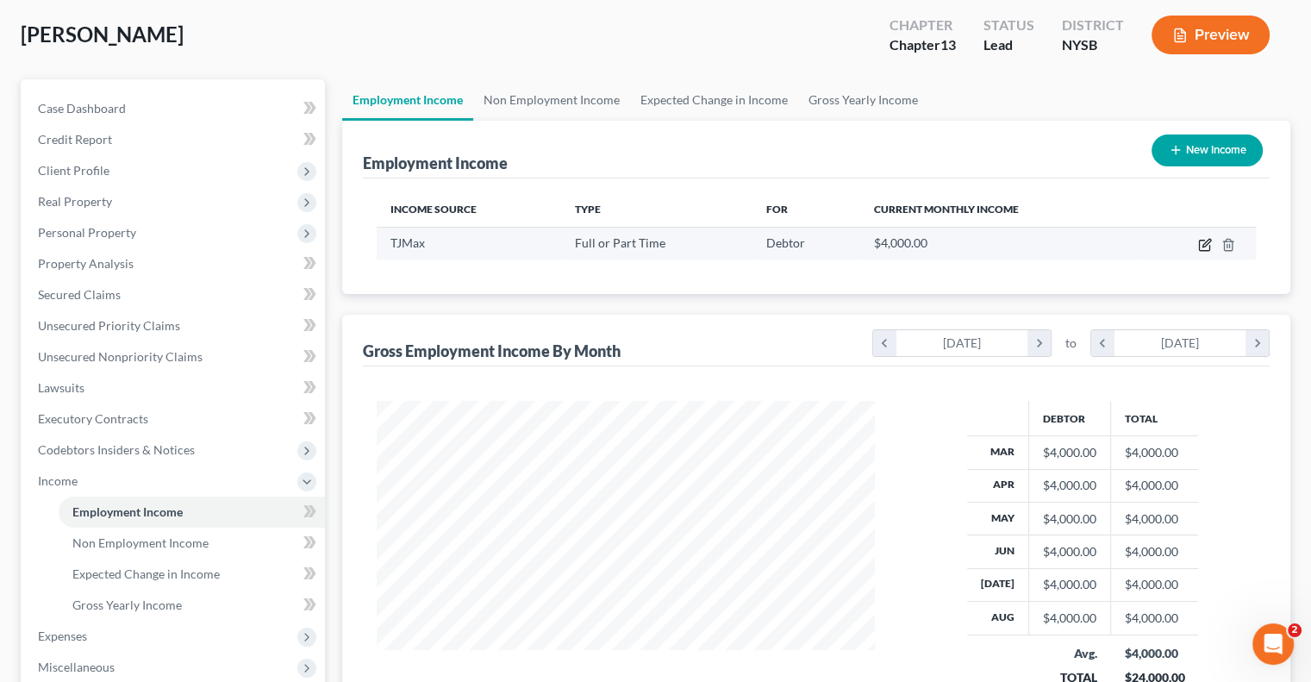
click at [1206, 239] on icon "button" at bounding box center [1205, 245] width 14 height 14
select select "0"
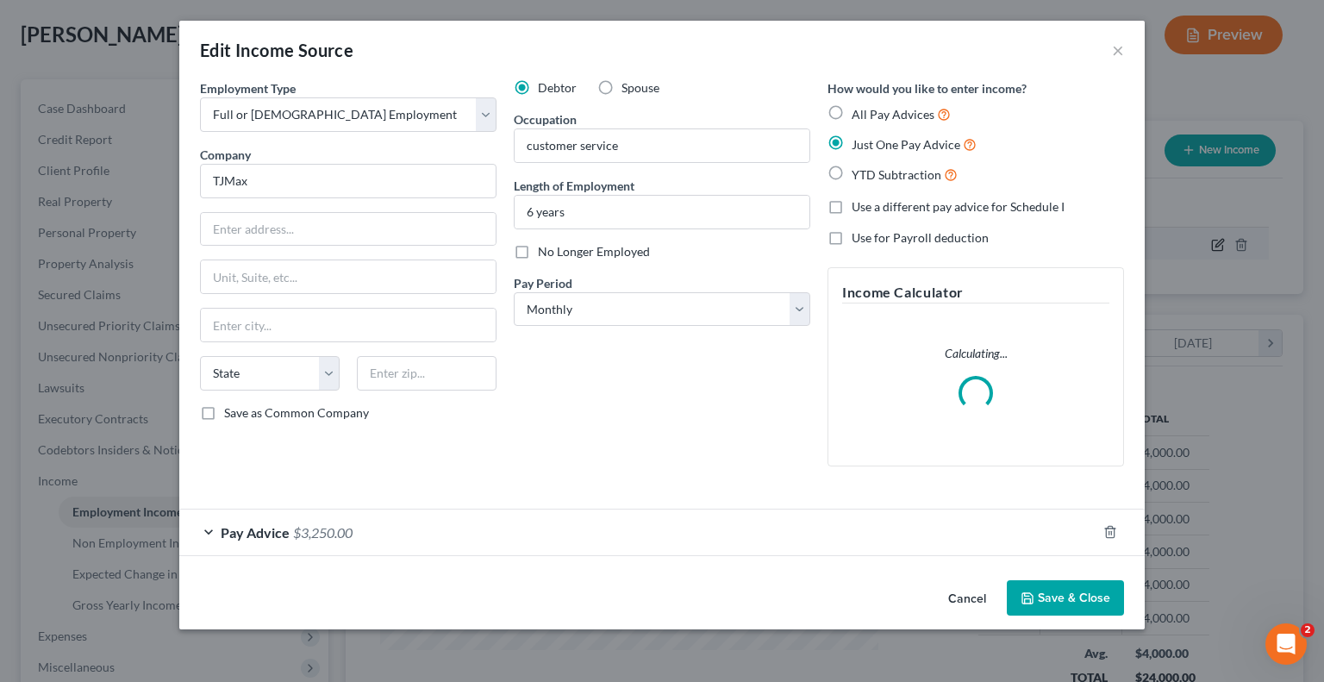
scroll to position [307, 538]
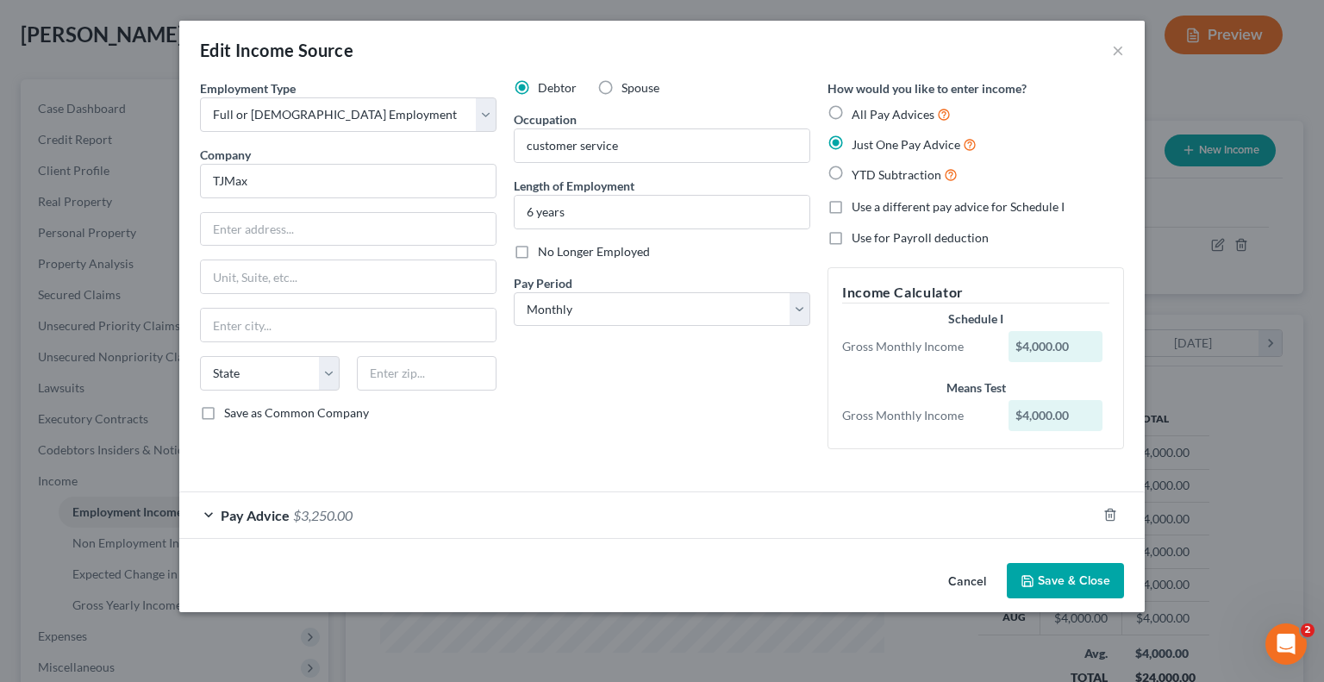
click at [271, 520] on span "Pay Advice" at bounding box center [255, 515] width 69 height 16
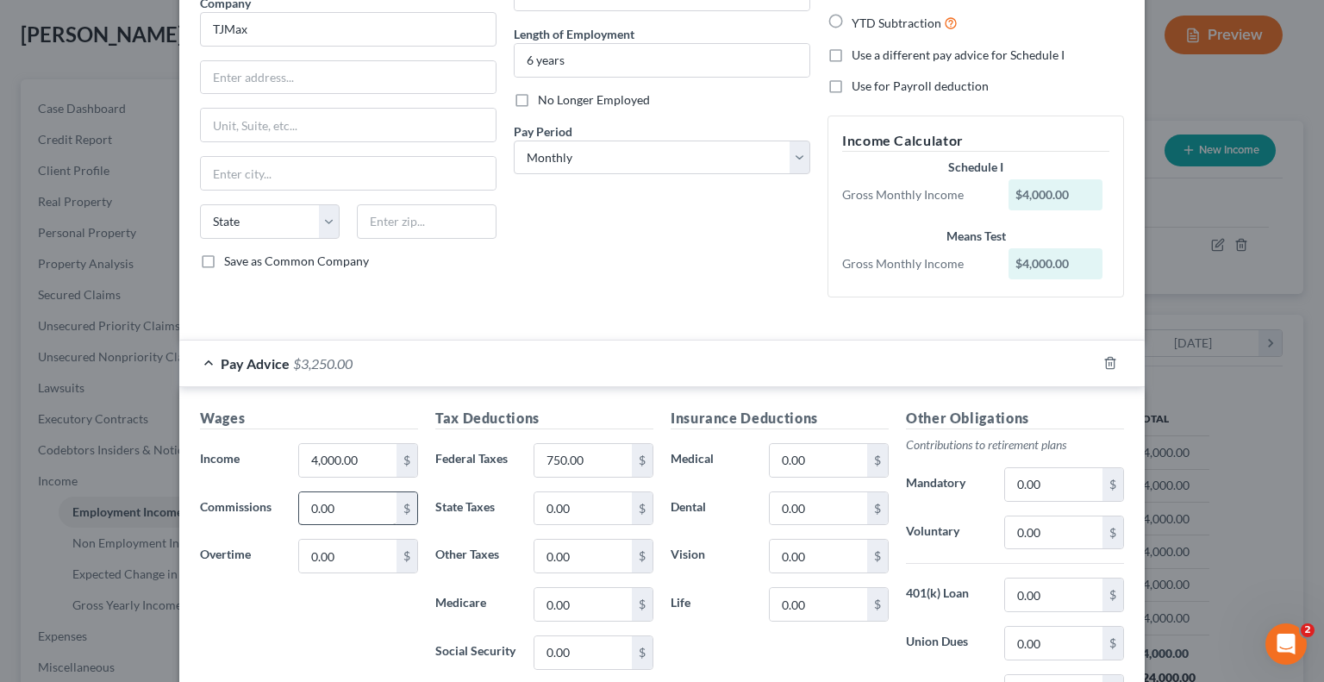
scroll to position [172, 0]
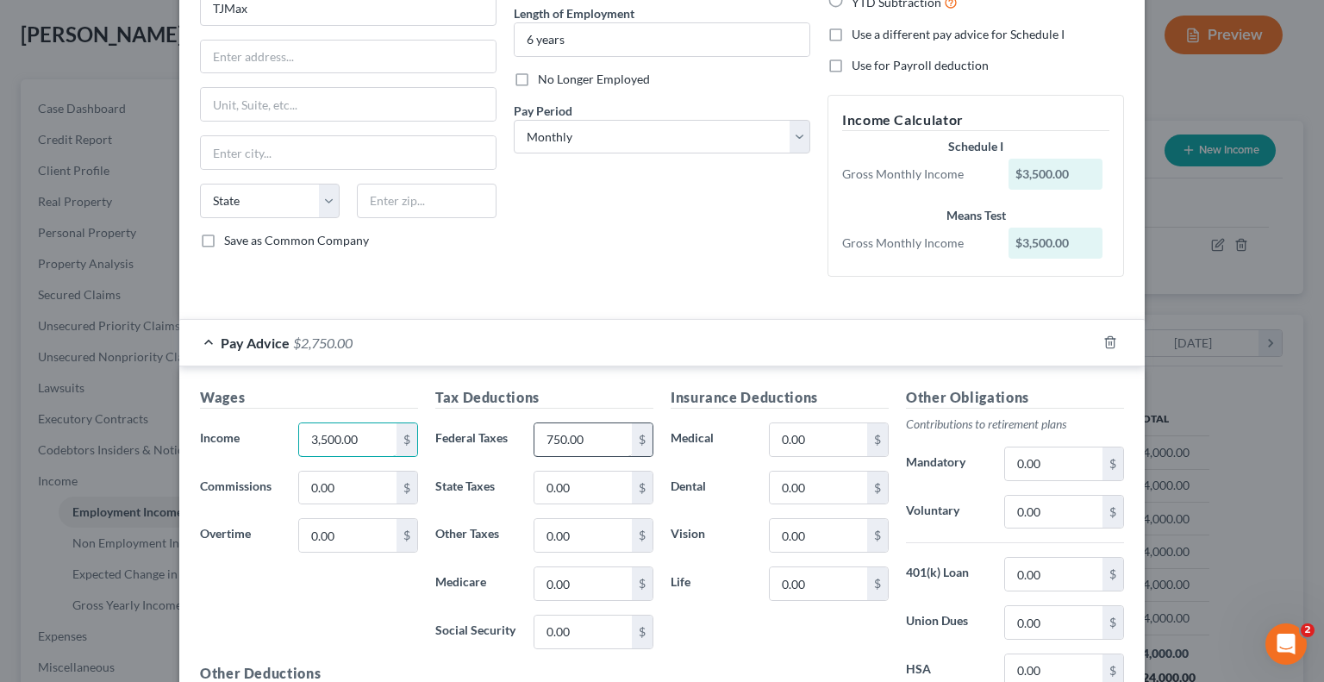
type input "3,500.00"
click at [549, 437] on input "750.00" at bounding box center [582, 439] width 97 height 33
type input "700.00"
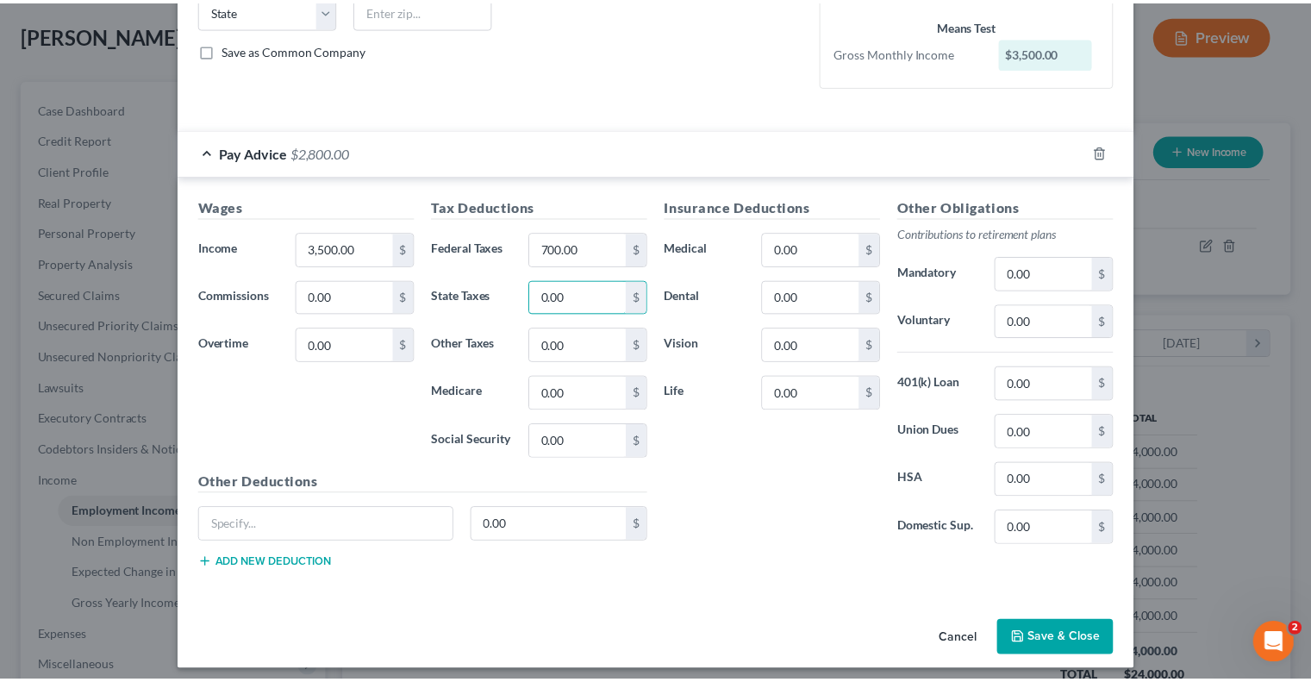
scroll to position [369, 0]
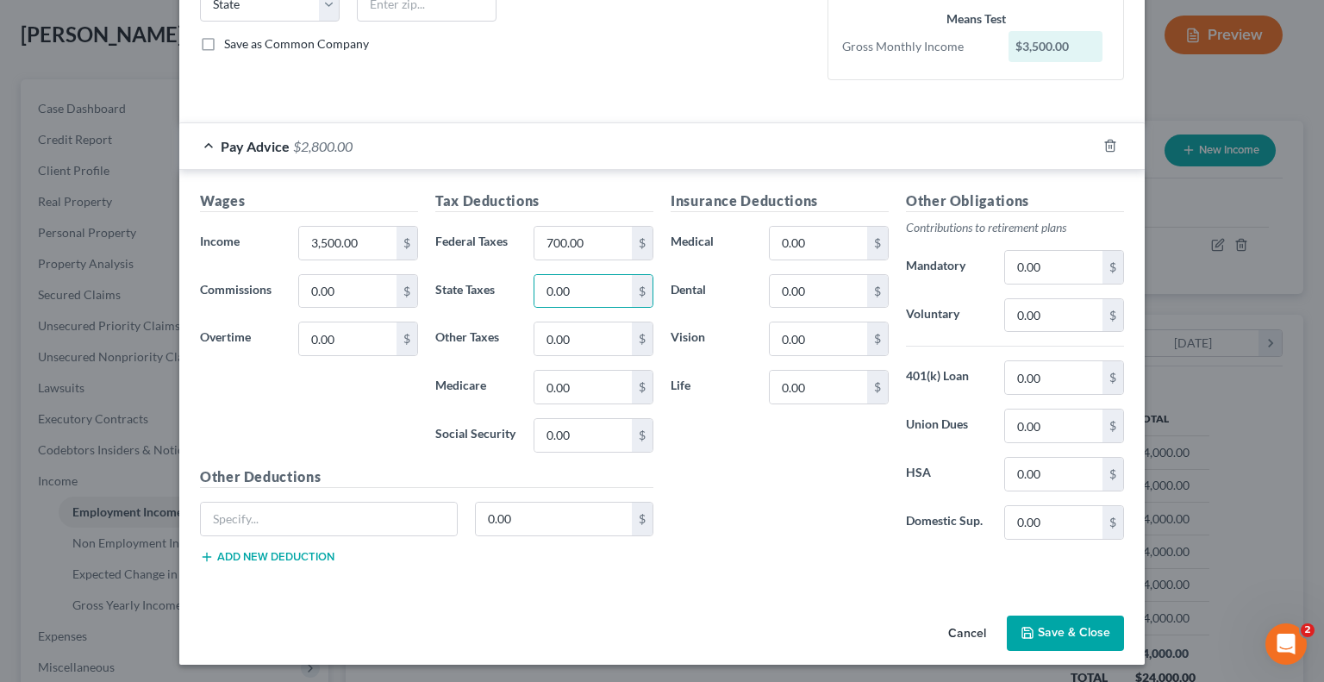
click at [1059, 632] on button "Save & Close" at bounding box center [1065, 633] width 117 height 36
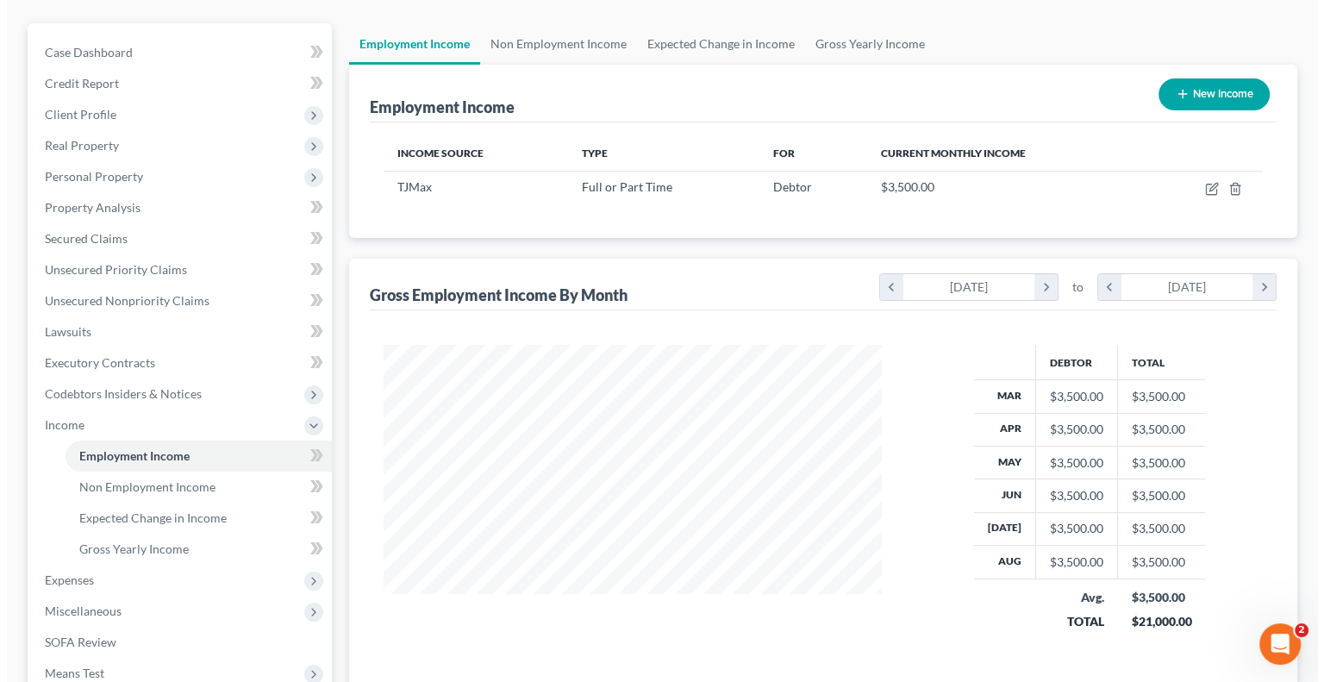
scroll to position [172, 0]
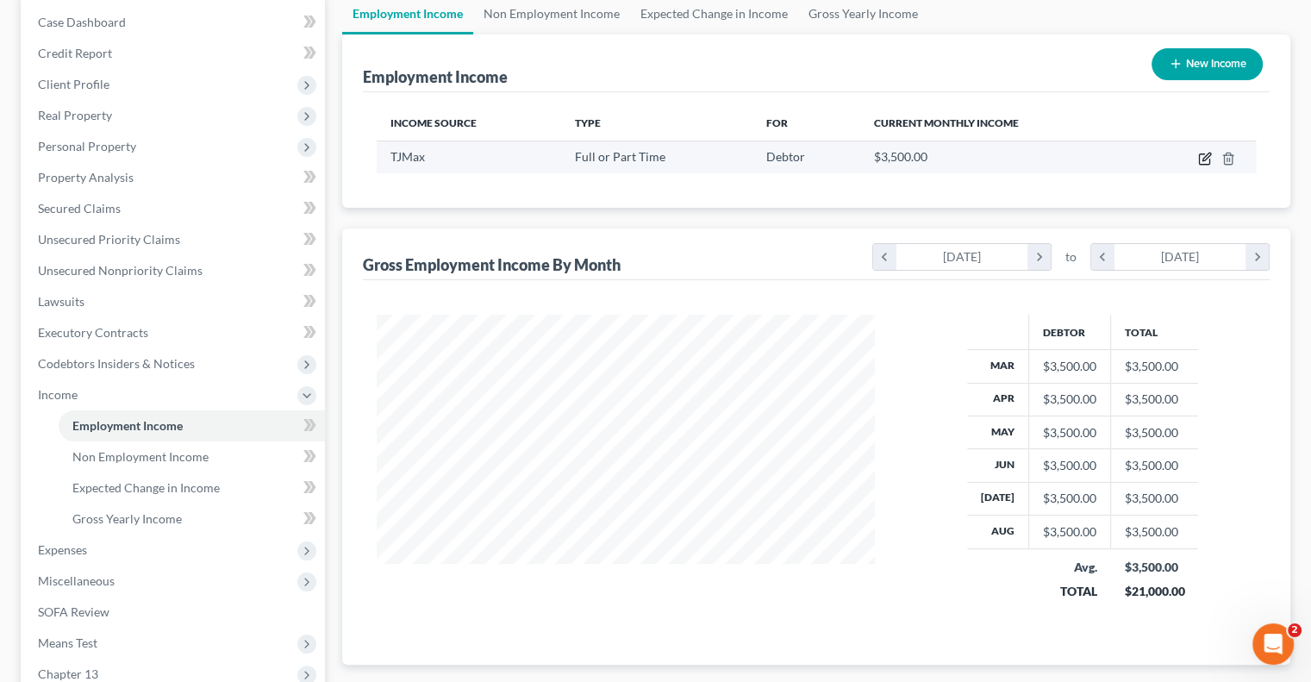
click at [1203, 158] on icon "button" at bounding box center [1205, 159] width 14 height 14
select select "0"
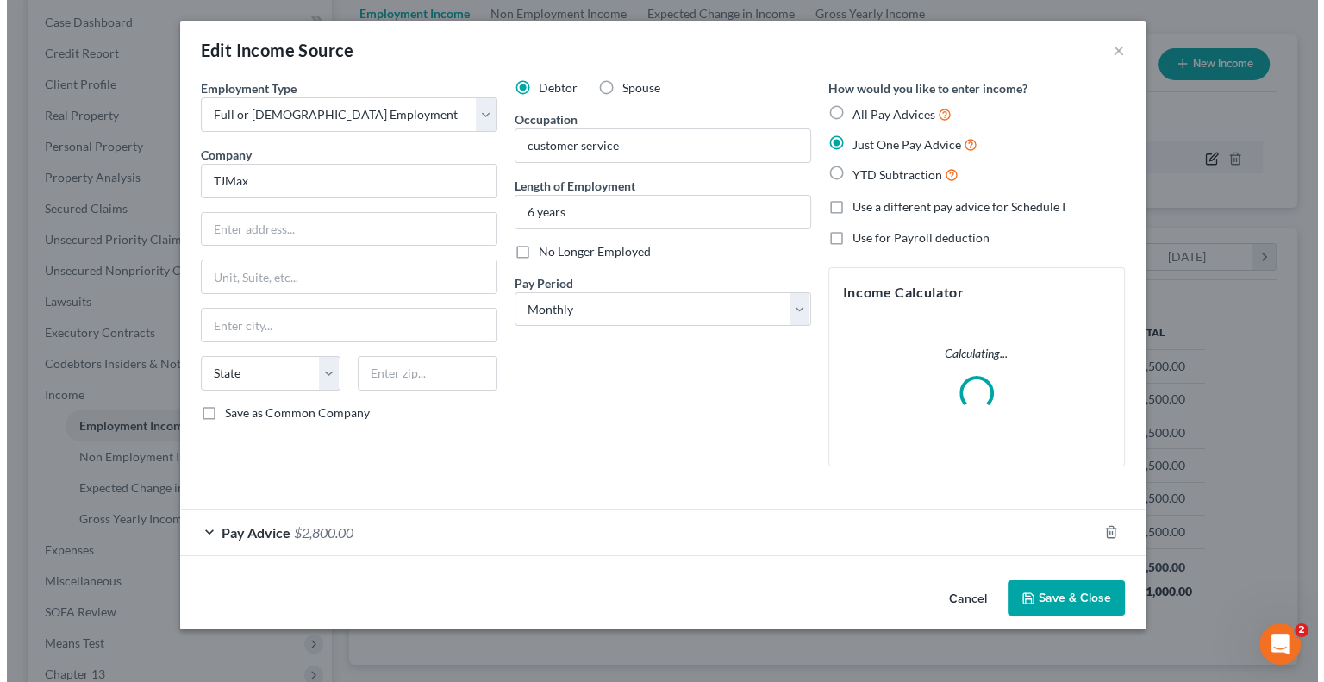
scroll to position [307, 538]
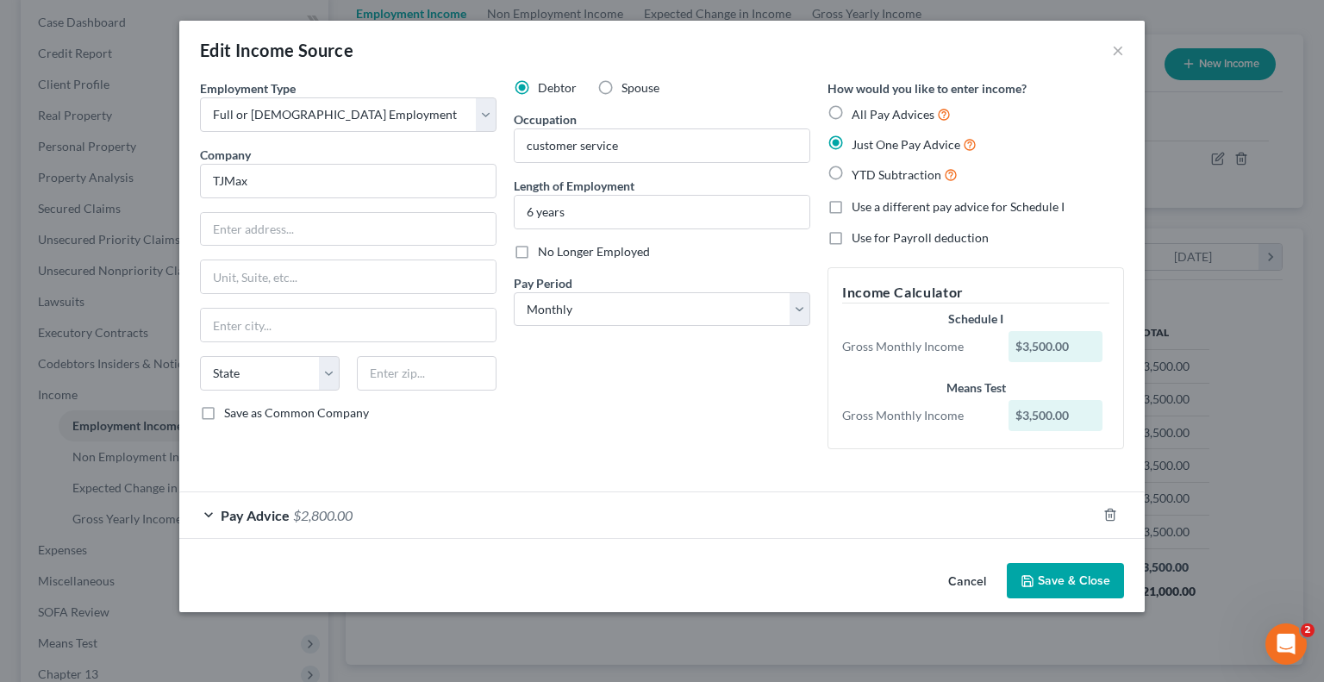
click at [326, 511] on span "$2,800.00" at bounding box center [322, 515] width 59 height 16
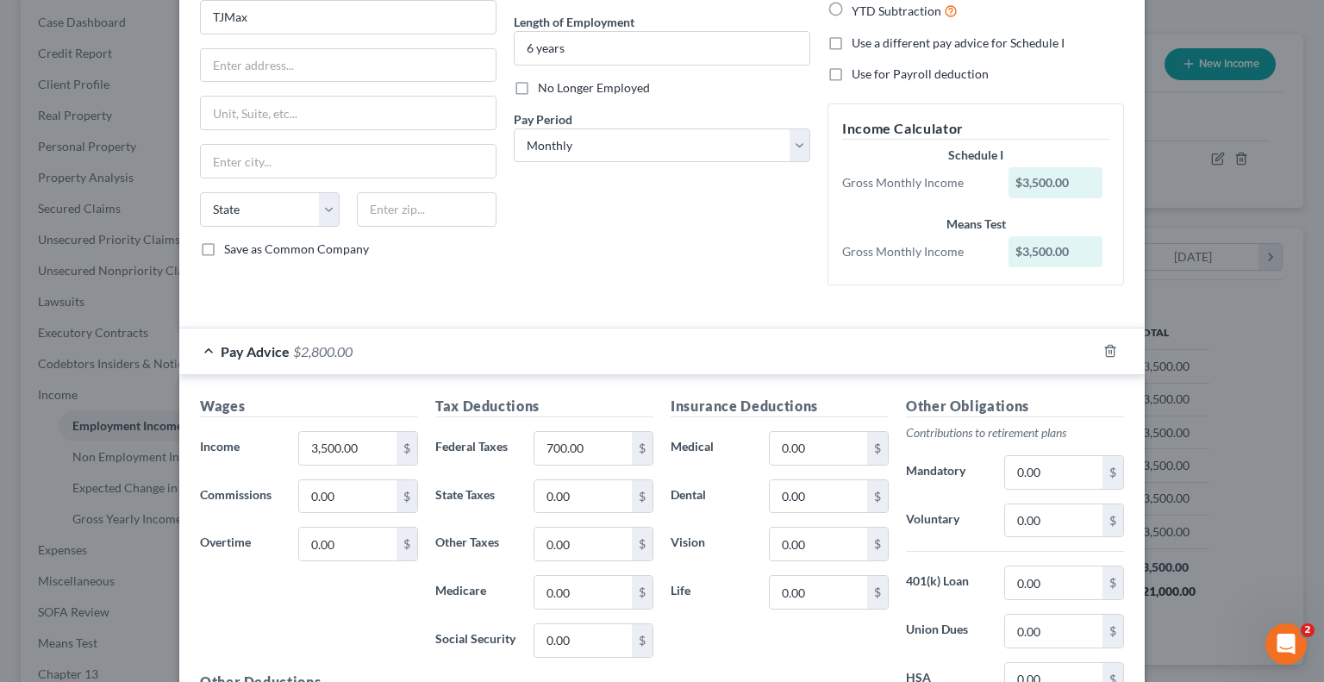
scroll to position [172, 0]
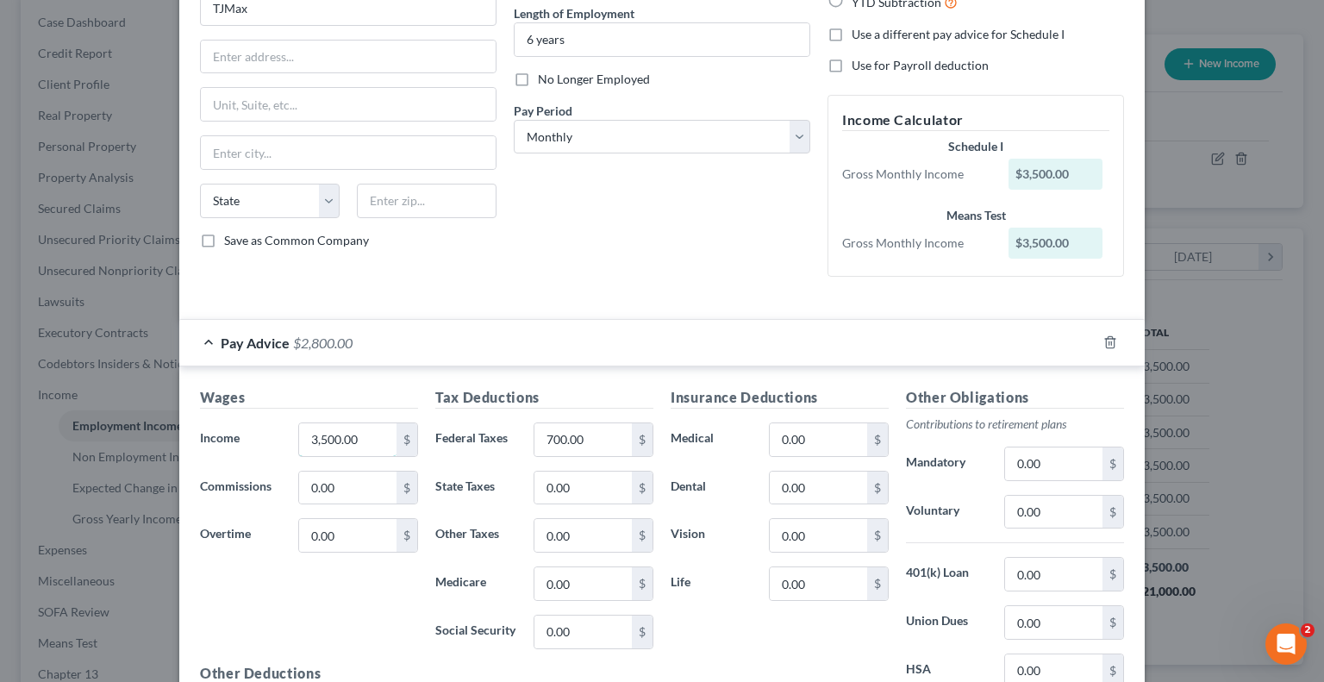
drag, startPoint x: 315, startPoint y: 431, endPoint x: 355, endPoint y: 406, distance: 47.6
click at [316, 430] on input "3,500.00" at bounding box center [347, 439] width 97 height 33
type input "3,500.00"
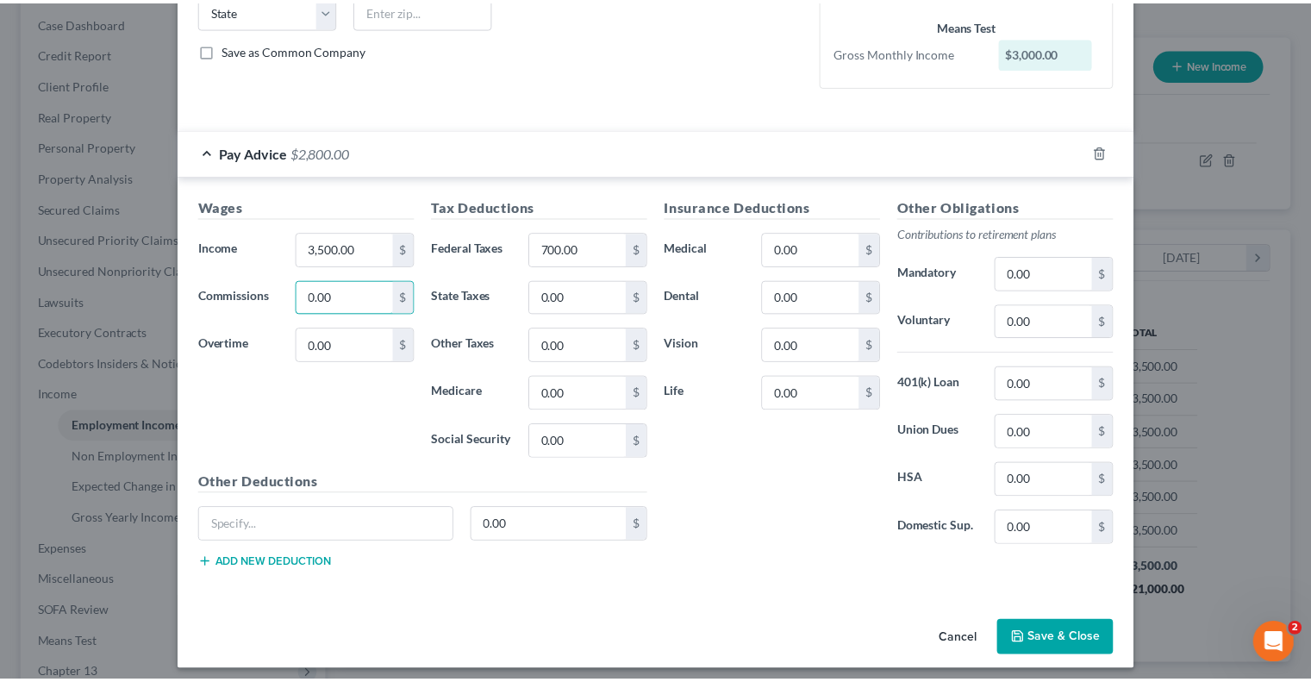
scroll to position [369, 0]
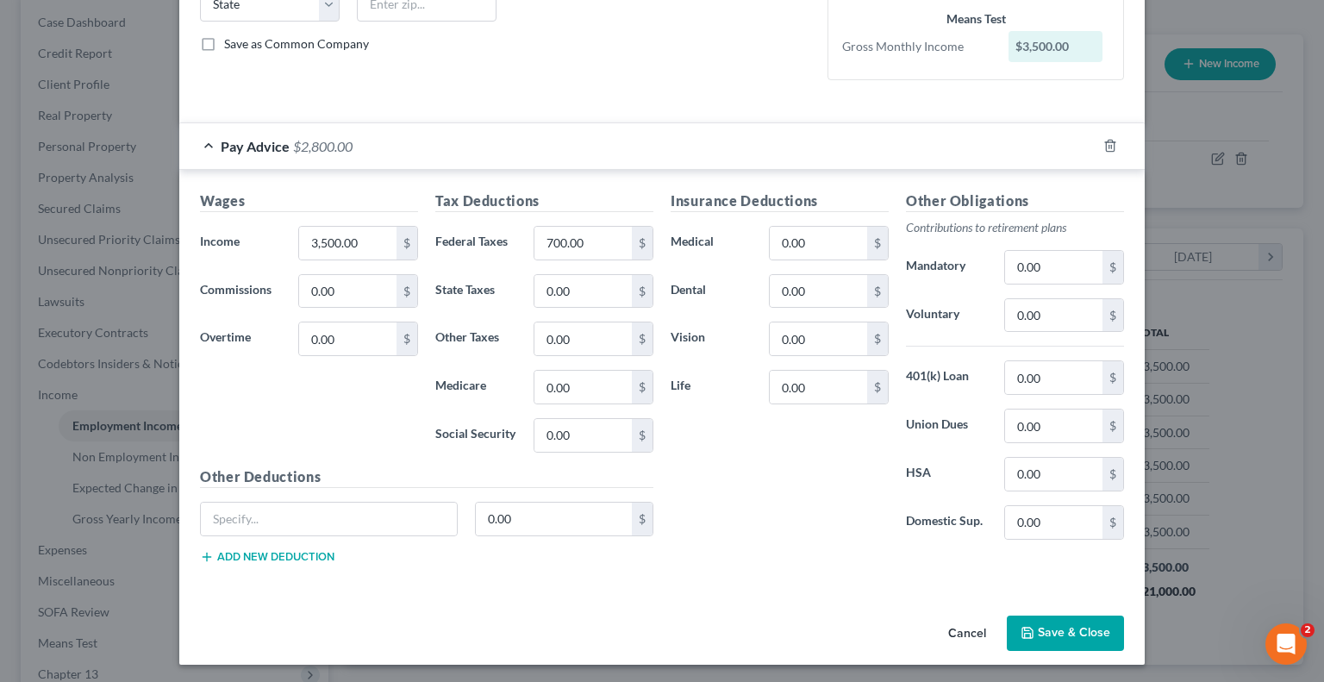
click at [1046, 623] on button "Save & Close" at bounding box center [1065, 633] width 117 height 36
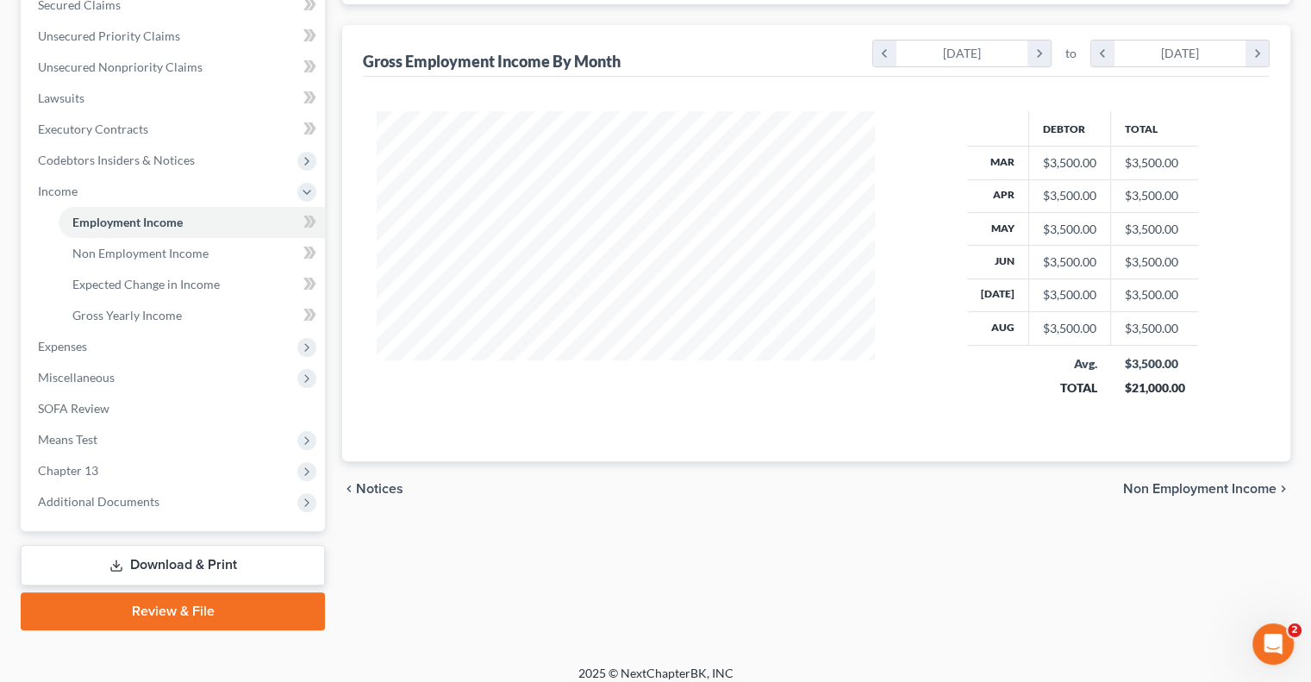
scroll to position [388, 0]
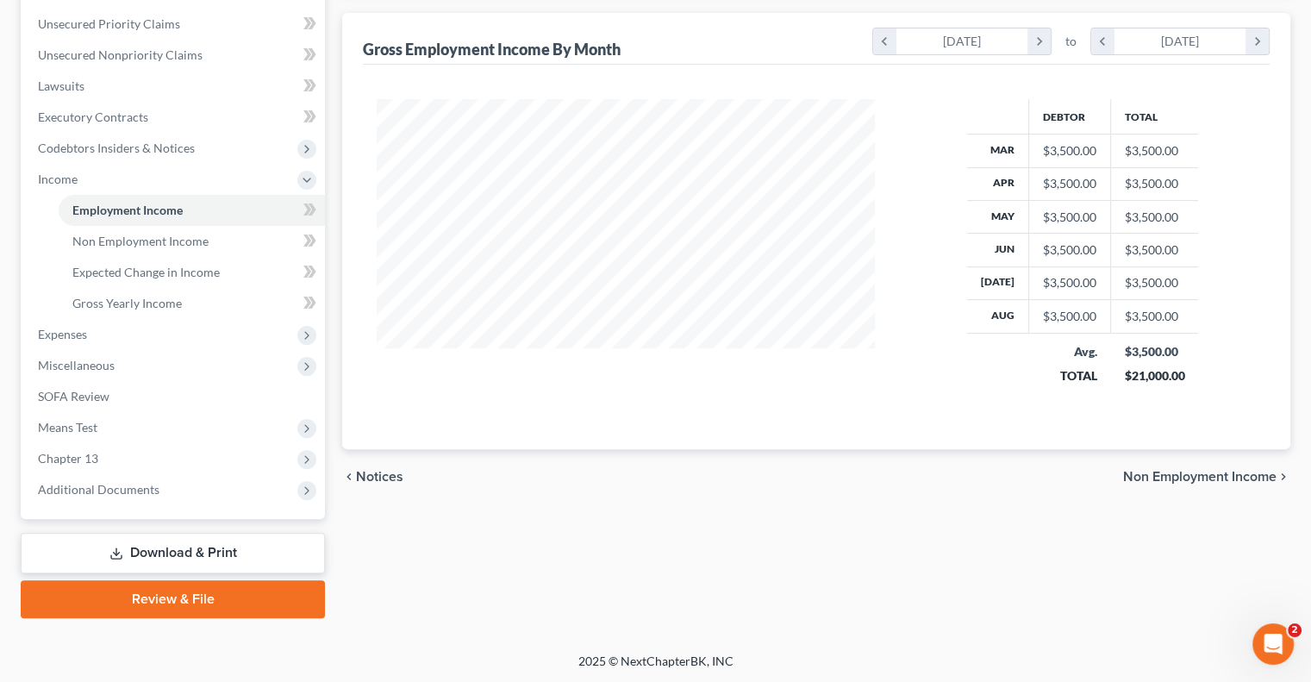
click at [1175, 472] on span "Non Employment Income" at bounding box center [1199, 477] width 153 height 14
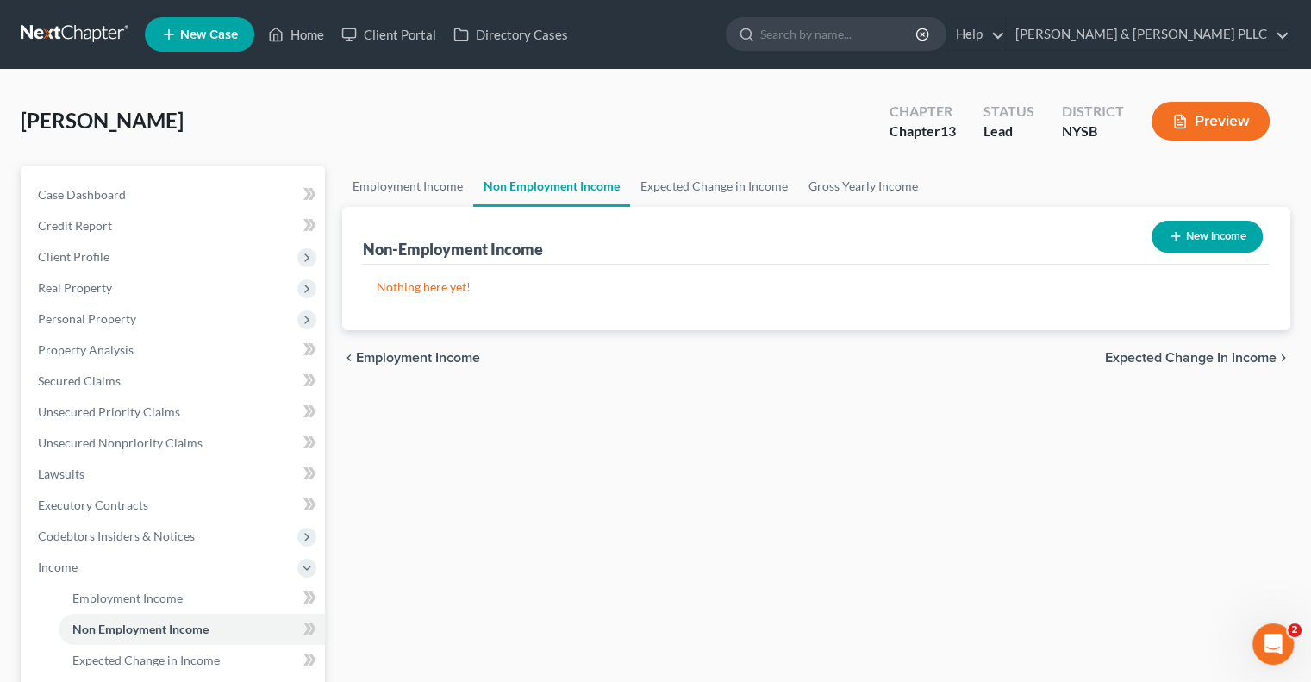
click at [1191, 352] on span "Expected Change in Income" at bounding box center [1191, 358] width 172 height 14
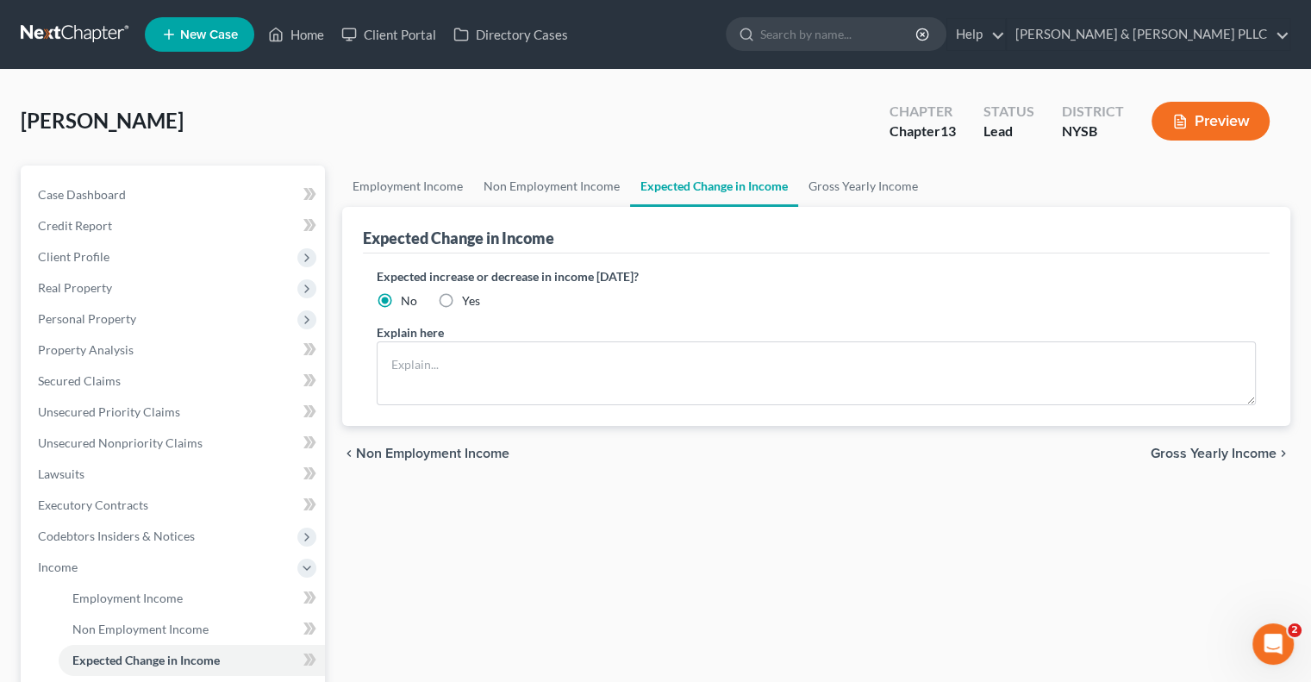
click at [1206, 452] on span "Gross Yearly Income" at bounding box center [1214, 454] width 126 height 14
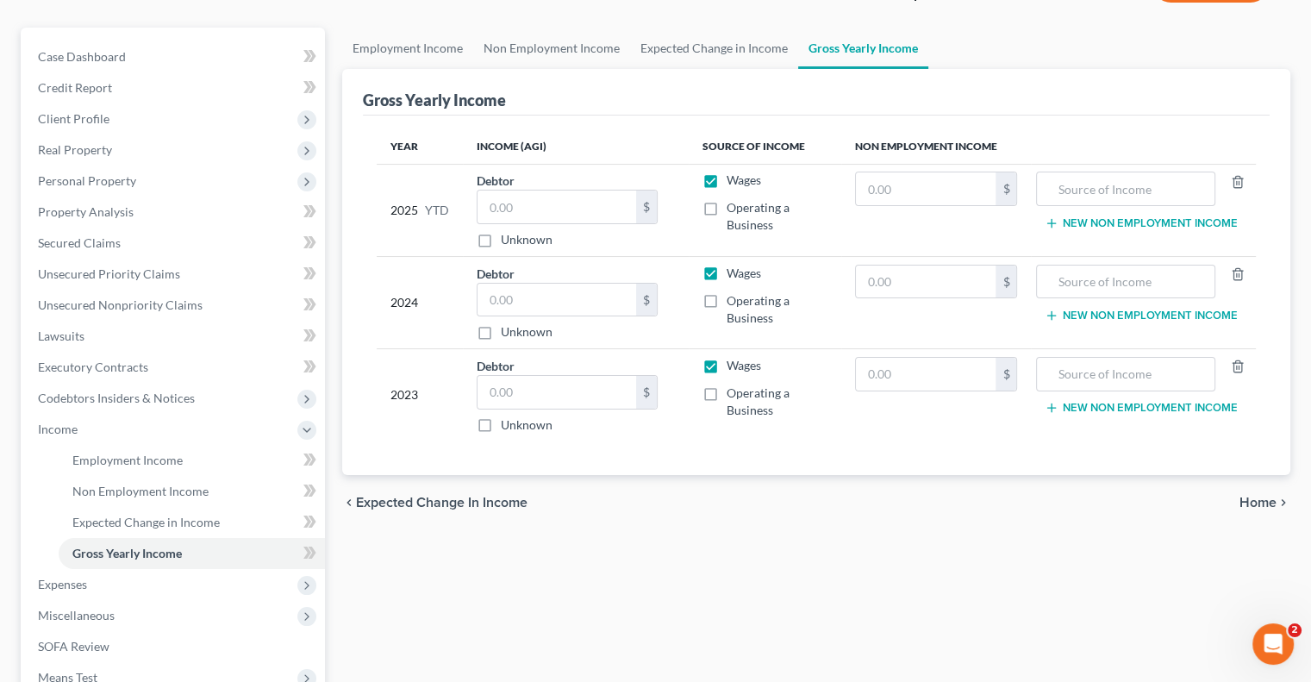
scroll to position [172, 0]
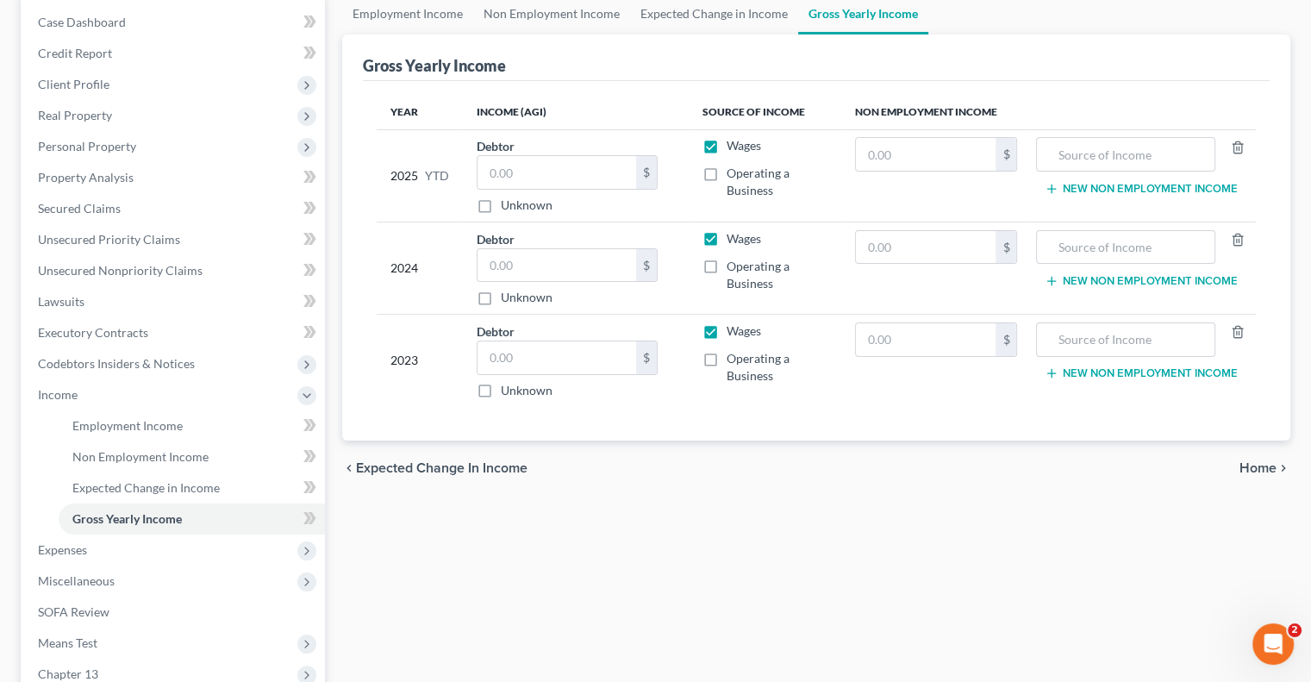
click at [481, 461] on span "Expected Change in Income" at bounding box center [442, 468] width 172 height 14
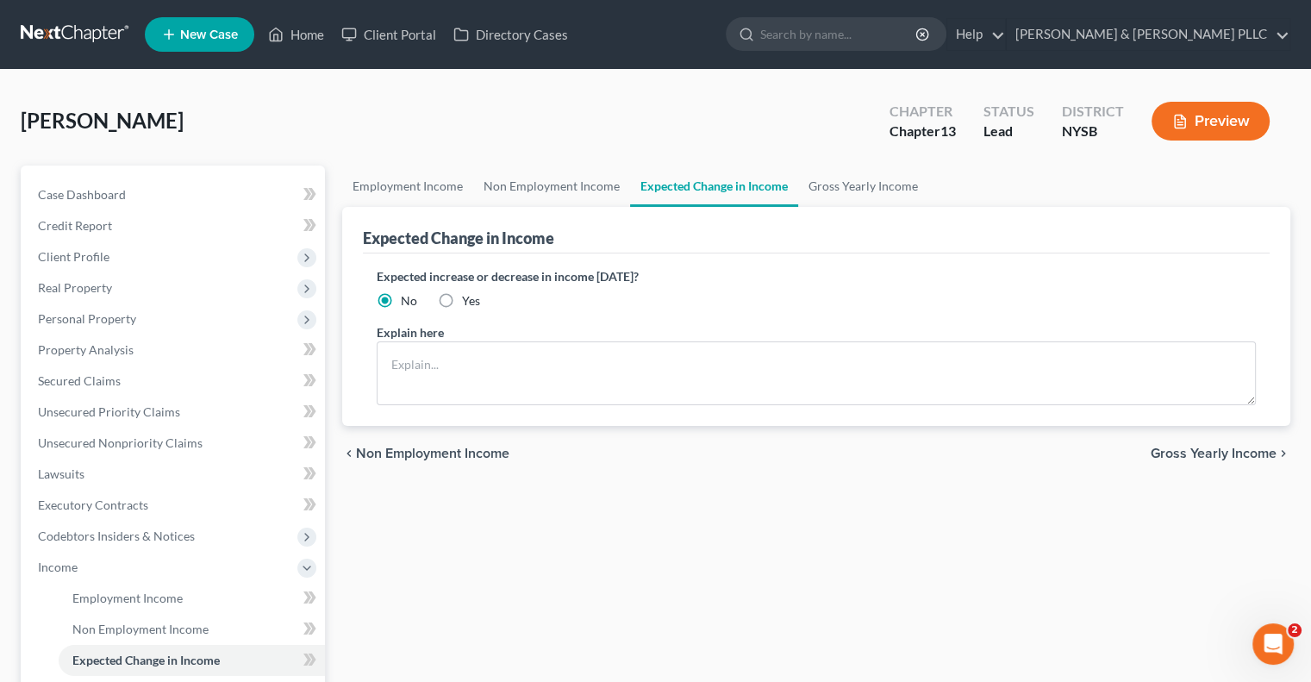
click at [462, 298] on label "Yes" at bounding box center [471, 300] width 18 height 17
click at [469, 298] on input "Yes" at bounding box center [474, 297] width 11 height 11
radio input "true"
click at [434, 363] on textarea at bounding box center [816, 373] width 879 height 64
click at [452, 358] on textarea "More hoursduevto holidays" at bounding box center [816, 373] width 879 height 64
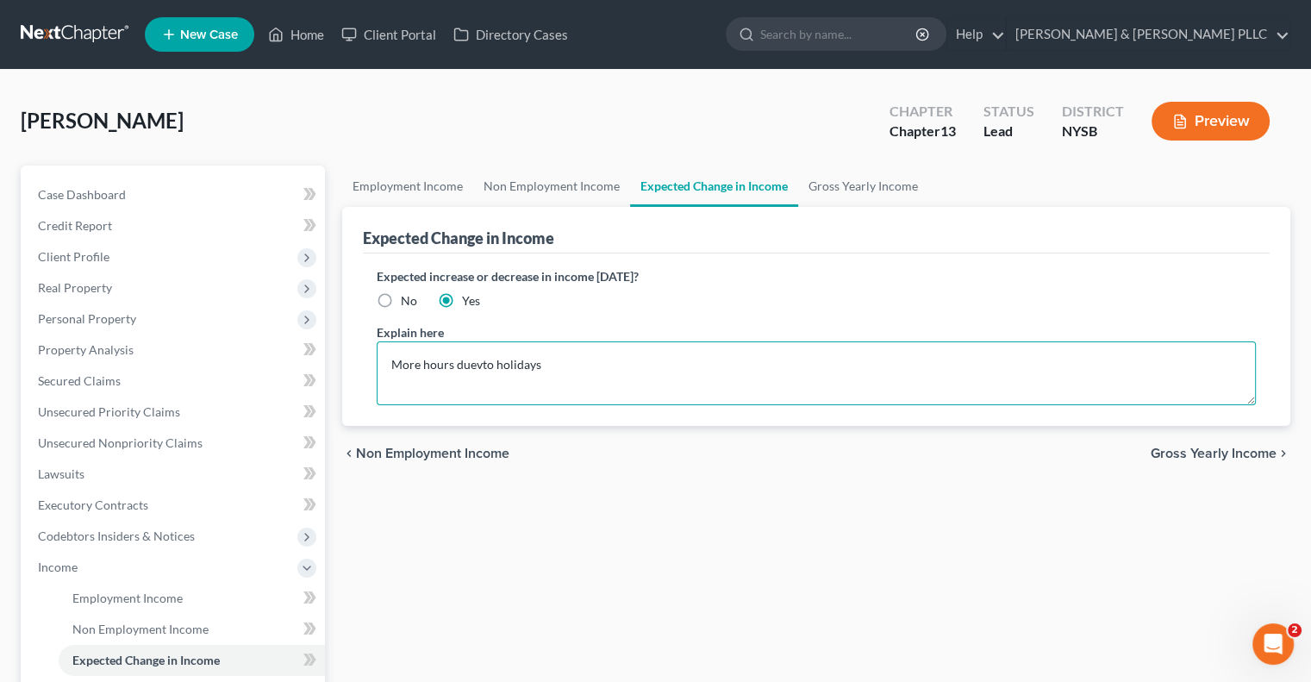
drag, startPoint x: 476, startPoint y: 362, endPoint x: 490, endPoint y: 347, distance: 21.3
click at [478, 361] on textarea "More hours duevto holidays" at bounding box center [816, 373] width 879 height 64
type textarea "More hours due to holidays"
click at [1209, 449] on span "Gross Yearly Income" at bounding box center [1214, 454] width 126 height 14
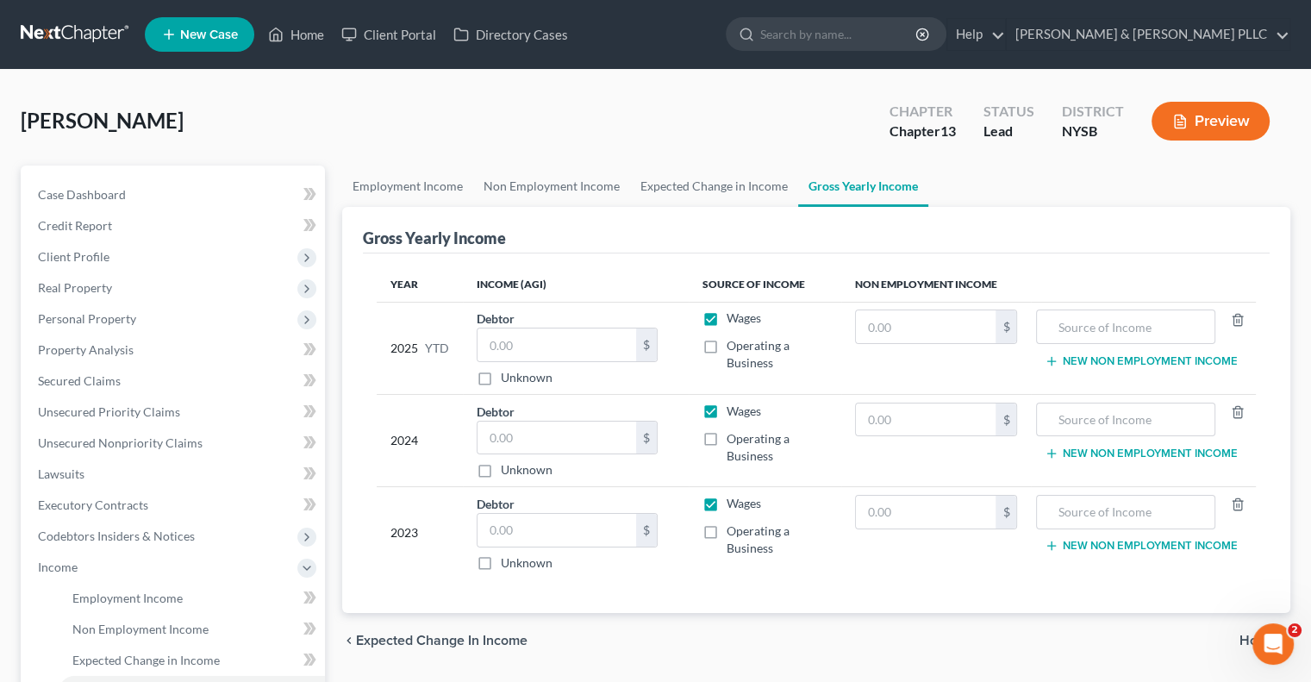
scroll to position [86, 0]
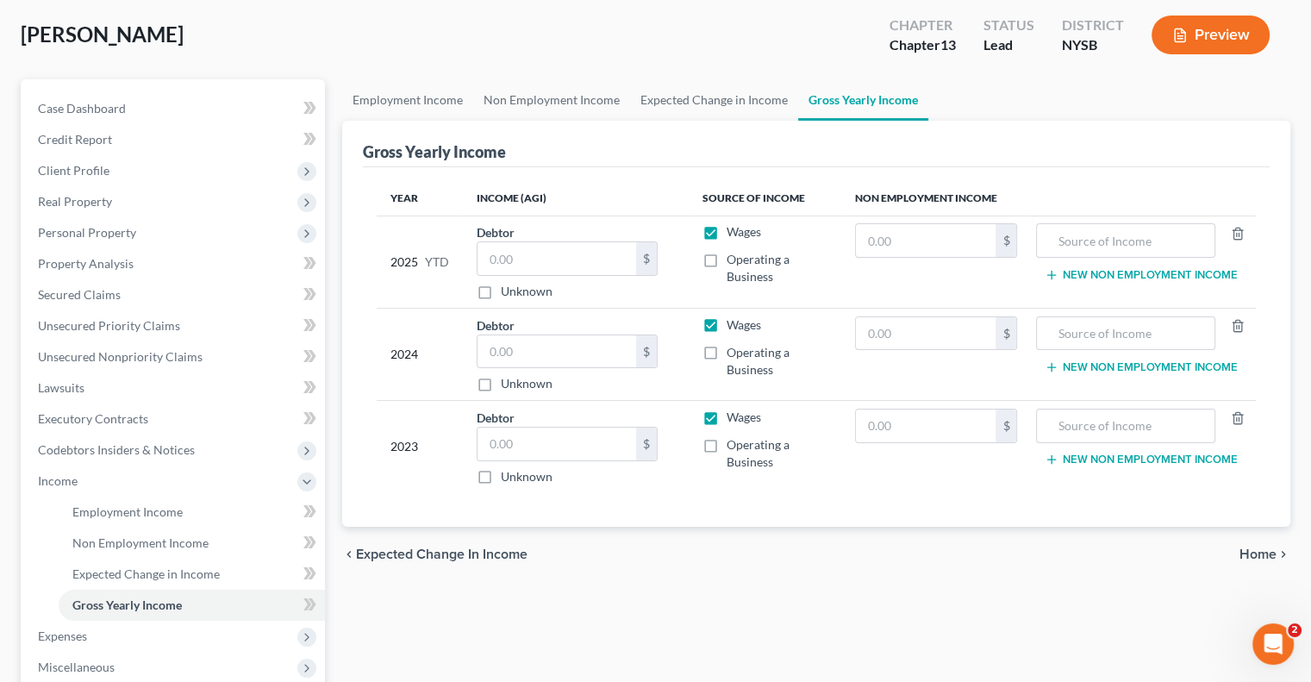
click at [1252, 550] on span "Home" at bounding box center [1258, 554] width 37 height 14
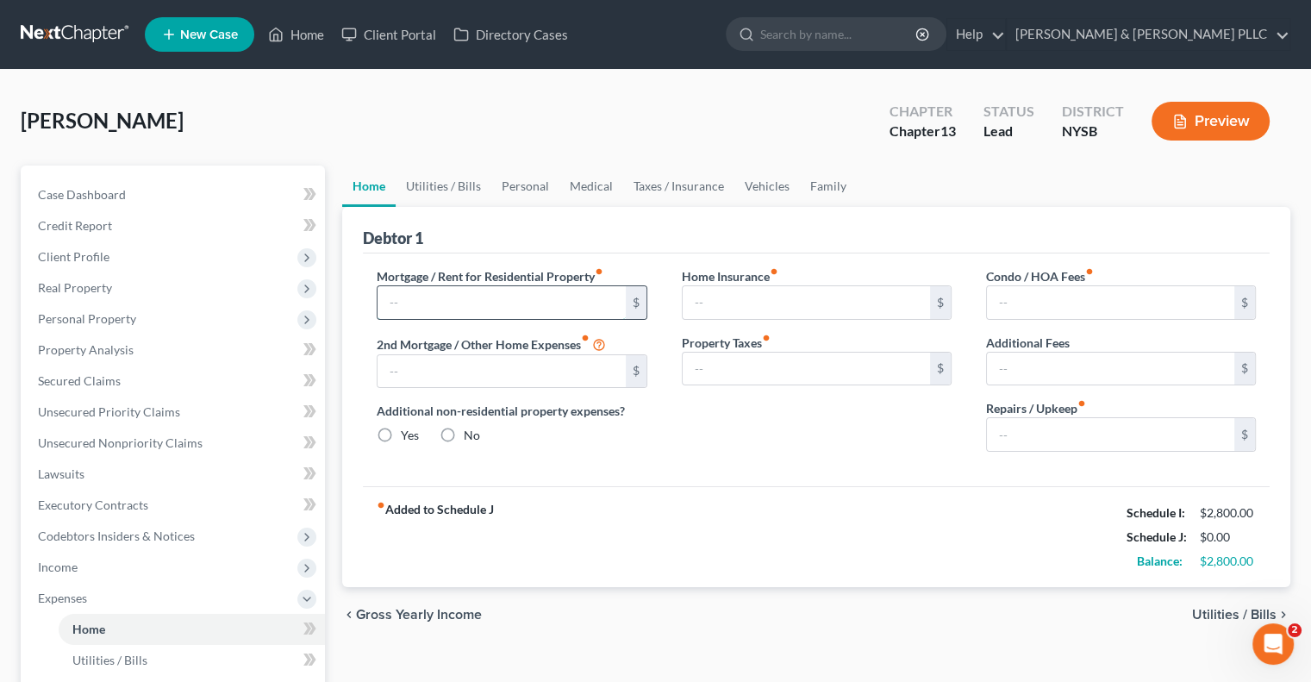
click at [391, 299] on input "text" at bounding box center [501, 302] width 247 height 33
type input "0.00"
radio input "true"
type input "0.00"
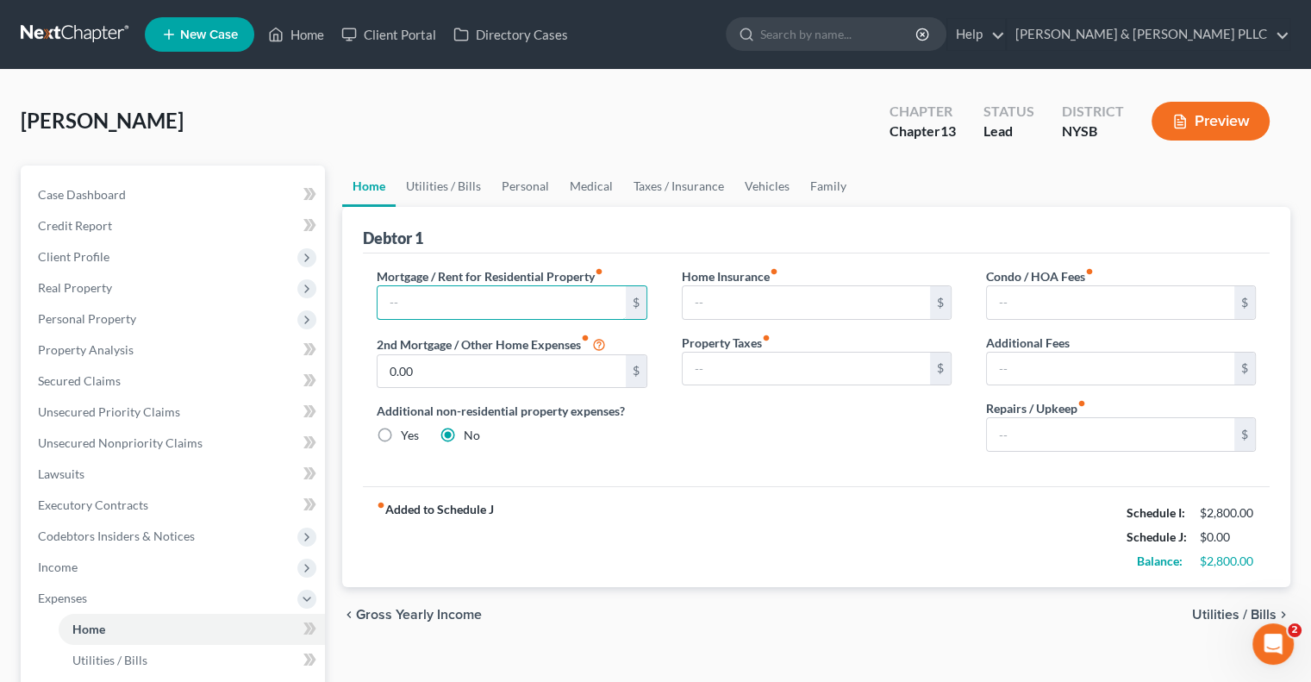
type input "0.00"
type input "2,200.00"
click at [1224, 608] on span "Utilities / Bills" at bounding box center [1234, 615] width 84 height 14
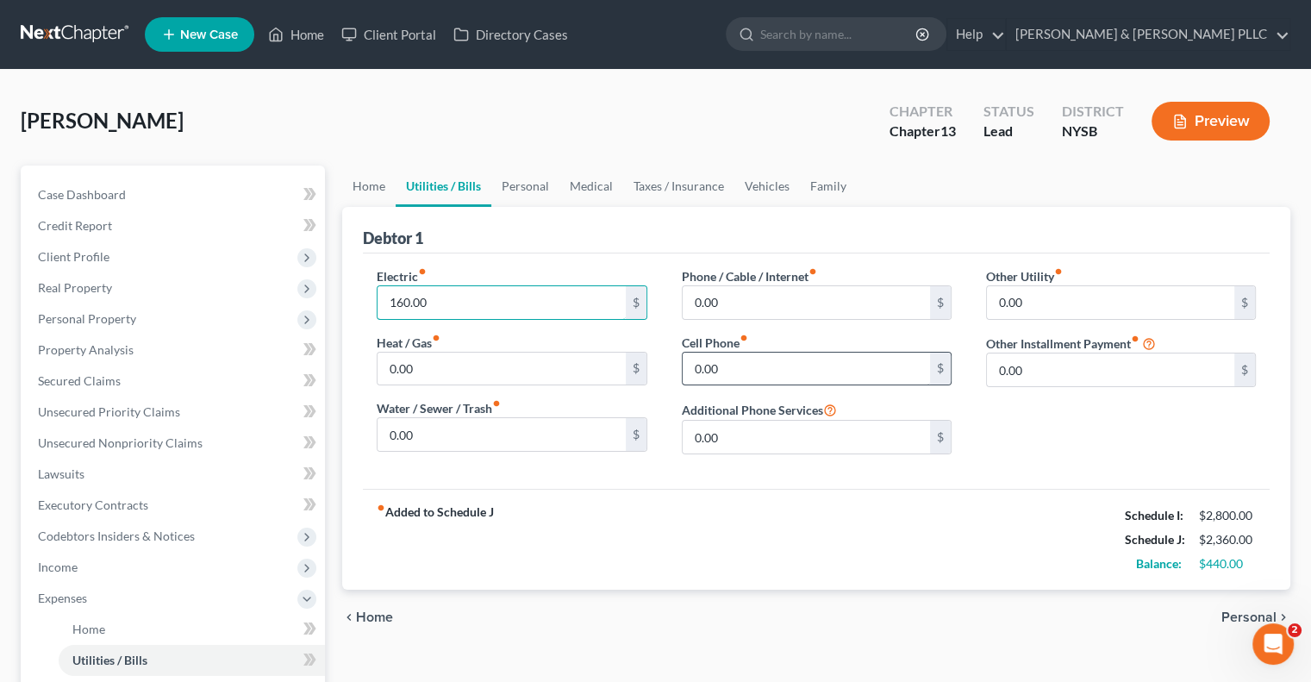
type input "160.00"
click at [690, 362] on input "0.00" at bounding box center [806, 369] width 247 height 33
type input "140.00"
click at [1241, 613] on span "Personal" at bounding box center [1248, 617] width 55 height 14
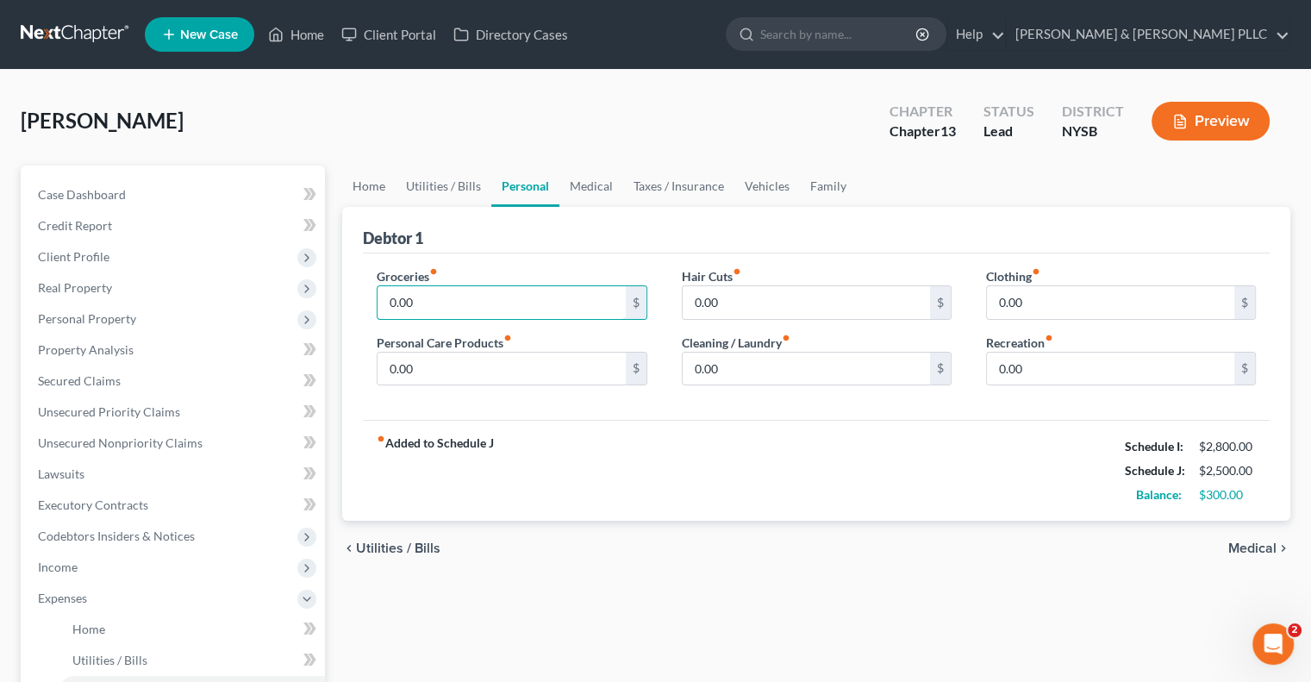
drag, startPoint x: 384, startPoint y: 299, endPoint x: 393, endPoint y: 275, distance: 25.6
click at [384, 298] on input "0.00" at bounding box center [501, 302] width 247 height 33
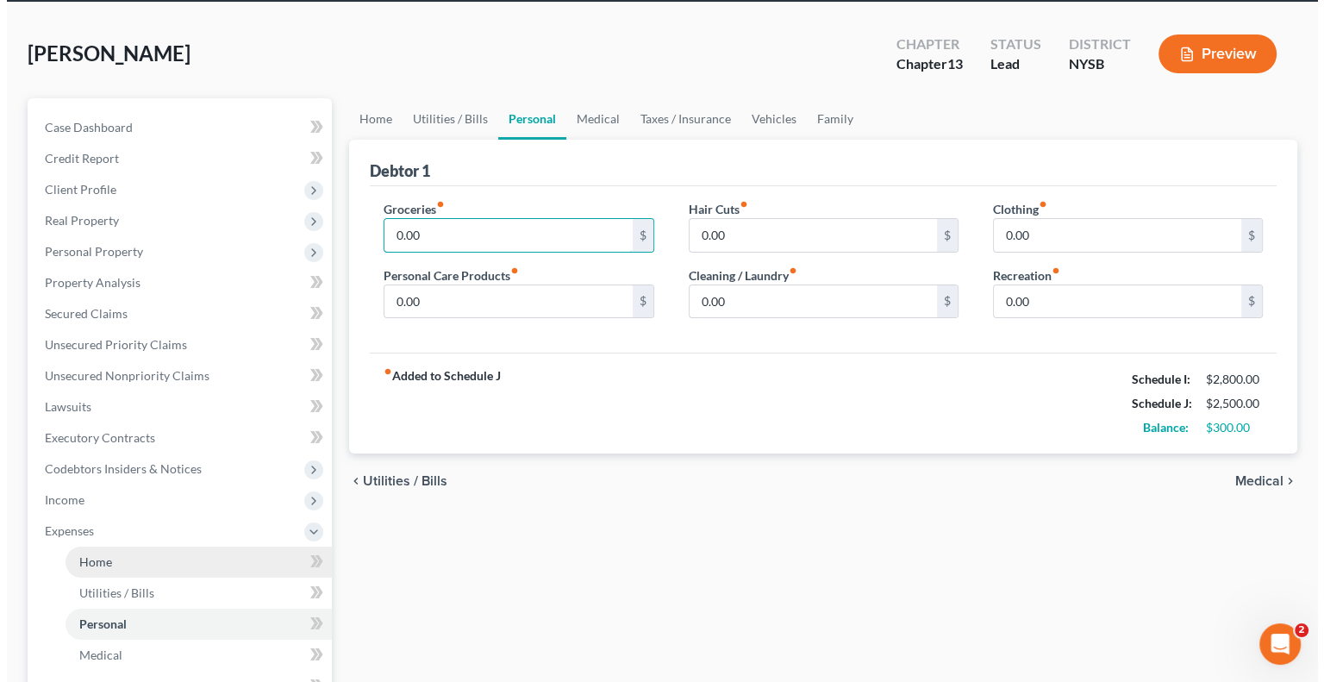
scroll to position [86, 0]
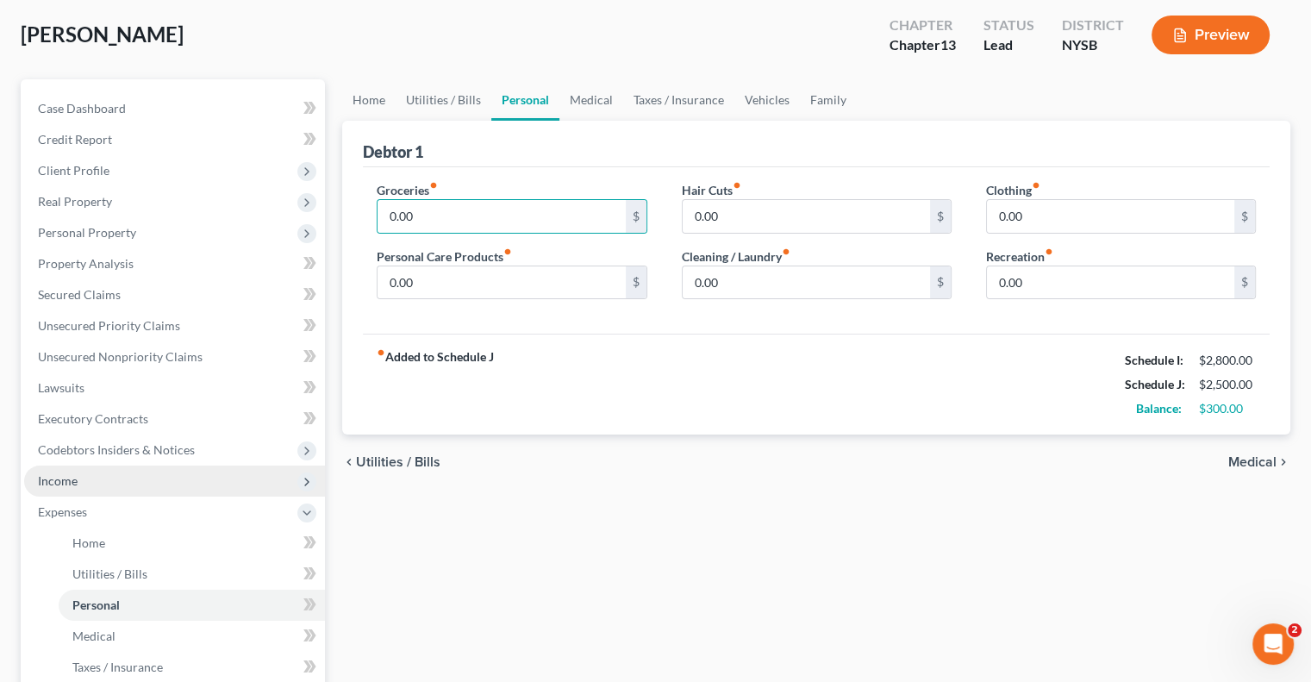
click at [66, 482] on span "Income" at bounding box center [58, 480] width 40 height 15
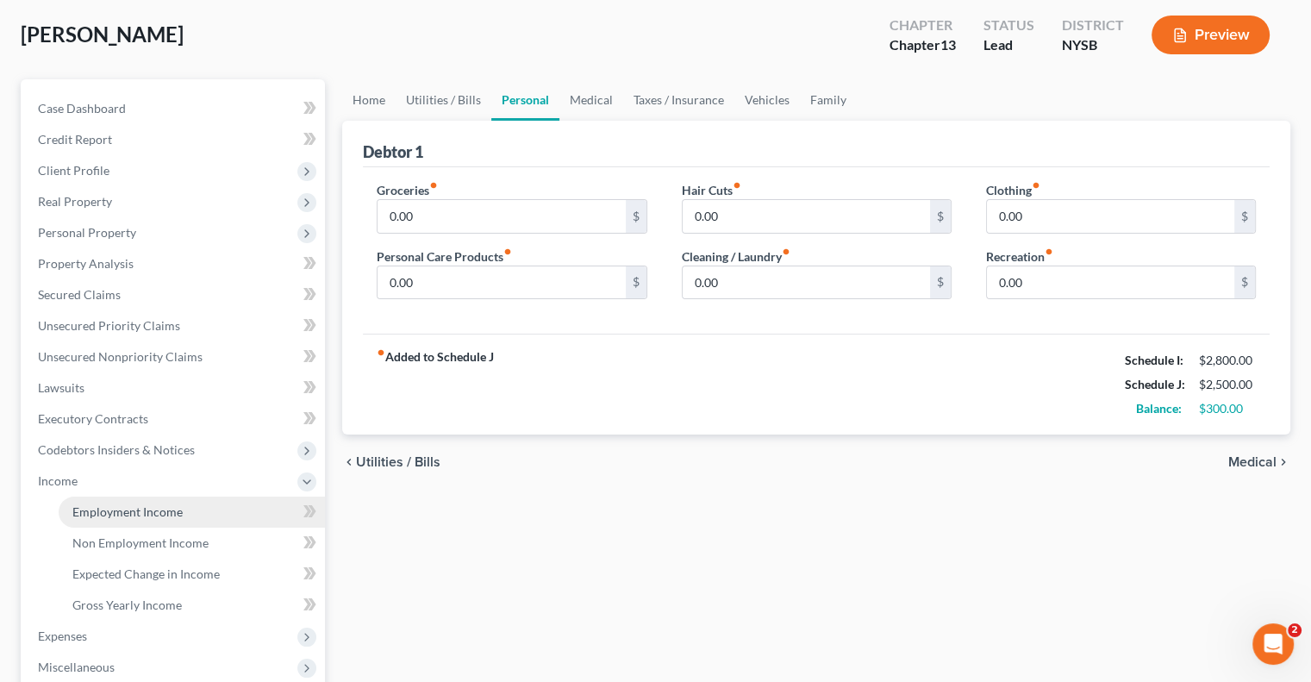
click at [145, 517] on span "Employment Income" at bounding box center [127, 511] width 110 height 15
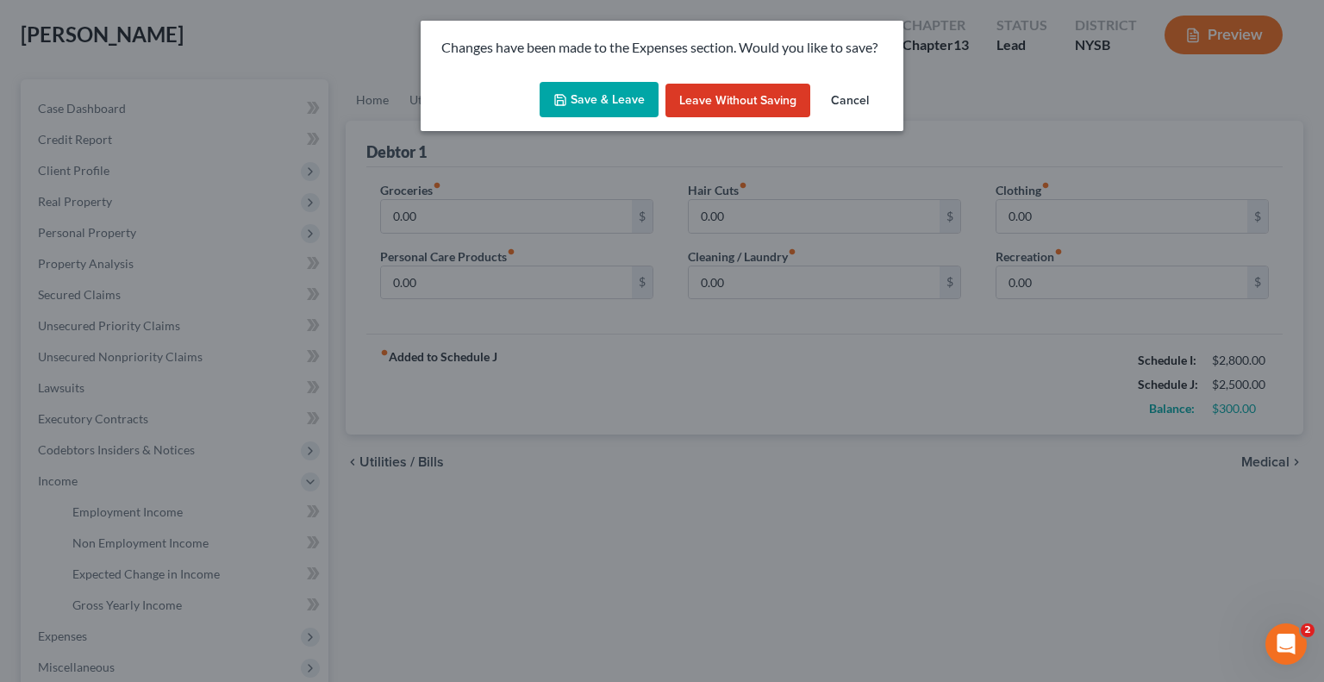
click at [600, 91] on button "Save & Leave" at bounding box center [599, 100] width 119 height 36
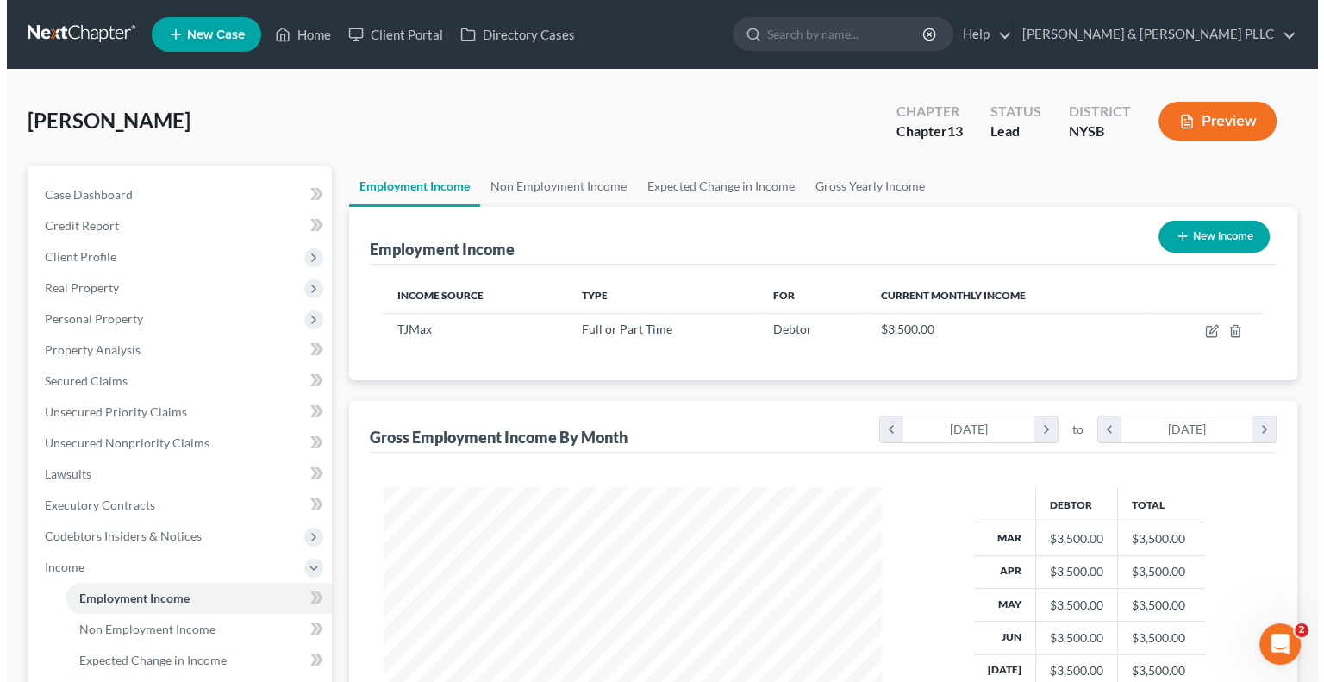
scroll to position [307, 532]
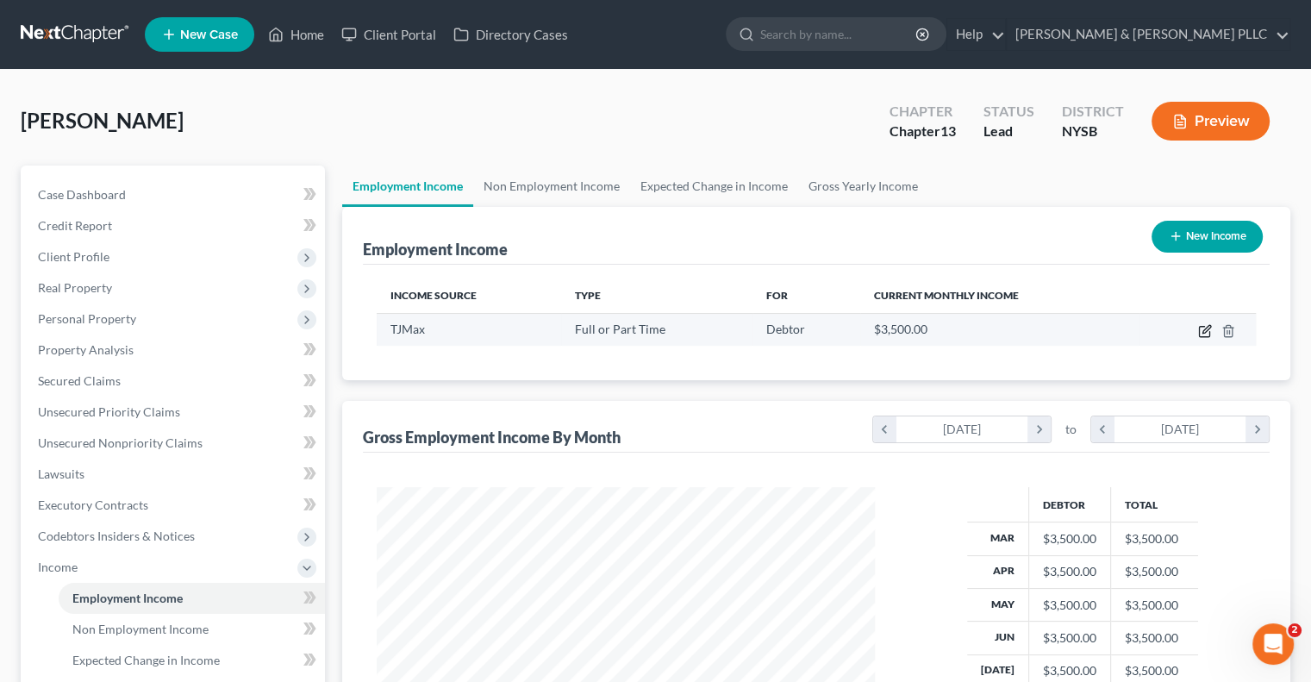
click at [1207, 328] on icon "button" at bounding box center [1205, 331] width 14 height 14
select select "0"
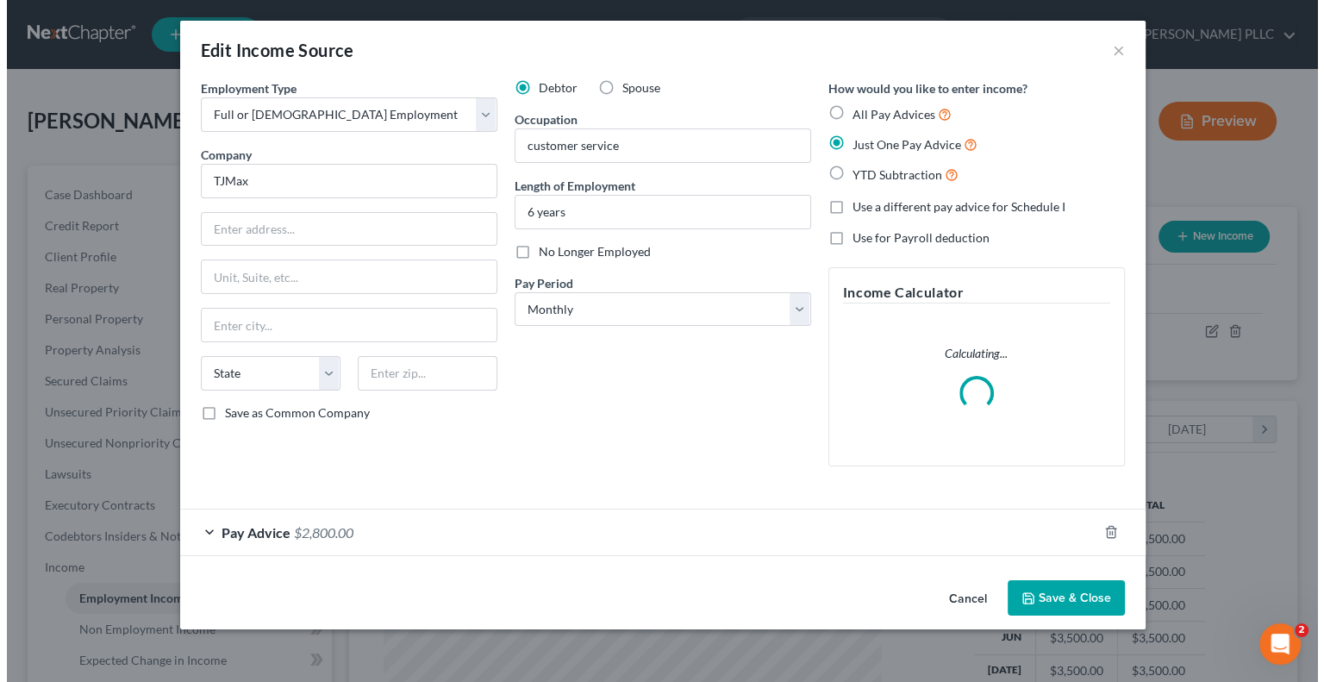
scroll to position [307, 538]
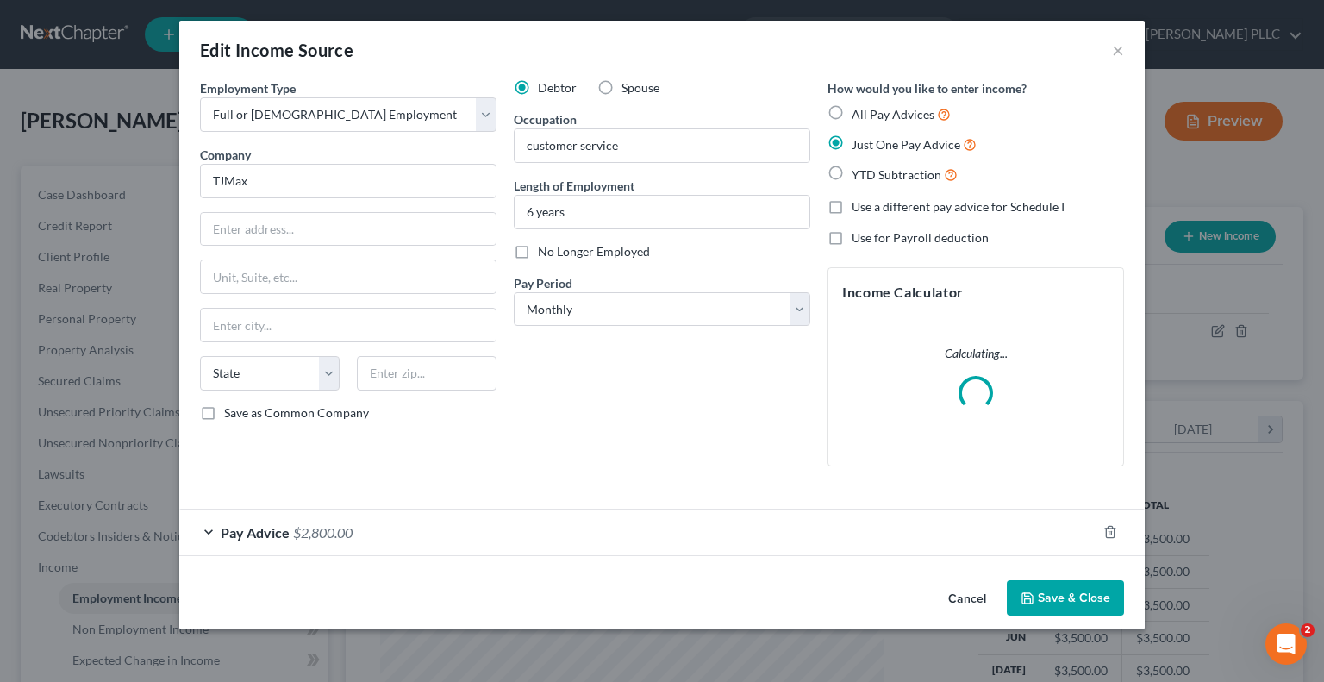
click at [340, 530] on span "$2,800.00" at bounding box center [322, 532] width 59 height 16
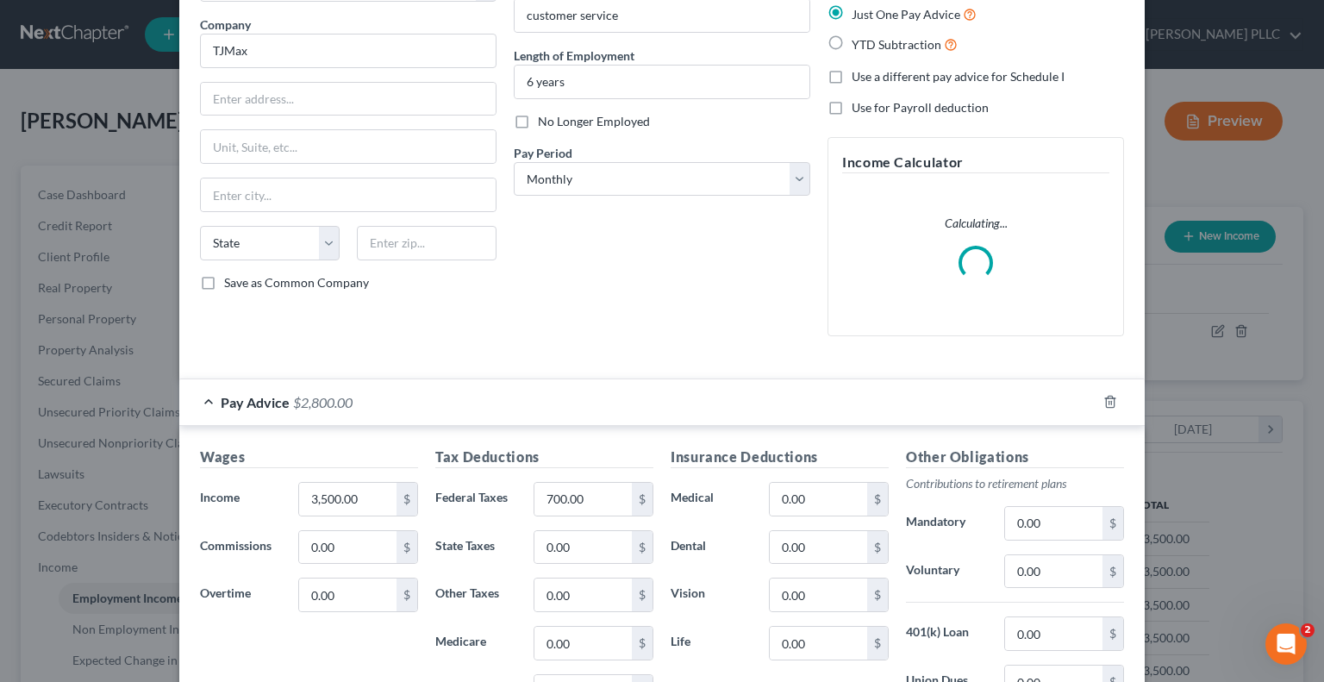
scroll to position [172, 0]
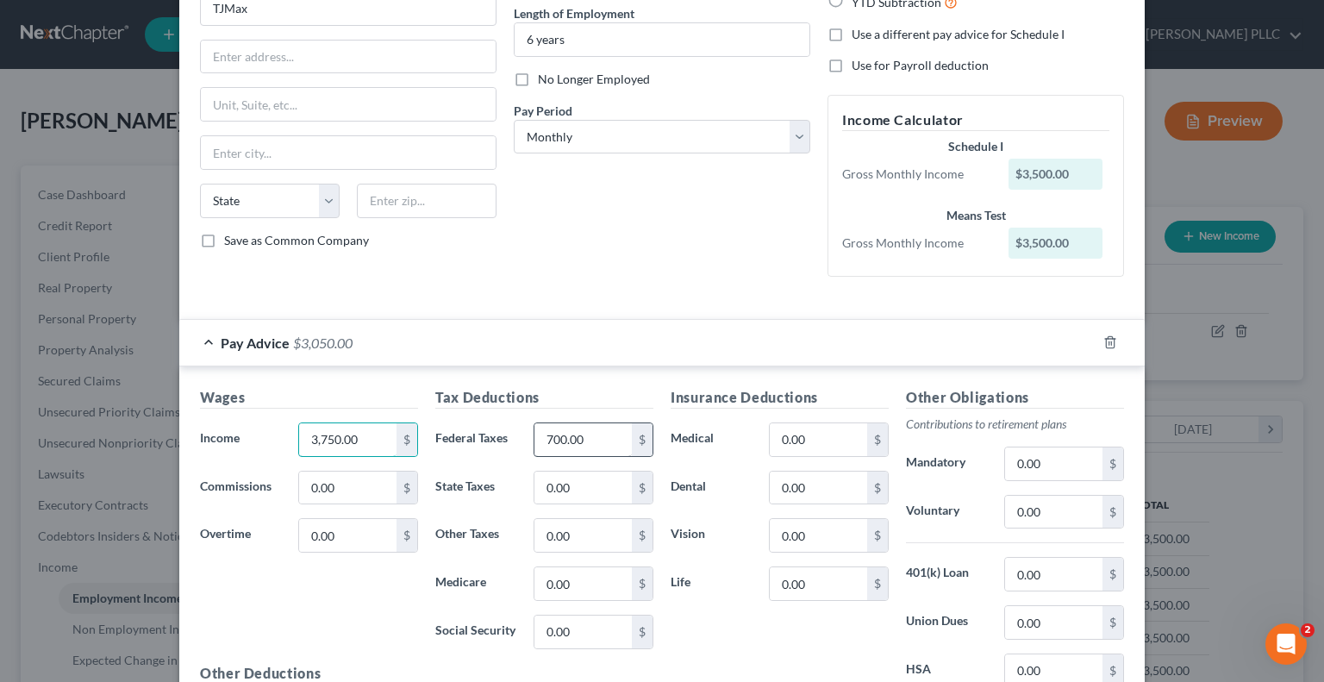
type input "3,750.00"
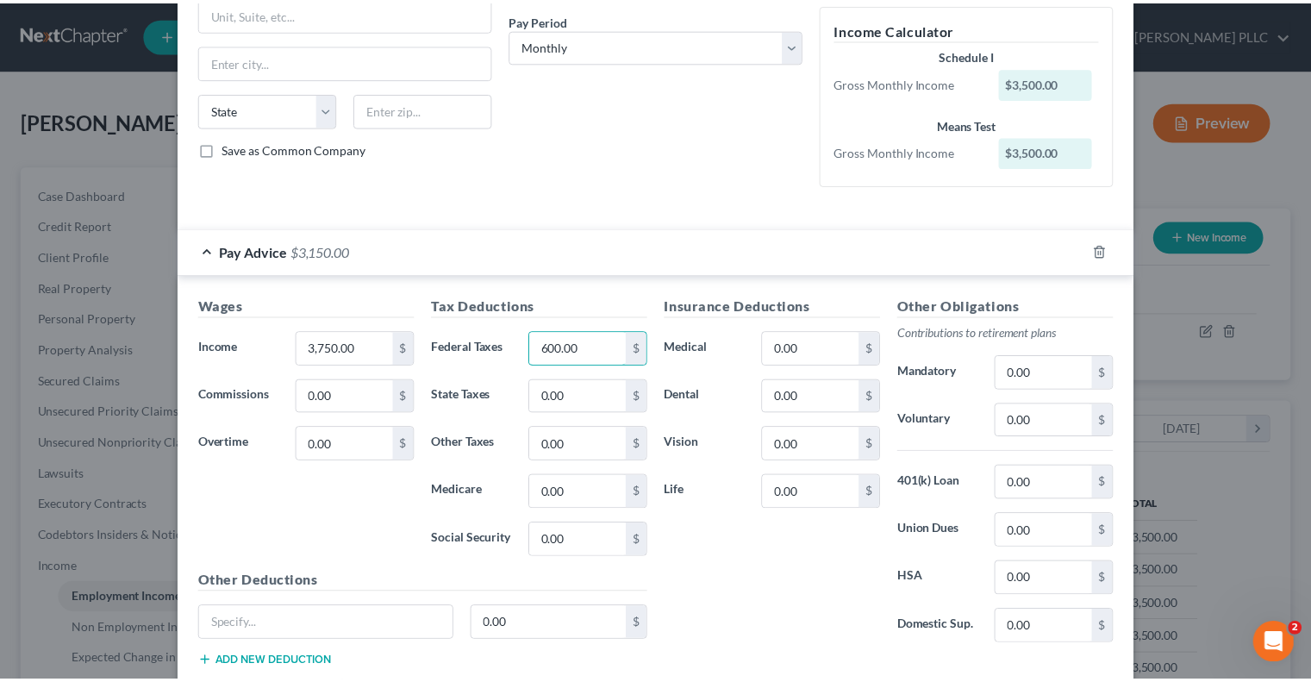
scroll to position [369, 0]
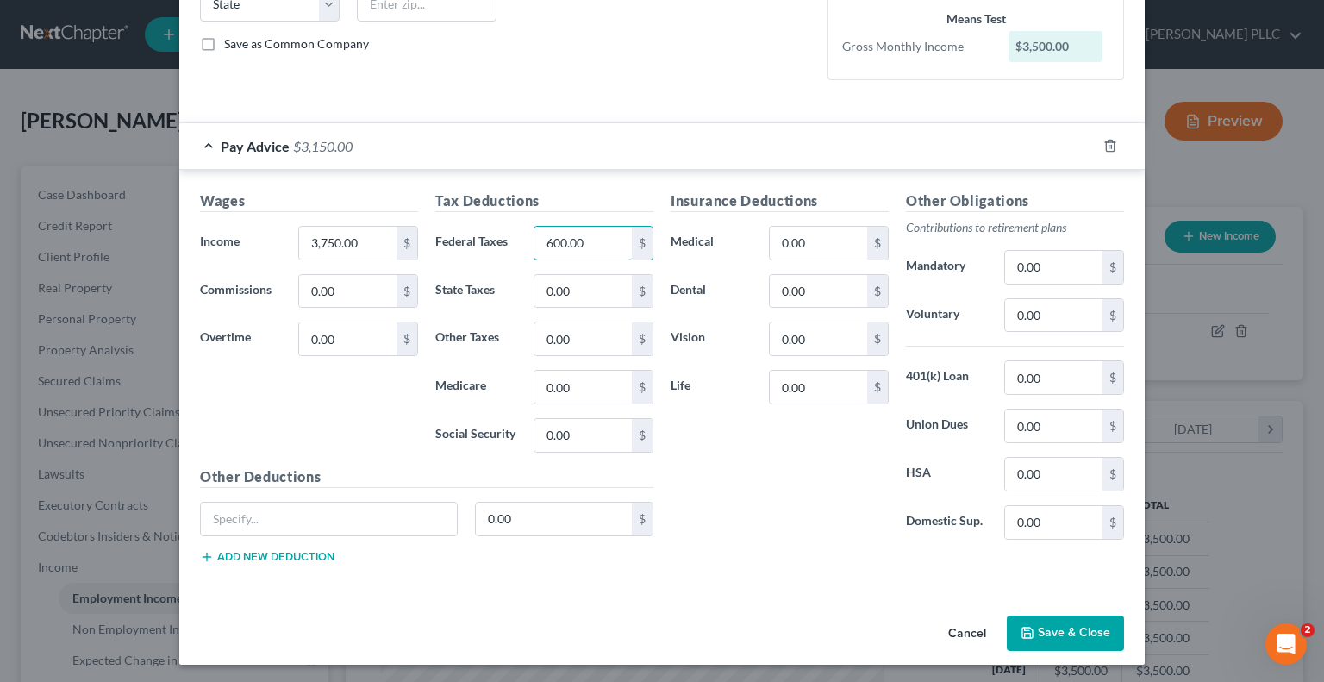
type input "600.00"
click at [1046, 627] on button "Save & Close" at bounding box center [1065, 633] width 117 height 36
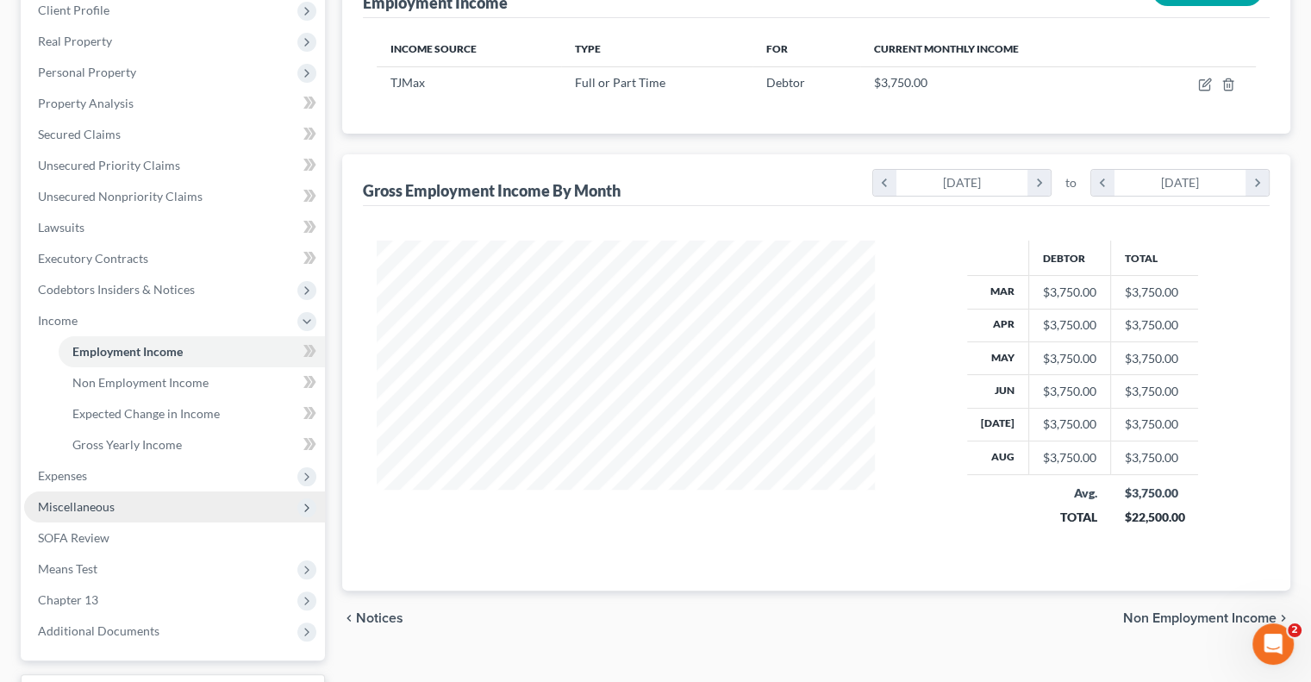
scroll to position [259, 0]
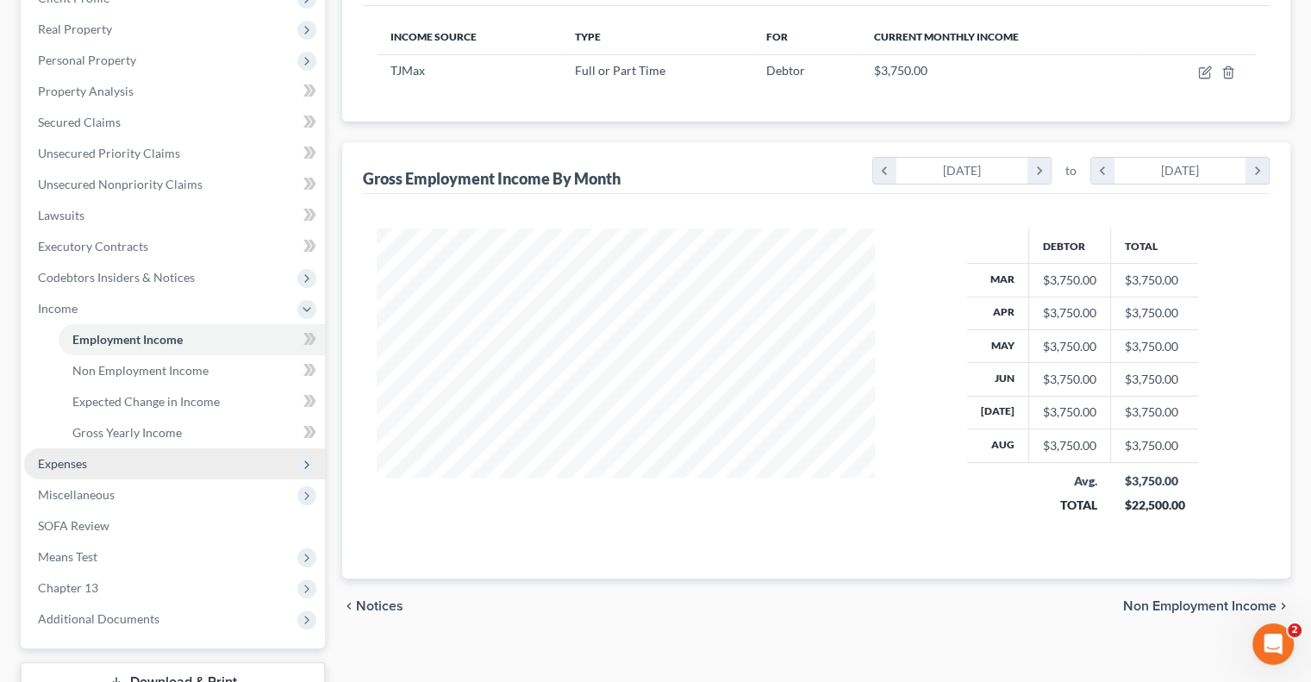
click at [70, 461] on span "Expenses" at bounding box center [62, 463] width 49 height 15
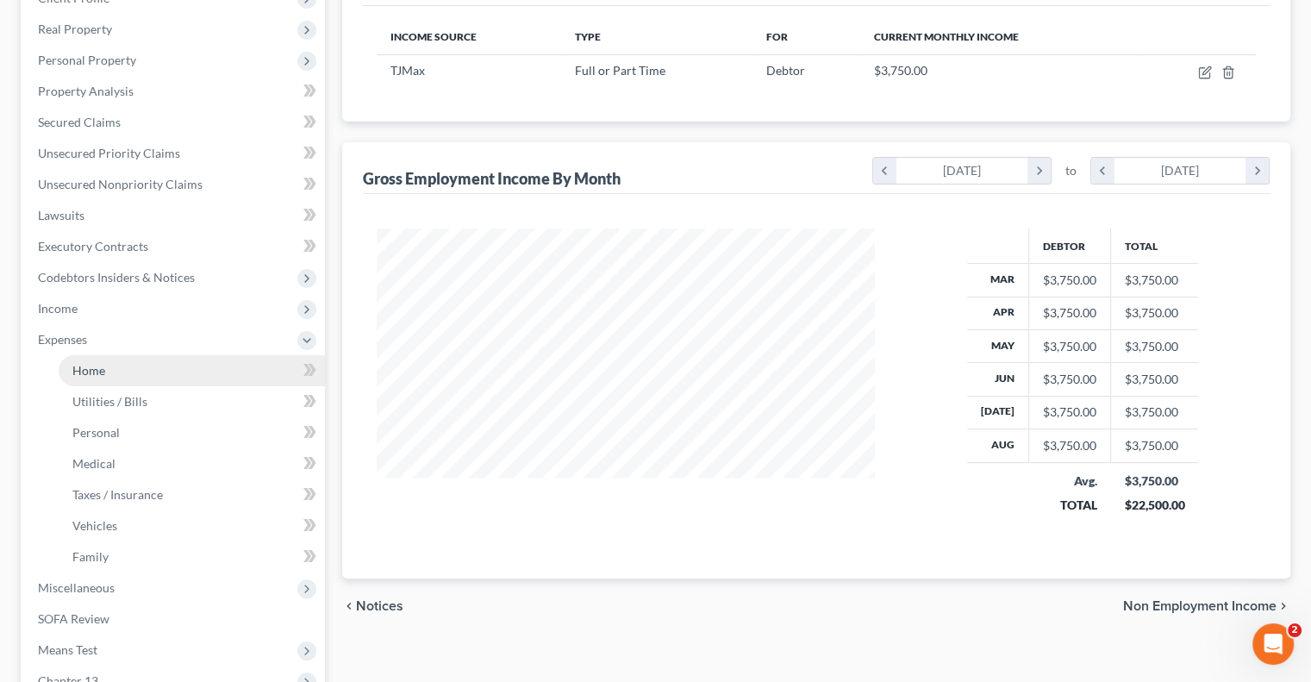
click at [102, 365] on span "Home" at bounding box center [88, 370] width 33 height 15
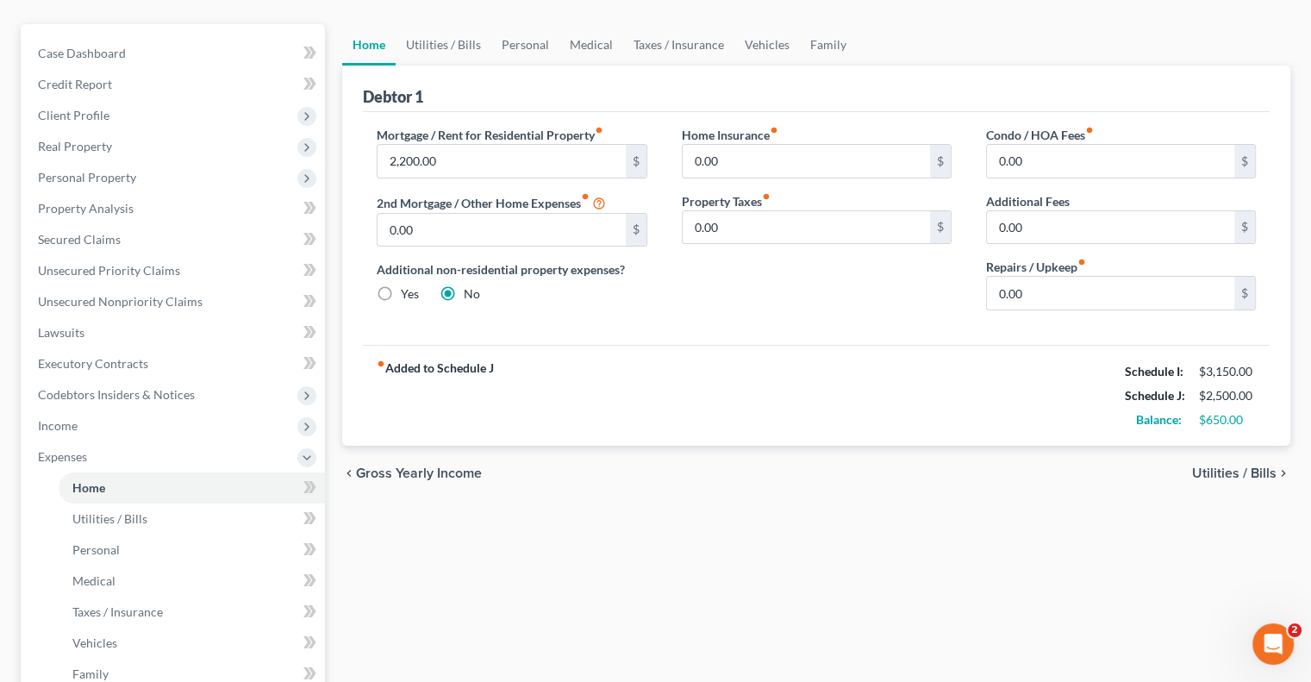
scroll to position [172, 0]
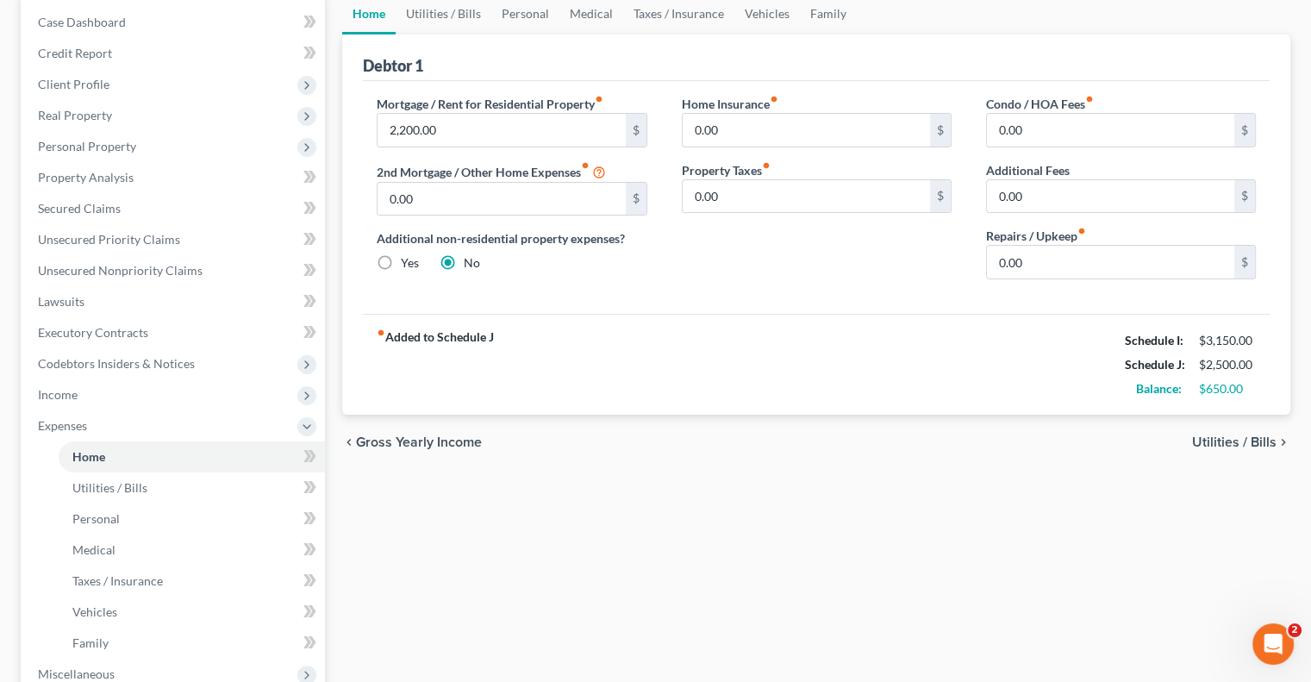
click at [1221, 438] on span "Utilities / Bills" at bounding box center [1234, 442] width 84 height 14
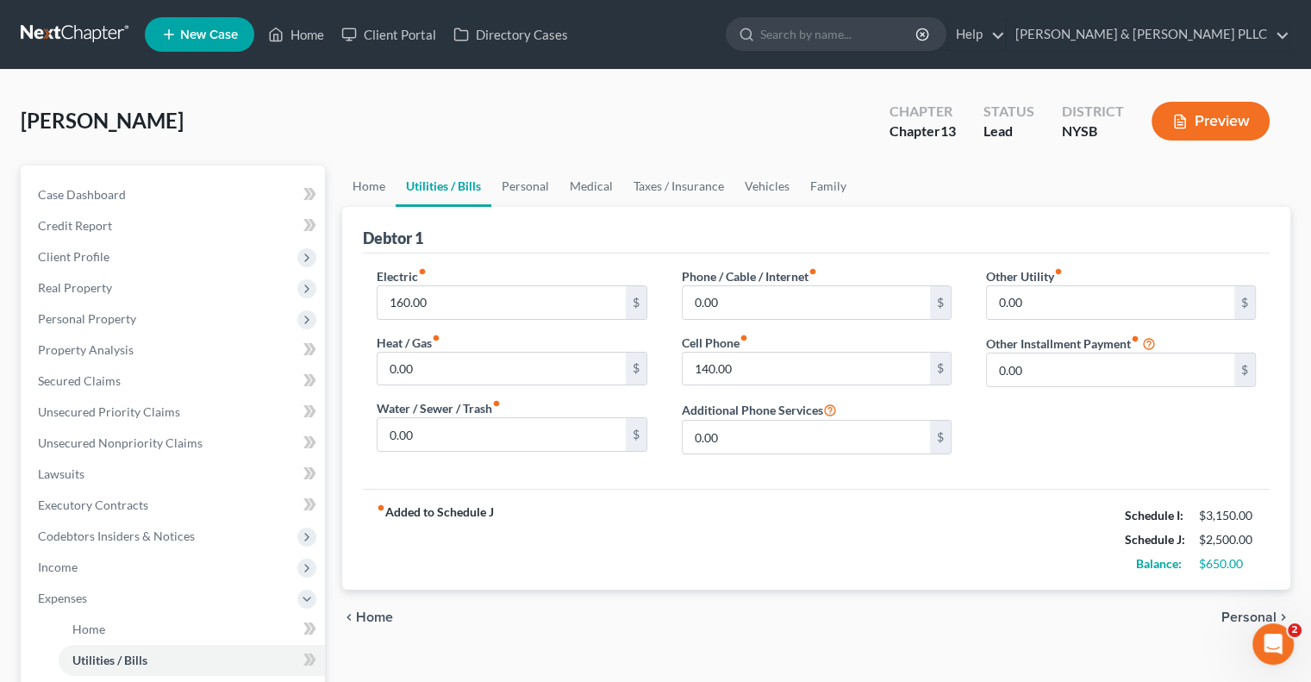
click at [1233, 615] on span "Personal" at bounding box center [1248, 617] width 55 height 14
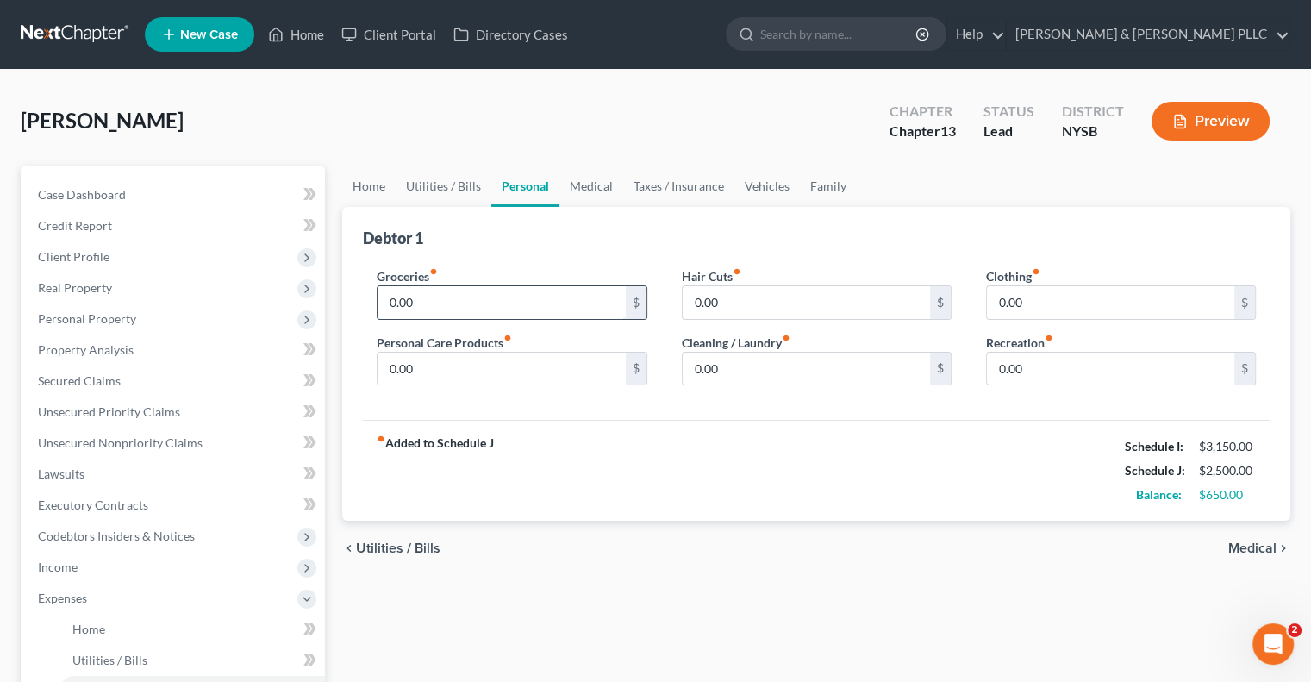
click at [386, 293] on input "0.00" at bounding box center [501, 302] width 247 height 33
type input "400.00"
click at [383, 361] on input "0.00" at bounding box center [501, 369] width 247 height 33
type input "50.00"
click at [693, 365] on input "0.00" at bounding box center [806, 369] width 247 height 33
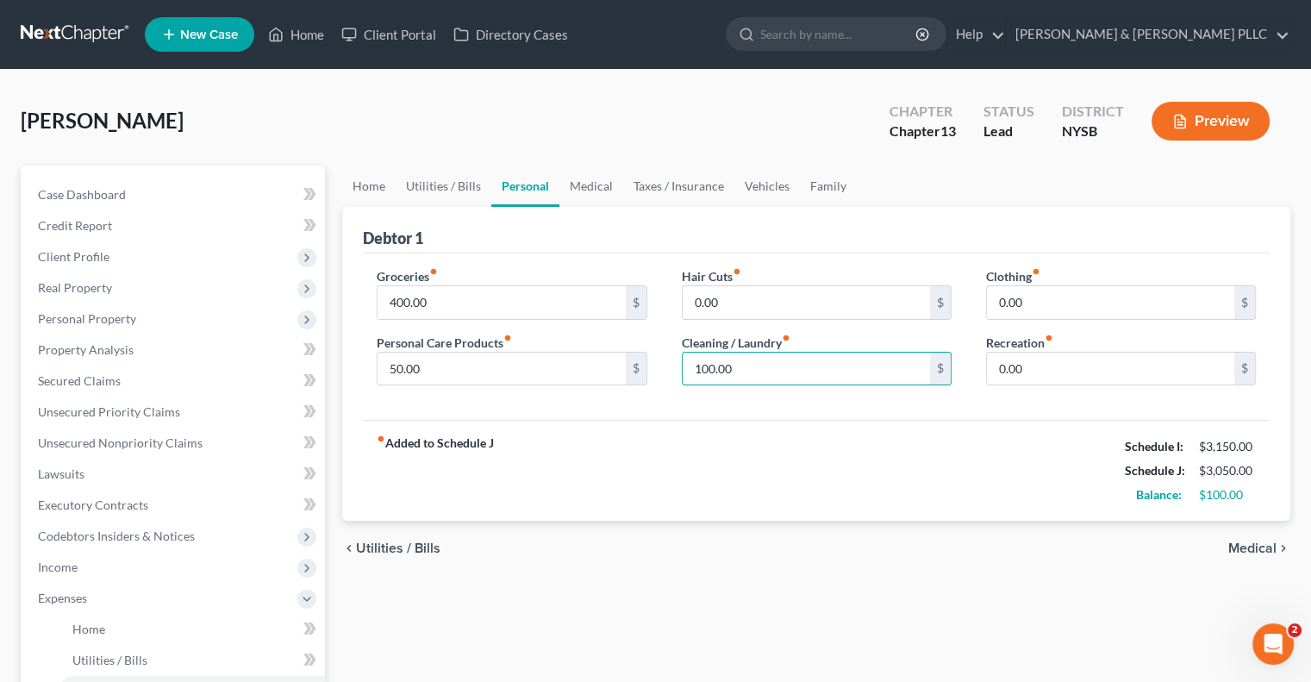
type input "100.00"
click at [1252, 541] on span "Medical" at bounding box center [1252, 548] width 48 height 14
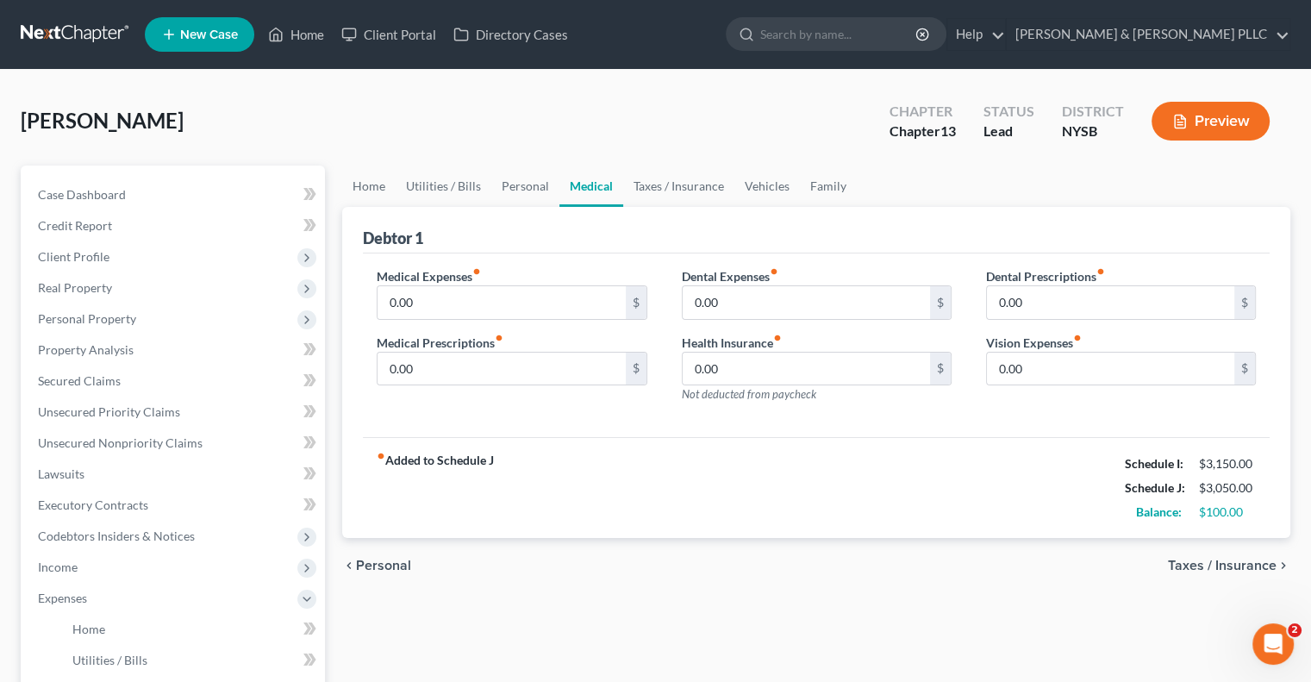
click at [1240, 563] on span "Taxes / Insurance" at bounding box center [1222, 566] width 109 height 14
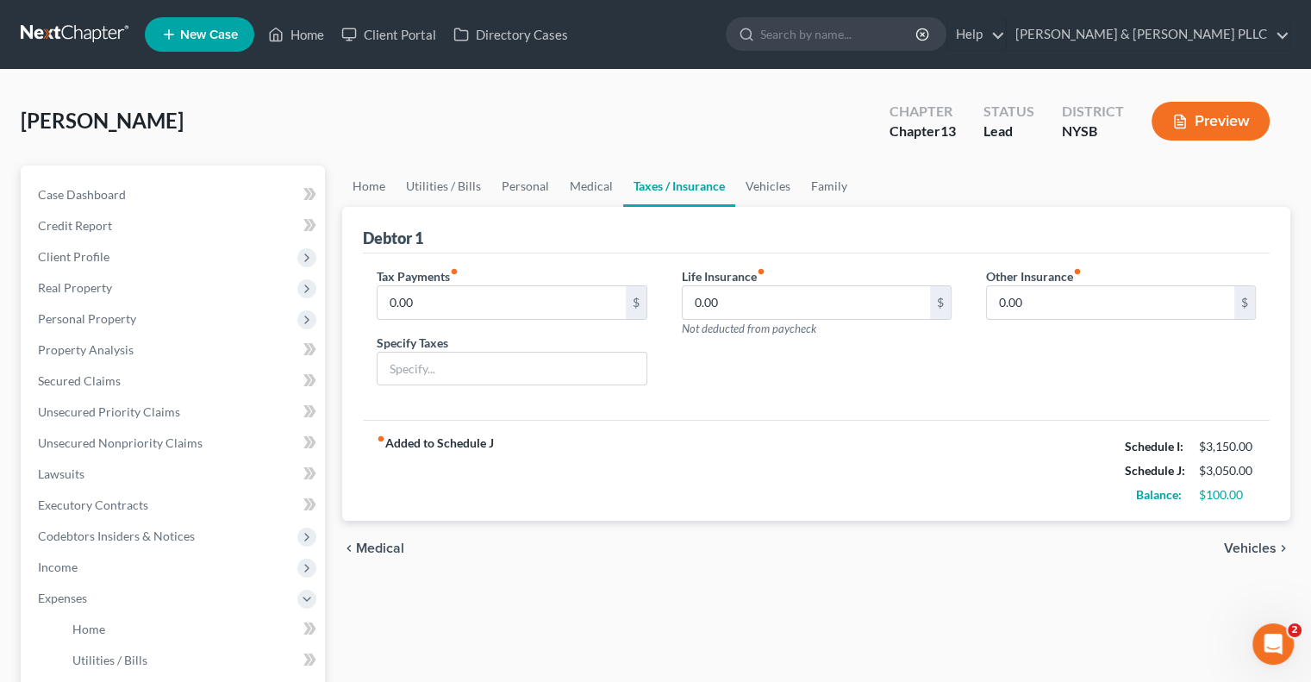
click at [1252, 541] on span "Vehicles" at bounding box center [1250, 548] width 53 height 14
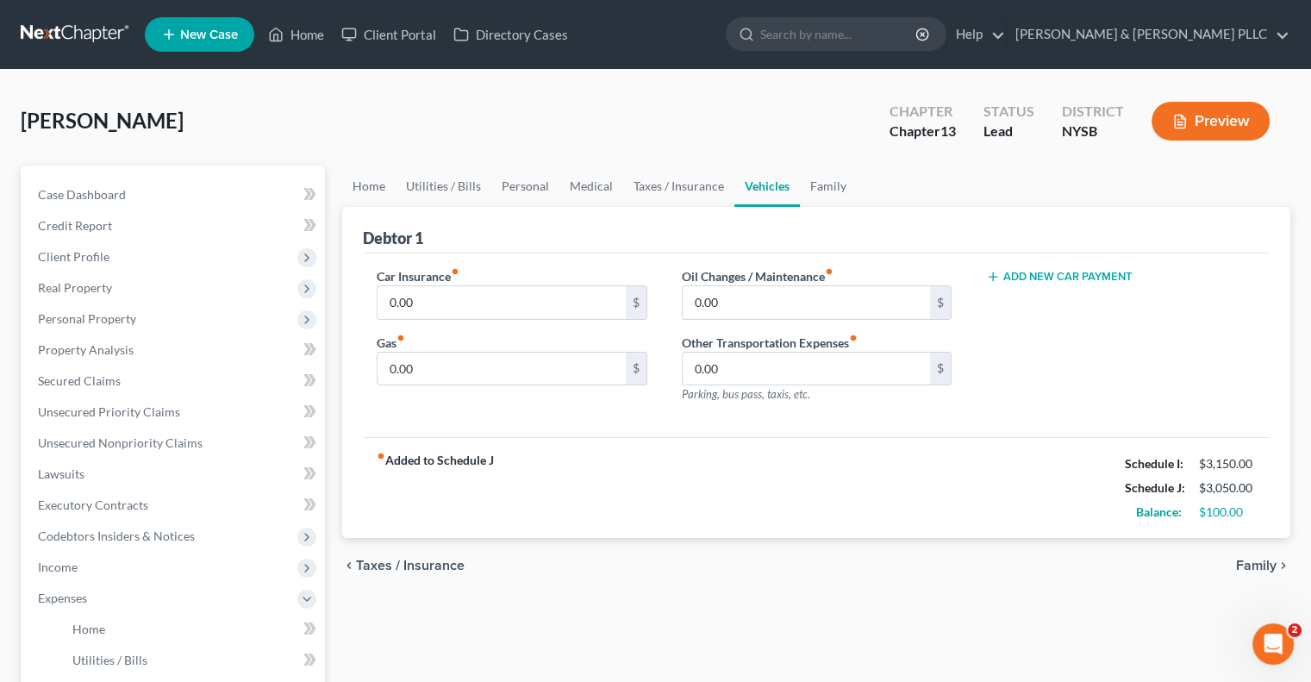
click at [1258, 560] on span "Family" at bounding box center [1256, 566] width 41 height 14
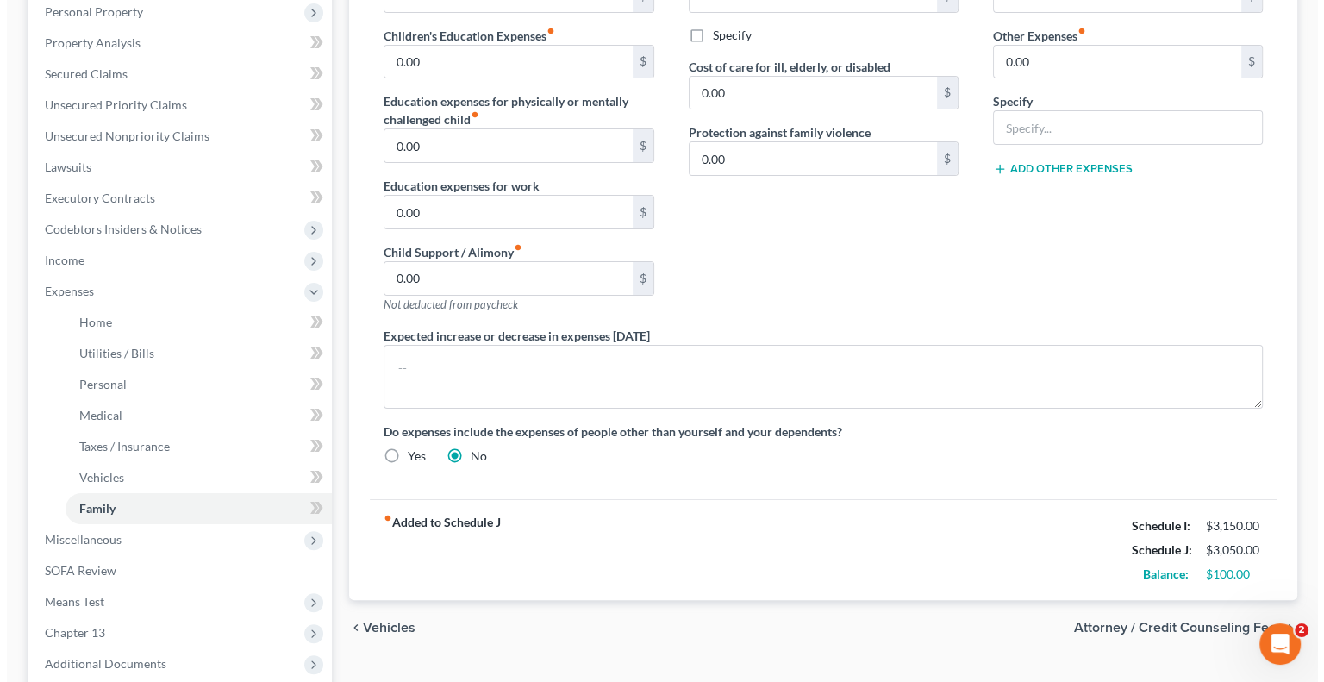
scroll to position [345, 0]
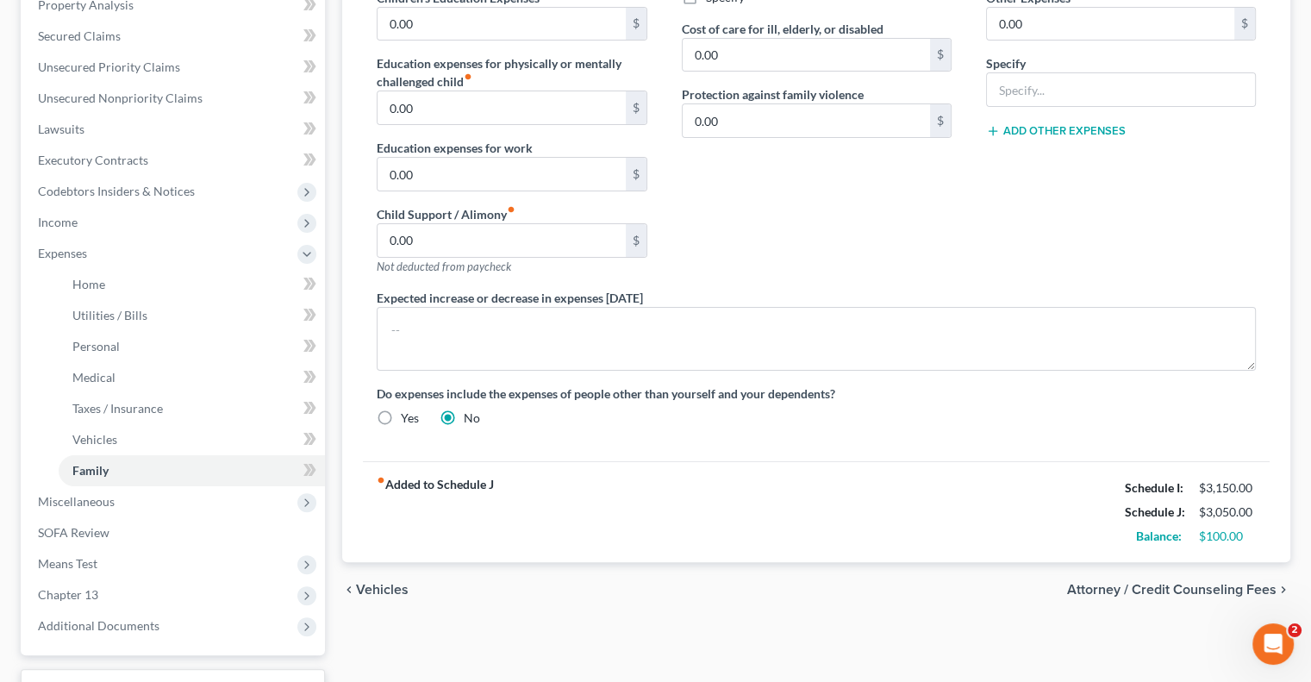
click at [1197, 584] on span "Attorney / Credit Counseling Fees" at bounding box center [1171, 590] width 209 height 14
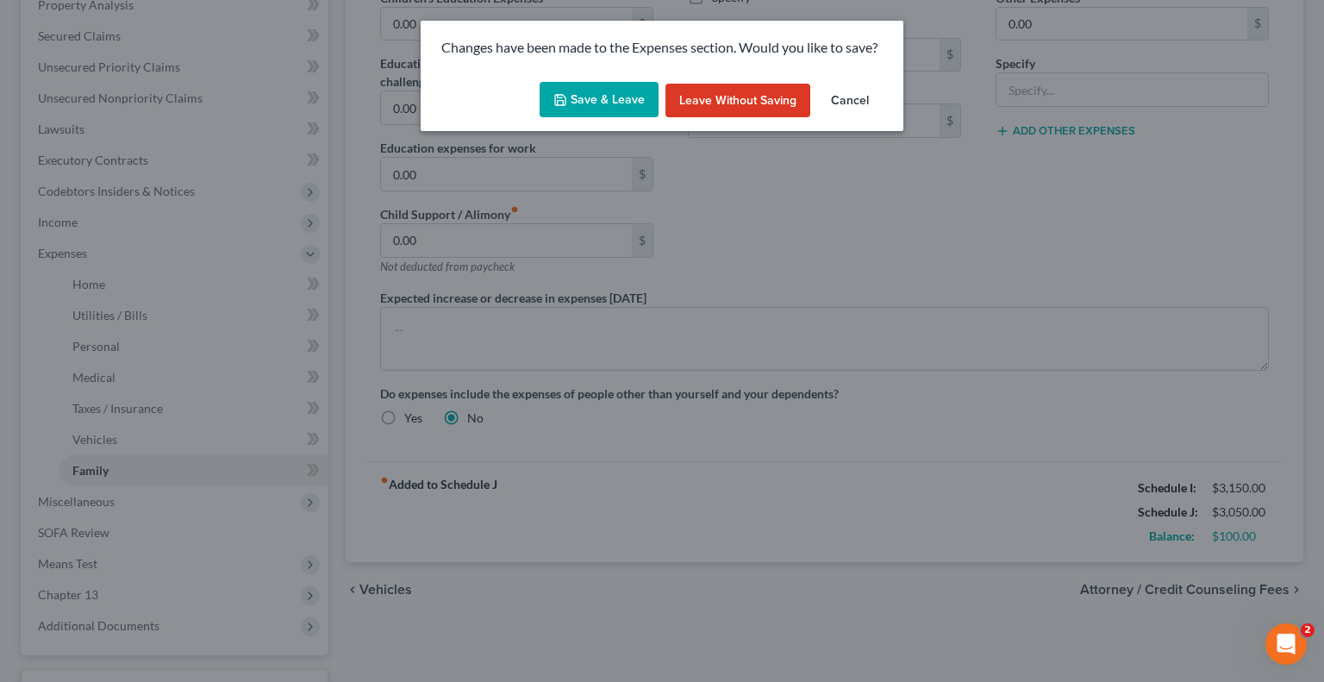
click at [610, 102] on button "Save & Leave" at bounding box center [599, 100] width 119 height 36
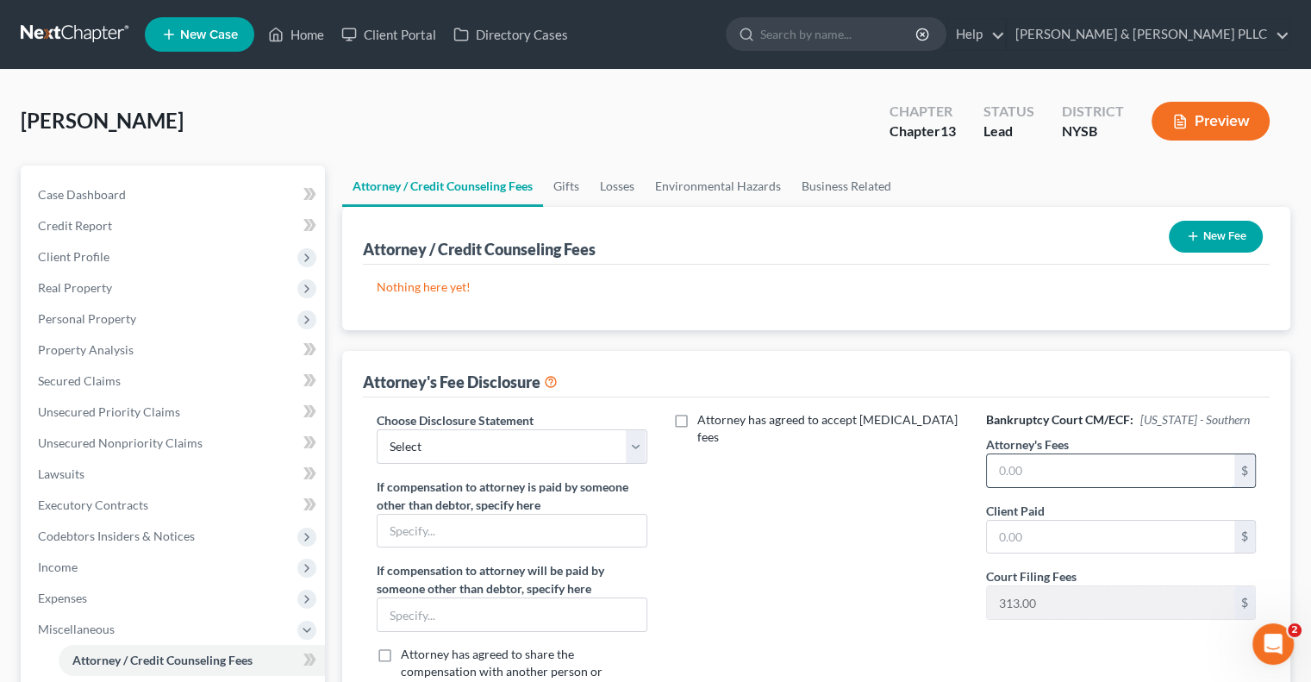
click at [993, 468] on input "text" at bounding box center [1110, 470] width 247 height 33
type input "2,350.00"
click at [997, 531] on input "text" at bounding box center [1110, 537] width 247 height 33
drag, startPoint x: 1002, startPoint y: 536, endPoint x: 1017, endPoint y: 503, distance: 37.0
click at [1002, 532] on input "text" at bounding box center [1110, 537] width 247 height 33
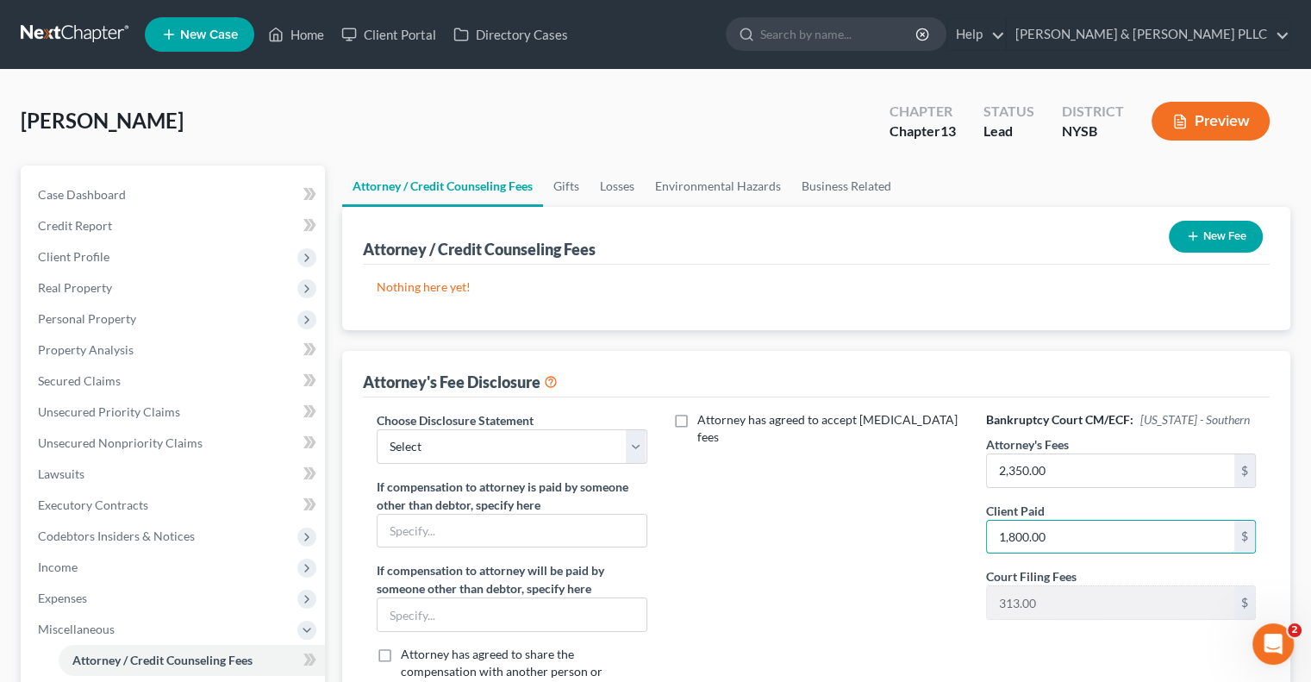
drag, startPoint x: 1011, startPoint y: 534, endPoint x: 1058, endPoint y: 496, distance: 60.6
click at [1012, 534] on input "1,800.00" at bounding box center [1110, 537] width 247 height 33
type input "1,800.00"
click at [1210, 236] on button "New Fee" at bounding box center [1216, 237] width 94 height 32
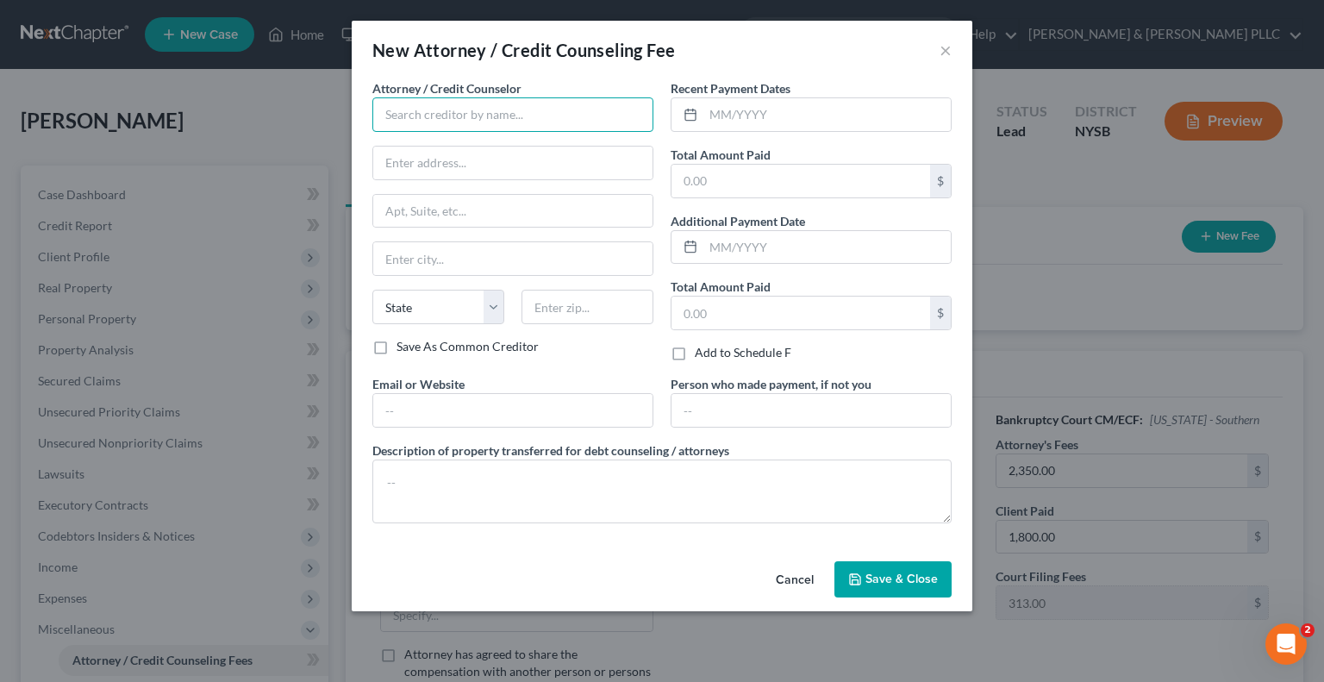
click at [399, 116] on input "text" at bounding box center [512, 114] width 281 height 34
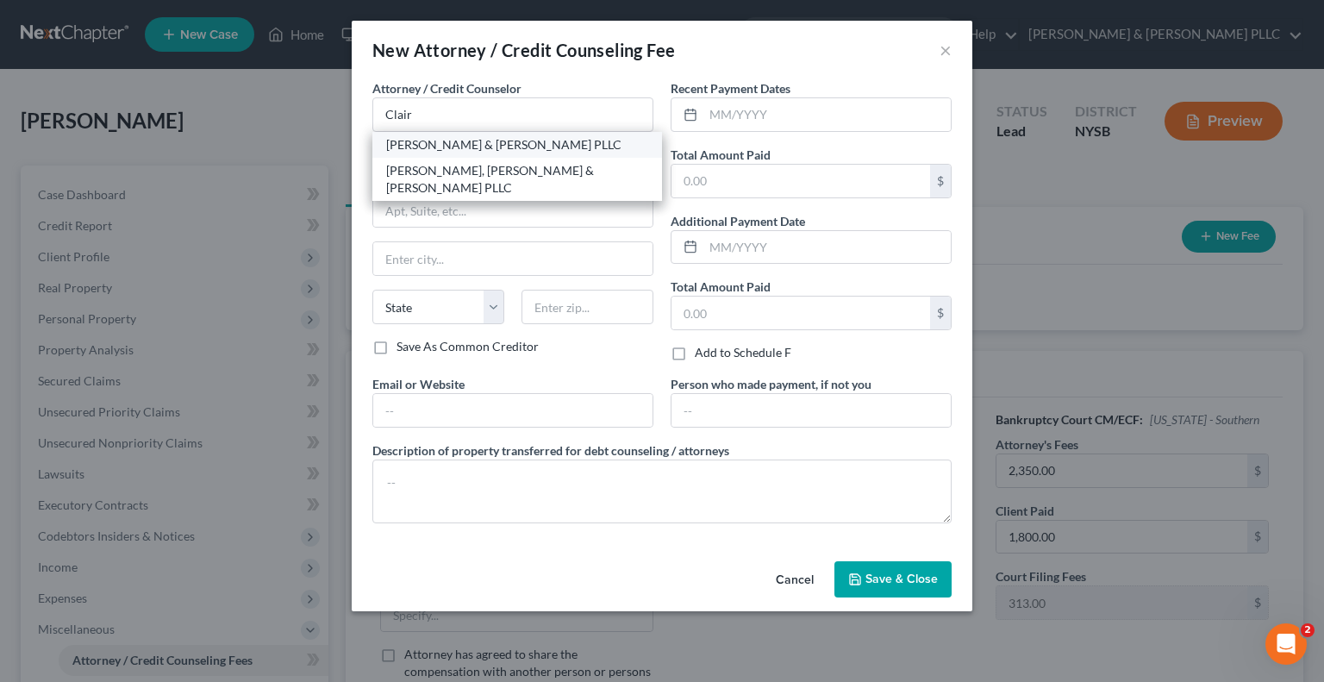
click at [487, 144] on div "Clair Gjertsen & Weathers PLLC" at bounding box center [517, 144] width 262 height 17
type input "Clair Gjertsen & Weathers PLLC"
type input "4 New King Street"
type input "Suite 140"
type input "White Plains"
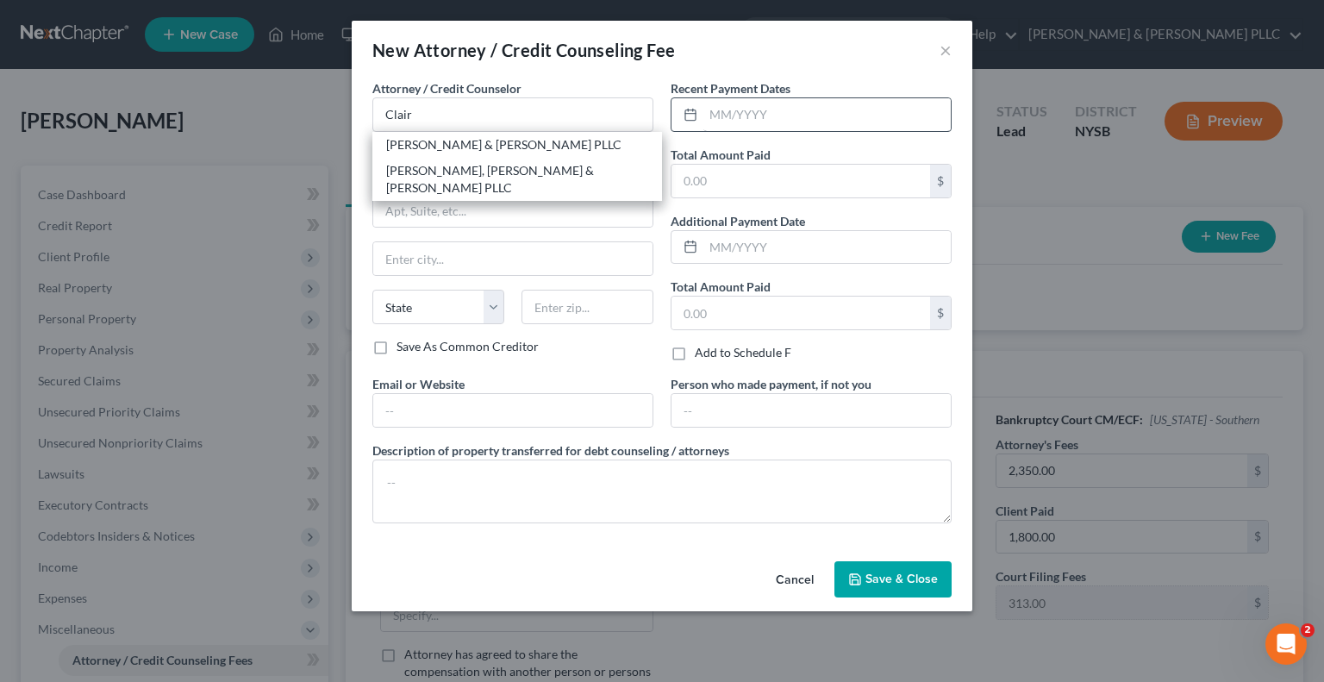
select select "35"
type input "10604"
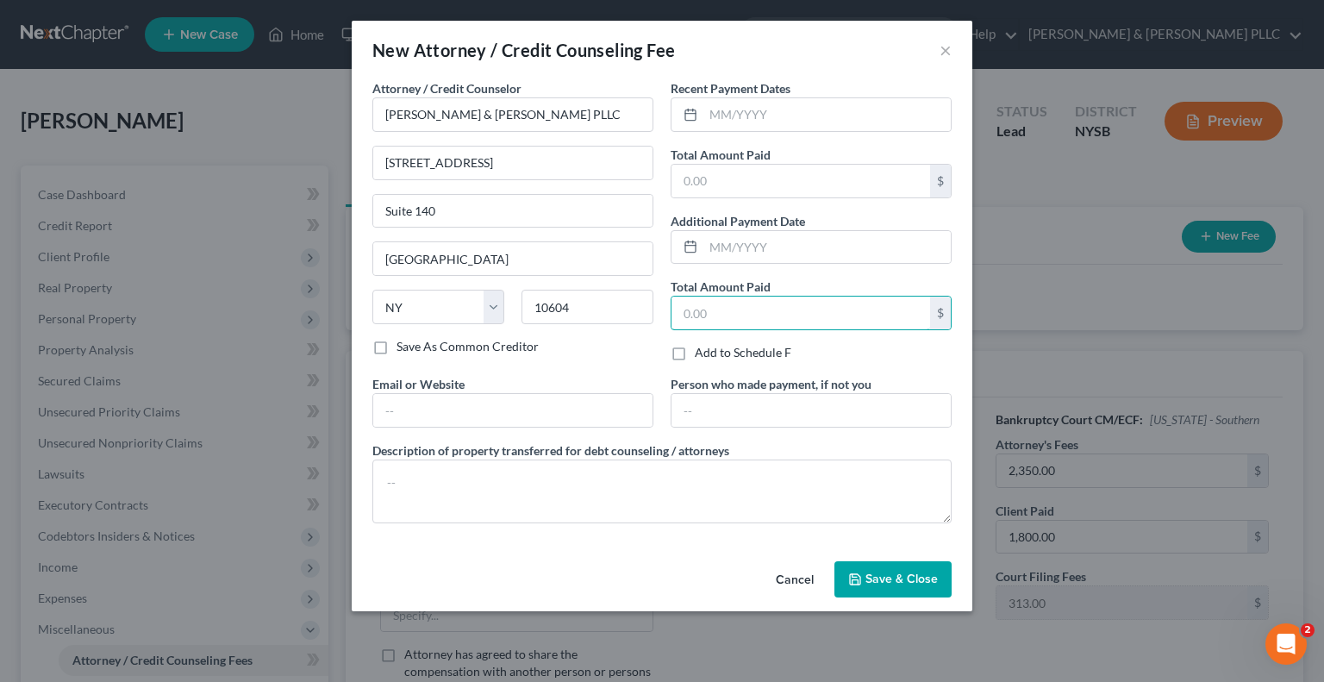
drag, startPoint x: 692, startPoint y: 310, endPoint x: 715, endPoint y: 289, distance: 31.7
click at [692, 309] on input "text" at bounding box center [800, 313] width 259 height 33
type input "1,800.00"
click at [447, 493] on textarea at bounding box center [661, 491] width 579 height 64
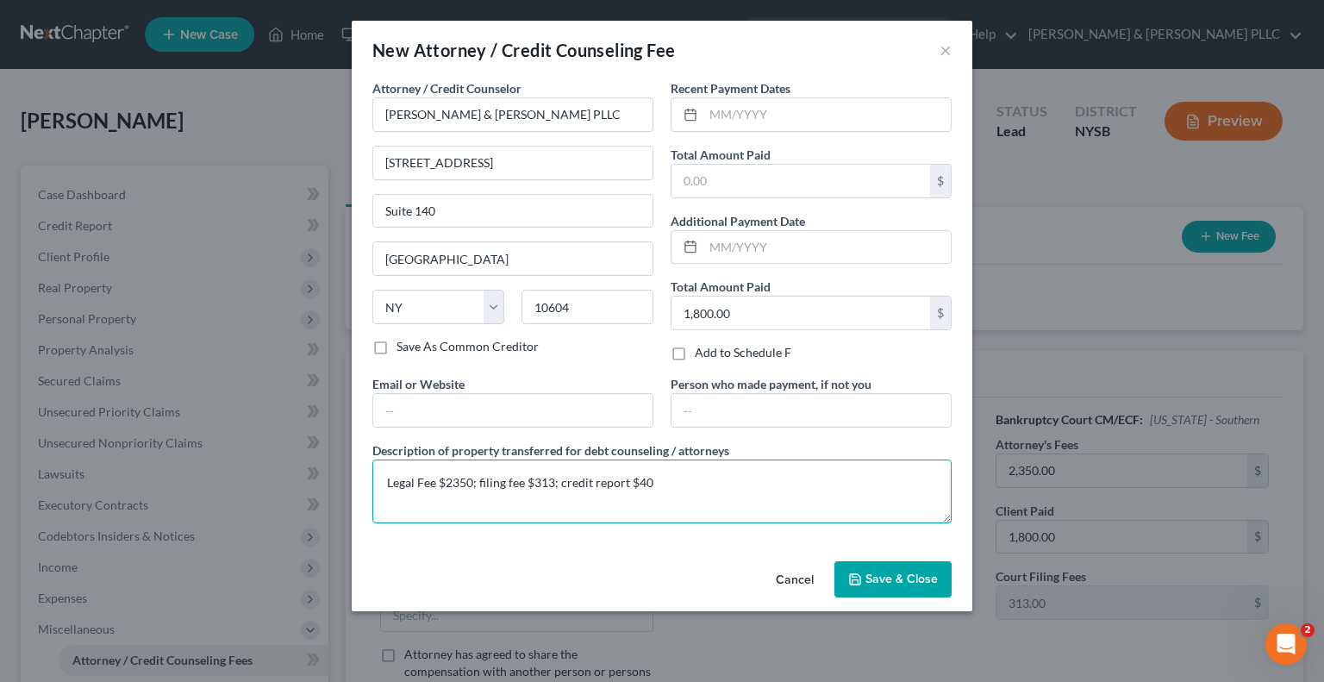
type textarea "Legal Fee $2350; filing fee $313; credit report $40"
click at [912, 579] on span "Save & Close" at bounding box center [901, 578] width 72 height 15
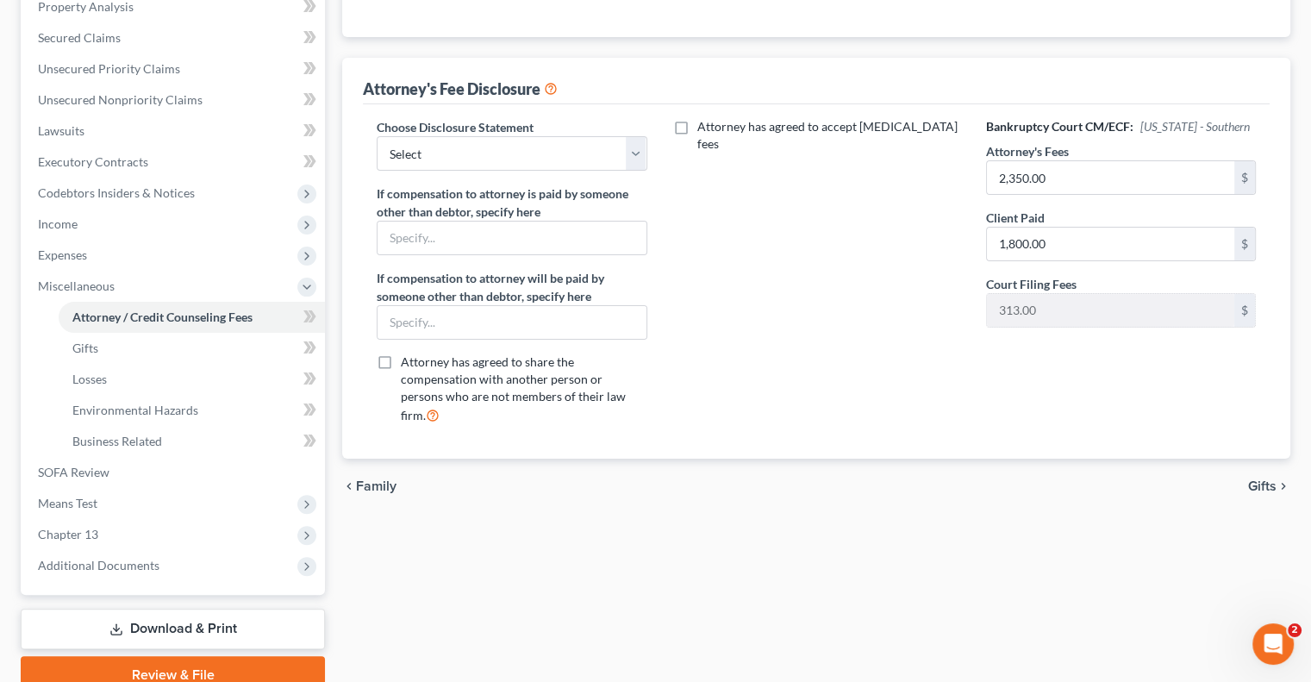
scroll to position [345, 0]
click at [1253, 478] on span "Gifts" at bounding box center [1262, 485] width 28 height 14
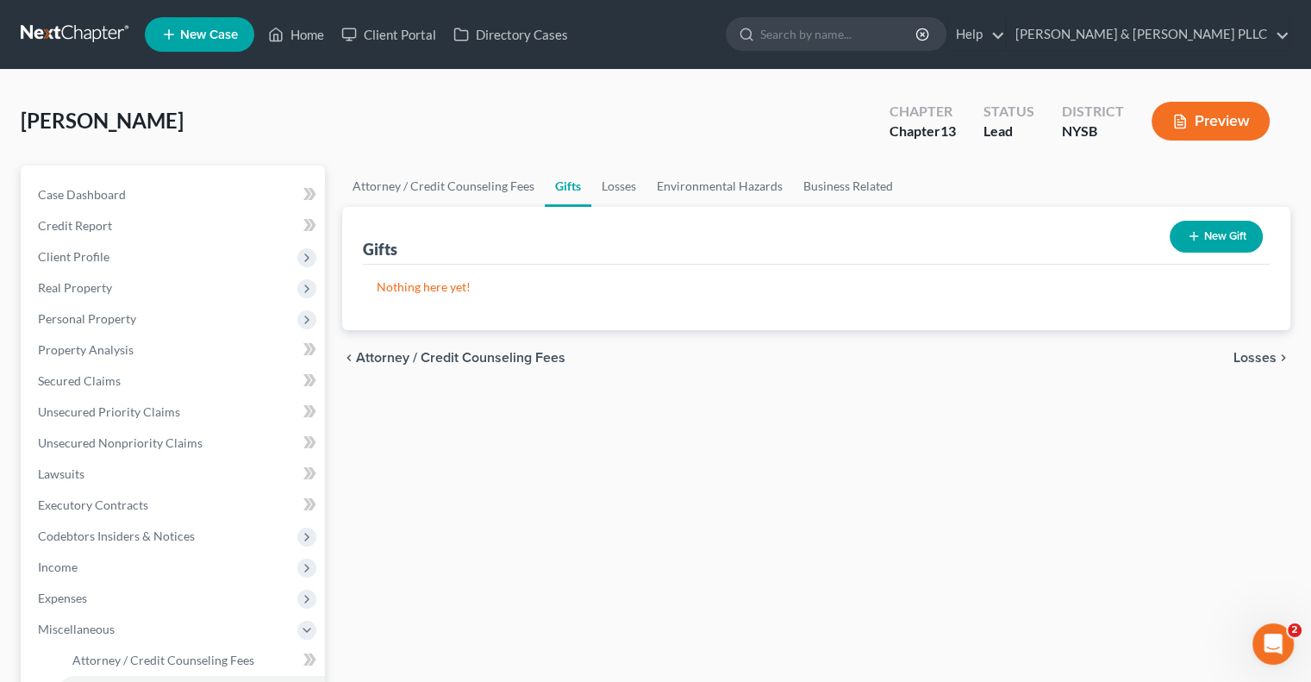
click at [1246, 354] on span "Losses" at bounding box center [1254, 358] width 43 height 14
click at [1246, 351] on span "Environmental Hazards" at bounding box center [1204, 358] width 145 height 14
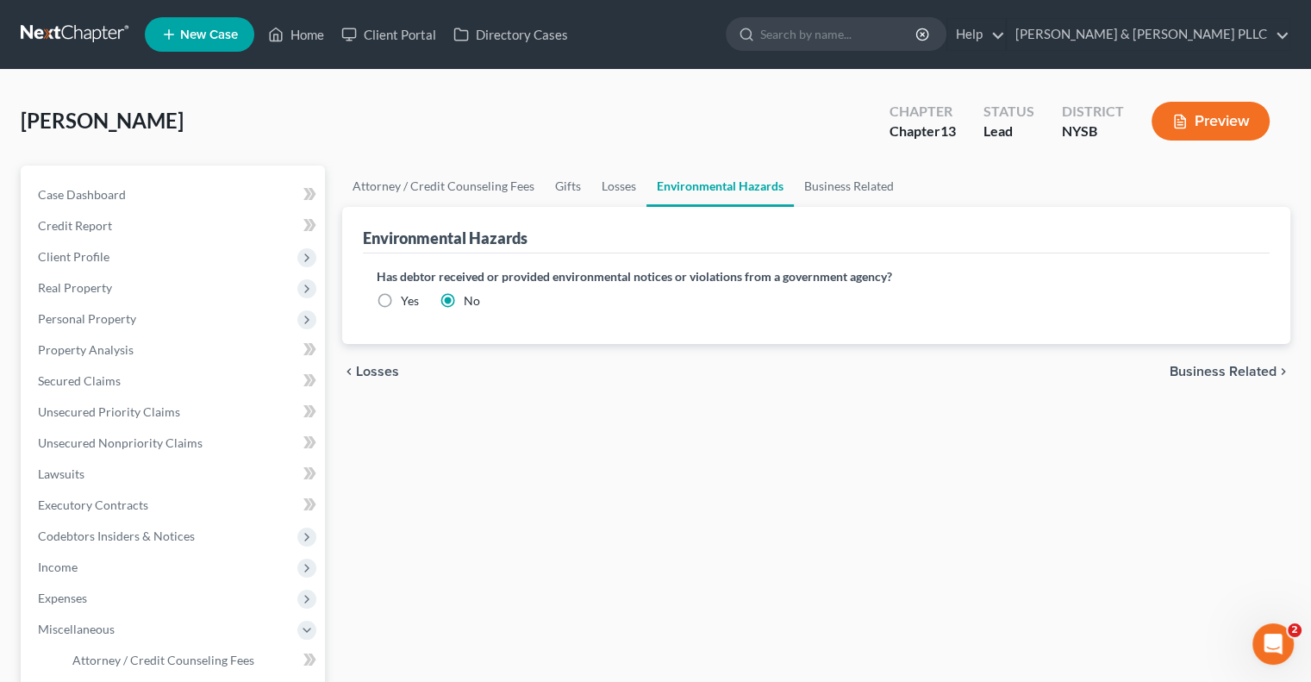
click at [1231, 369] on span "Business Related" at bounding box center [1223, 372] width 107 height 14
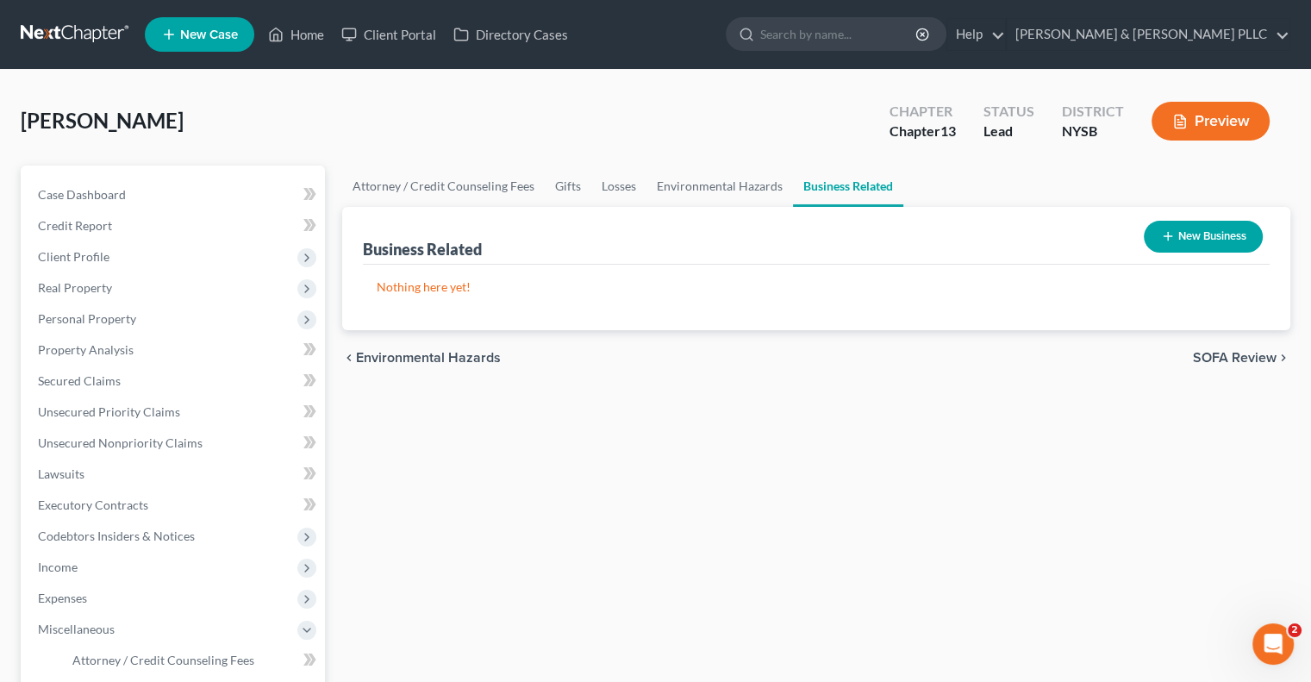
click at [1238, 353] on span "SOFA Review" at bounding box center [1235, 358] width 84 height 14
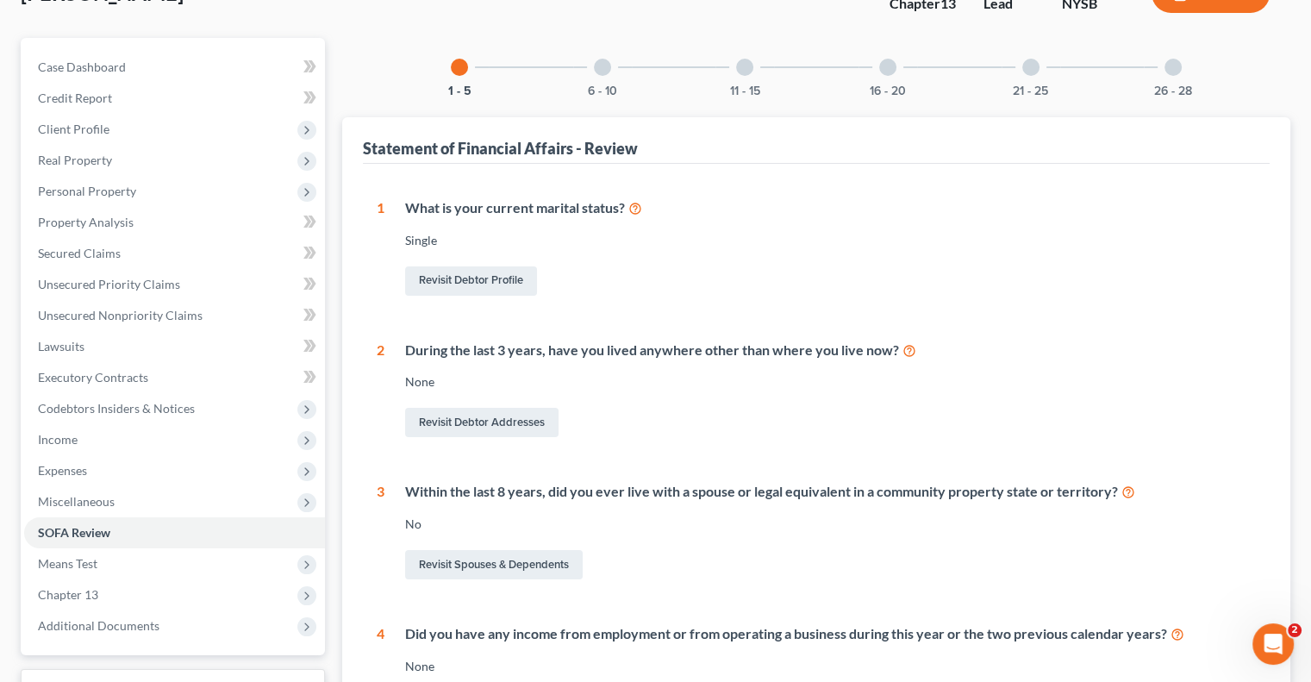
scroll to position [494, 0]
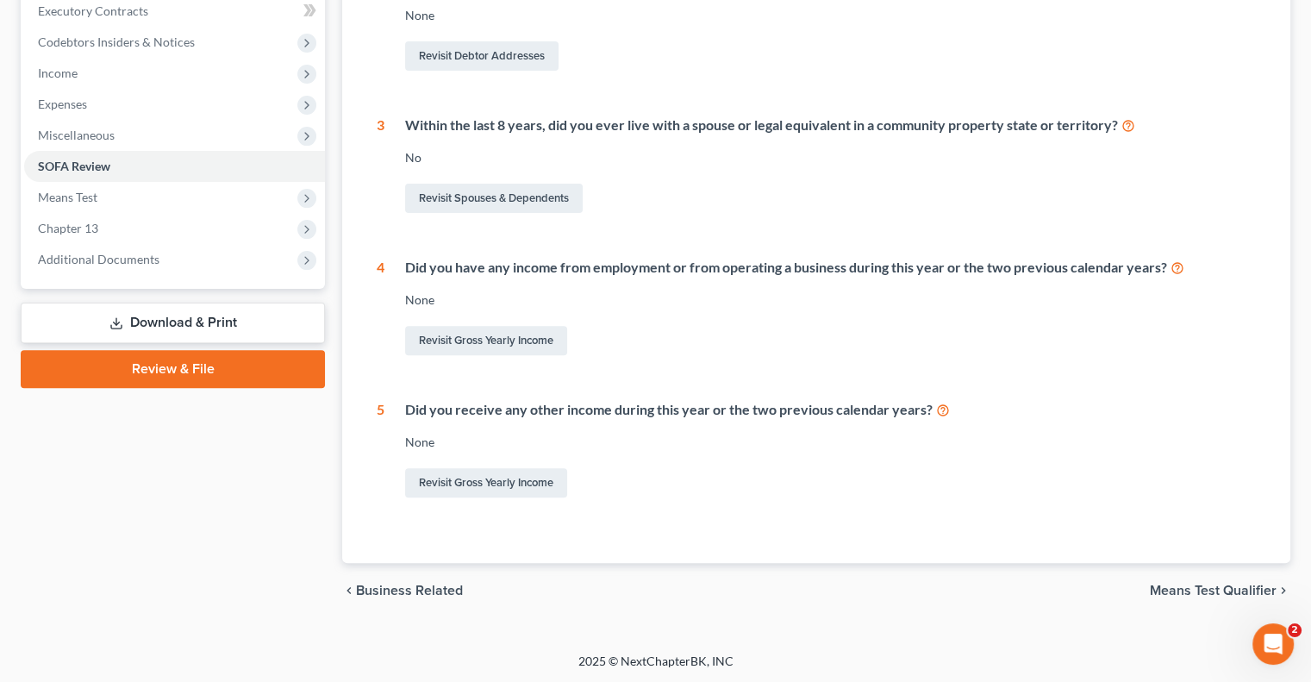
click at [1182, 585] on span "Means Test Qualifier" at bounding box center [1213, 591] width 127 height 14
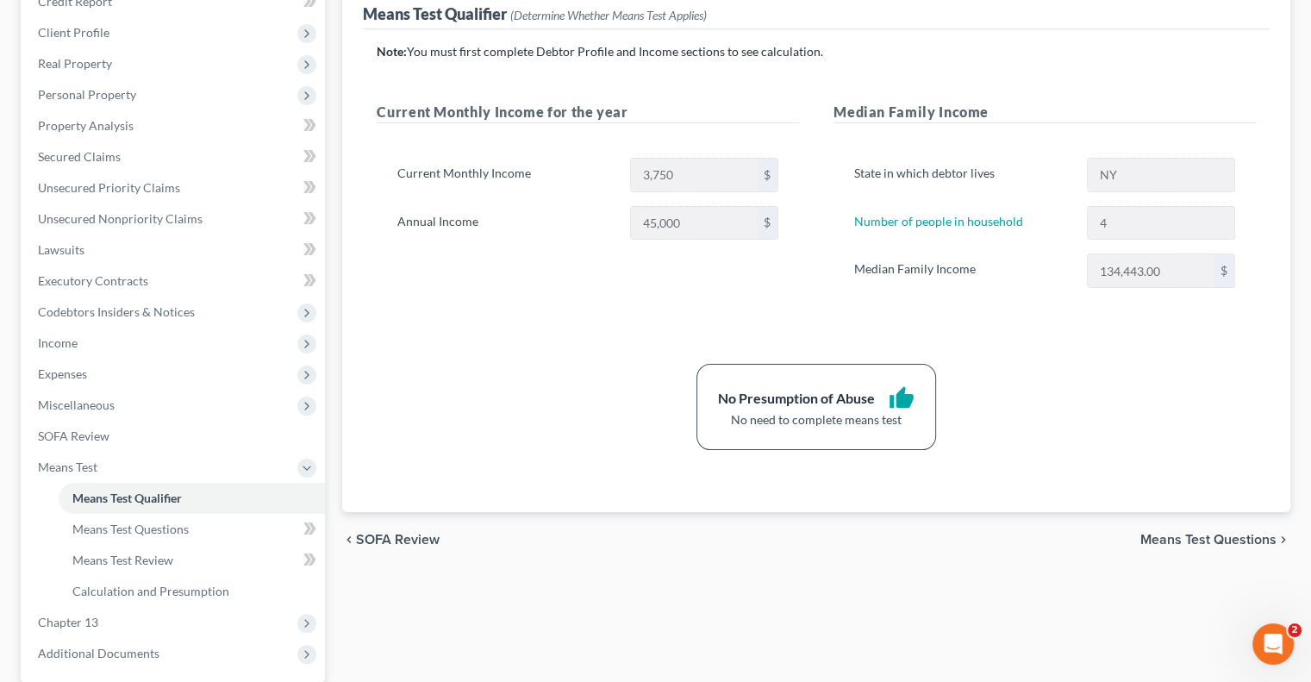
scroll to position [259, 0]
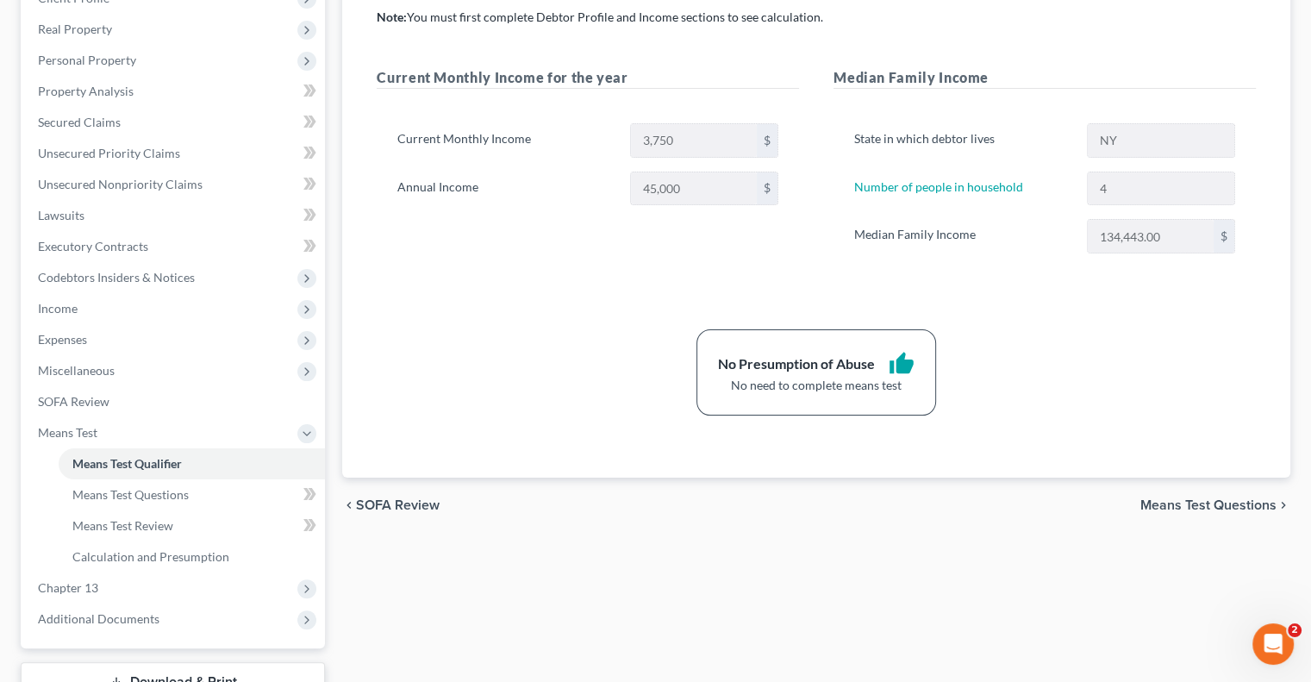
click at [1216, 501] on span "Means Test Questions" at bounding box center [1208, 505] width 136 height 14
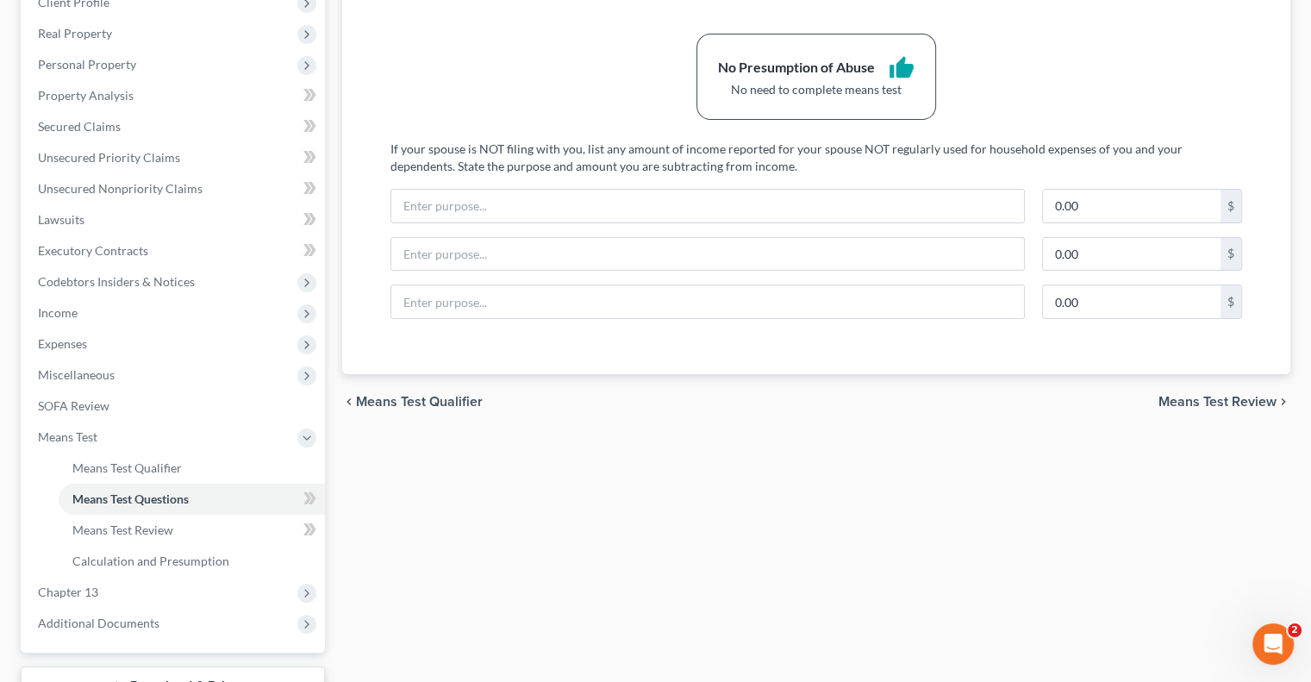
scroll to position [259, 0]
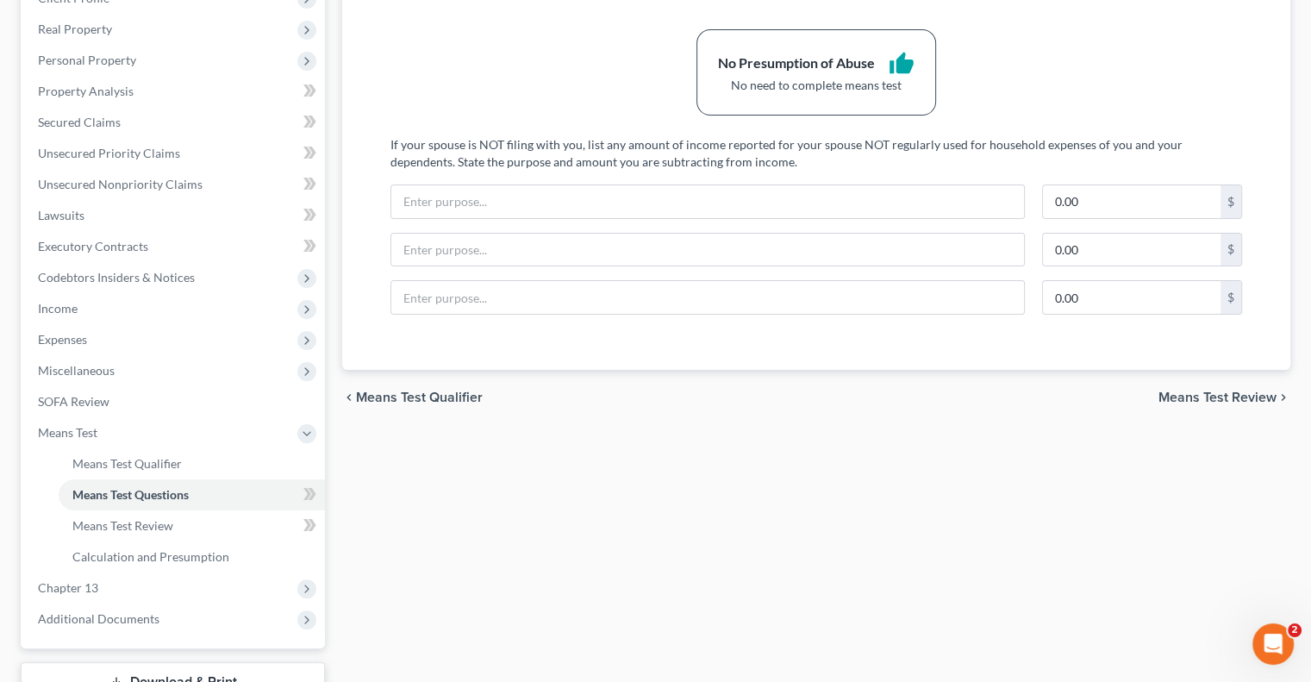
click at [1214, 392] on span "Means Test Review" at bounding box center [1217, 397] width 118 height 14
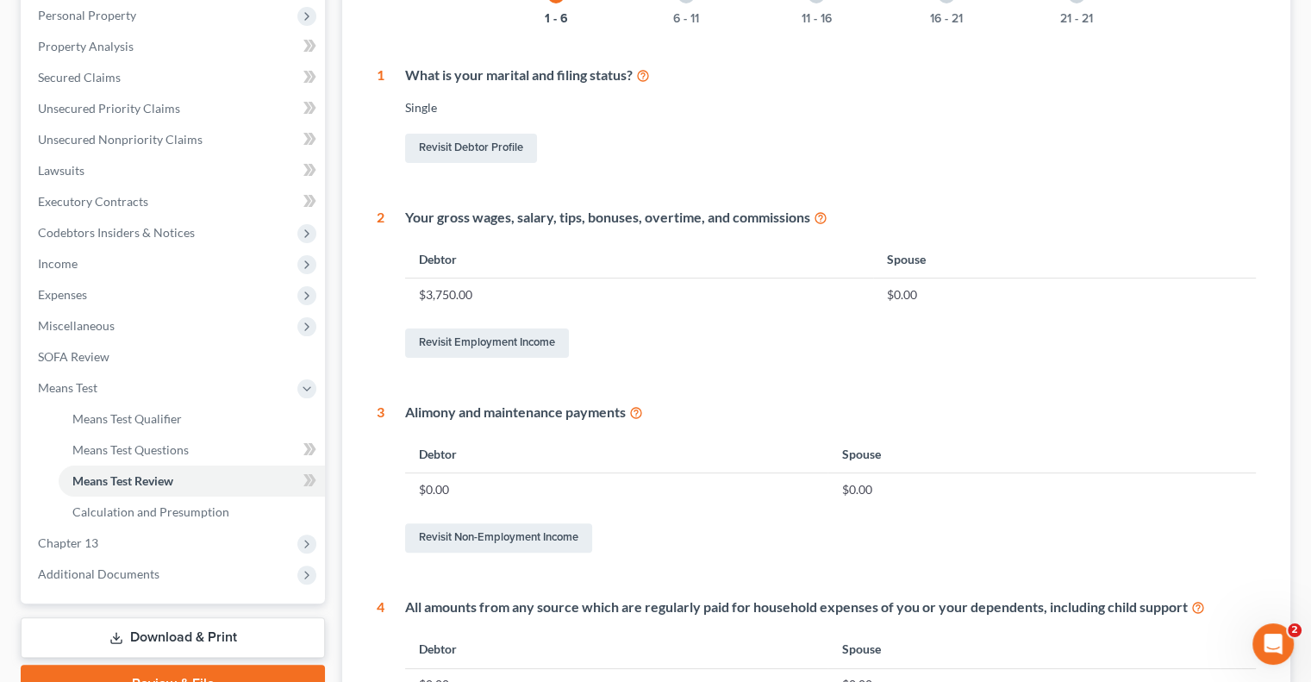
scroll to position [345, 0]
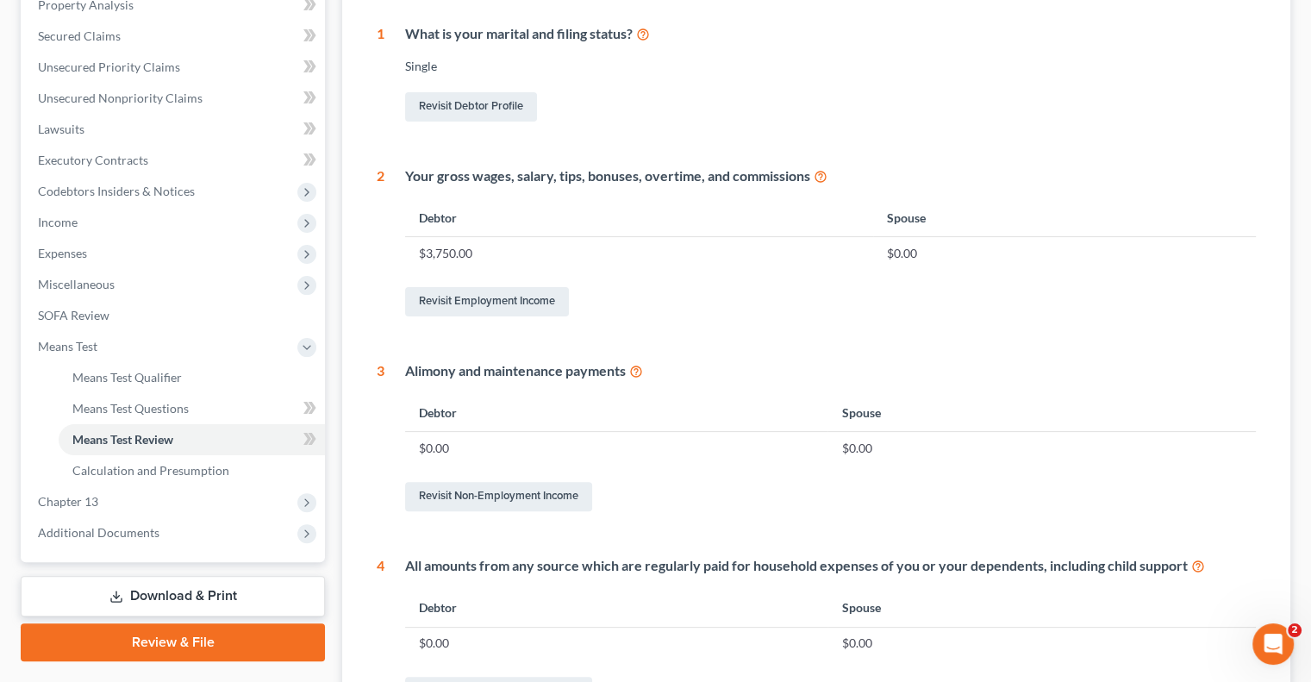
drag, startPoint x: 173, startPoint y: 591, endPoint x: 355, endPoint y: 530, distance: 191.9
click at [173, 591] on link "Download & Print" at bounding box center [173, 596] width 304 height 41
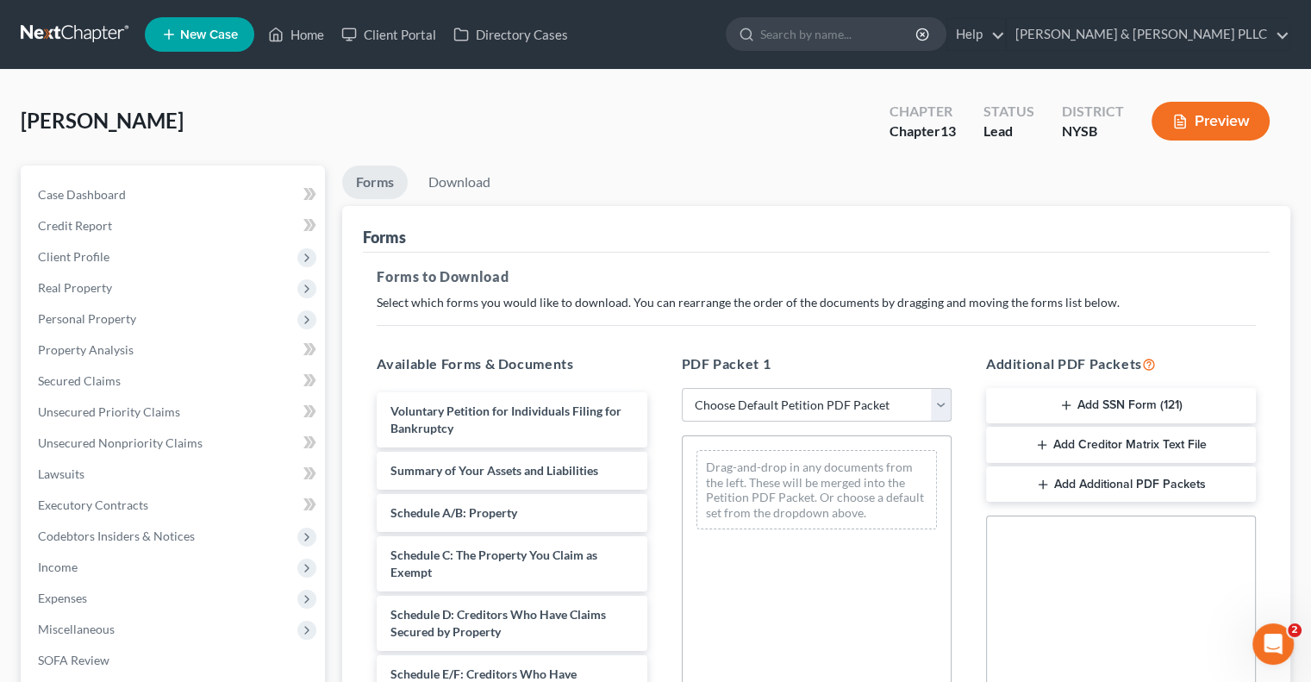
click at [941, 400] on select "Choose Default Petition PDF Packet Complete Bankruptcy Petition (all forms and …" at bounding box center [817, 405] width 270 height 34
click at [682, 388] on select "Choose Default Petition PDF Packet Complete Bankruptcy Petition (all forms and …" at bounding box center [817, 405] width 270 height 34
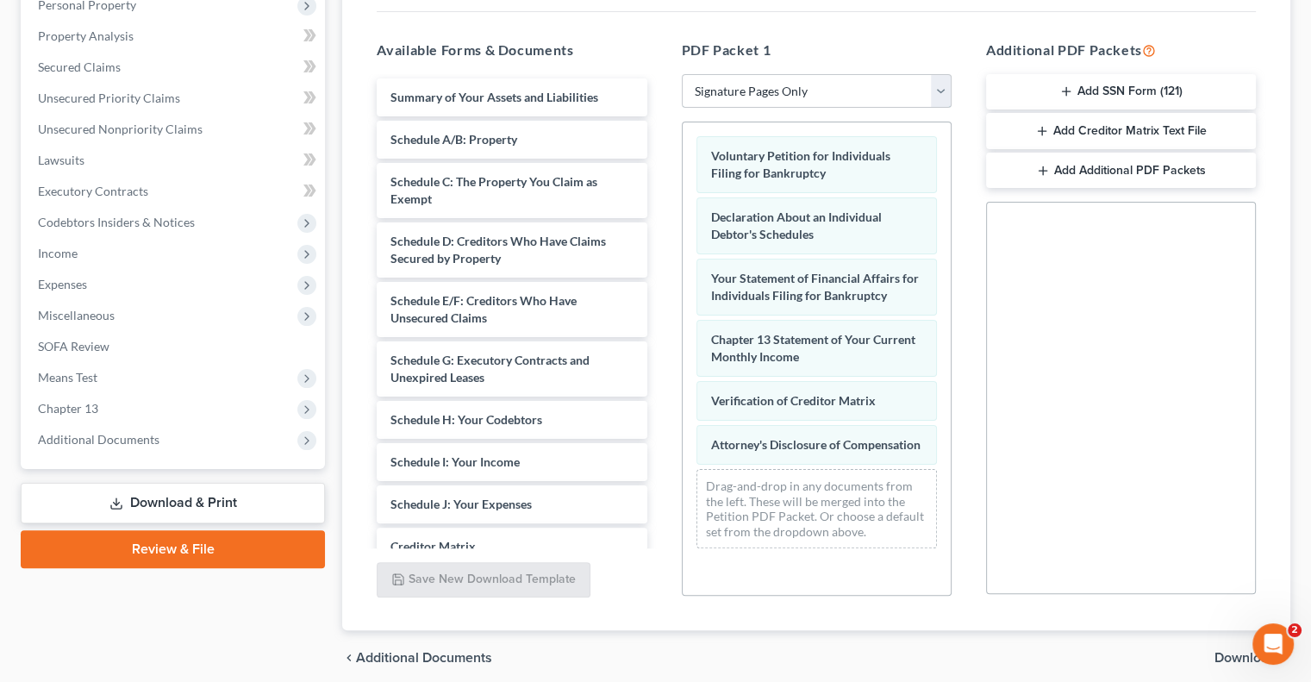
scroll to position [381, 0]
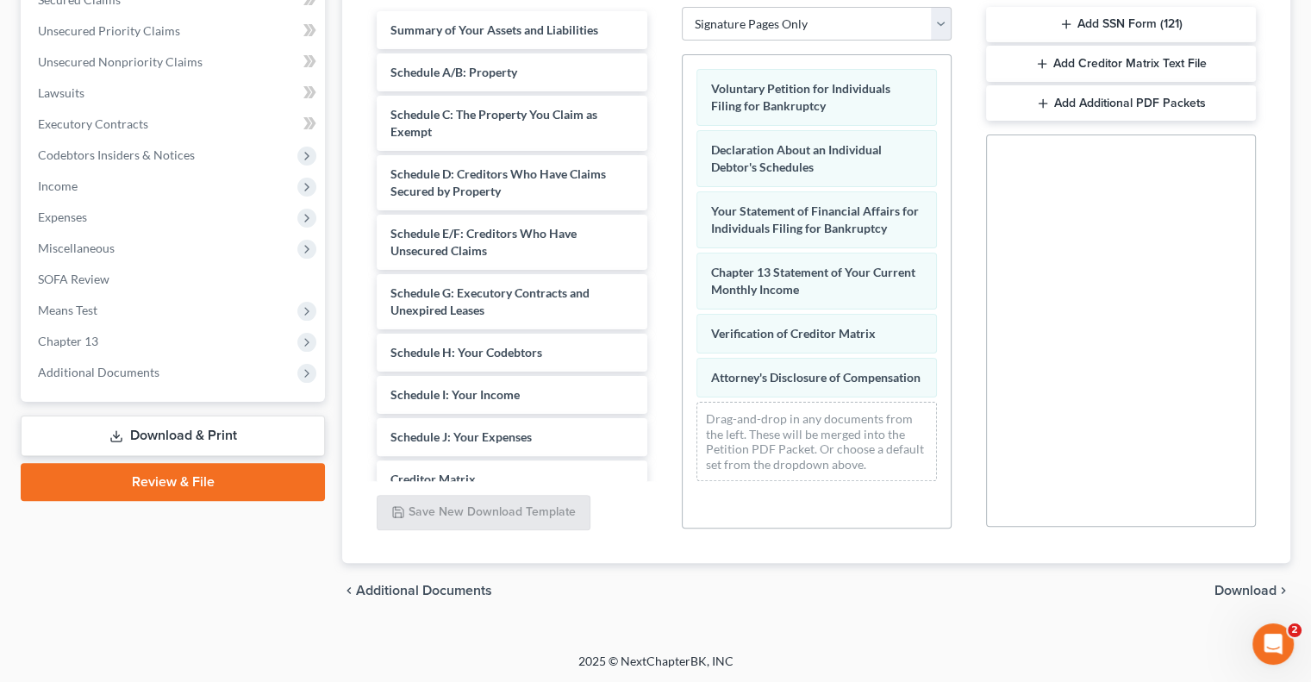
drag, startPoint x: 1245, startPoint y: 587, endPoint x: 940, endPoint y: 636, distance: 308.2
click at [940, 636] on div "Richards, Ann Marie Upgraded Chapter Chapter 13 Status Lead District NYSB Previ…" at bounding box center [655, 171] width 1311 height 964
click at [943, 14] on select "Choose Default Petition PDF Packet Complete Bankruptcy Petition (all forms and …" at bounding box center [817, 24] width 270 height 34
select select "1"
click at [688, 7] on select "Choose Default Petition PDF Packet Complete Bankruptcy Petition (all forms and …" at bounding box center [817, 24] width 270 height 34
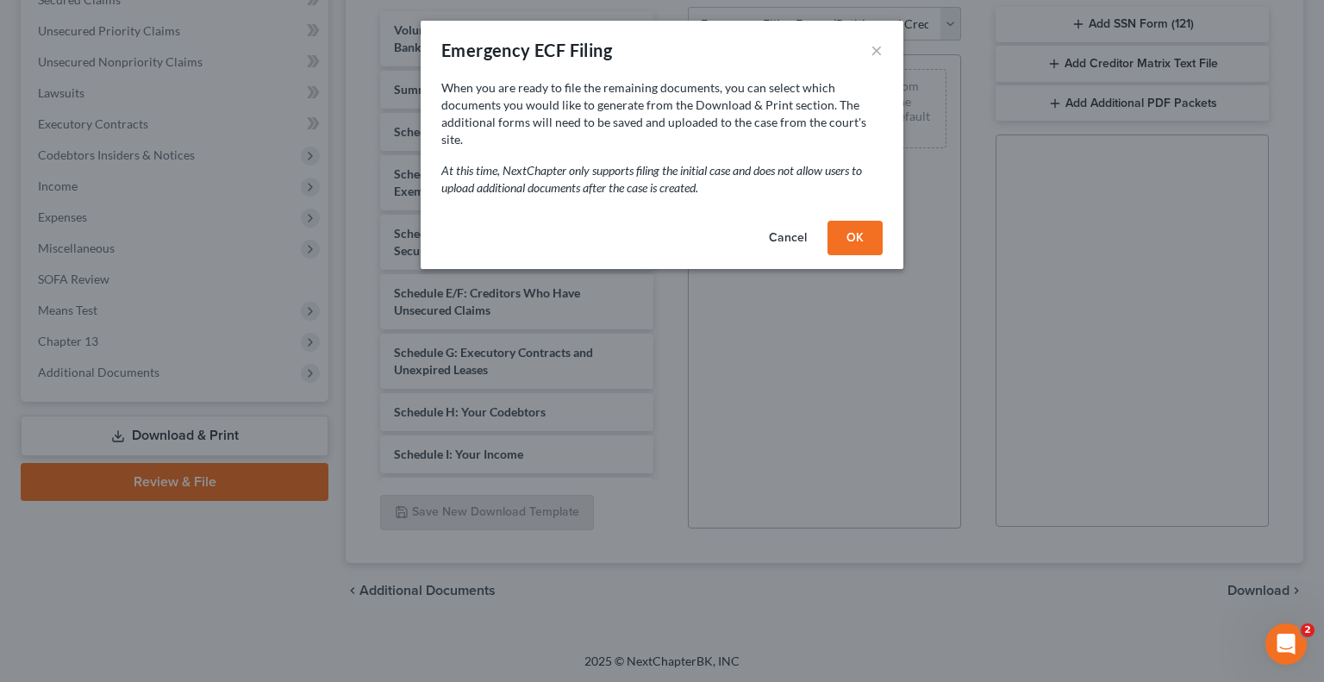
click at [848, 221] on button "OK" at bounding box center [854, 238] width 55 height 34
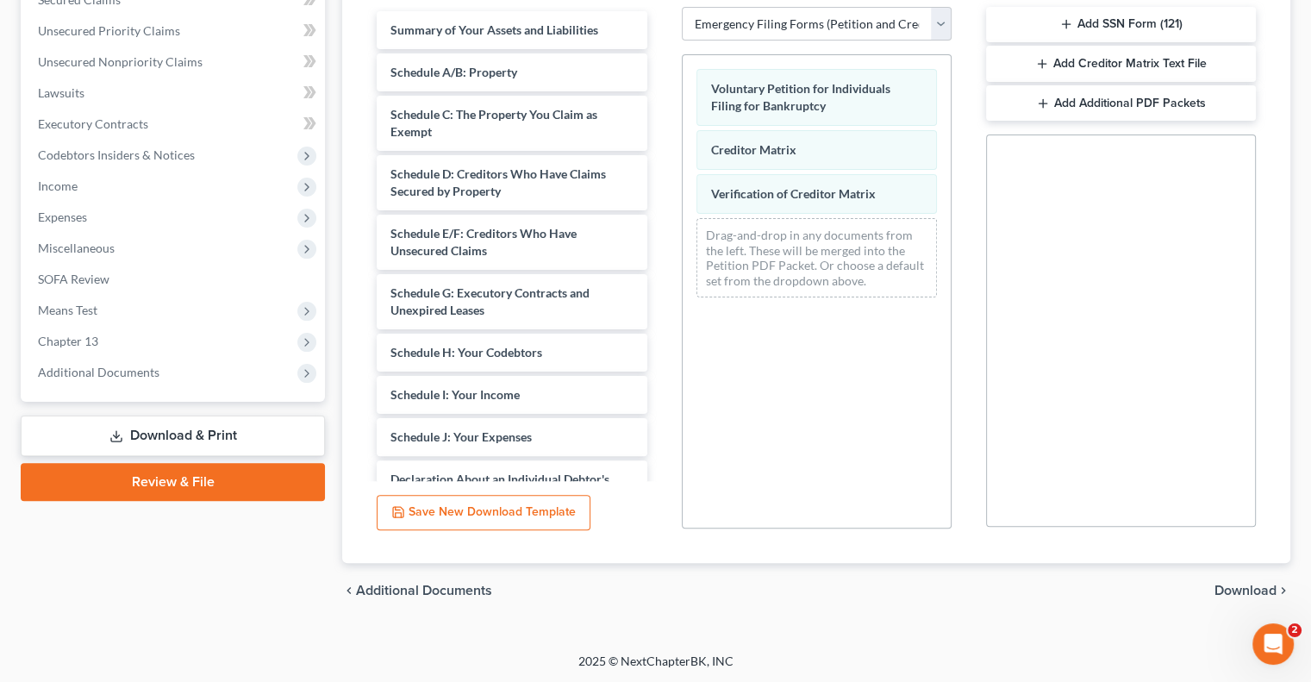
click at [1230, 584] on span "Download" at bounding box center [1246, 591] width 62 height 14
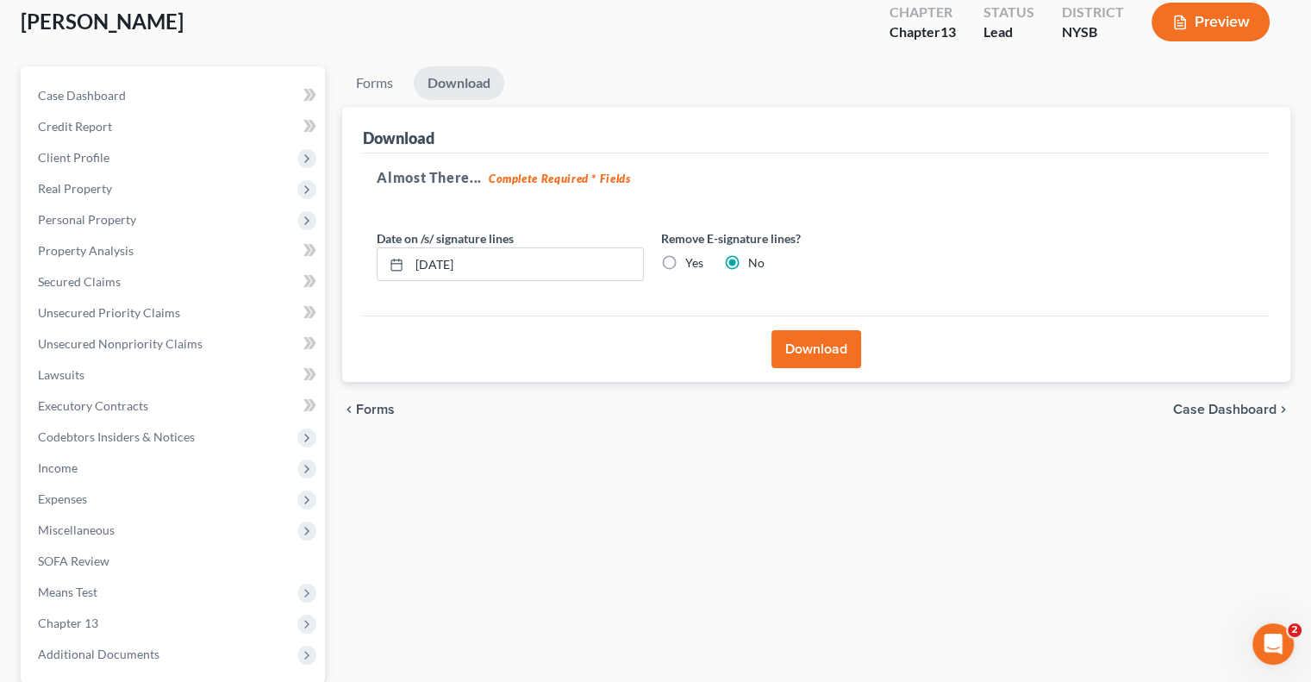
scroll to position [91, 0]
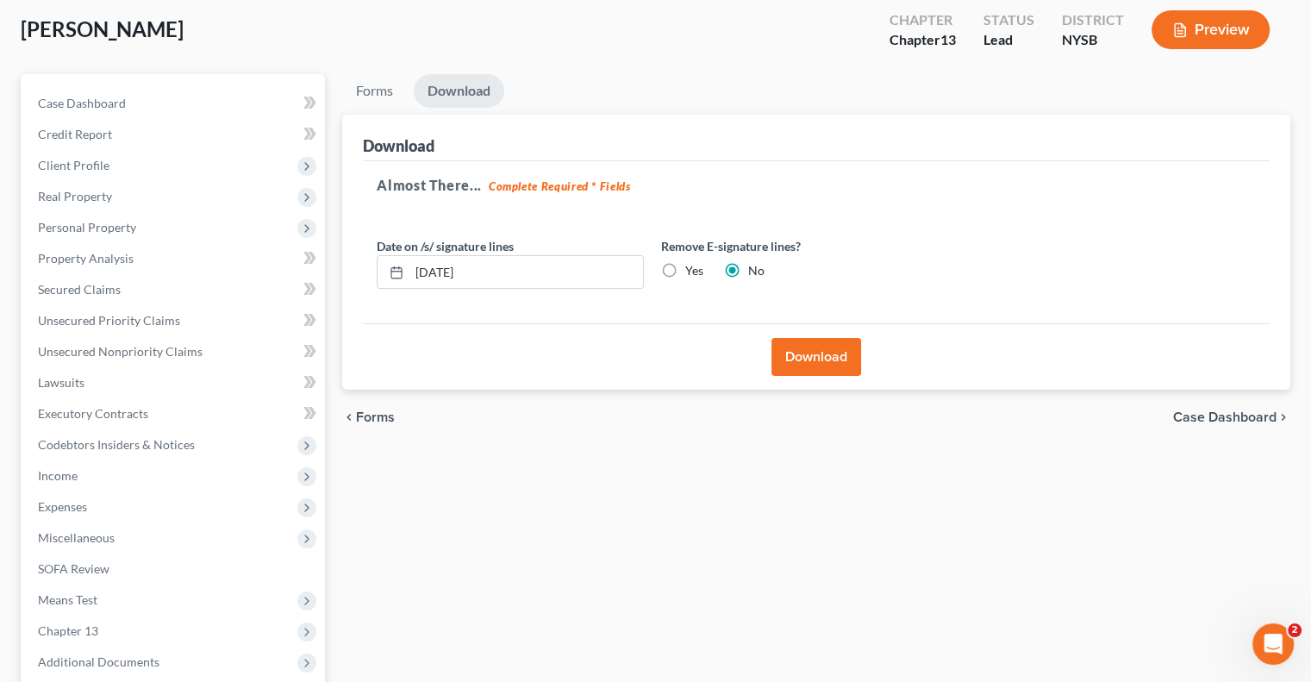
click at [824, 353] on button "Download" at bounding box center [816, 357] width 90 height 38
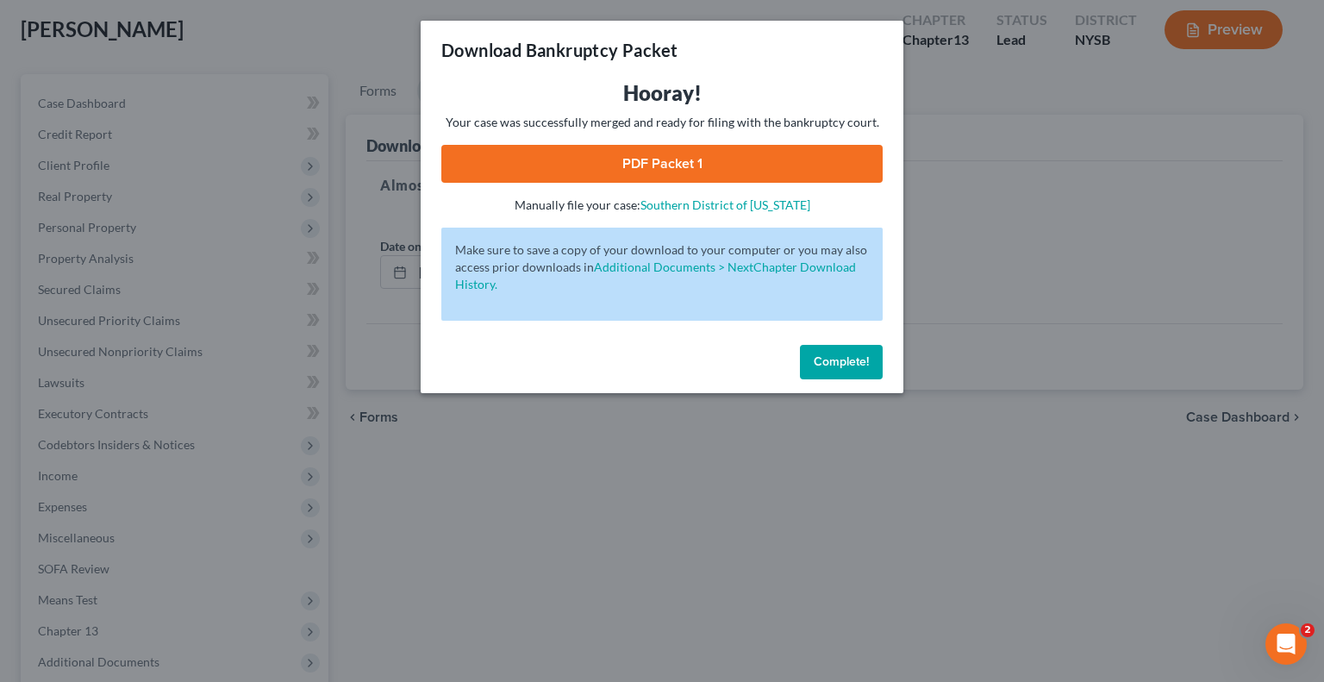
click at [836, 363] on span "Complete!" at bounding box center [841, 361] width 55 height 15
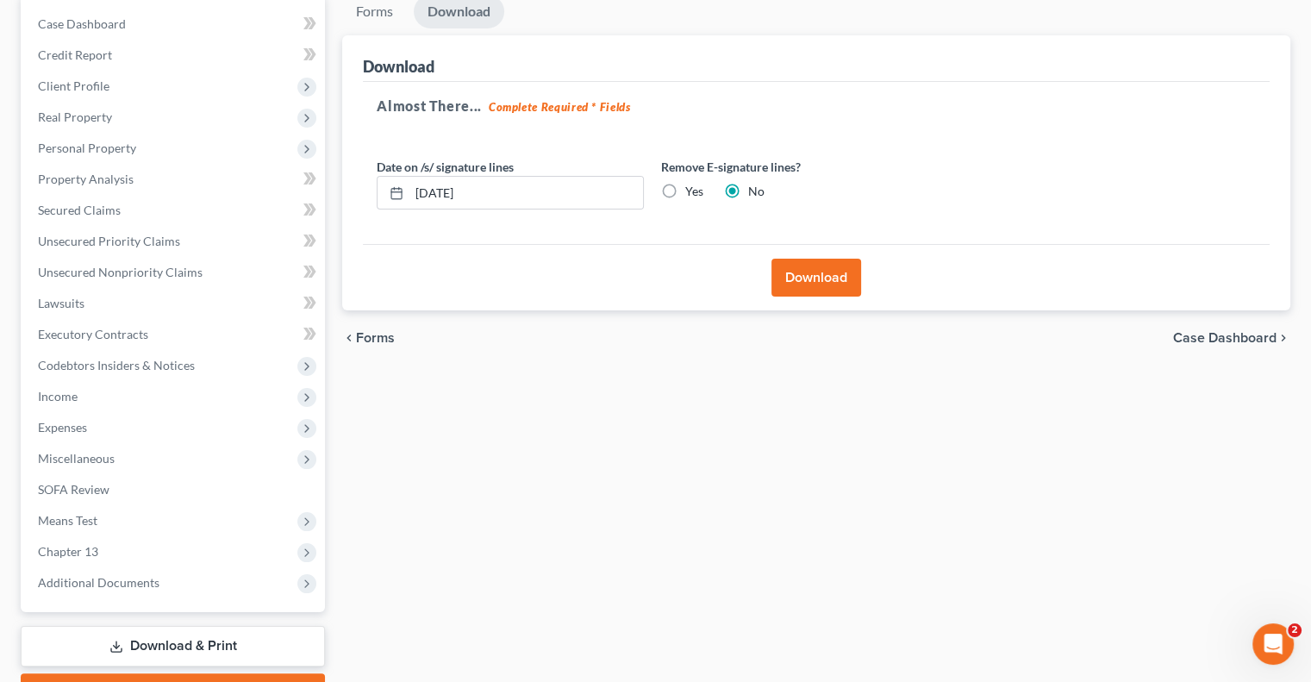
scroll to position [264, 0]
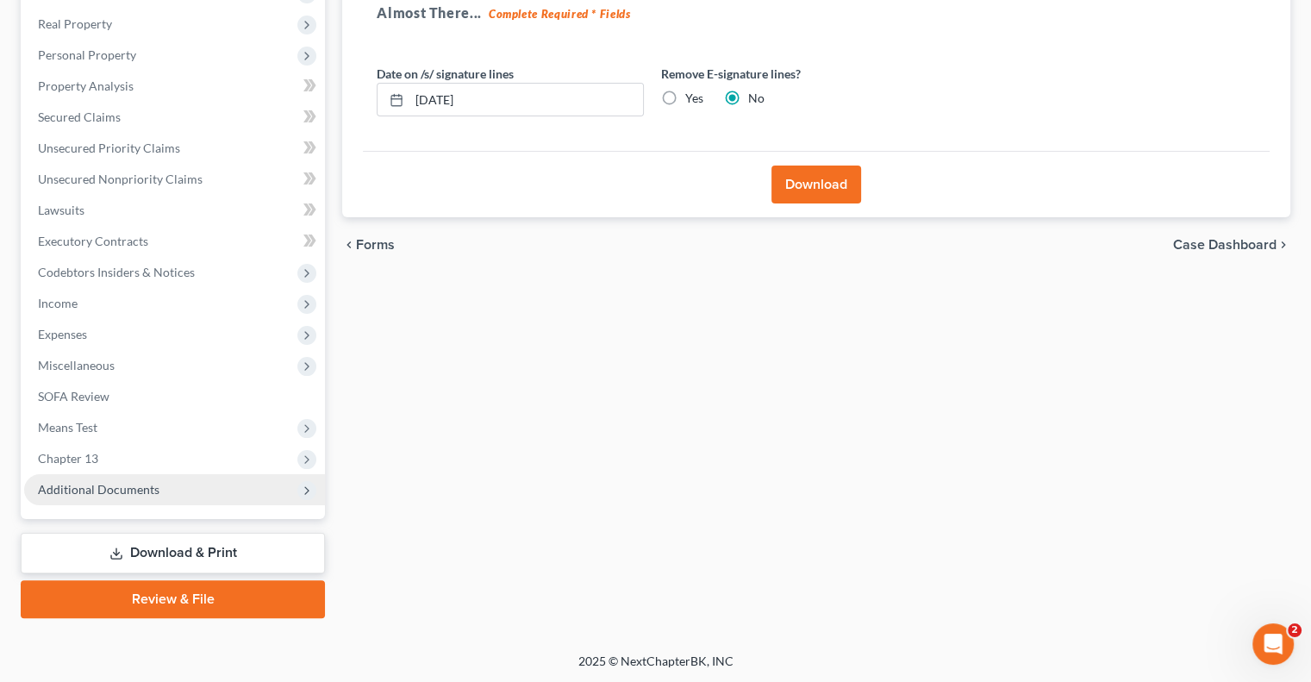
click at [114, 485] on span "Additional Documents" at bounding box center [99, 489] width 122 height 15
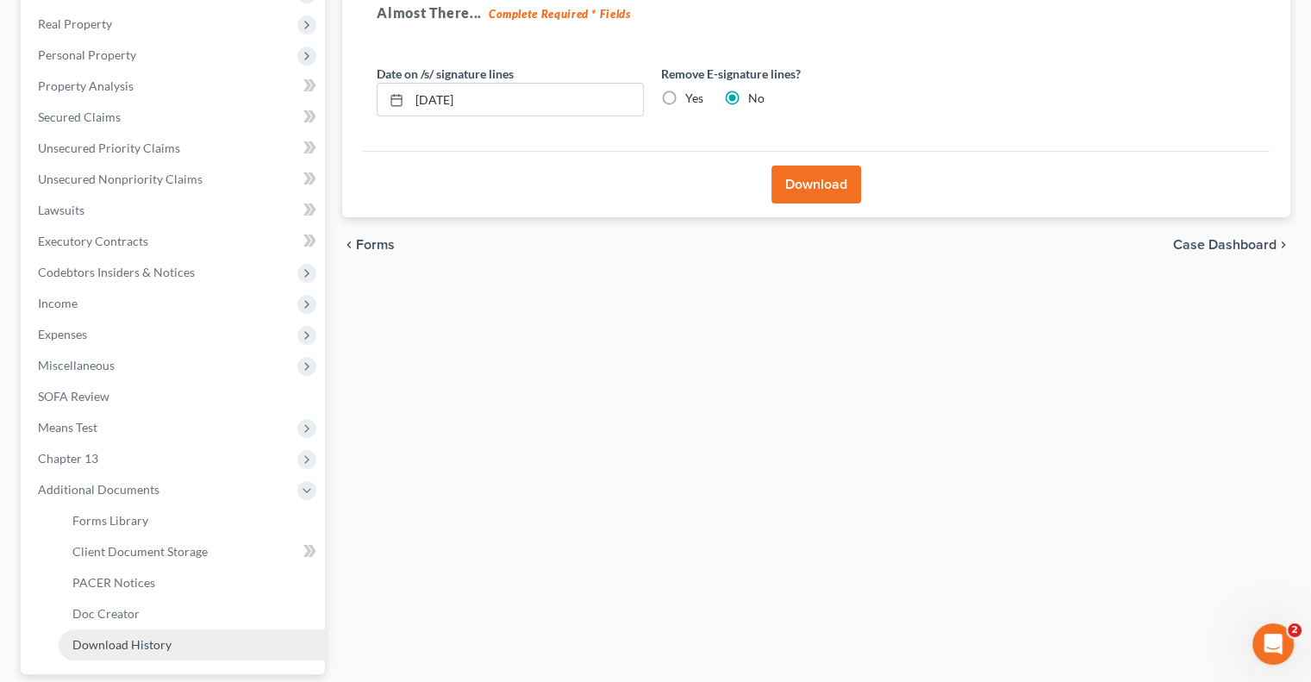
click at [111, 644] on span "Download History" at bounding box center [121, 644] width 99 height 15
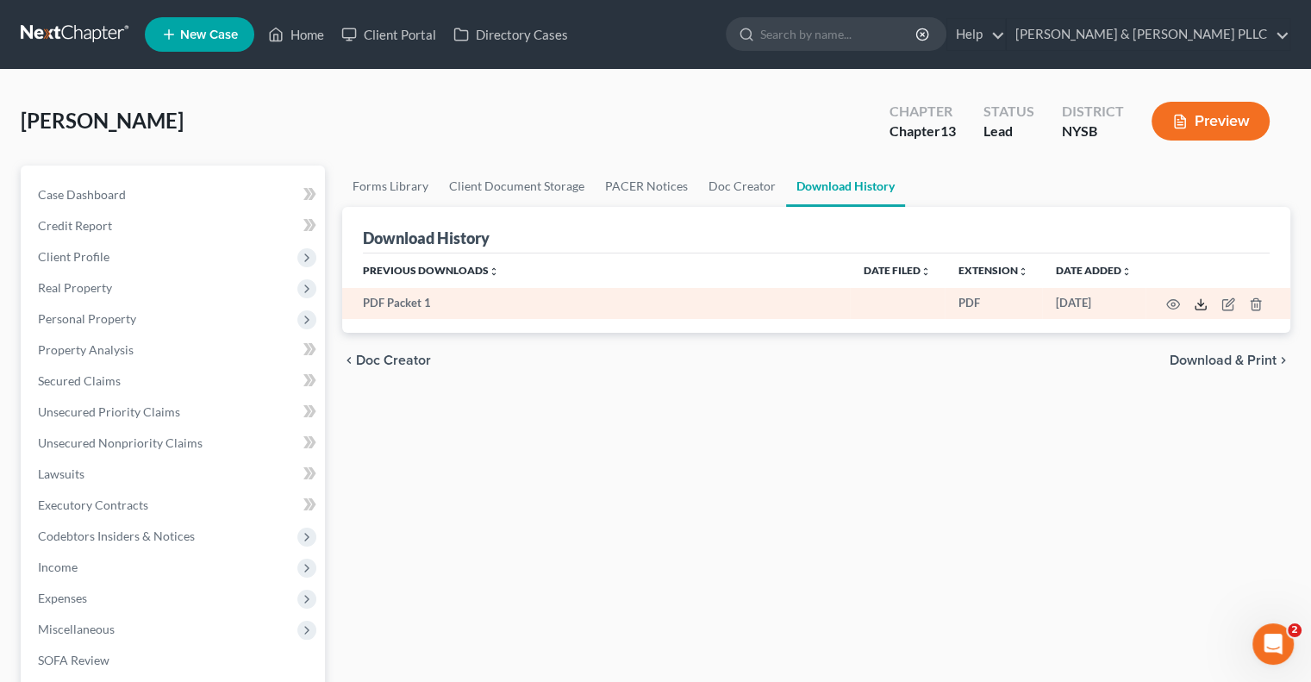
click at [1201, 302] on line at bounding box center [1201, 302] width 0 height 7
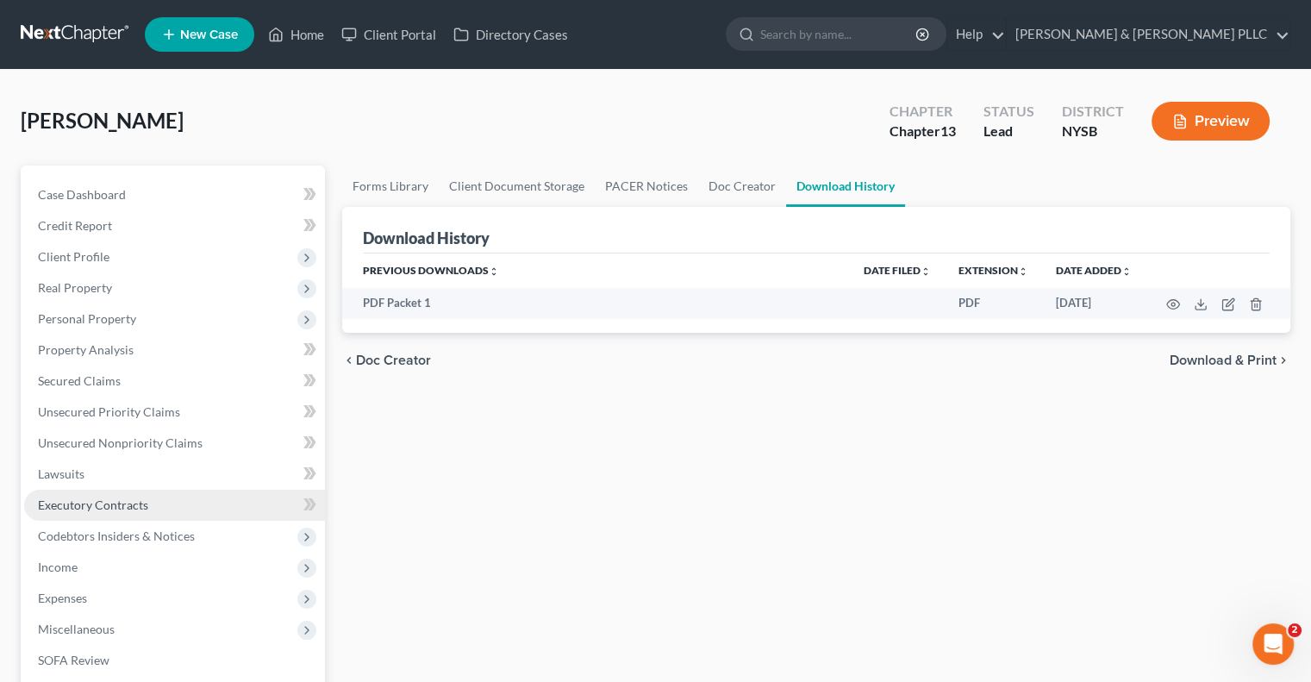
click at [93, 503] on span "Executory Contracts" at bounding box center [93, 504] width 110 height 15
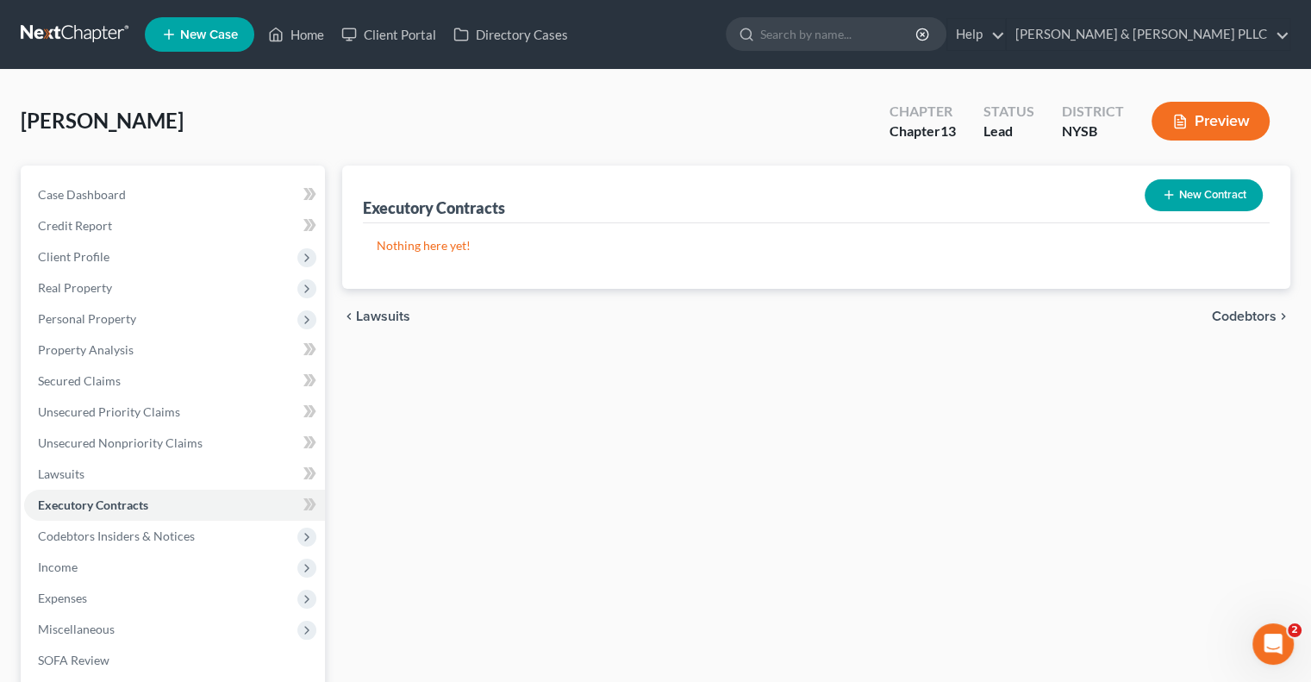
click at [1208, 195] on button "New Contract" at bounding box center [1204, 195] width 118 height 32
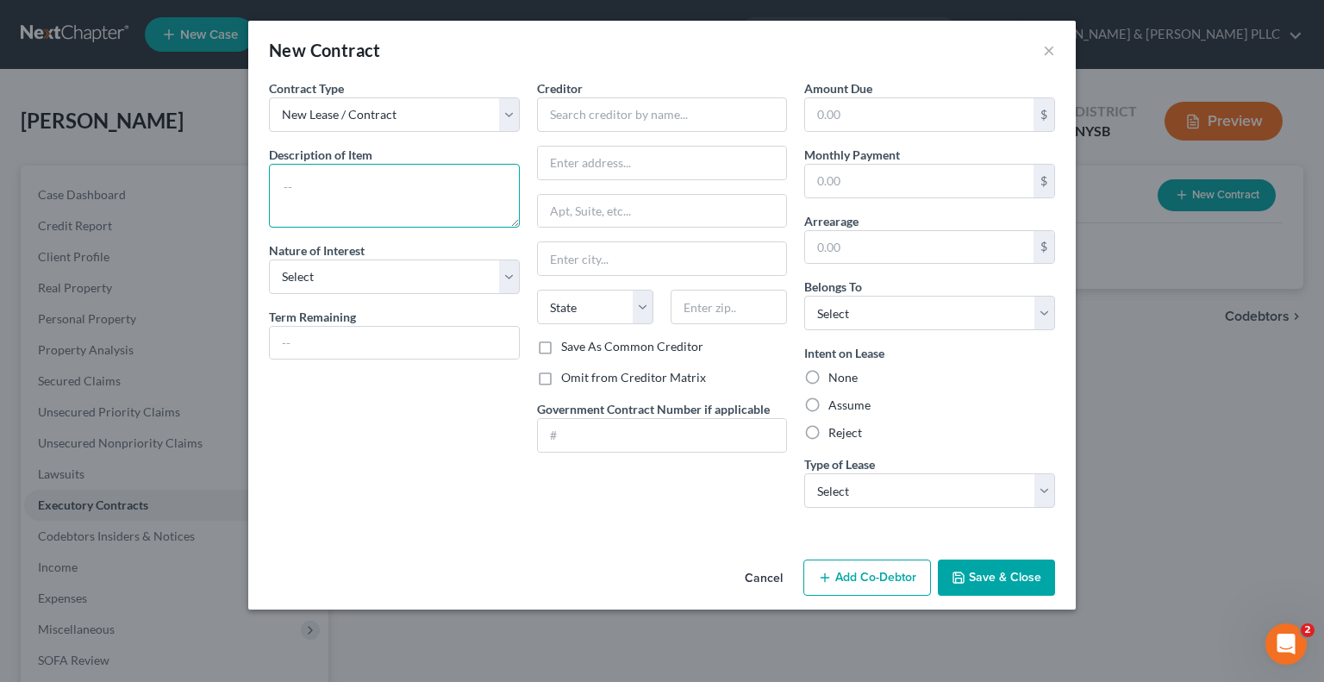
click at [315, 183] on textarea at bounding box center [394, 196] width 251 height 64
click at [506, 278] on select "Select Purchaser Agent Lessor Lessee" at bounding box center [394, 276] width 251 height 34
select select "3"
click at [269, 259] on select "Select Purchaser Agent Lessor Lessee" at bounding box center [394, 276] width 251 height 34
click at [313, 347] on input "text" at bounding box center [394, 343] width 249 height 33
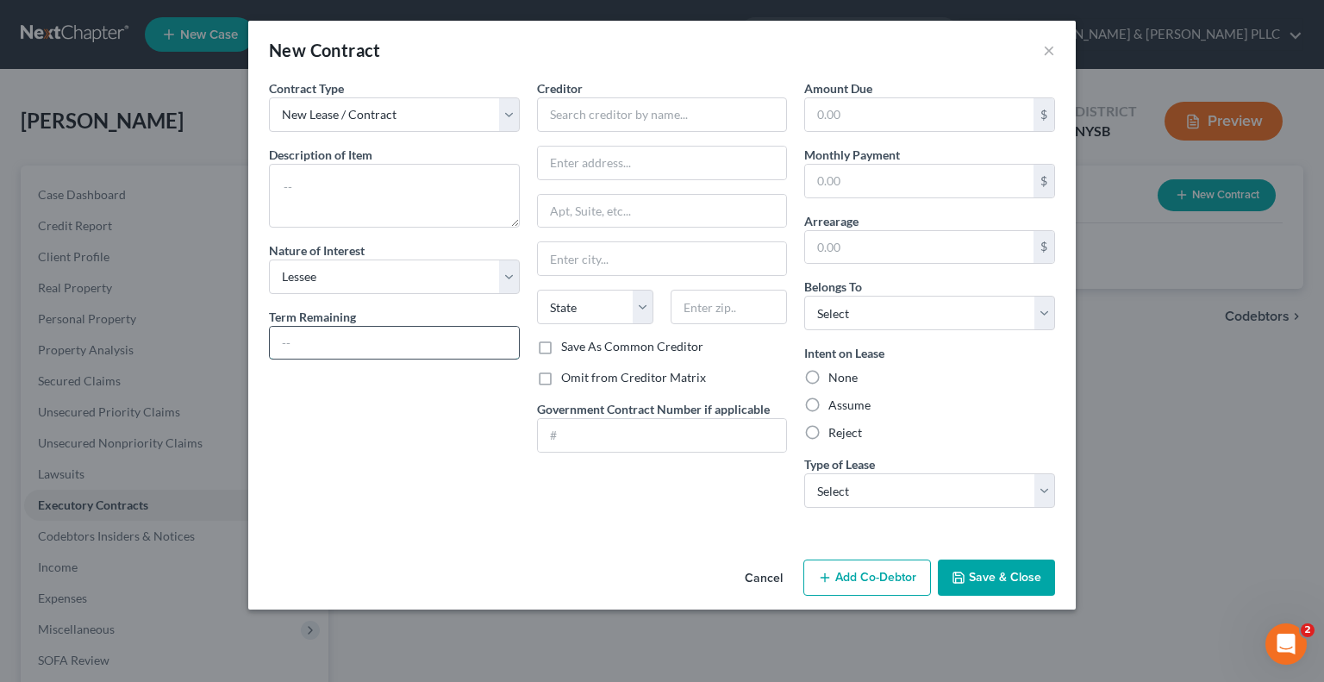
type input "Month to Month residential lease"
click at [567, 116] on input "text" at bounding box center [662, 114] width 251 height 34
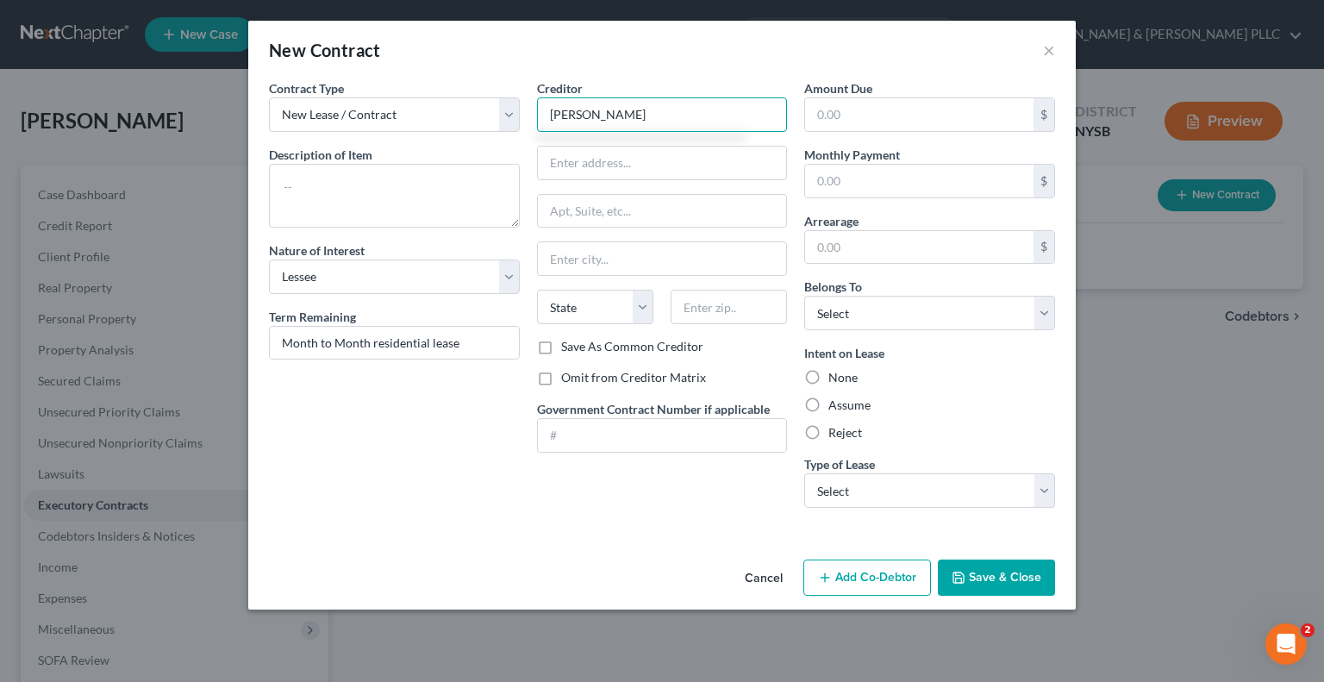
type input "Benjamin Sare"
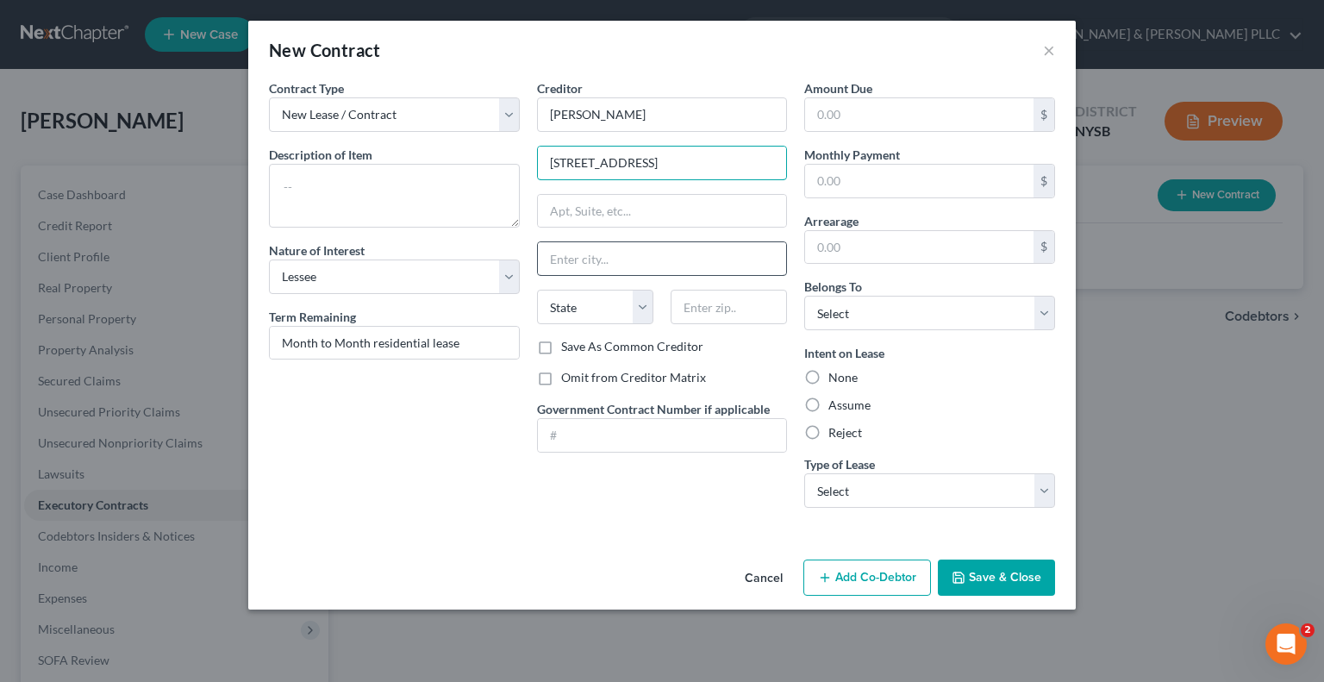
type input "405 Warwick Avenue"
click at [587, 257] on input "text" at bounding box center [662, 258] width 249 height 33
type input "Mount Vernon"
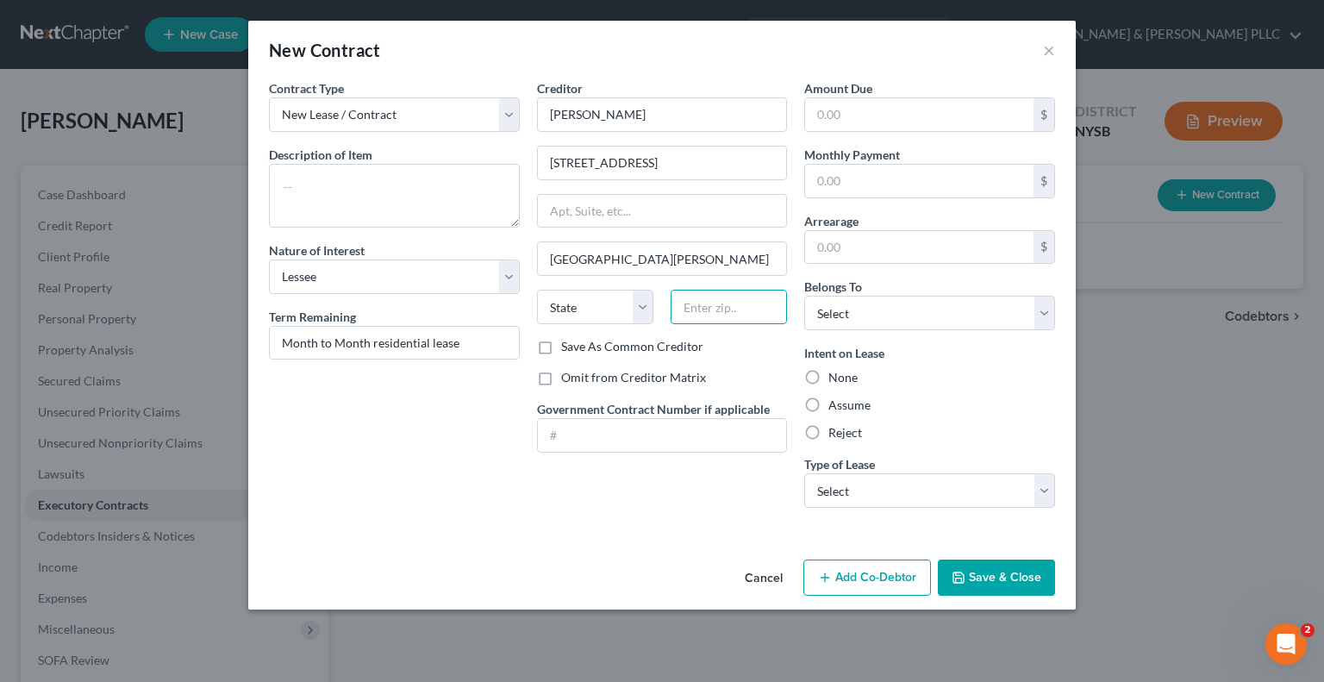
click at [738, 306] on input "text" at bounding box center [729, 307] width 116 height 34
type input "10553"
select select "35"
drag, startPoint x: 810, startPoint y: 403, endPoint x: 1052, endPoint y: 458, distance: 247.6
click at [828, 403] on label "Assume" at bounding box center [849, 405] width 42 height 17
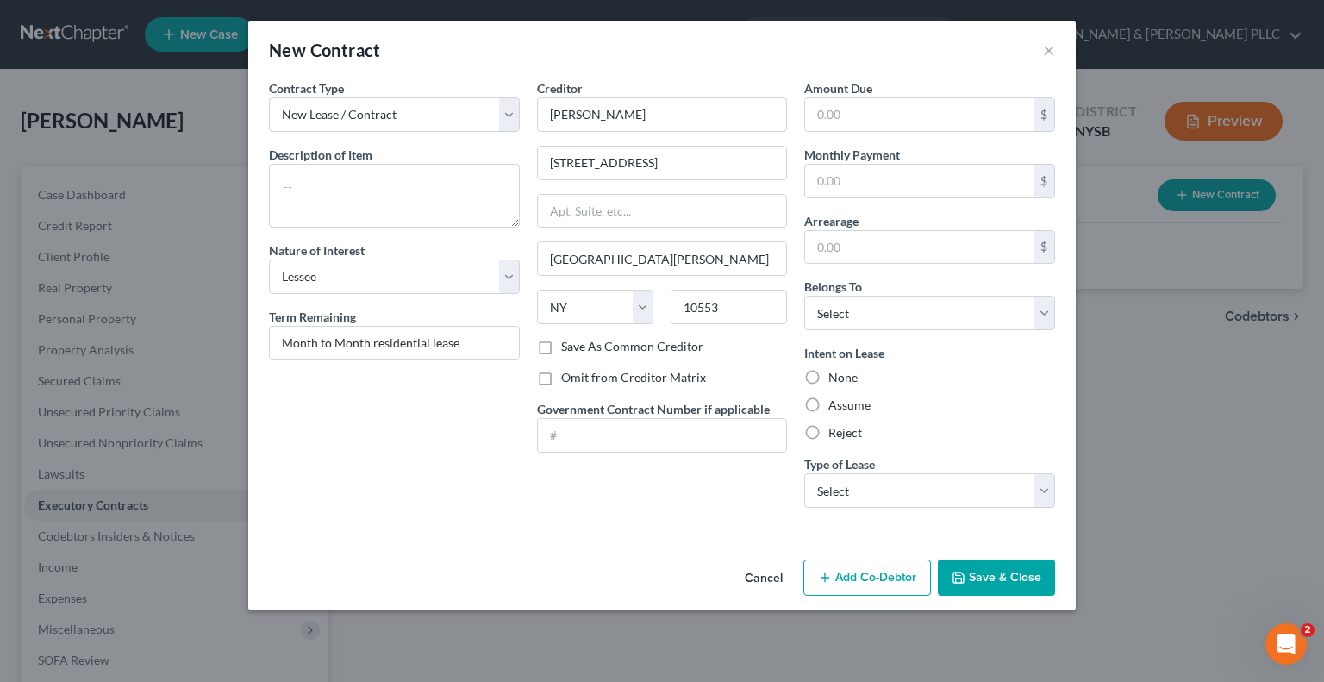
click at [835, 403] on input "Assume" at bounding box center [840, 402] width 11 height 11
radio input "true"
drag, startPoint x: 1041, startPoint y: 485, endPoint x: 1016, endPoint y: 489, distance: 25.2
click at [1041, 485] on select "Select Real Estate Car Other" at bounding box center [929, 490] width 251 height 34
select select "0"
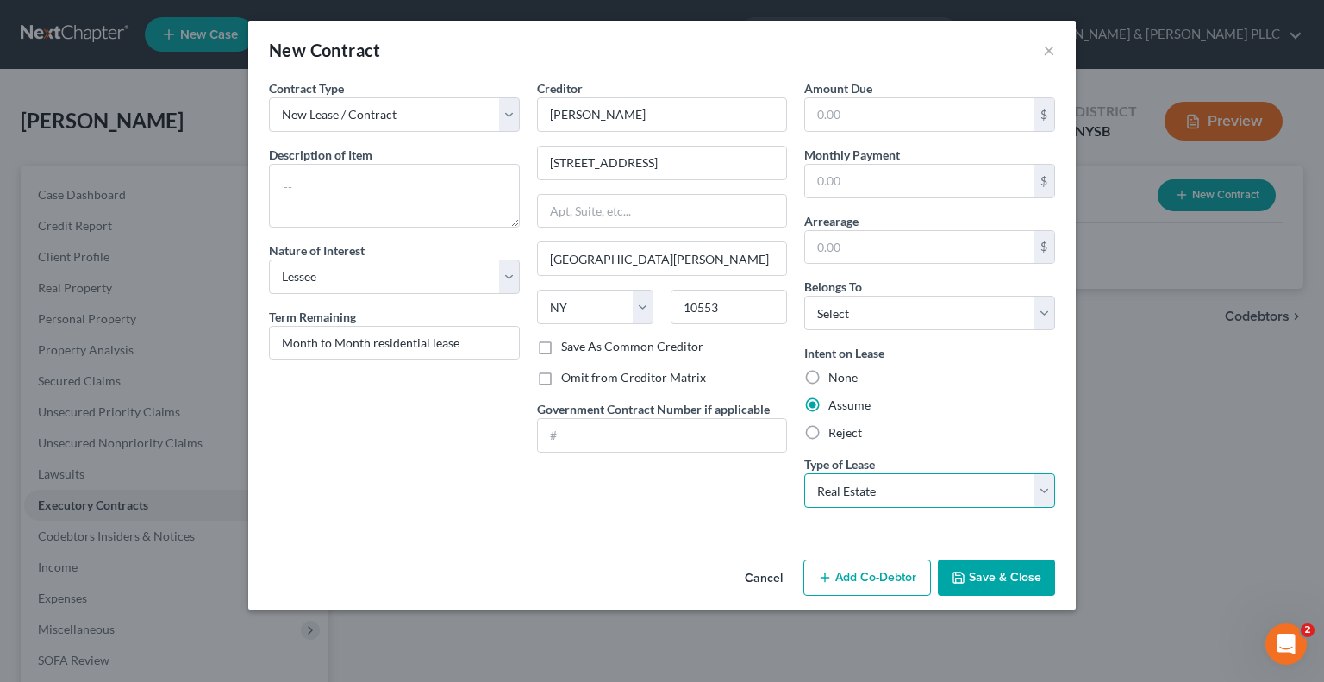
click at [804, 473] on select "Select Real Estate Car Other" at bounding box center [929, 490] width 251 height 34
click at [1047, 309] on select "Select Debtor 1 Only Debtor 2 Only Debtor 1 And Debtor 2 Only At Least One Of T…" at bounding box center [929, 313] width 251 height 34
select select "0"
click at [804, 296] on select "Select Debtor 1 Only Debtor 2 Only Debtor 1 And Debtor 2 Only At Least One Of T…" at bounding box center [929, 313] width 251 height 34
click at [828, 372] on label "None" at bounding box center [842, 377] width 29 height 17
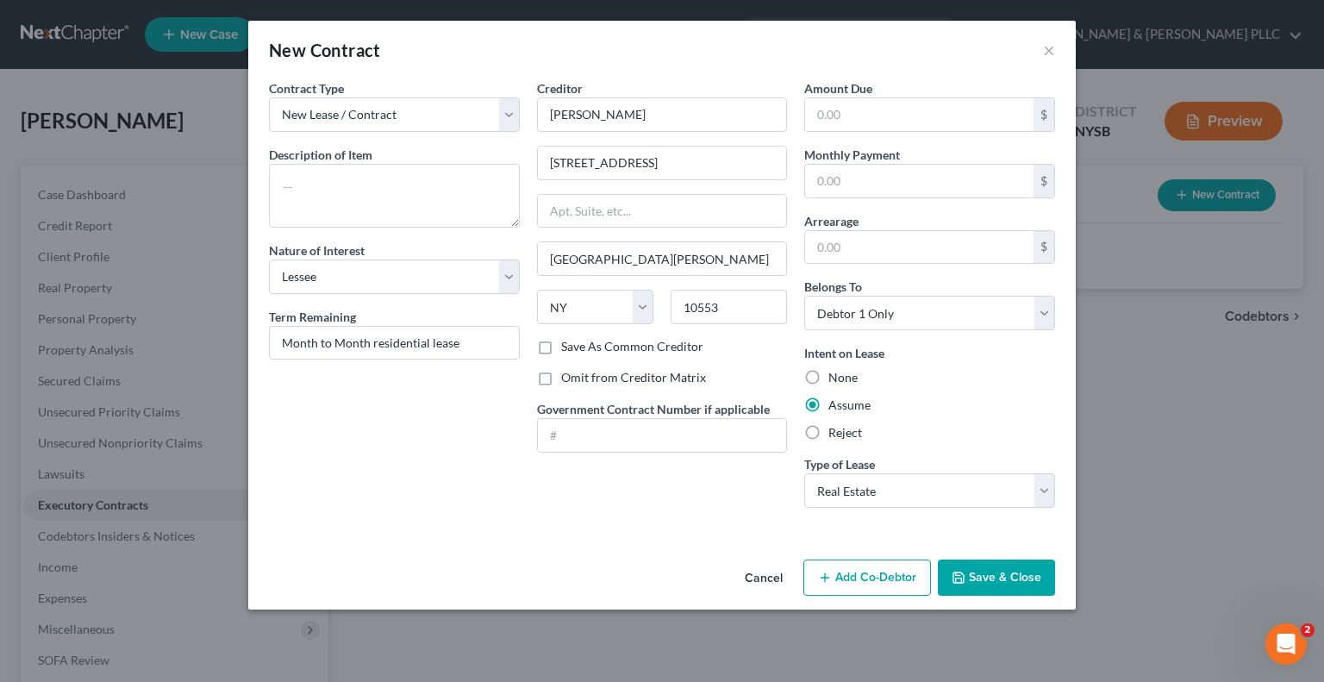
click at [835, 372] on input "None" at bounding box center [840, 374] width 11 height 11
radio input "true"
click at [992, 575] on button "Save & Close" at bounding box center [996, 577] width 117 height 36
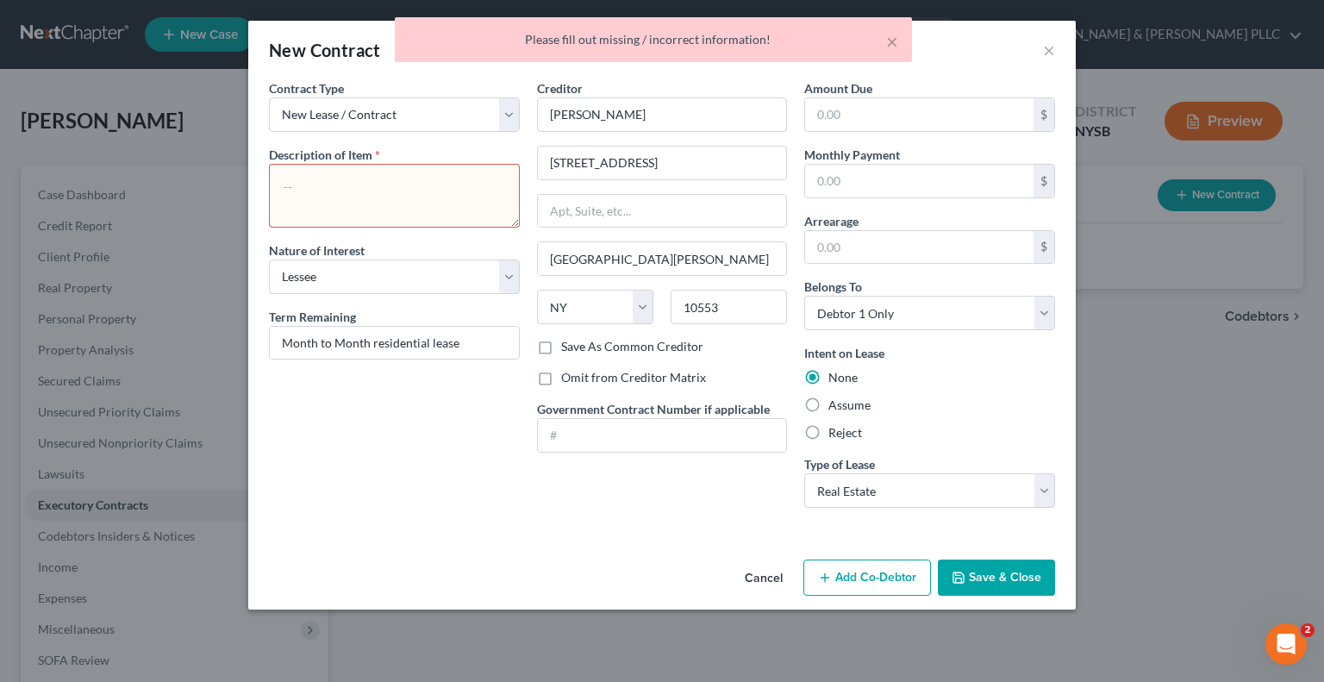
click at [303, 193] on textarea at bounding box center [394, 196] width 251 height 64
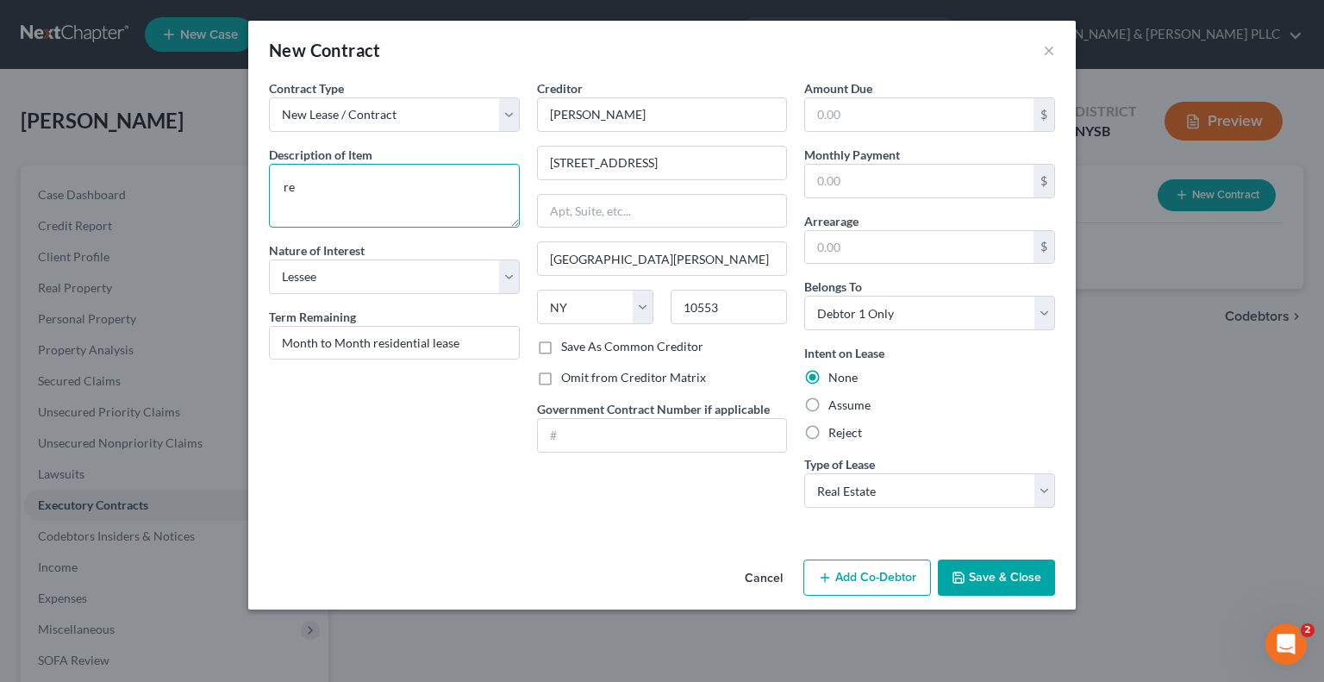
type textarea "r"
type textarea "residential lease"
click at [1001, 575] on button "Save & Close" at bounding box center [996, 577] width 117 height 36
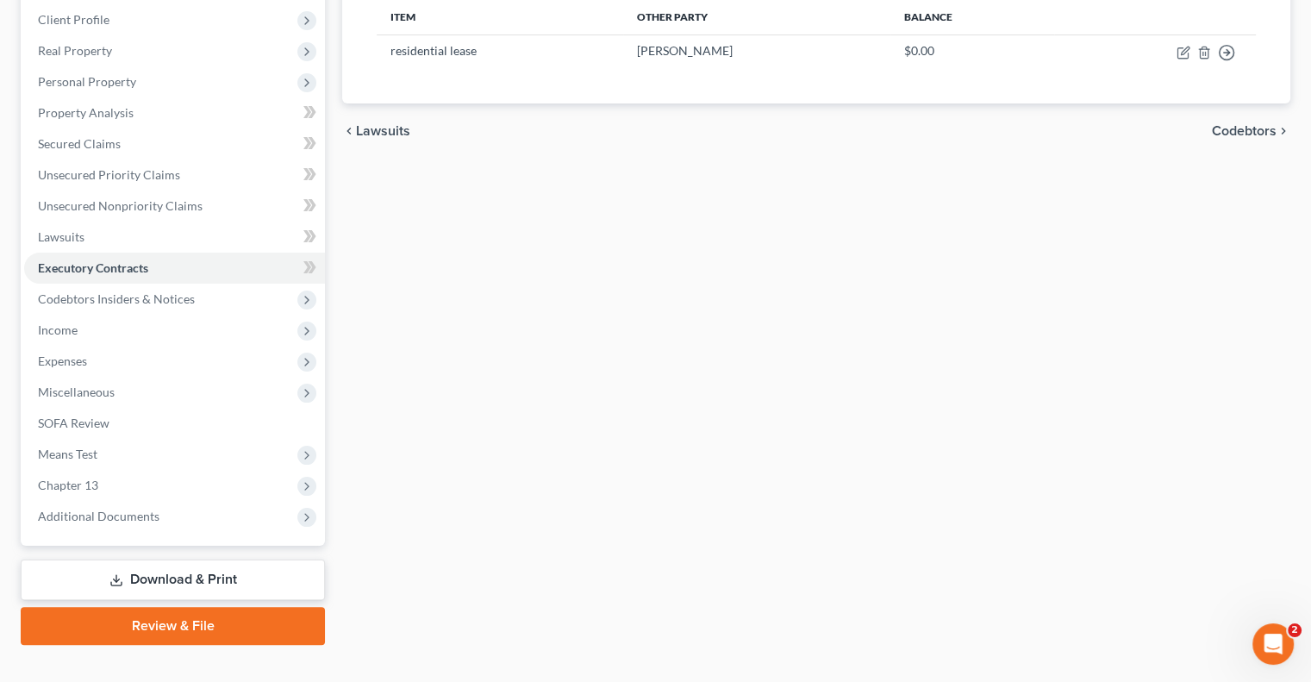
scroll to position [264, 0]
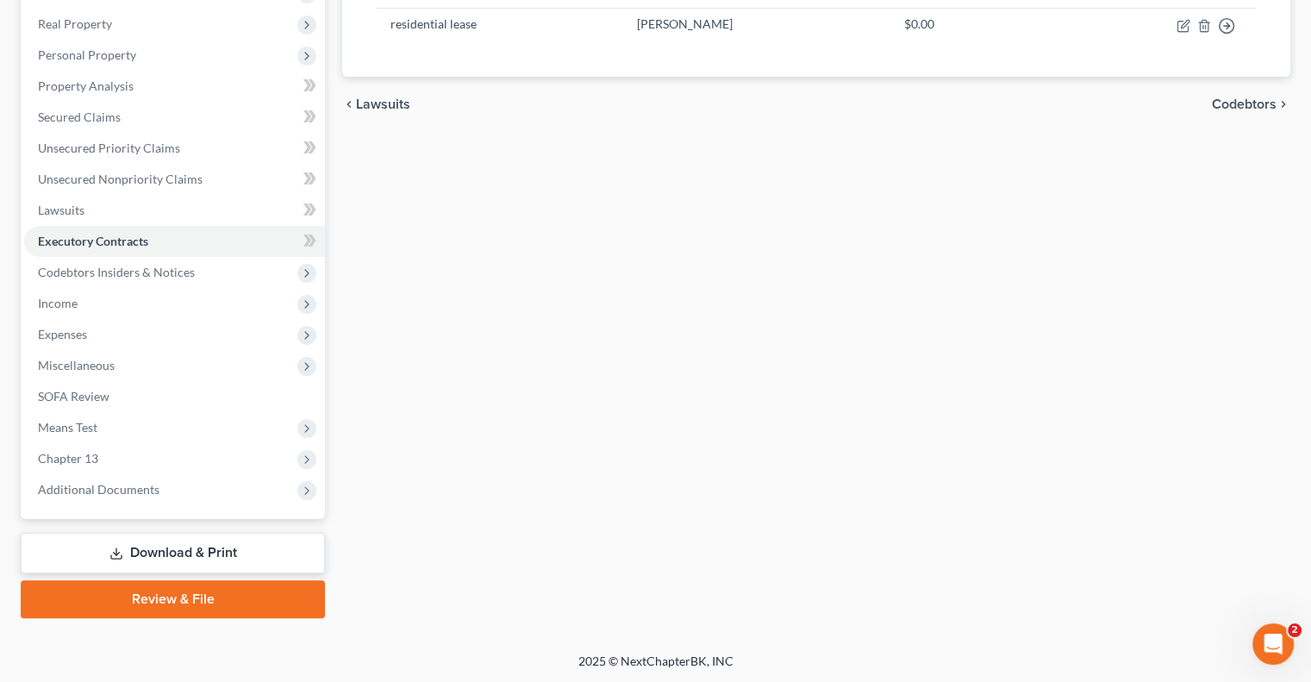
drag, startPoint x: 165, startPoint y: 550, endPoint x: 640, endPoint y: 415, distance: 494.4
click at [165, 548] on link "Download & Print" at bounding box center [173, 553] width 304 height 41
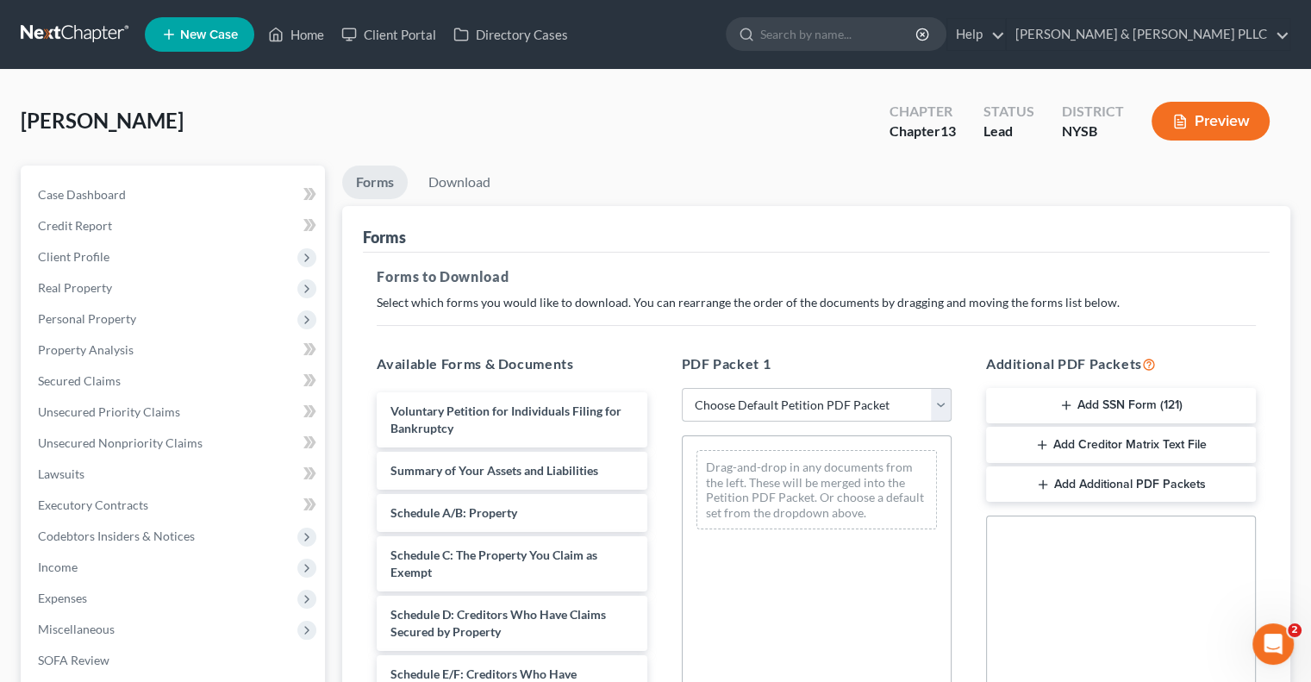
drag, startPoint x: 945, startPoint y: 402, endPoint x: 932, endPoint y: 401, distance: 13.0
click at [944, 399] on select "Choose Default Petition PDF Packet Complete Bankruptcy Petition (all forms and …" at bounding box center [817, 405] width 270 height 34
click at [118, 442] on span "Unsecured Nonpriority Claims" at bounding box center [120, 442] width 165 height 15
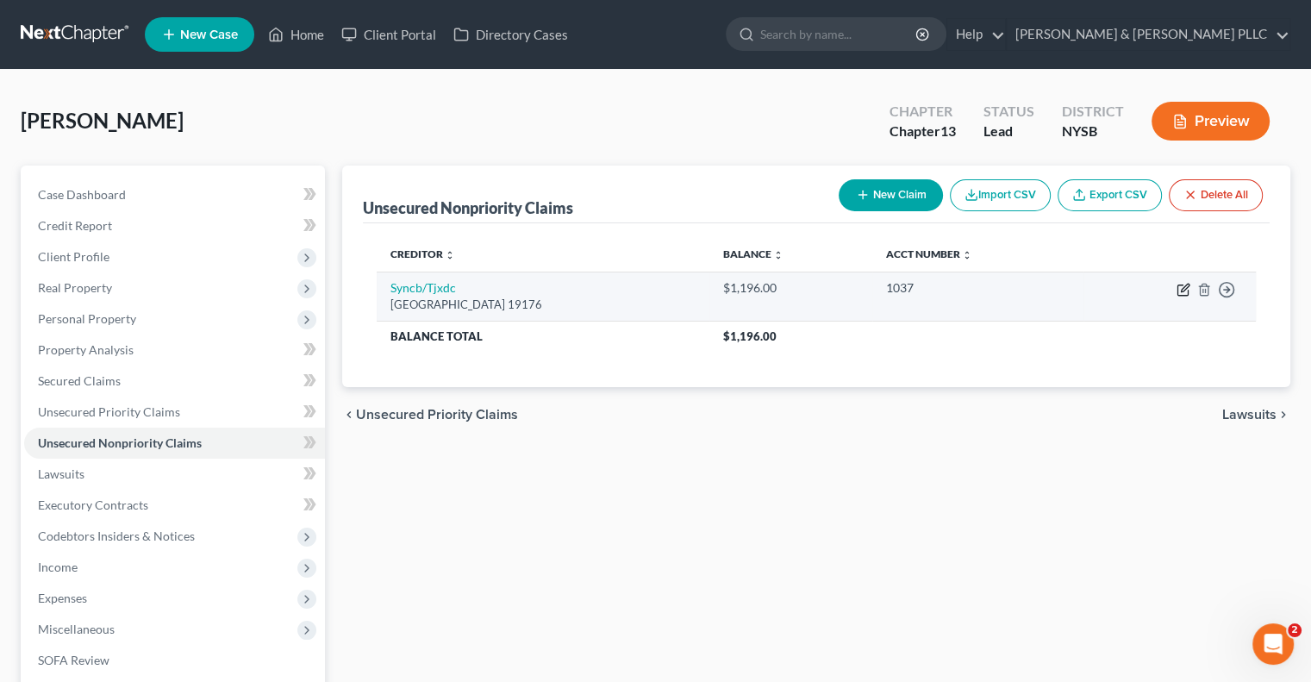
click at [1181, 285] on icon "button" at bounding box center [1184, 290] width 14 height 14
select select "39"
select select "2"
select select "0"
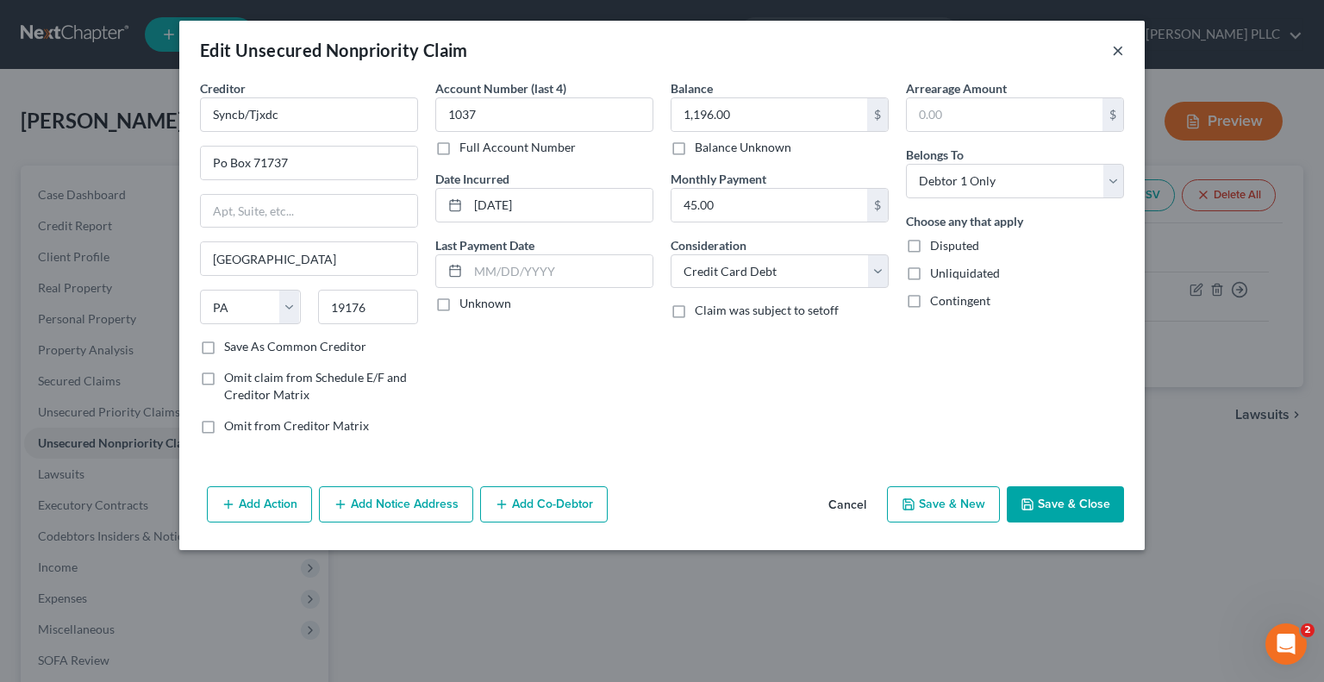
drag, startPoint x: 1114, startPoint y: 47, endPoint x: 1273, endPoint y: 248, distance: 257.1
click at [1114, 47] on button "×" at bounding box center [1118, 50] width 12 height 21
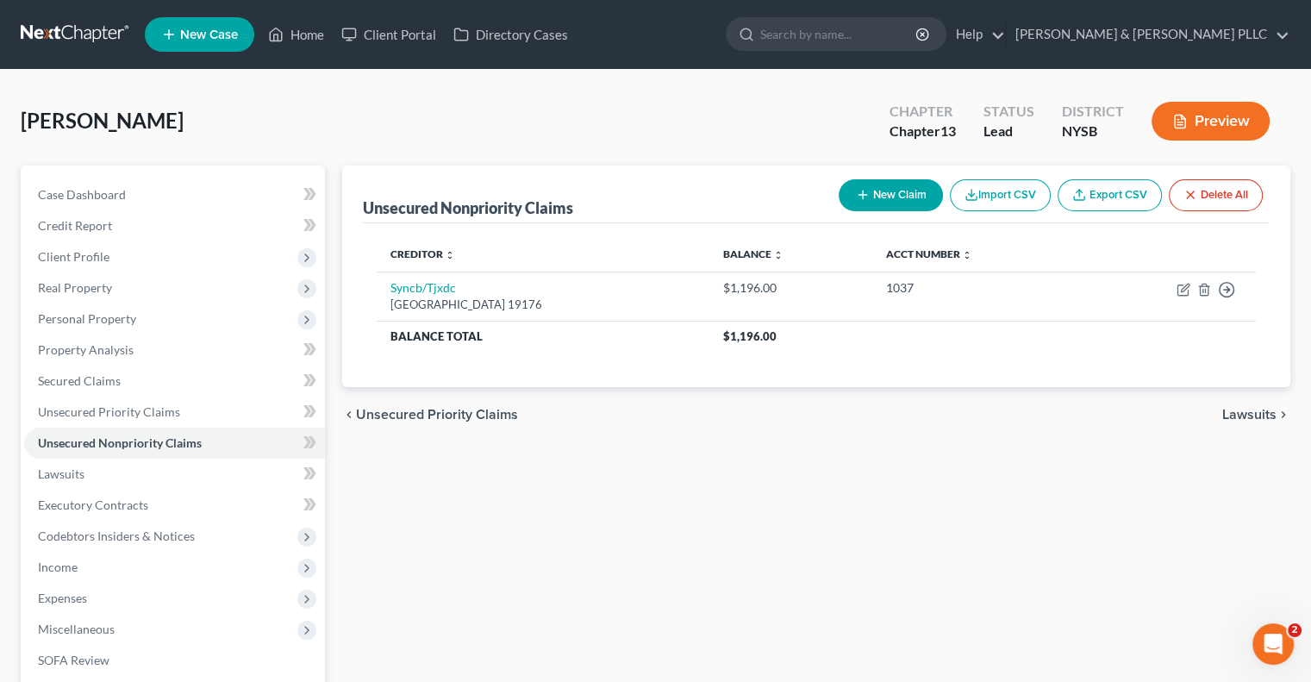
click at [897, 192] on button "New Claim" at bounding box center [891, 195] width 104 height 32
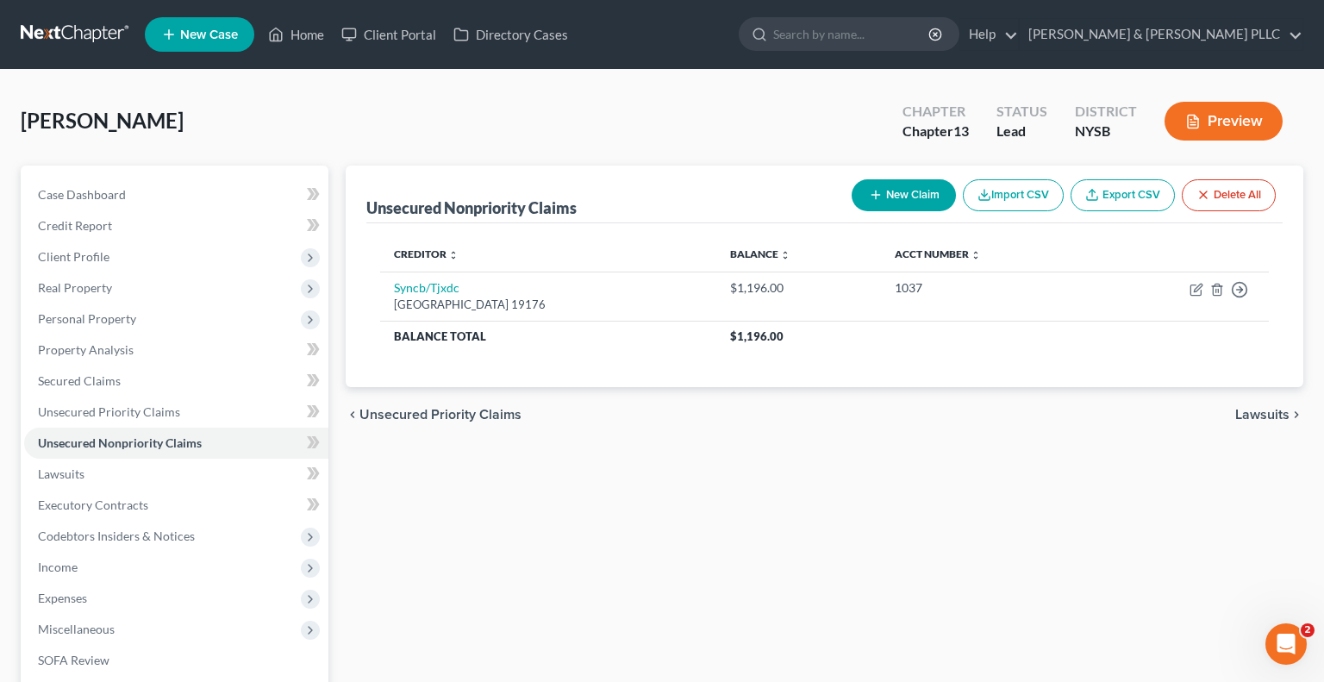
select select "0"
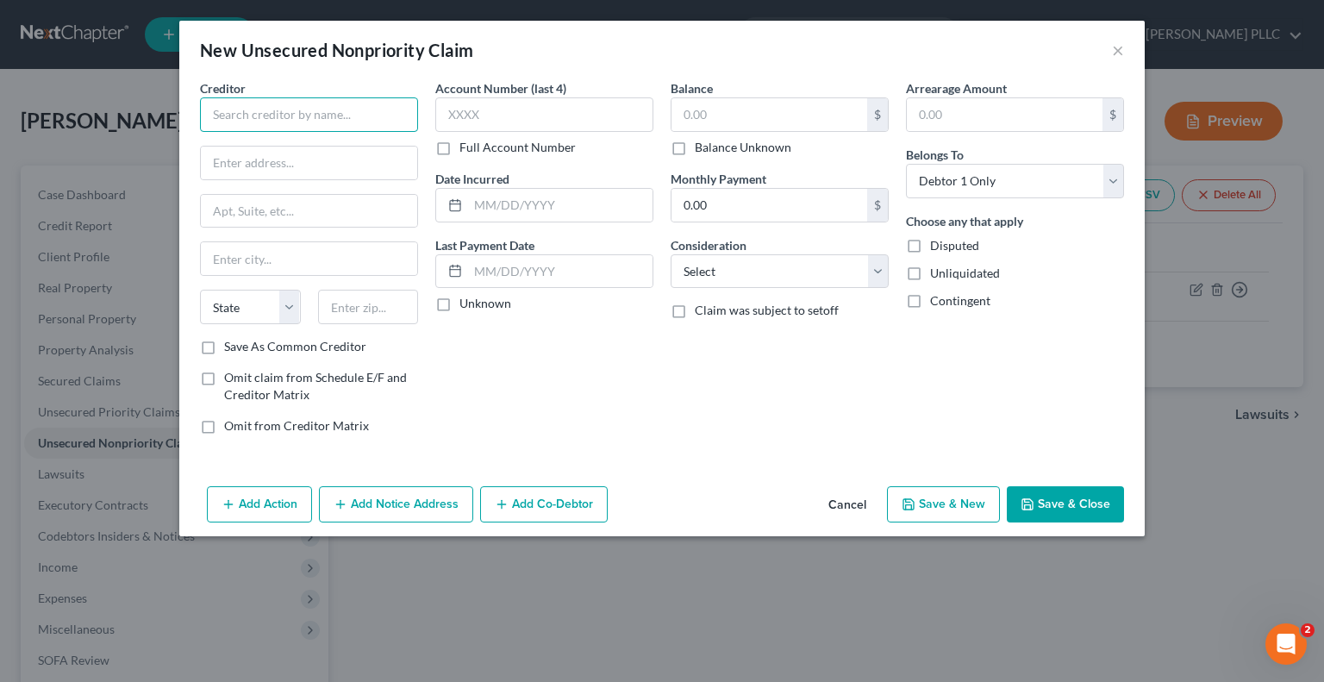
click at [262, 113] on input "text" at bounding box center [309, 114] width 218 height 34
type input "Benjamin Sare"
type input "405 Warwick Avenue"
click at [338, 303] on input "text" at bounding box center [368, 307] width 101 height 34
type input "10553"
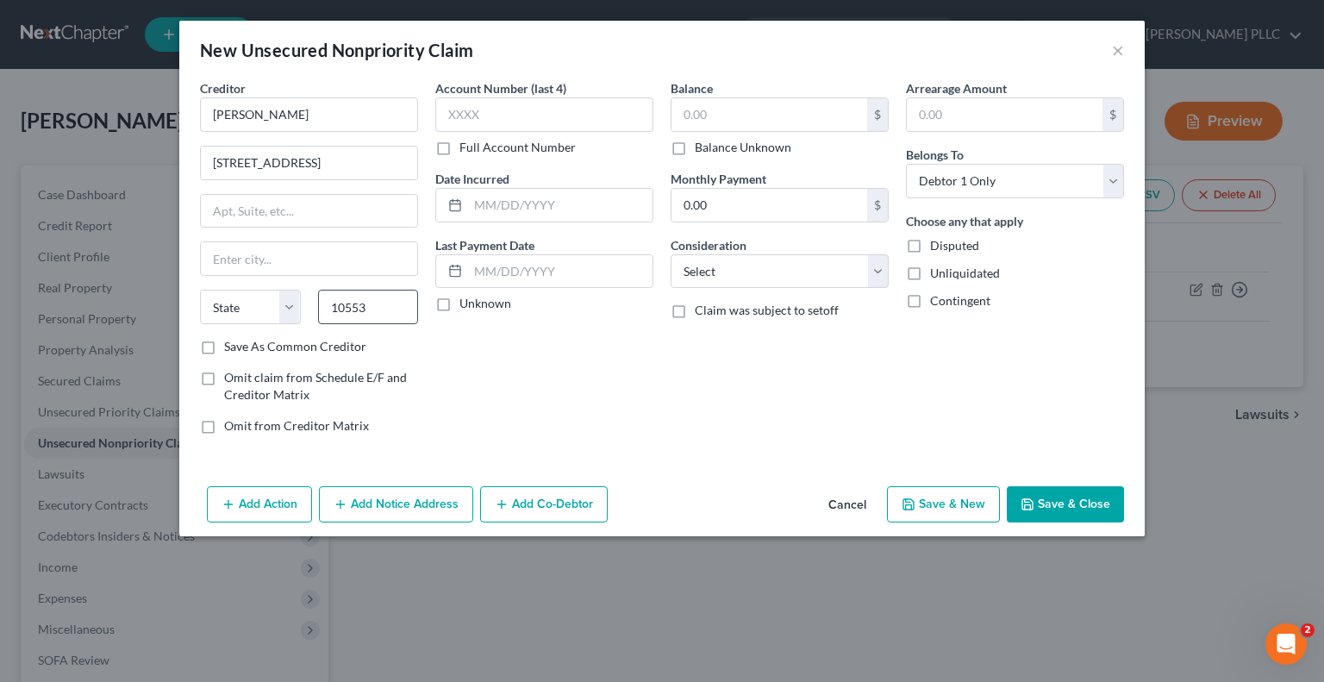
type input "Mount Vernon"
select select "35"
click at [885, 263] on select "Select Cable / Satellite Services Collection Agency Credit Card Debt Debt Couns…" at bounding box center [780, 271] width 218 height 34
click at [1121, 47] on button "×" at bounding box center [1118, 50] width 12 height 21
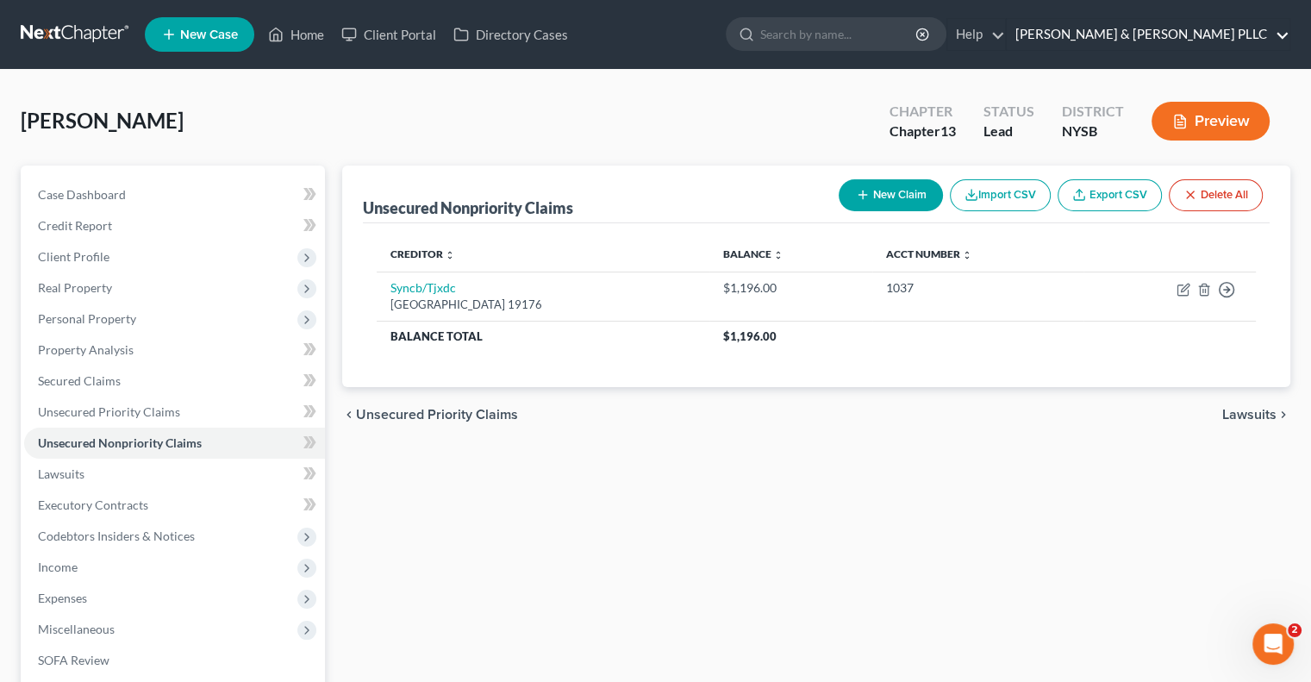
click at [1120, 47] on link "Clair Gjertsen & Weathers PLLC" at bounding box center [1148, 34] width 283 height 31
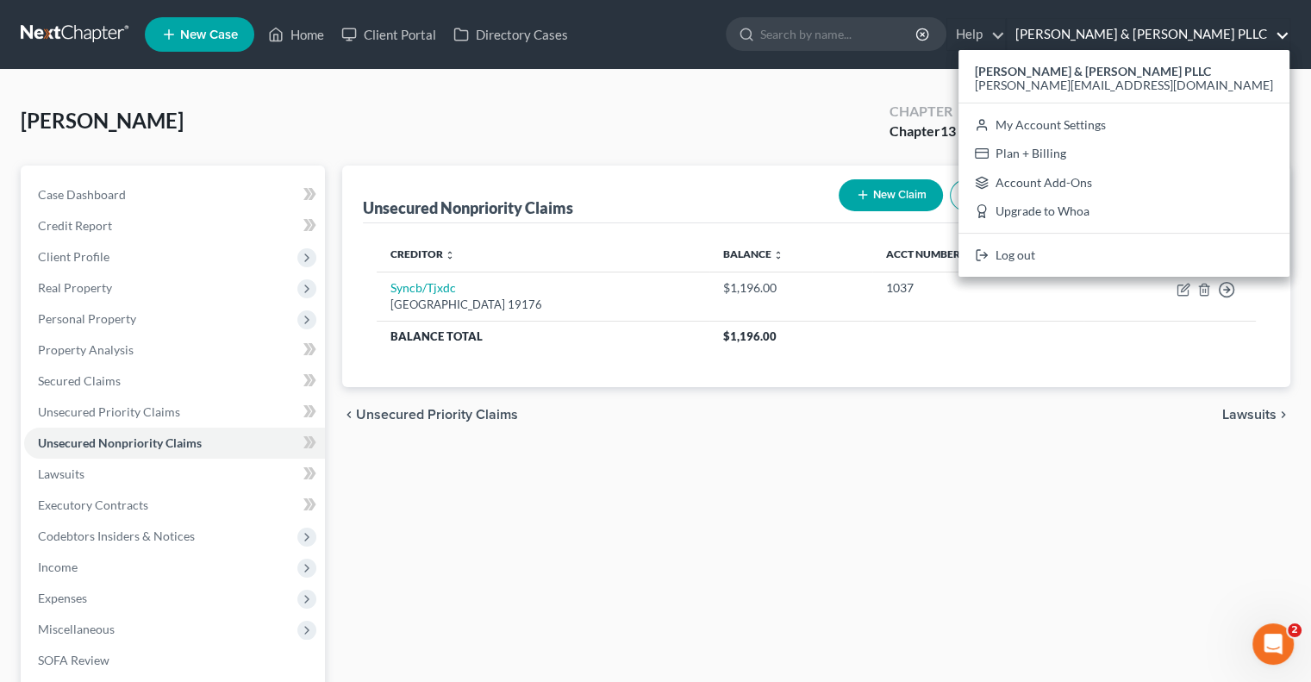
drag, startPoint x: 953, startPoint y: 528, endPoint x: 373, endPoint y: 318, distance: 616.8
click at [953, 527] on div "Unsecured Nonpriority Claims New Claim Import CSV Export CSV Delete All Credito…" at bounding box center [816, 523] width 965 height 716
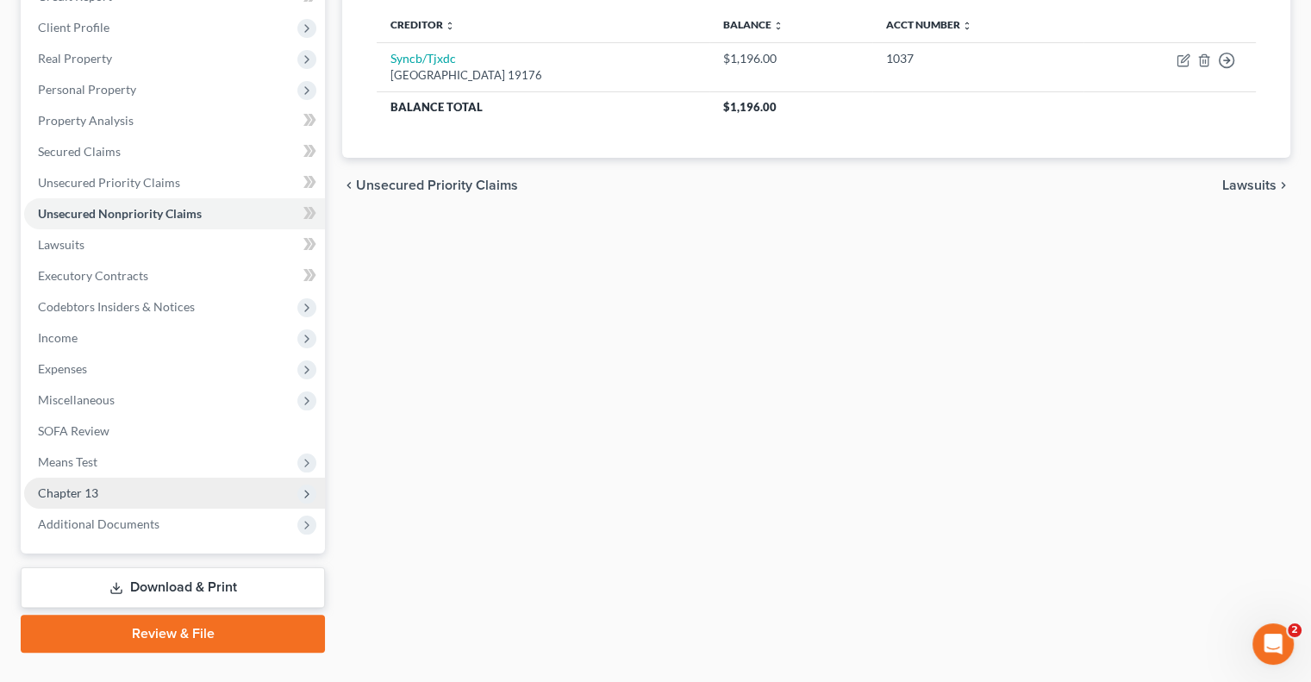
scroll to position [264, 0]
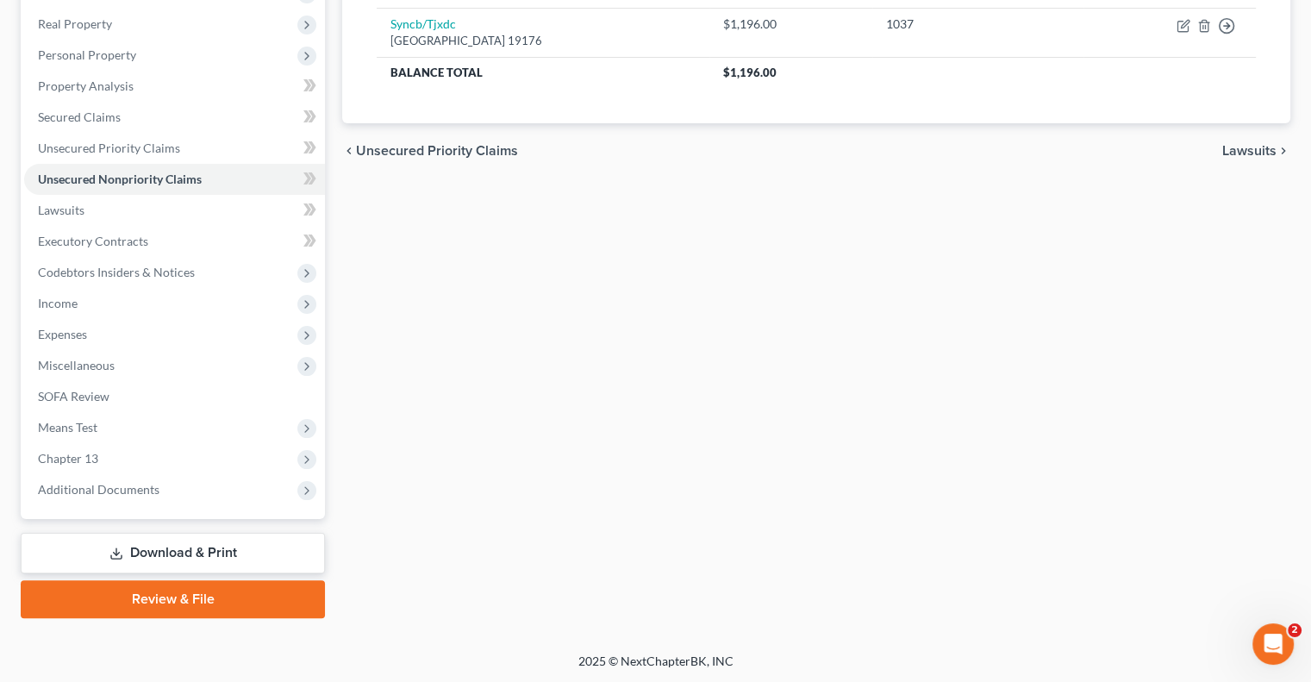
click at [197, 548] on link "Download & Print" at bounding box center [173, 553] width 304 height 41
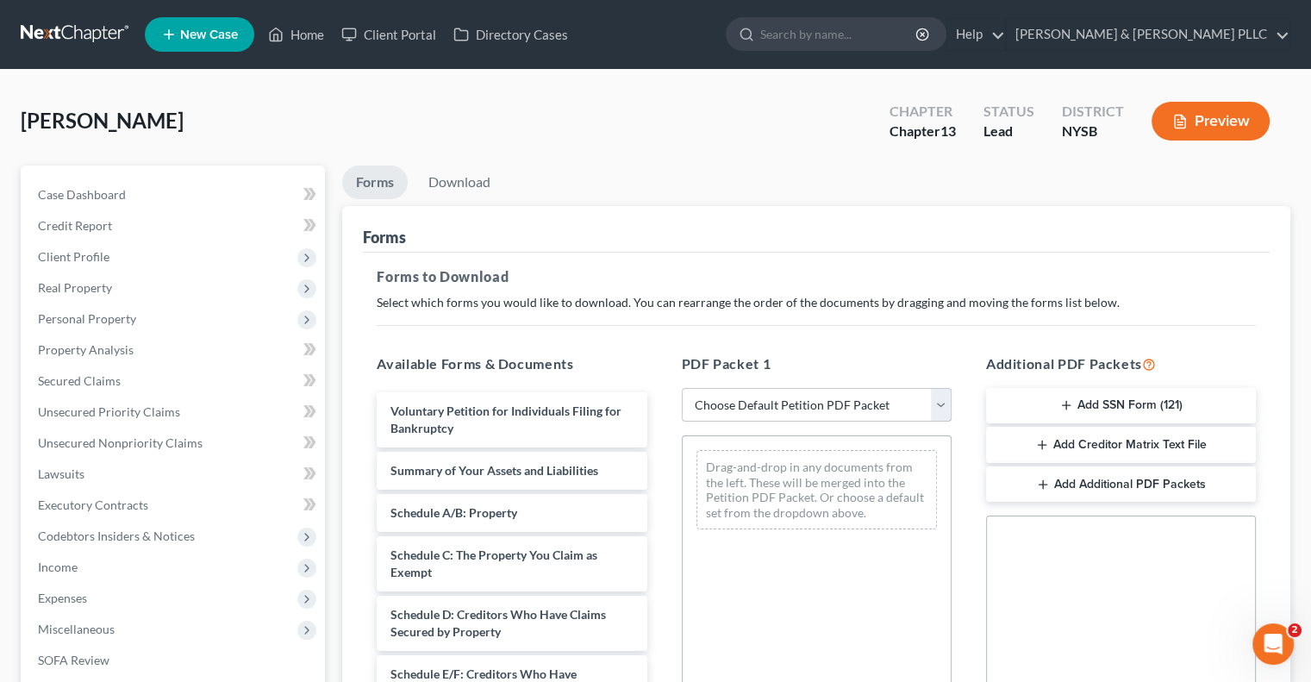
click at [942, 405] on select "Choose Default Petition PDF Packet Complete Bankruptcy Petition (all forms and …" at bounding box center [817, 405] width 270 height 34
select select "1"
click at [688, 388] on select "Choose Default Petition PDF Packet Complete Bankruptcy Petition (all forms and …" at bounding box center [817, 405] width 270 height 34
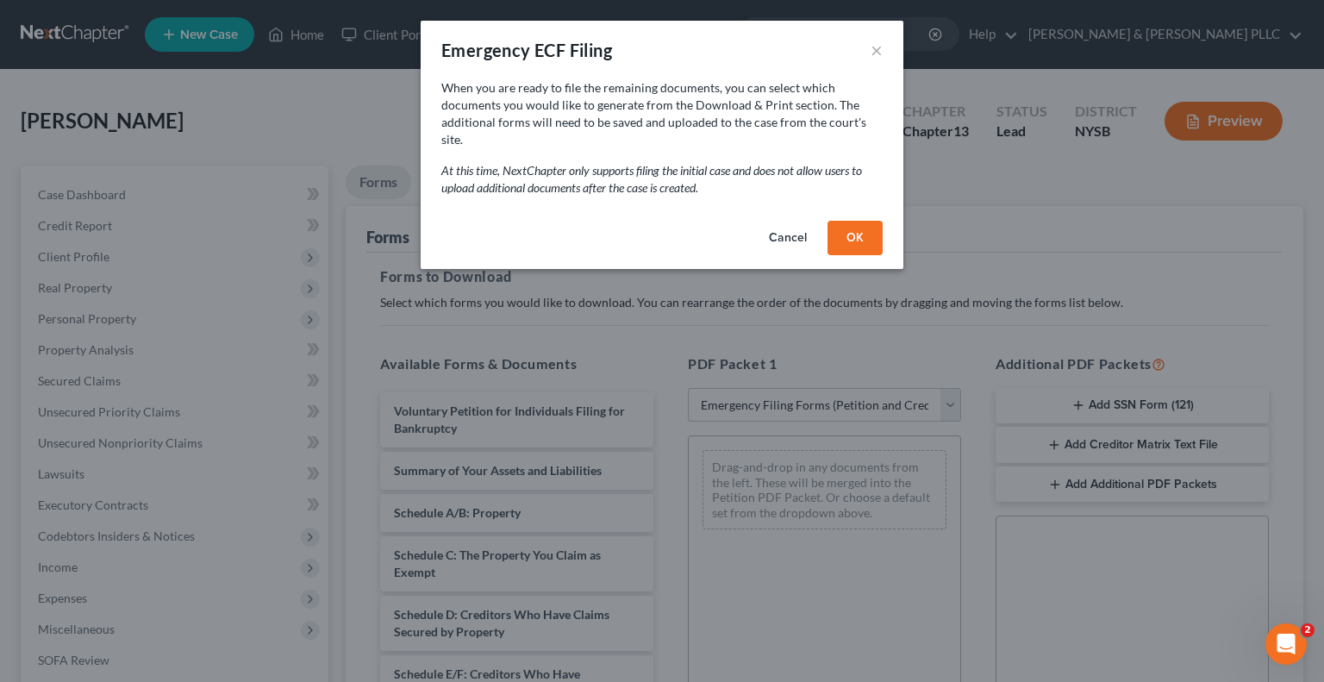
drag, startPoint x: 864, startPoint y: 213, endPoint x: 1008, endPoint y: 340, distance: 191.8
click at [863, 221] on button "OK" at bounding box center [854, 238] width 55 height 34
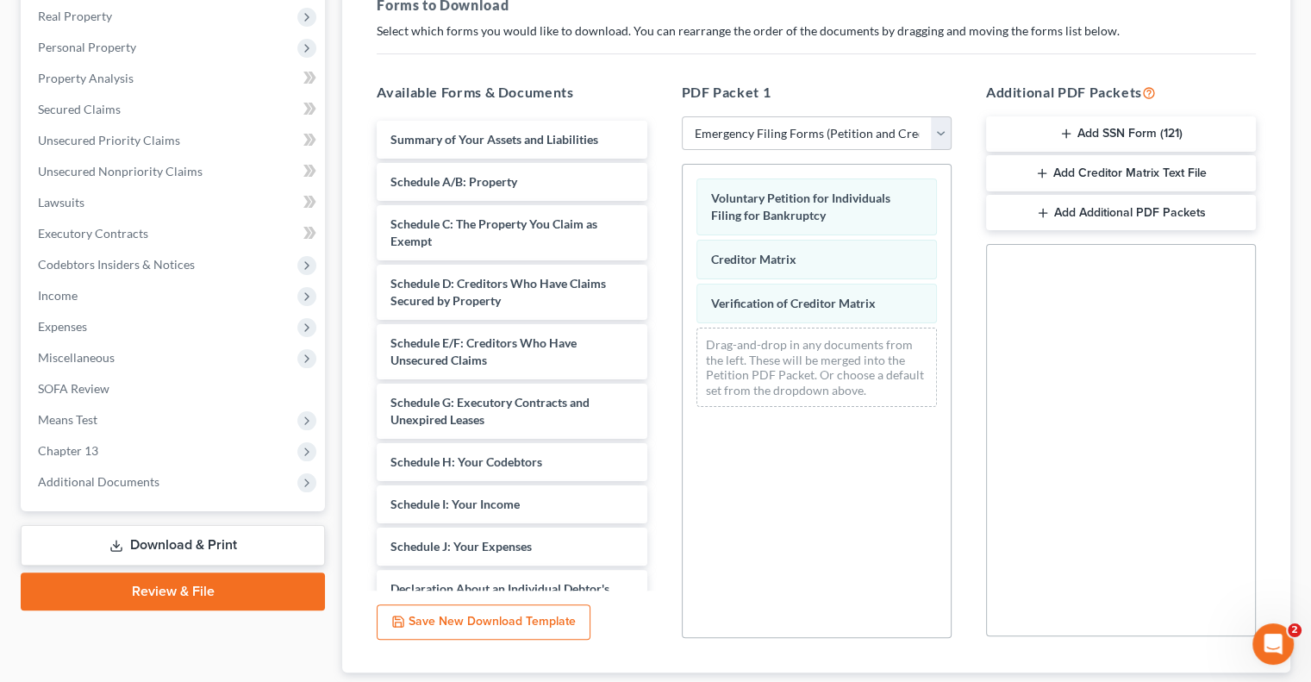
scroll to position [381, 0]
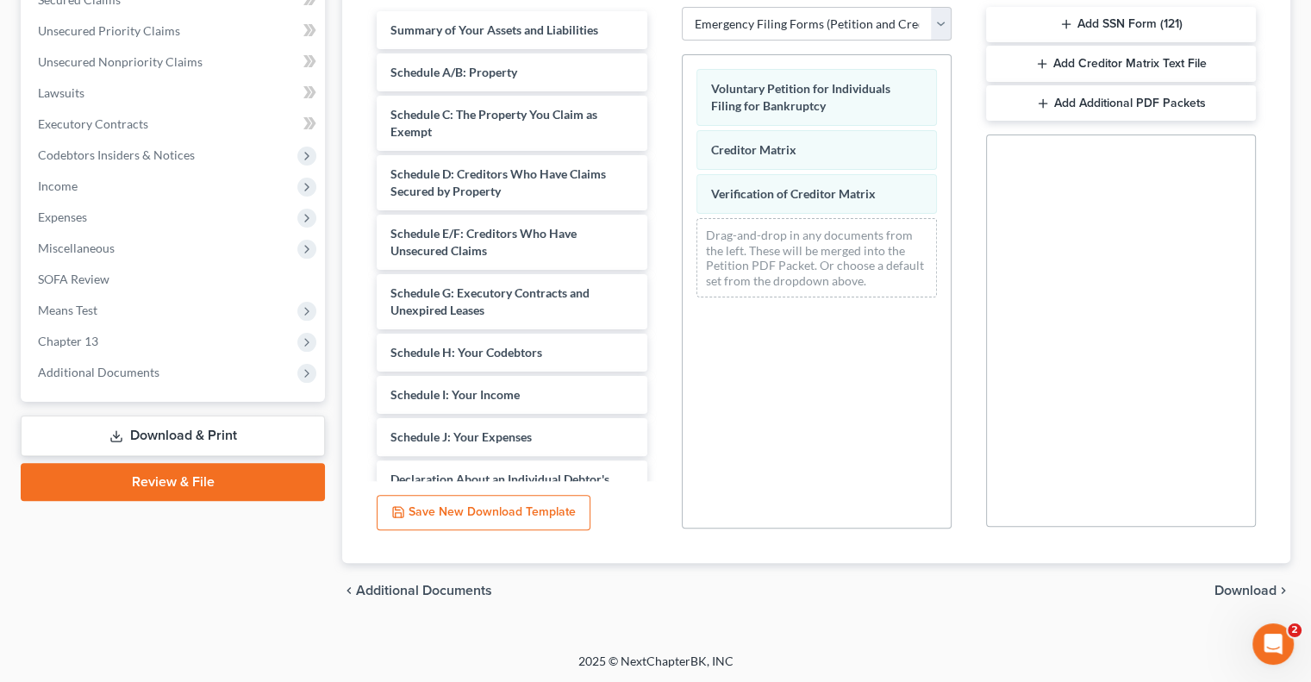
click at [1246, 584] on span "Download" at bounding box center [1246, 591] width 62 height 14
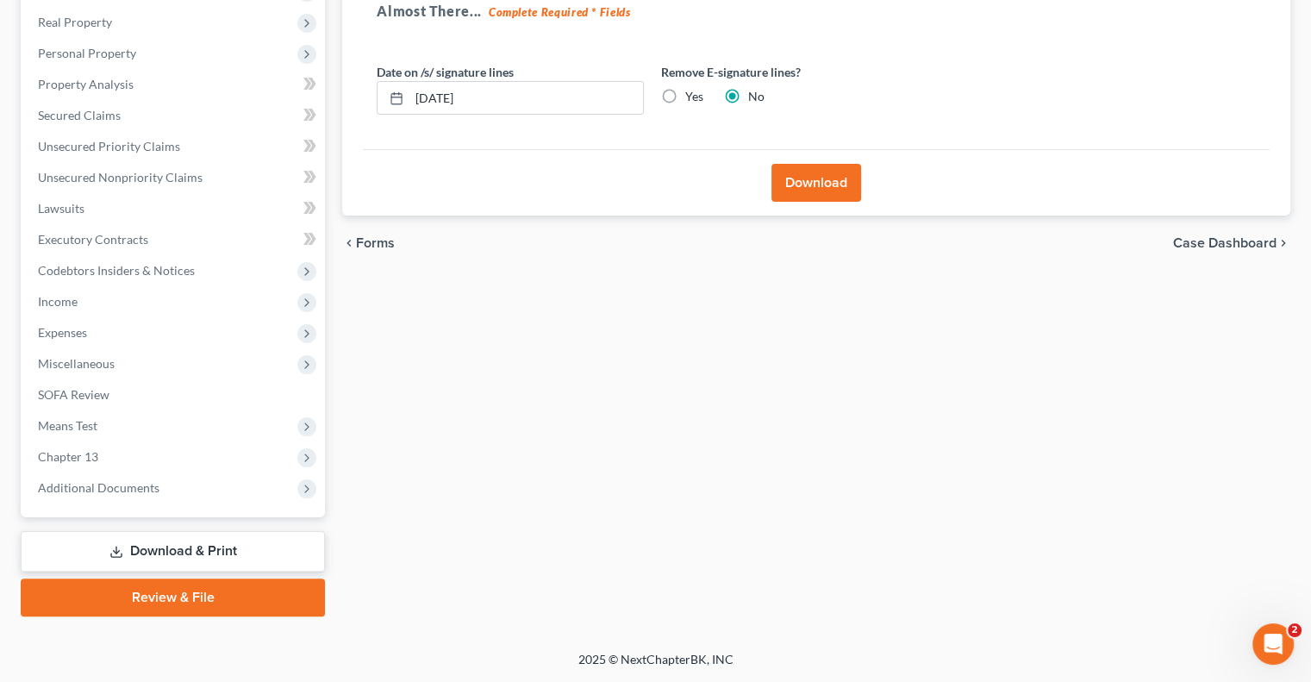
scroll to position [264, 0]
click at [822, 181] on button "Download" at bounding box center [816, 184] width 90 height 38
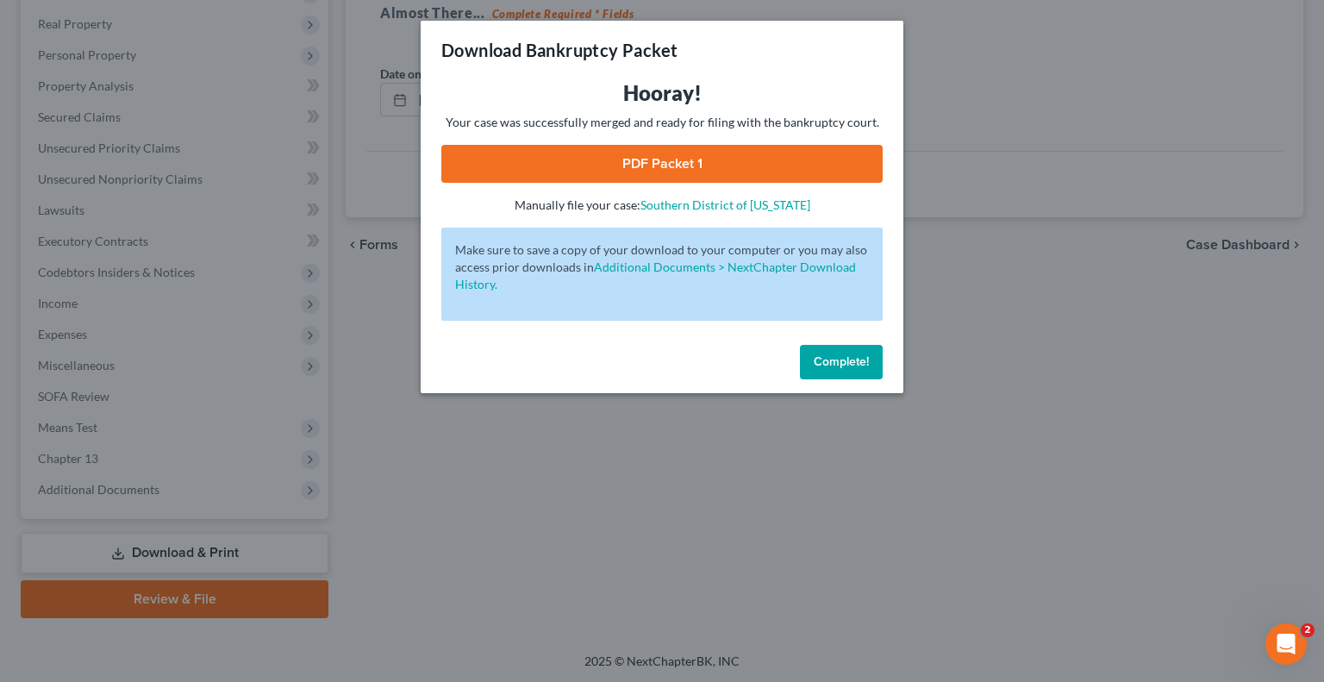
drag, startPoint x: 846, startPoint y: 359, endPoint x: 602, endPoint y: 395, distance: 246.6
click at [846, 359] on span "Complete!" at bounding box center [841, 361] width 55 height 15
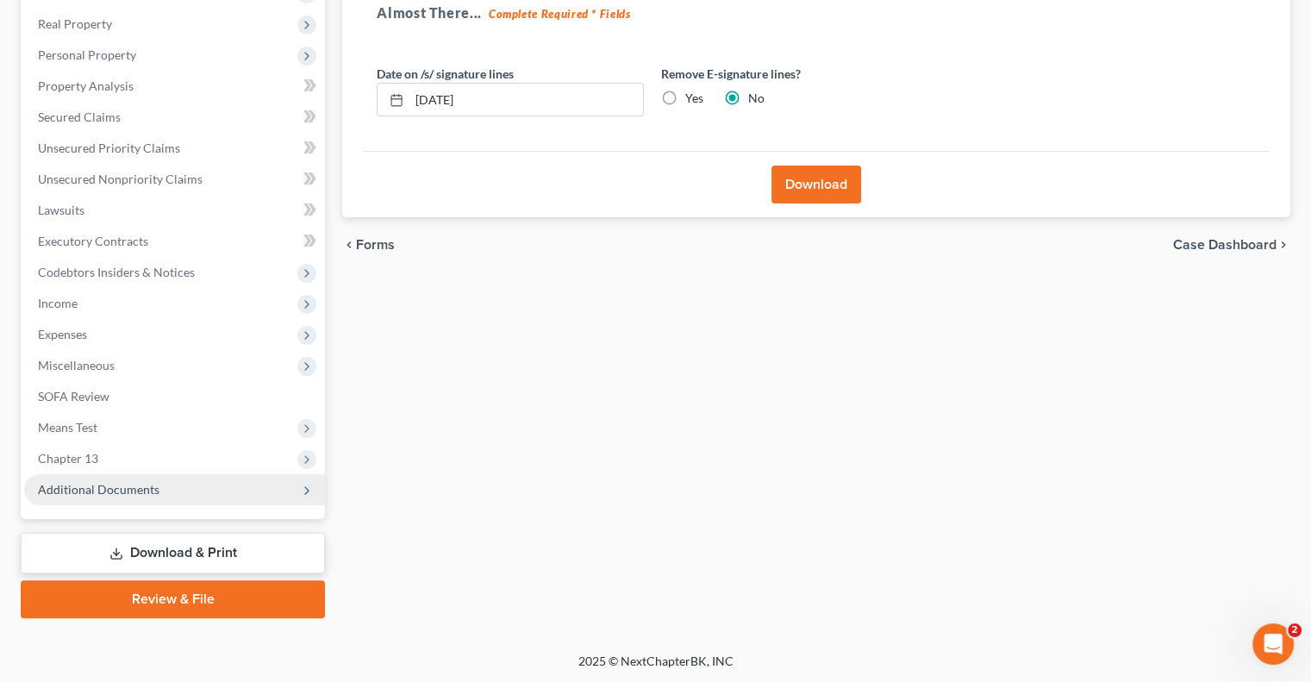
click at [144, 486] on span "Additional Documents" at bounding box center [99, 489] width 122 height 15
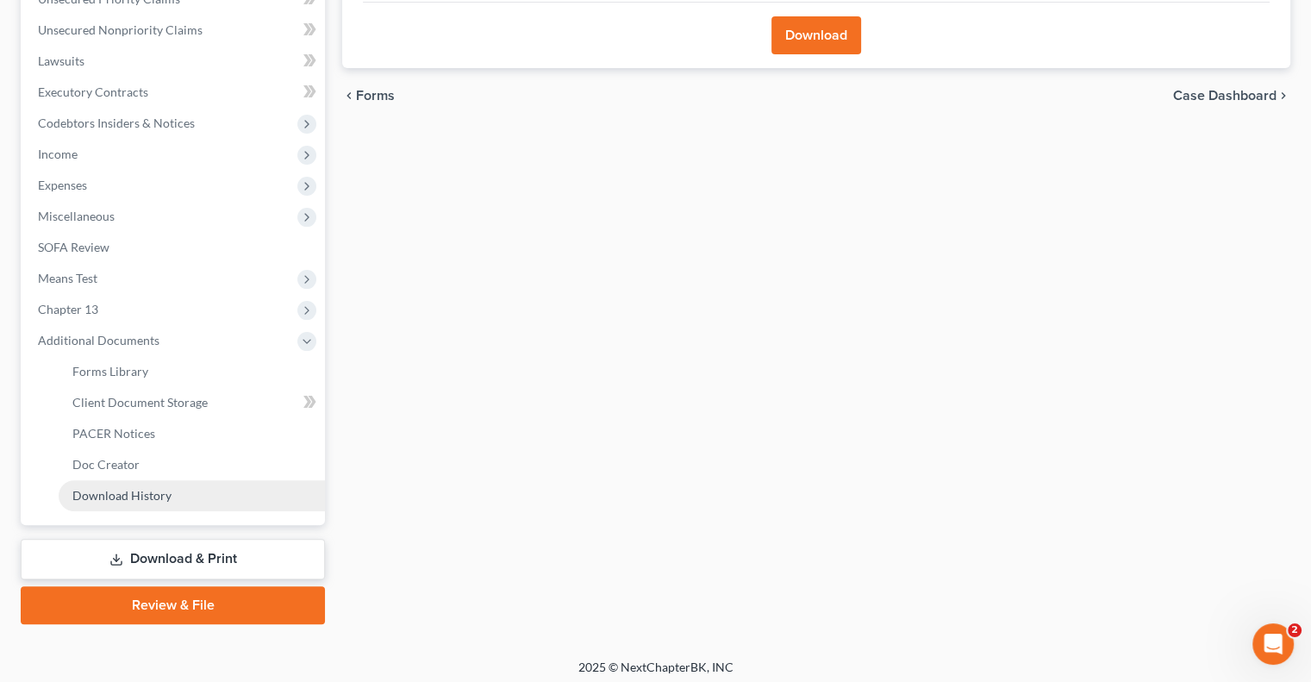
scroll to position [419, 0]
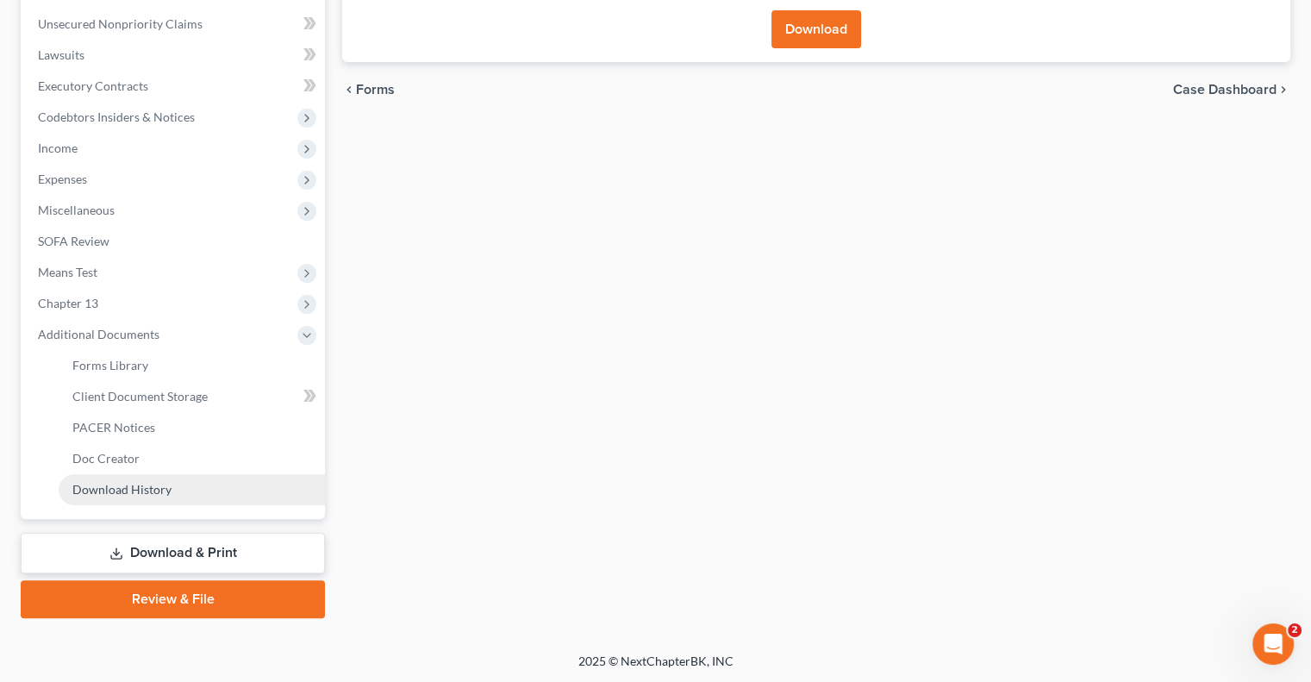
click at [148, 492] on span "Download History" at bounding box center [121, 489] width 99 height 15
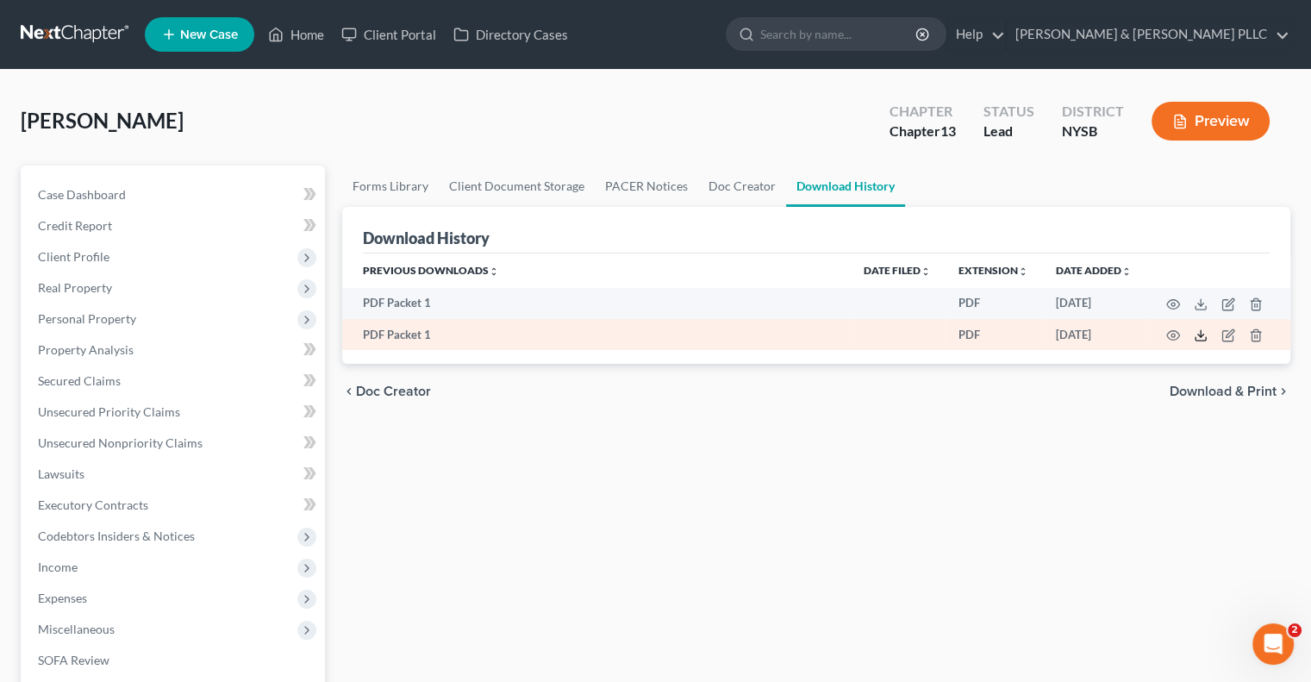
click at [1196, 335] on icon at bounding box center [1201, 335] width 14 height 14
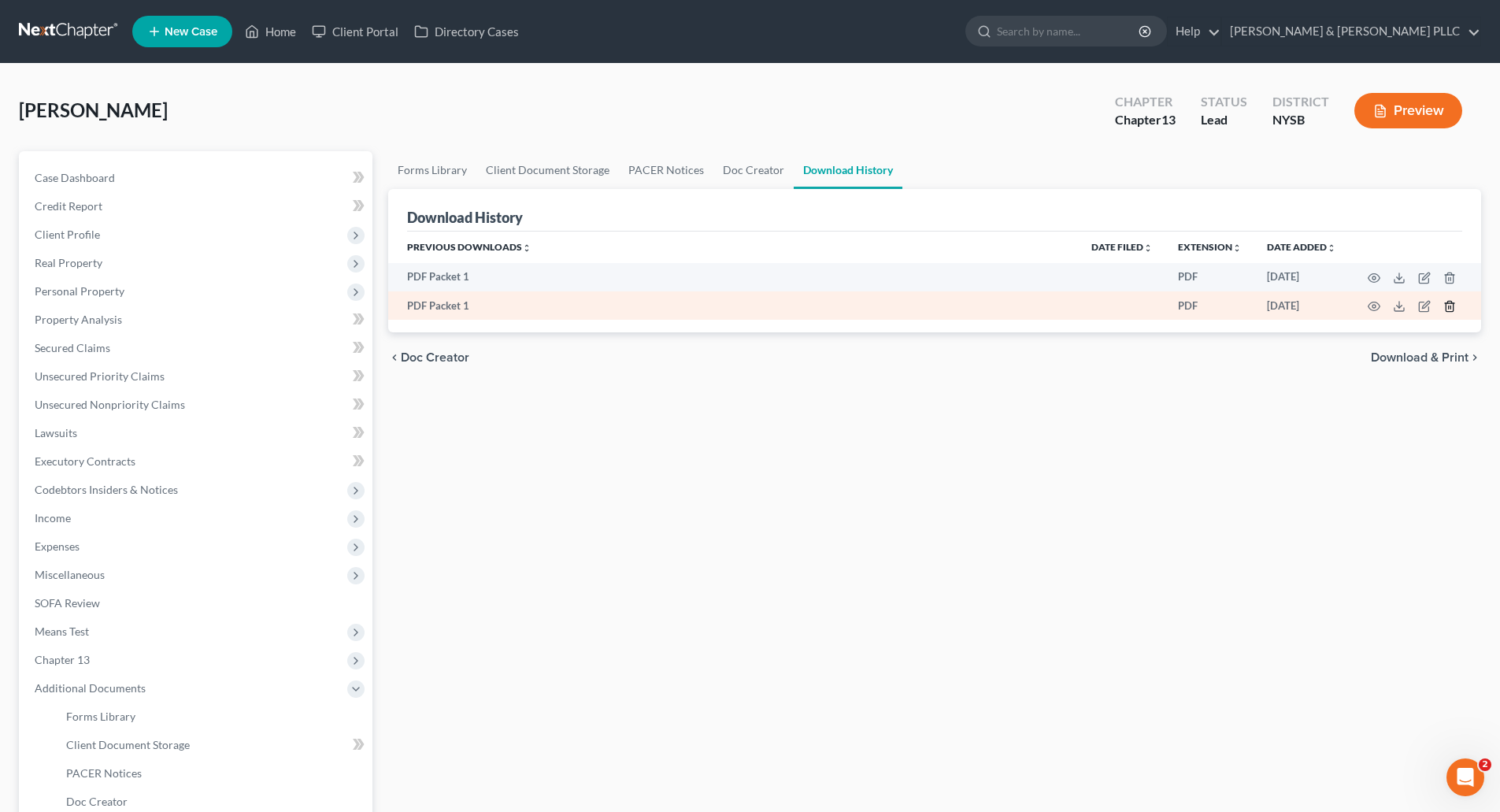
click at [1209, 305] on icon "button" at bounding box center [1450, 306] width 13 height 13
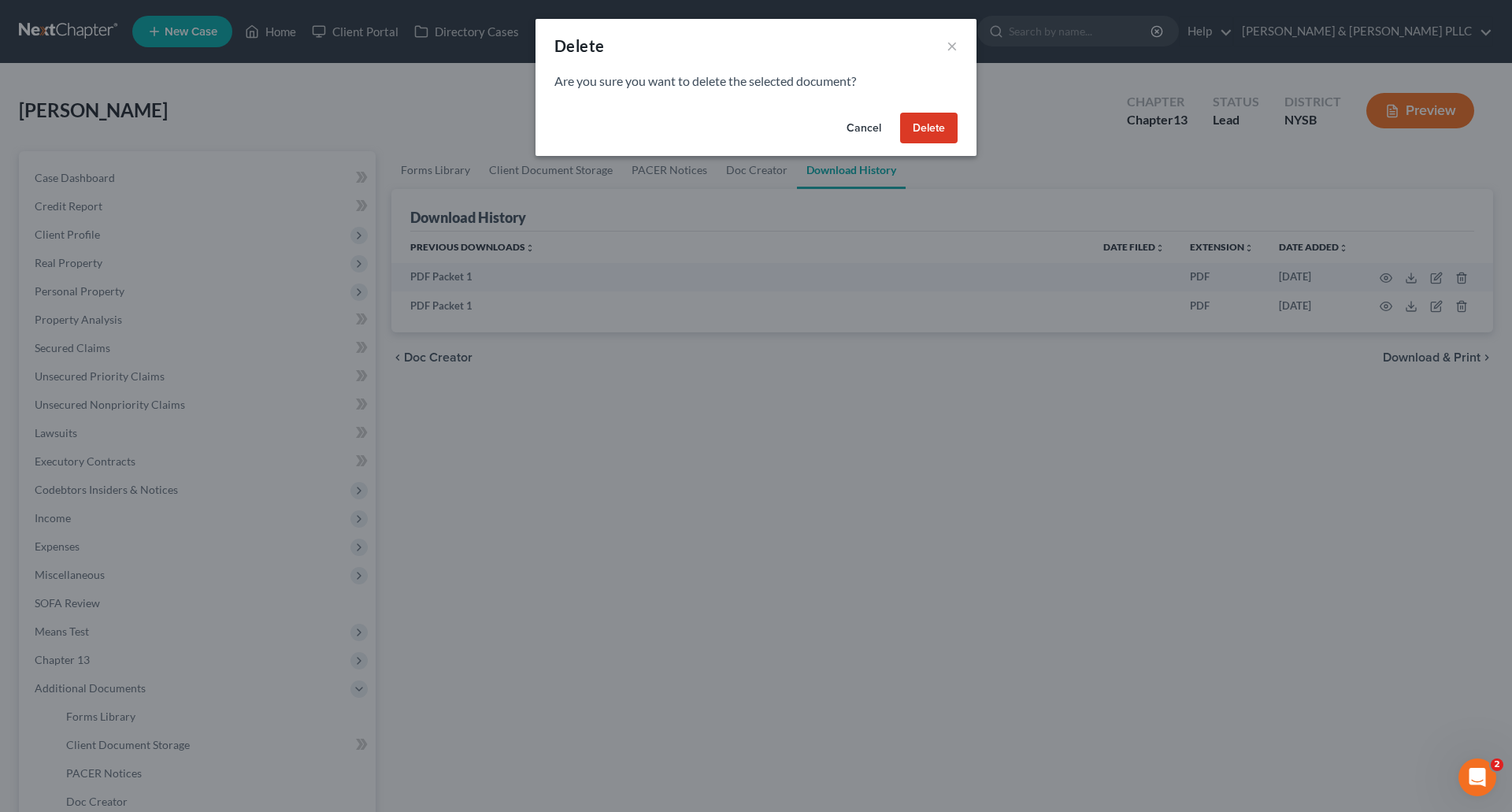
click at [941, 127] on button "Delete" at bounding box center [928, 128] width 58 height 31
